Goal: Transaction & Acquisition: Download file/media

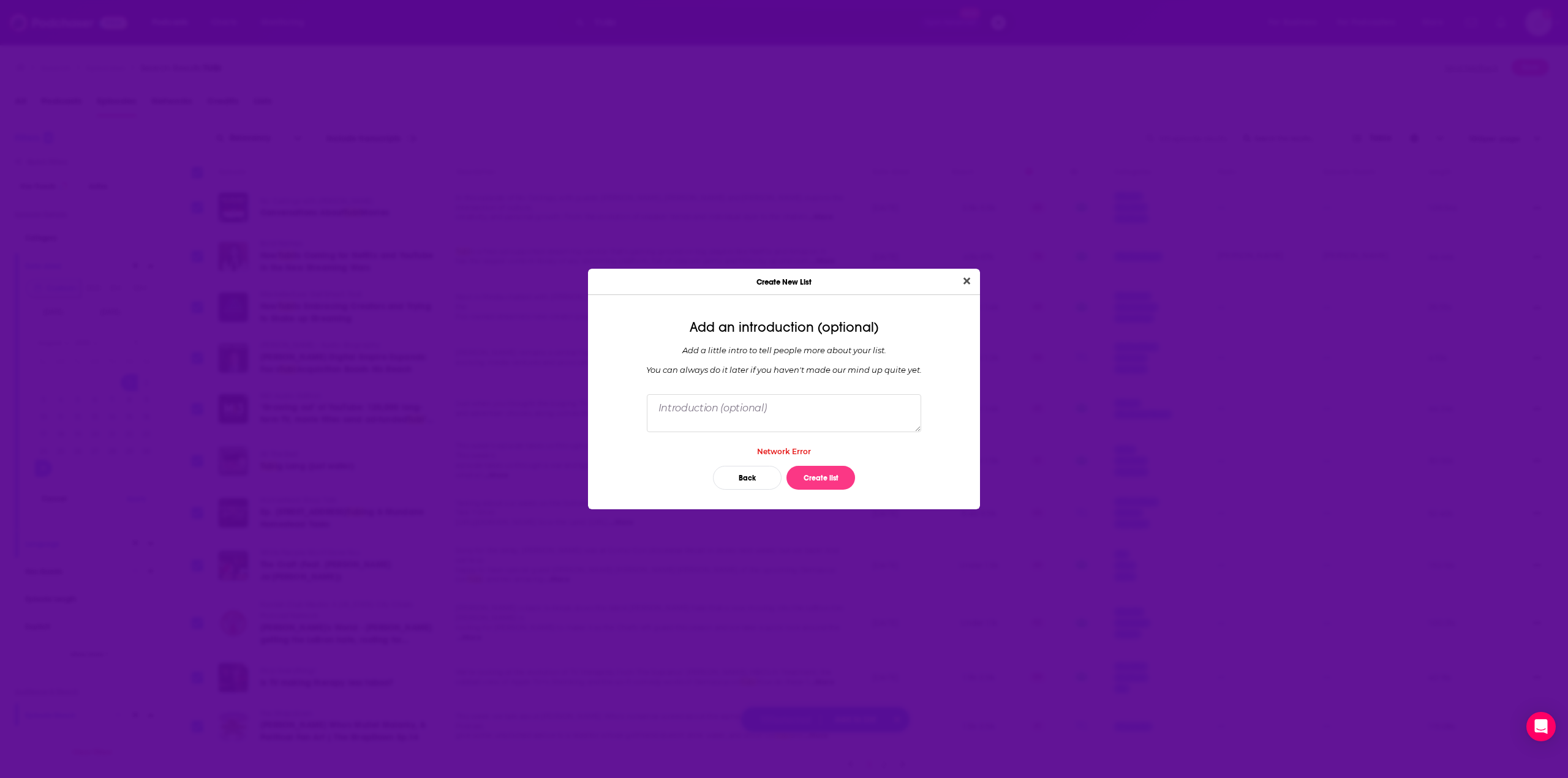
select select "7"
click at [760, 472] on button "Back" at bounding box center [747, 478] width 68 height 24
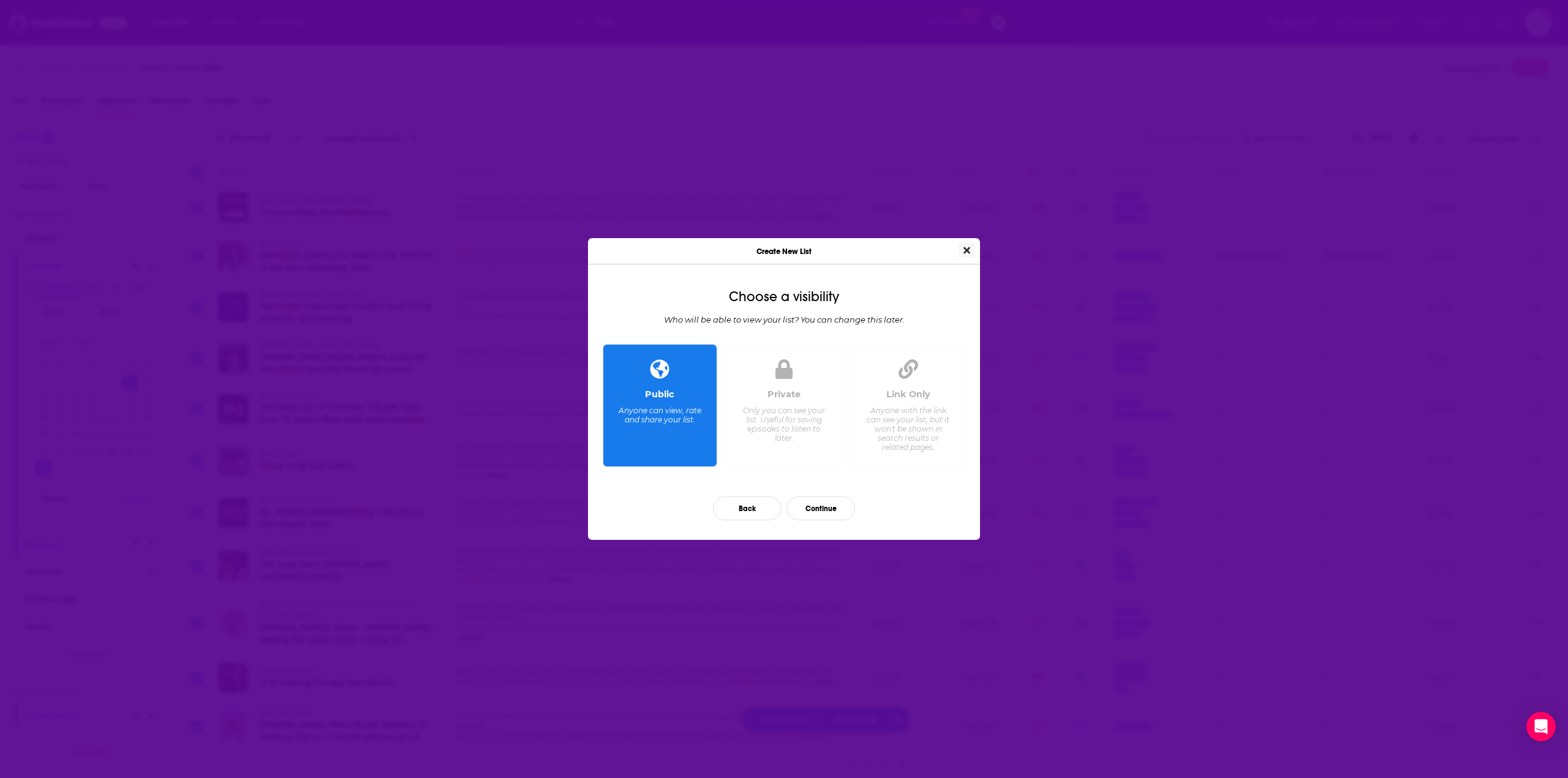
click at [969, 250] on icon "Close" at bounding box center [966, 250] width 7 height 10
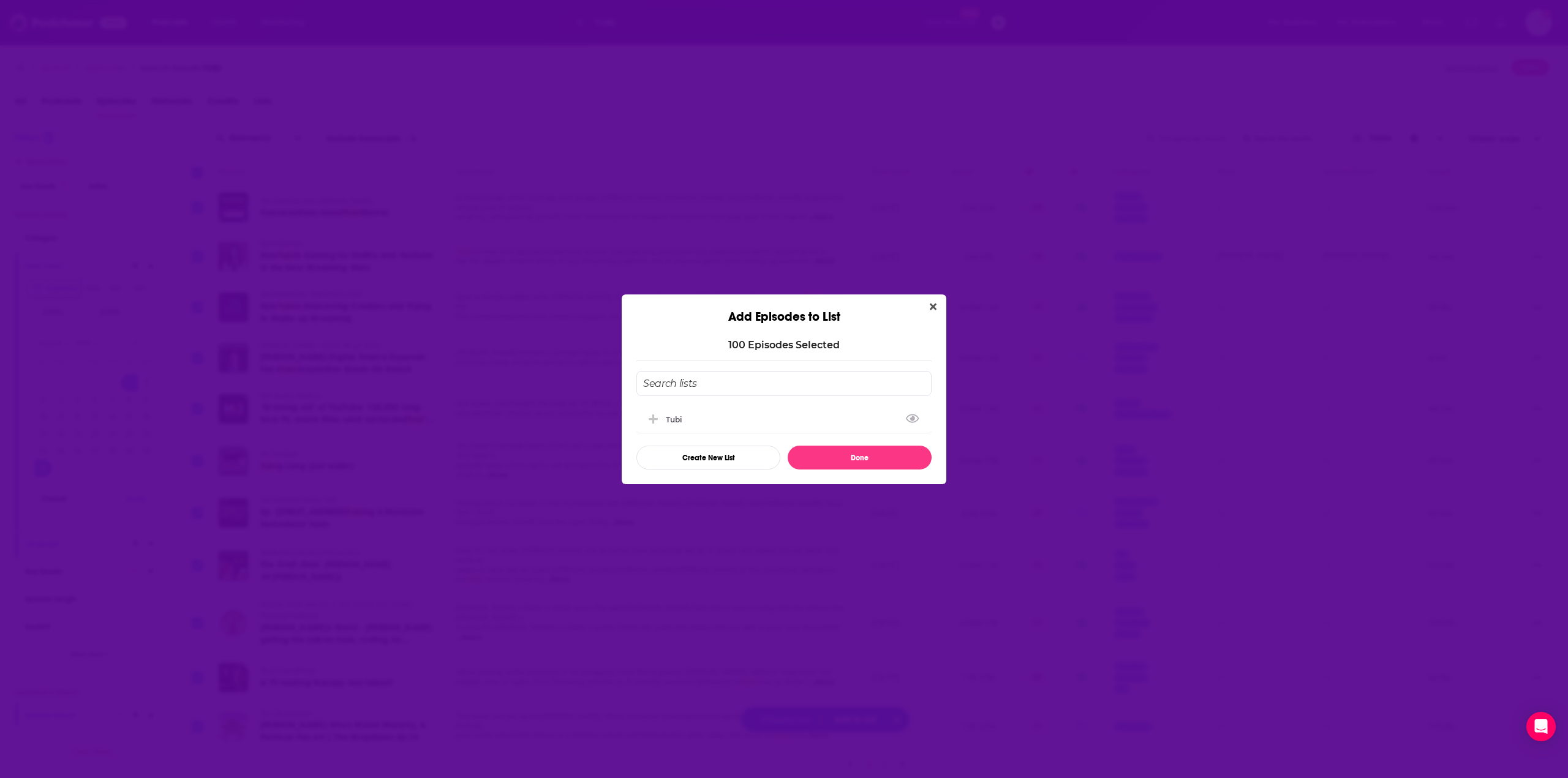
click at [693, 382] on input "Add Episode To List" at bounding box center [784, 383] width 295 height 25
click at [937, 303] on button "Close" at bounding box center [933, 307] width 17 height 15
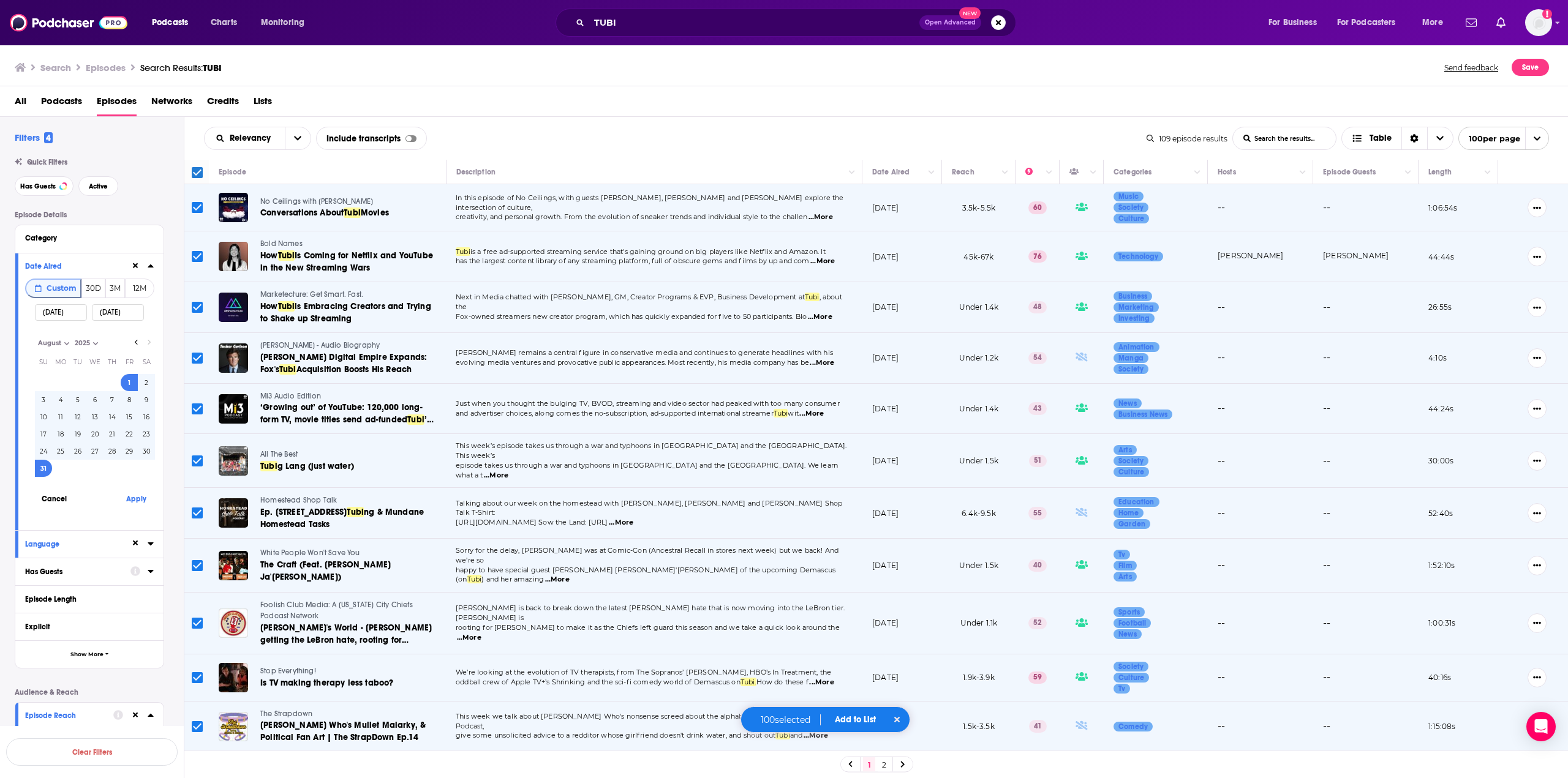
click at [854, 717] on span "Add to List" at bounding box center [855, 720] width 41 height 11
click at [854, 677] on button "Add Episodes" at bounding box center [848, 674] width 66 height 22
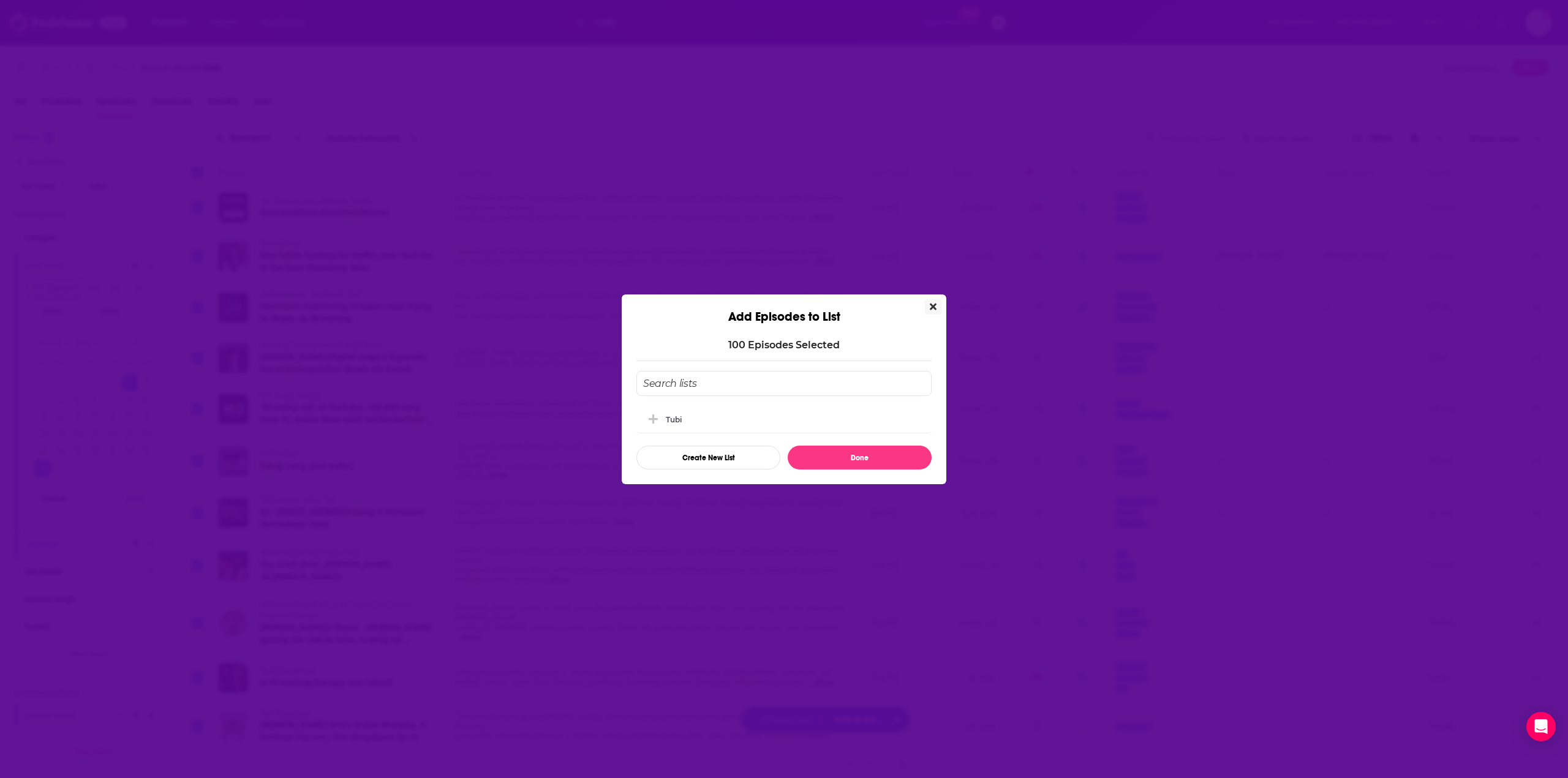
click at [931, 310] on icon "Close" at bounding box center [933, 306] width 7 height 10
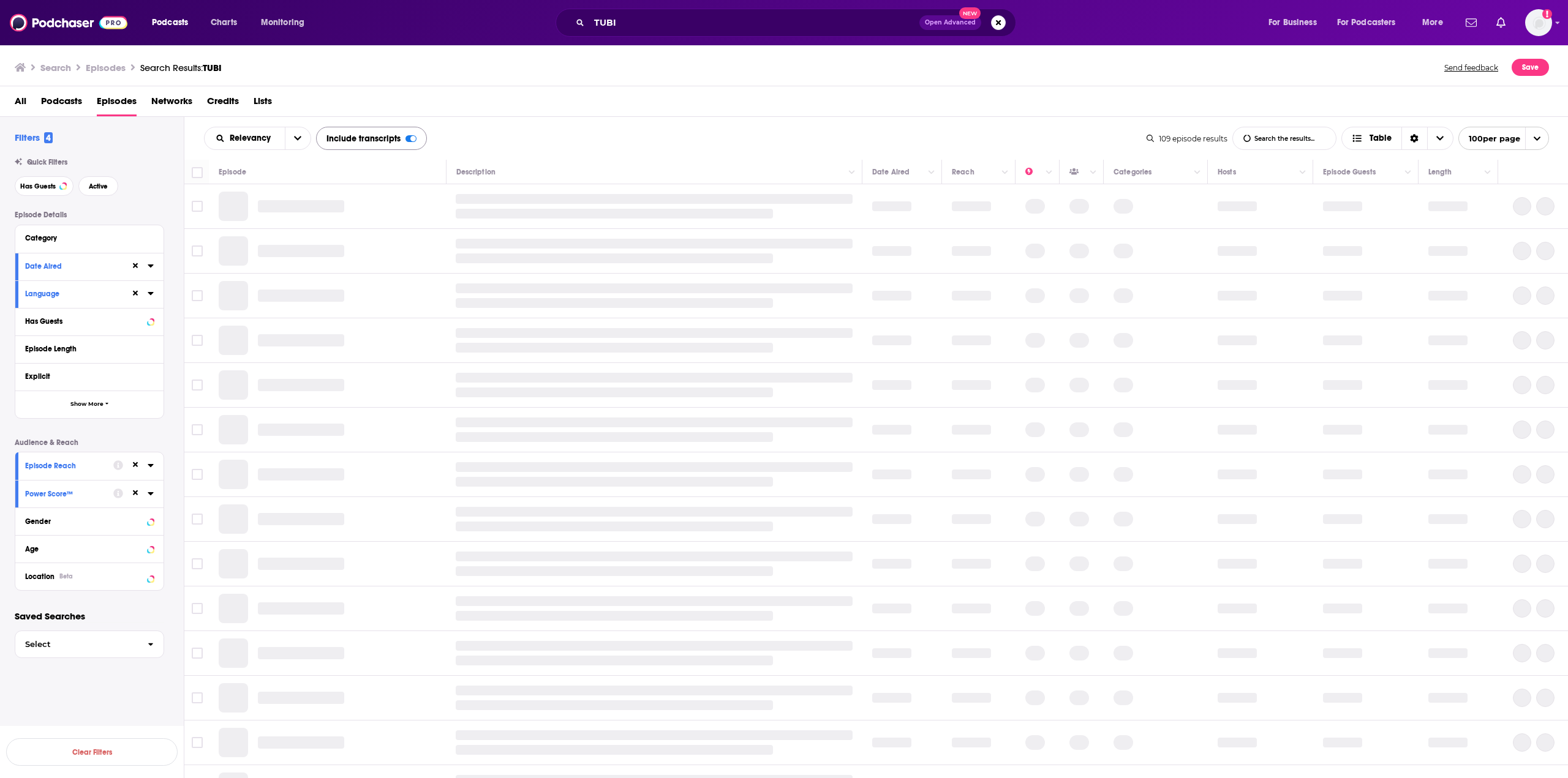
click at [412, 137] on div at bounding box center [413, 138] width 5 height 5
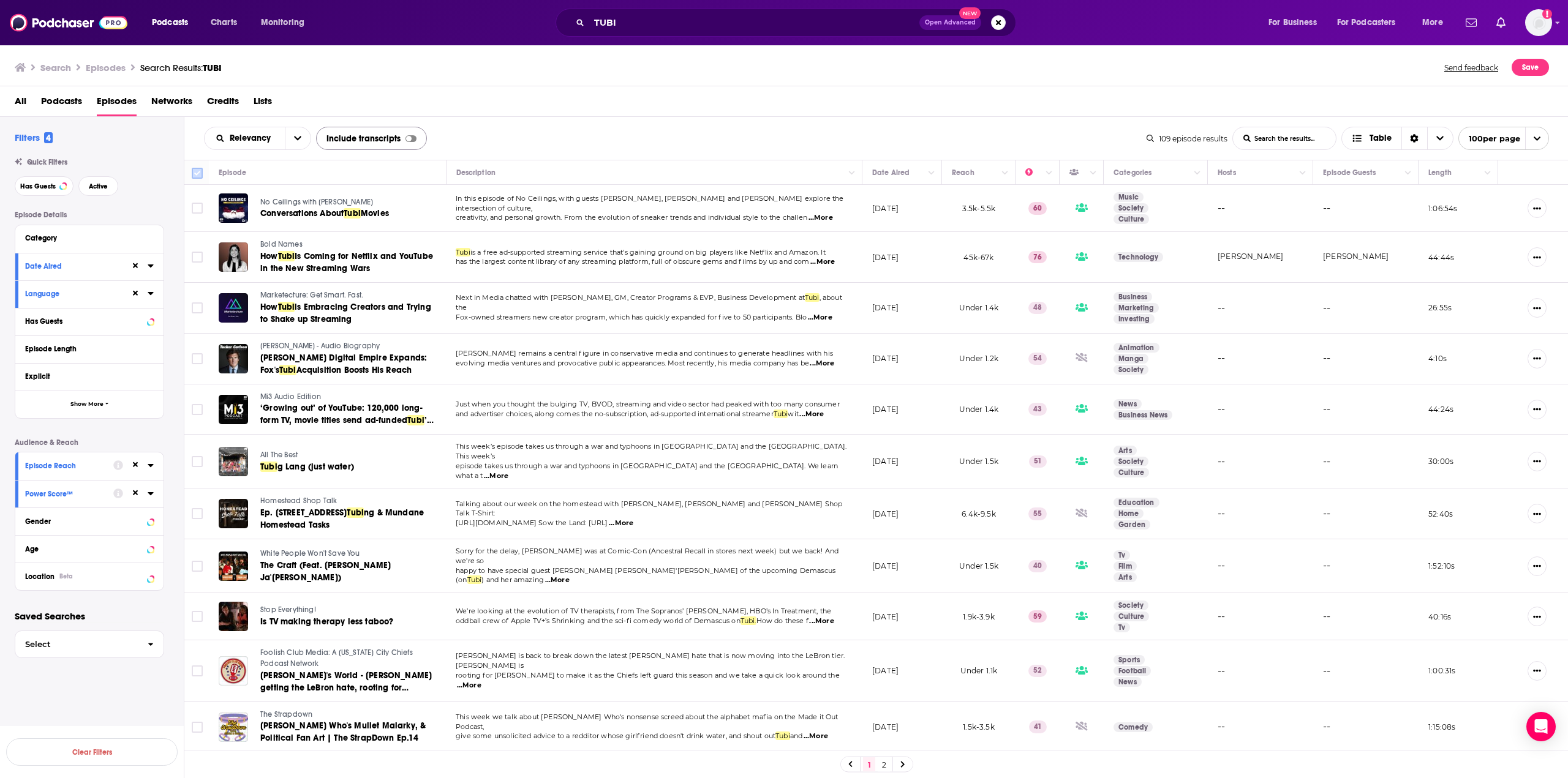
click at [195, 170] on input "Toggle select all" at bounding box center [197, 173] width 11 height 11
checkbox input "true"
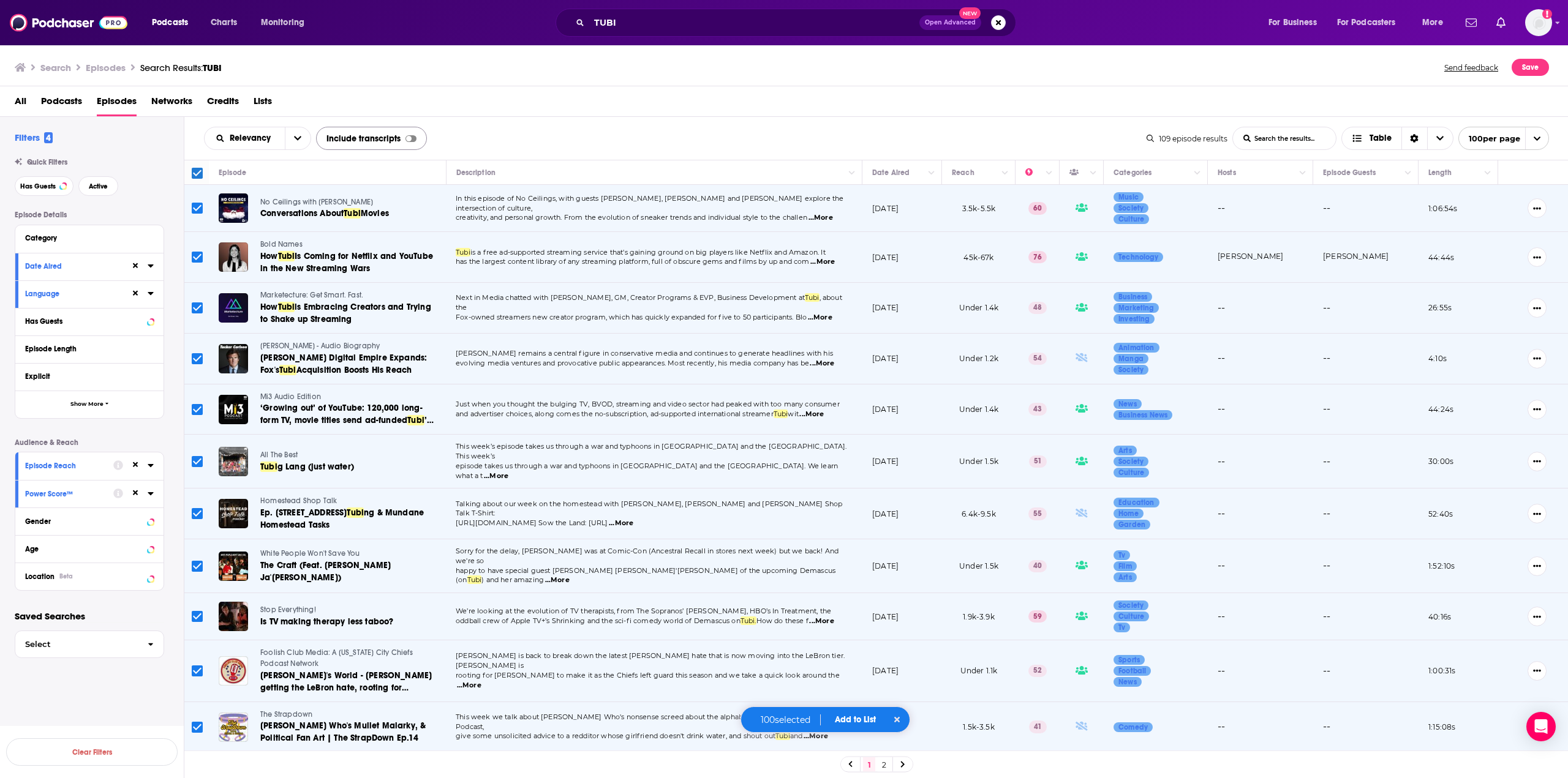
click at [853, 718] on span "Add to List" at bounding box center [855, 720] width 41 height 11
click at [853, 679] on button "Add Episodes" at bounding box center [848, 674] width 66 height 22
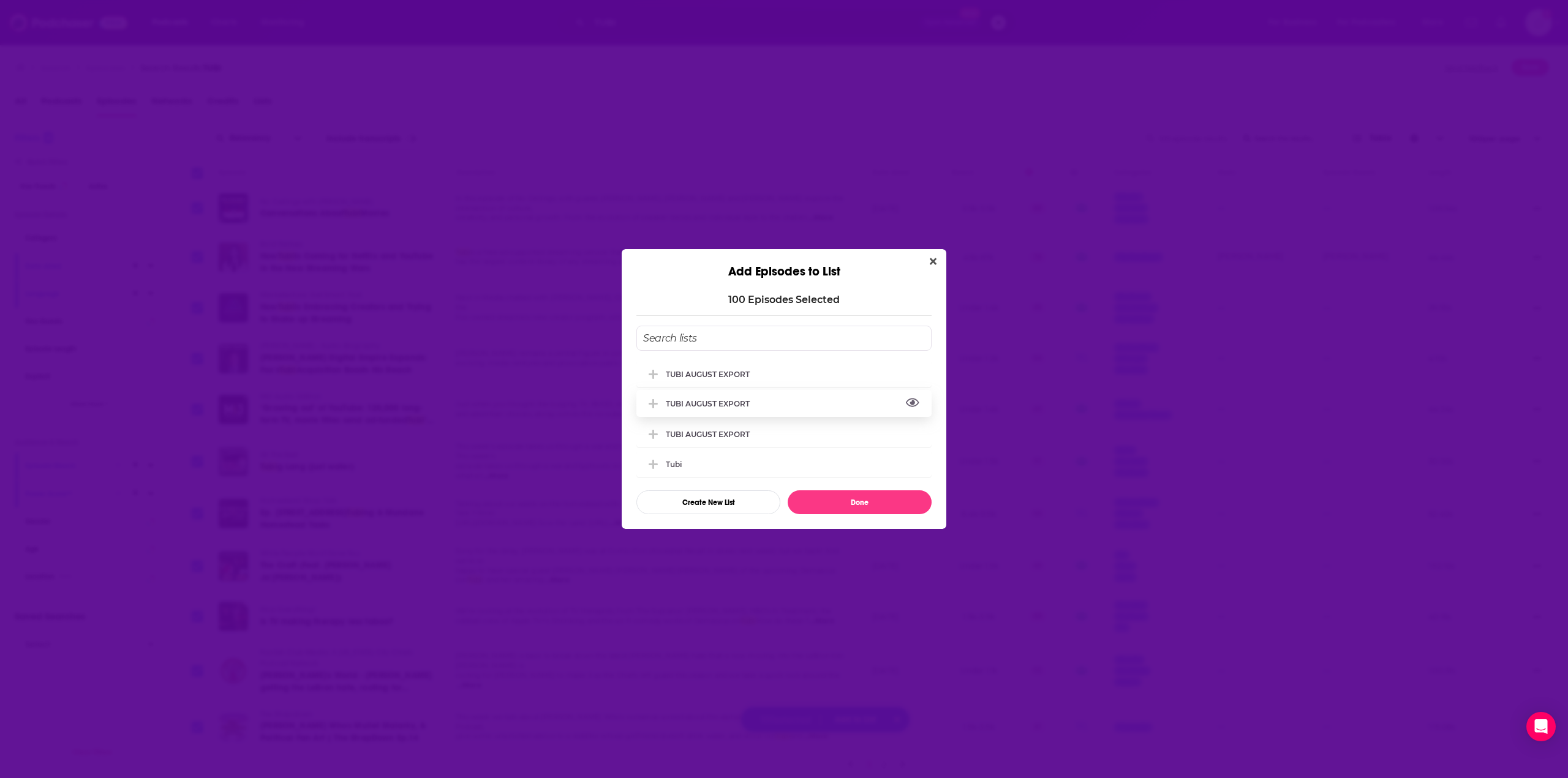
click at [910, 402] on icon "View Link" at bounding box center [913, 402] width 14 height 12
click at [911, 366] on span "View Link" at bounding box center [911, 369] width 12 height 12
click at [908, 434] on icon "View Link" at bounding box center [913, 432] width 14 height 12
drag, startPoint x: 740, startPoint y: 364, endPoint x: 721, endPoint y: 353, distance: 22.0
click at [721, 353] on div "TUBI AUGUST EXPORT TUBI AUGUST EXPORT TUBI AUGUST EXPORT Tubi Create New List D…" at bounding box center [784, 420] width 295 height 189
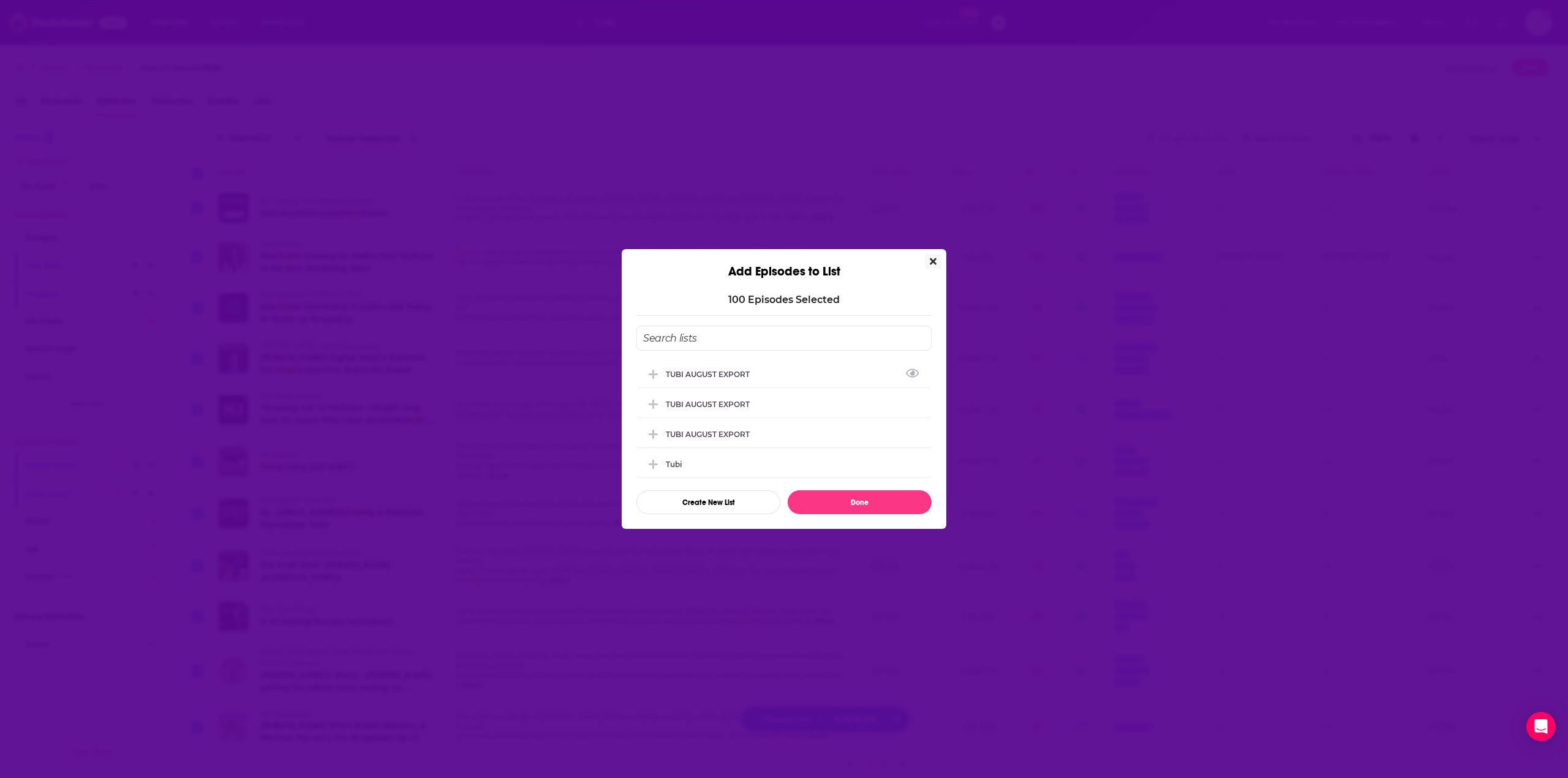
click at [934, 260] on icon "Close" at bounding box center [933, 261] width 7 height 7
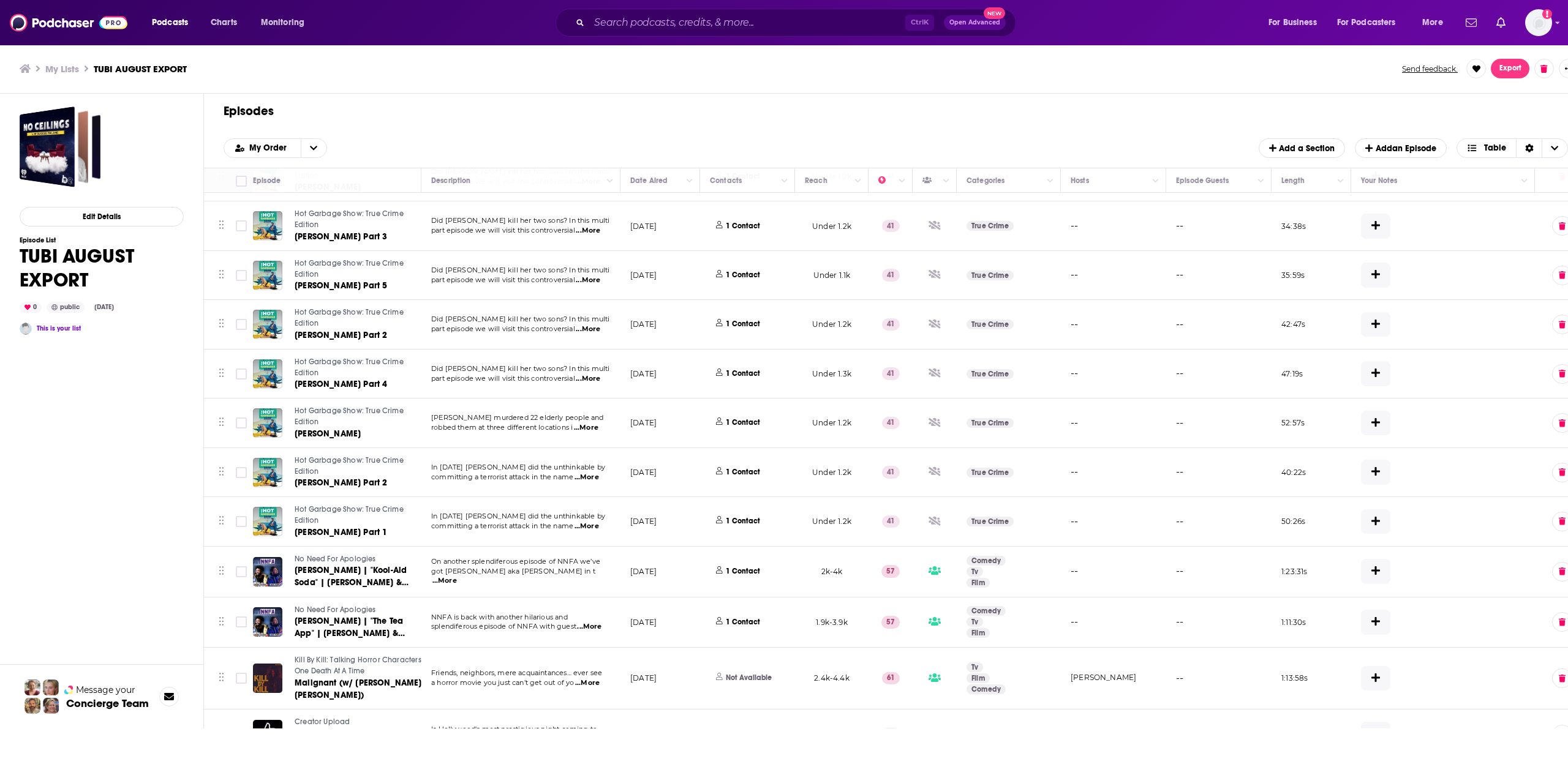
scroll to position [184, 0]
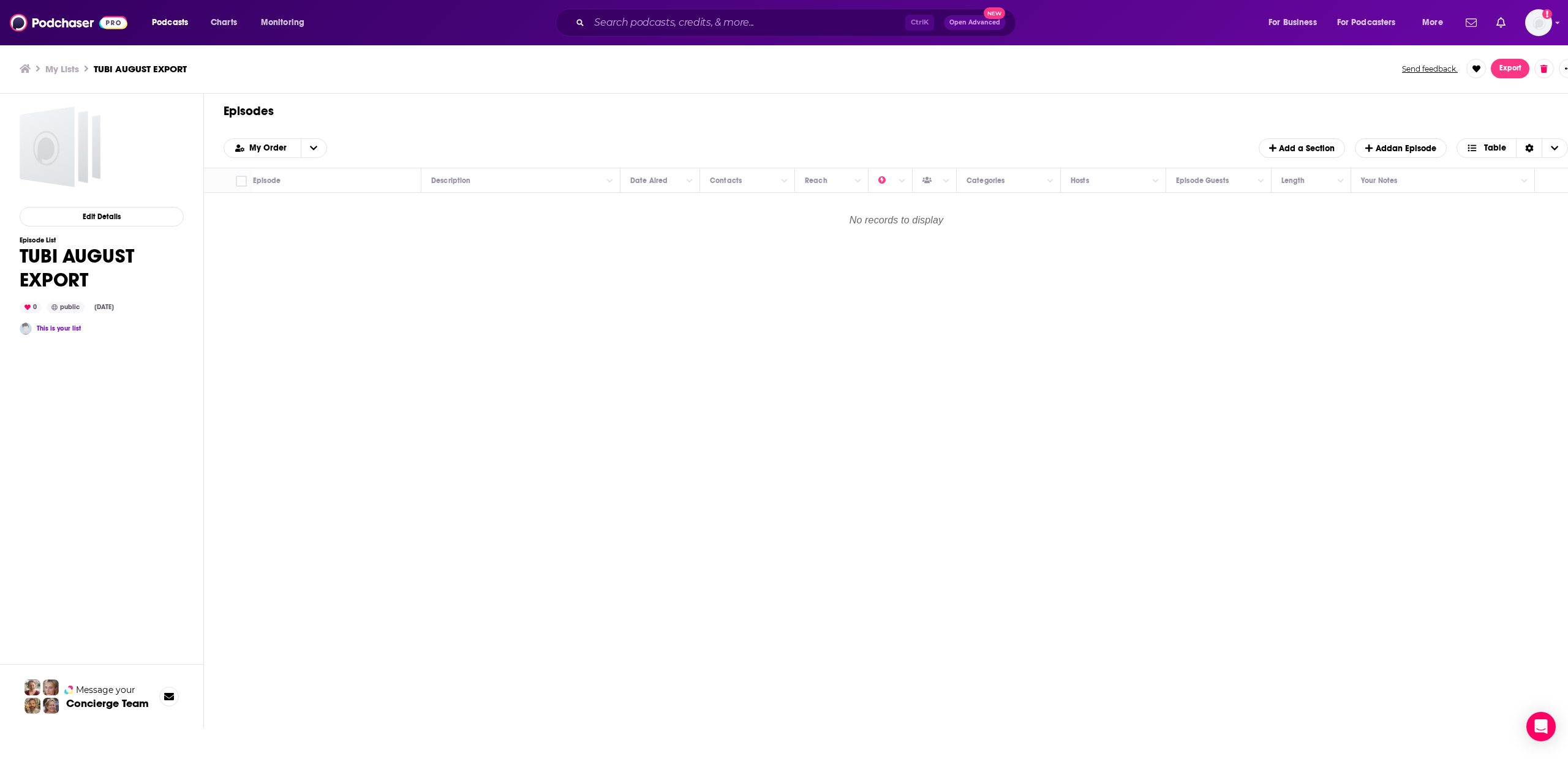
click at [54, 71] on h3 "My Lists" at bounding box center [62, 68] width 34 height 12
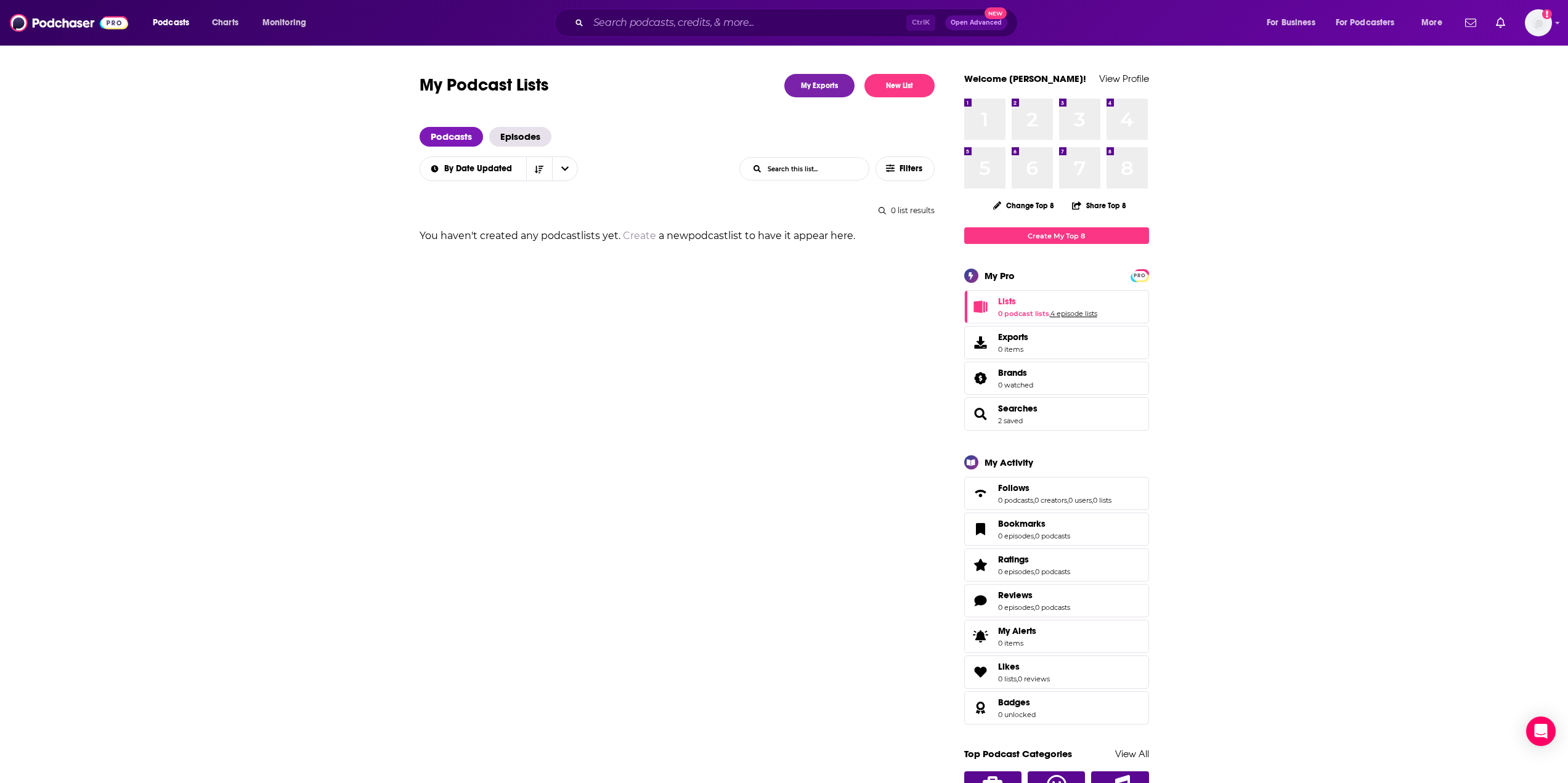
click at [1080, 310] on link "4 episode lists" at bounding box center [1073, 313] width 47 height 9
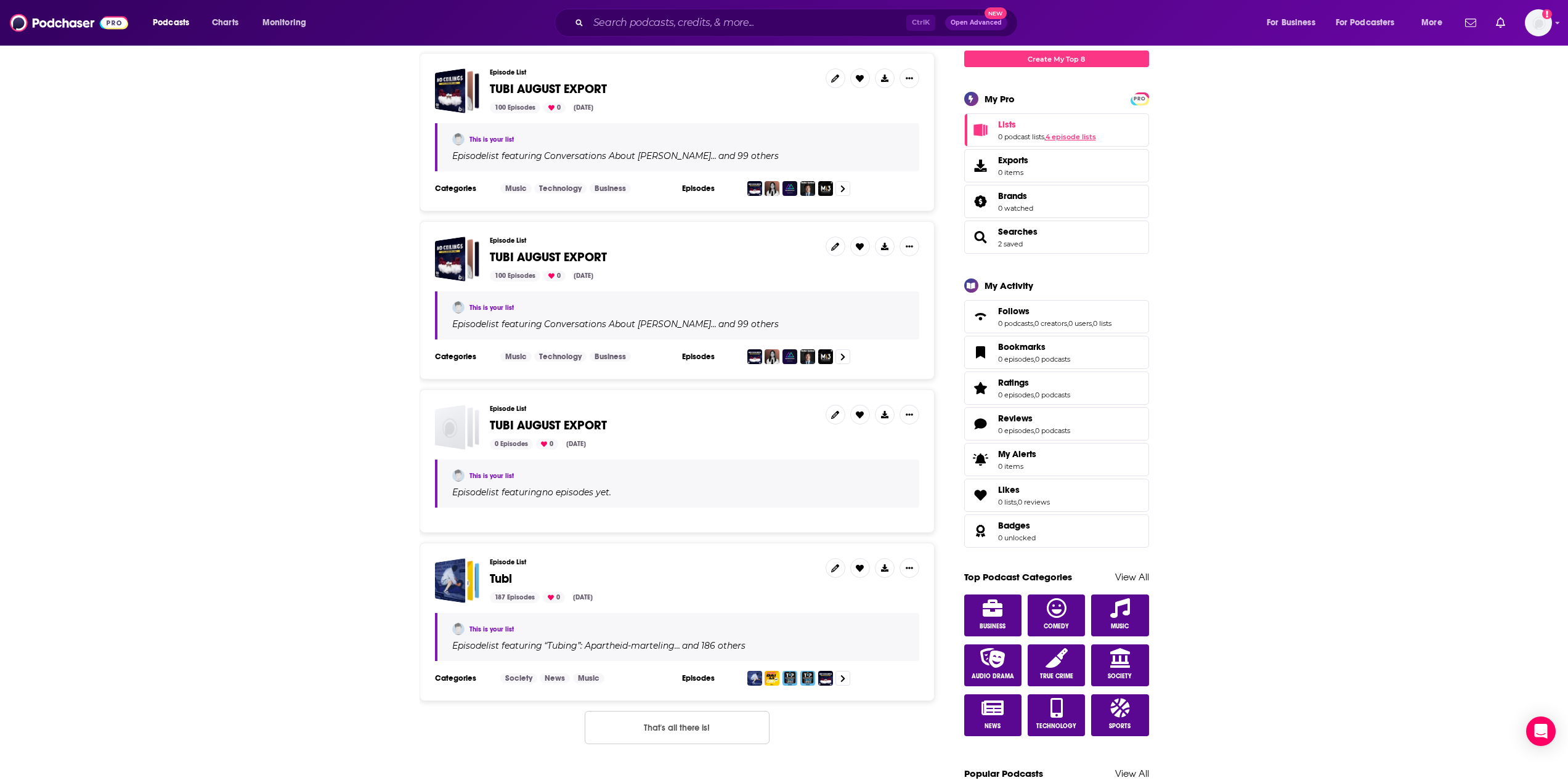
scroll to position [247, 0]
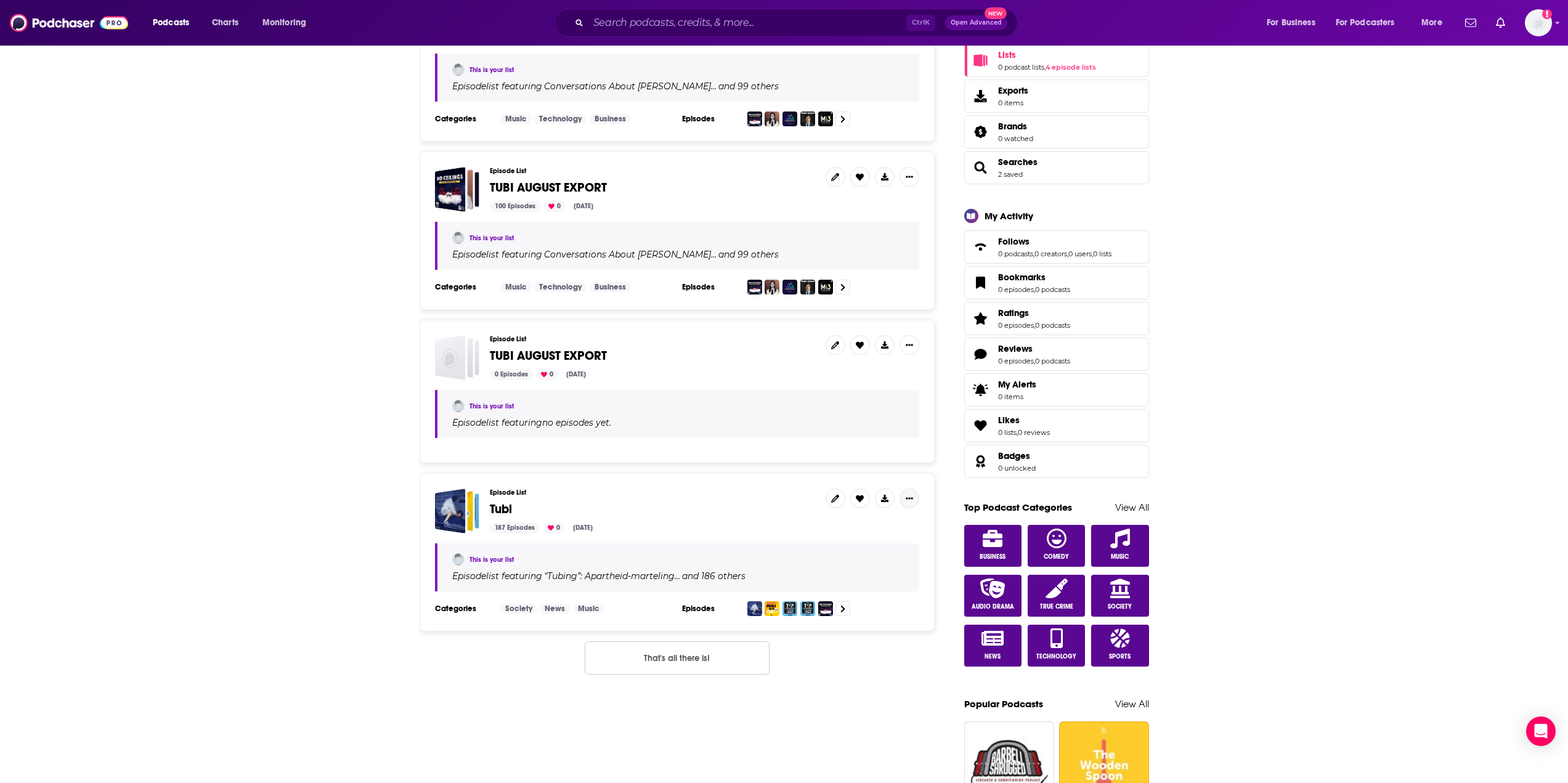
click at [907, 503] on button "Show More Button" at bounding box center [910, 499] width 20 height 20
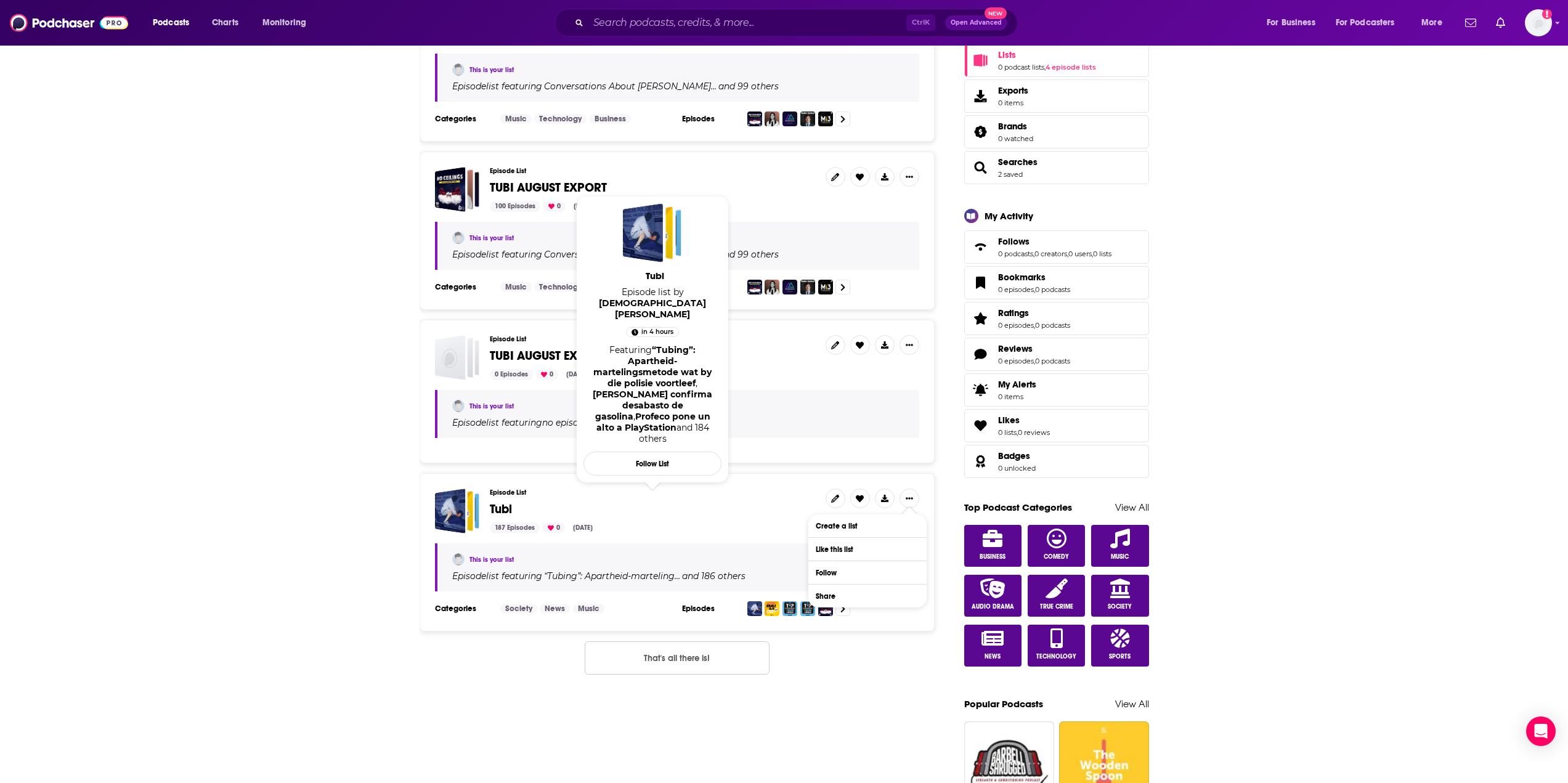
click at [768, 502] on span "Tubi" at bounding box center [653, 509] width 326 height 14
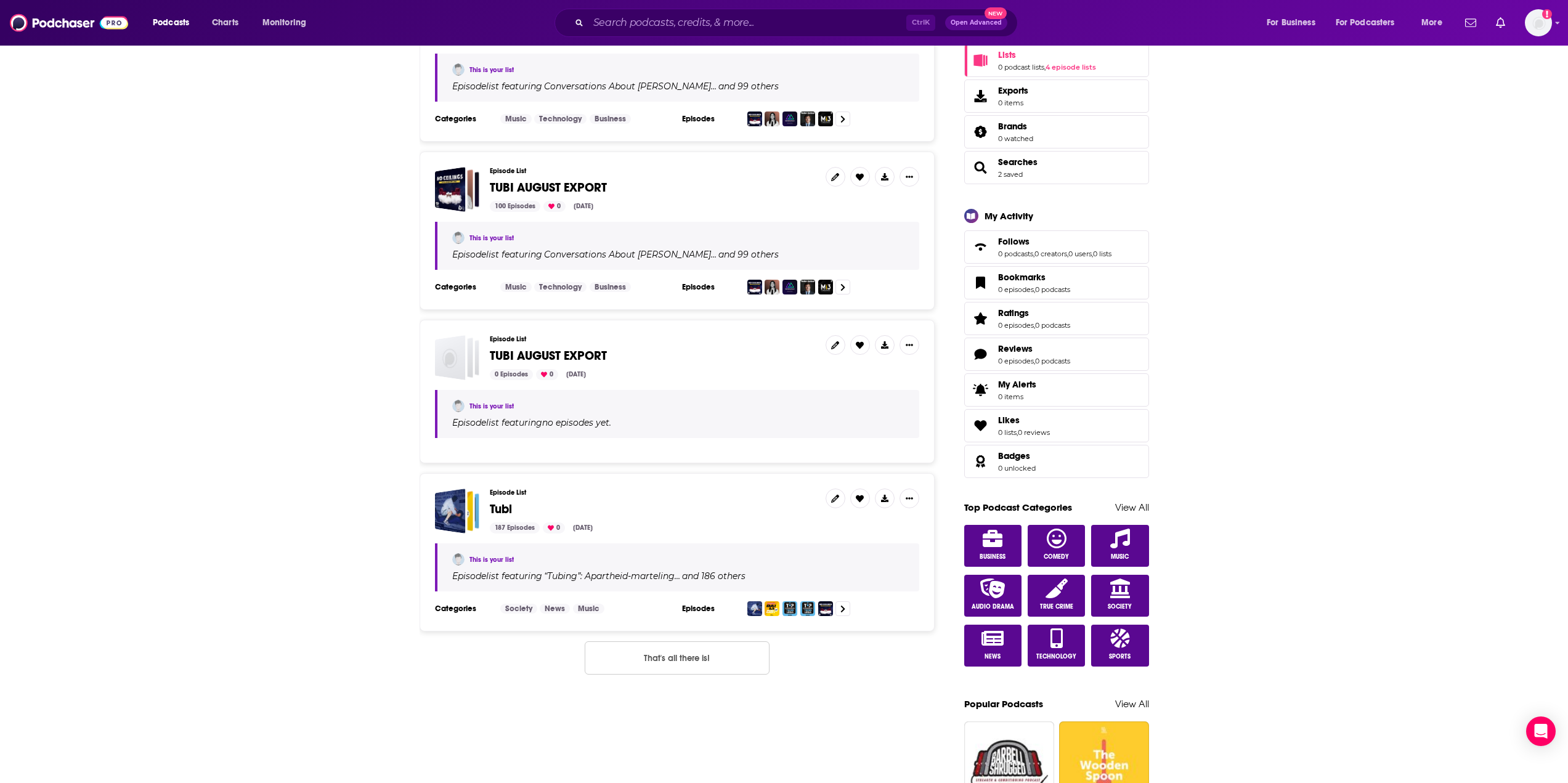
drag, startPoint x: 913, startPoint y: 499, endPoint x: 821, endPoint y: 493, distance: 92.2
click at [821, 493] on div "Episode List Tubi 187 Episodes 0 [DATE]" at bounding box center [677, 511] width 485 height 45
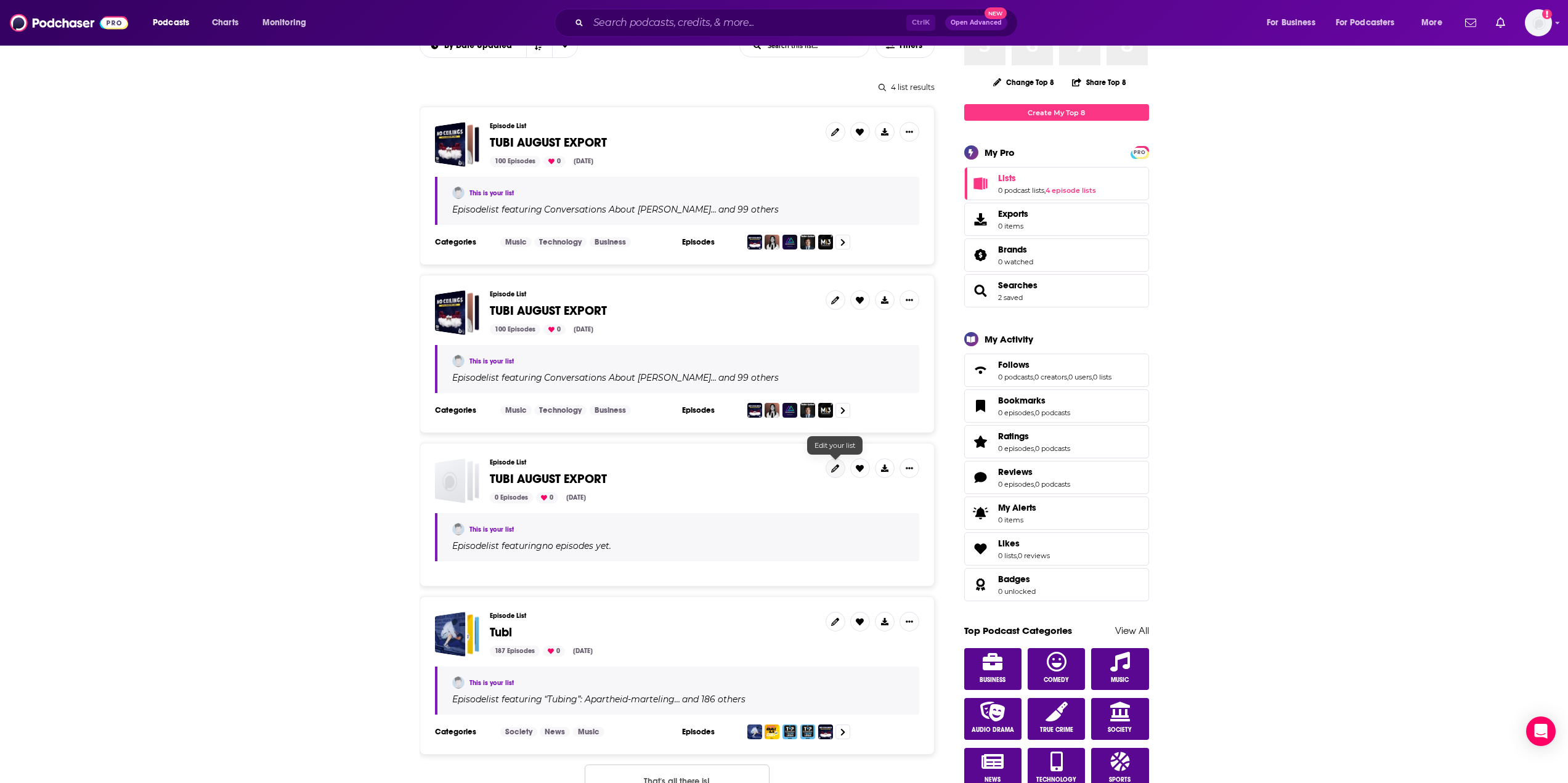
click at [831, 472] on link at bounding box center [835, 468] width 20 height 20
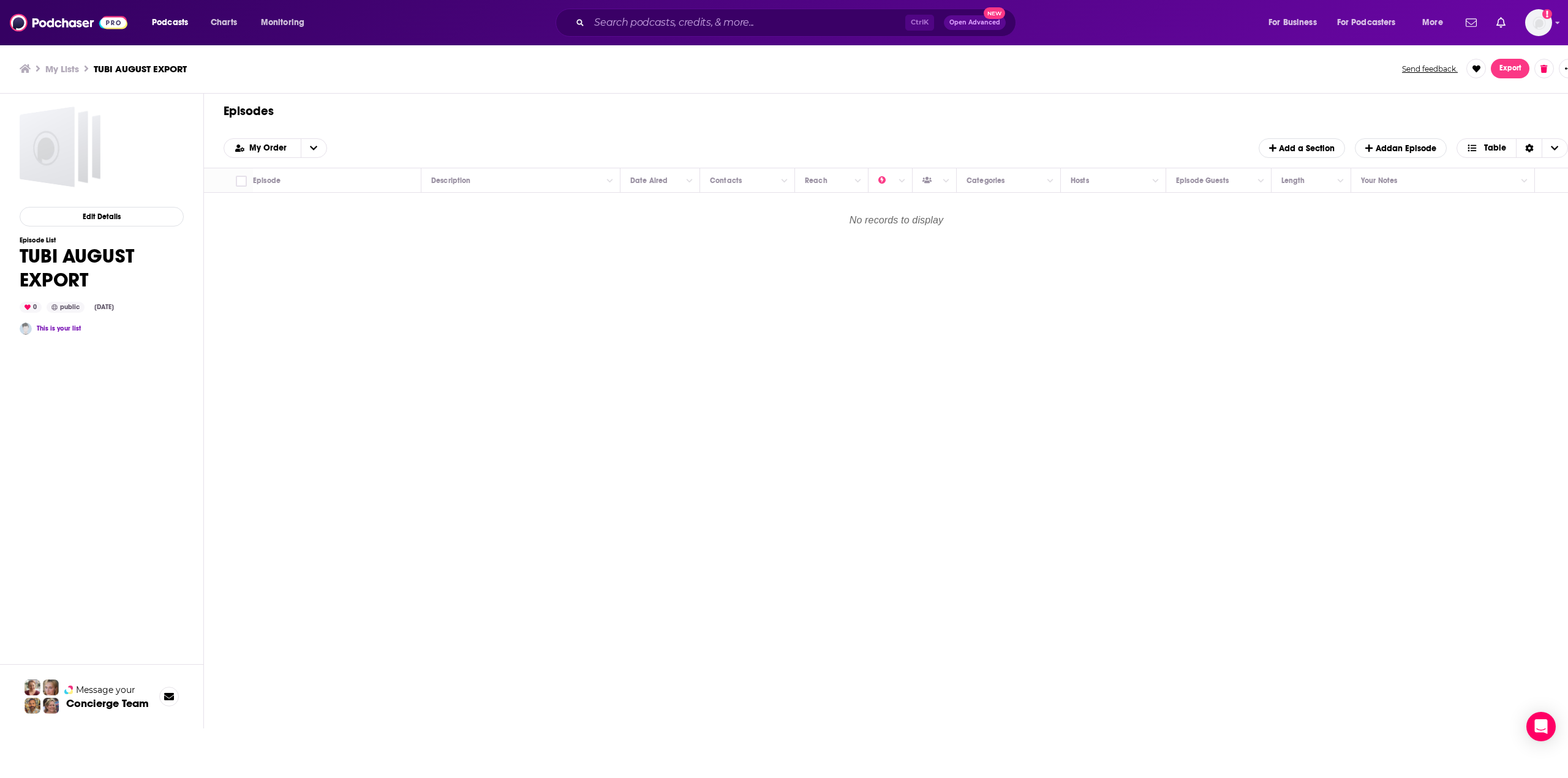
click at [111, 251] on h1 "TUBI AUGUST EXPORT" at bounding box center [102, 268] width 164 height 48
click at [110, 252] on h1 "TUBI AUGUST EXPORT" at bounding box center [102, 268] width 164 height 48
click at [111, 223] on button "Edit Details" at bounding box center [102, 217] width 164 height 20
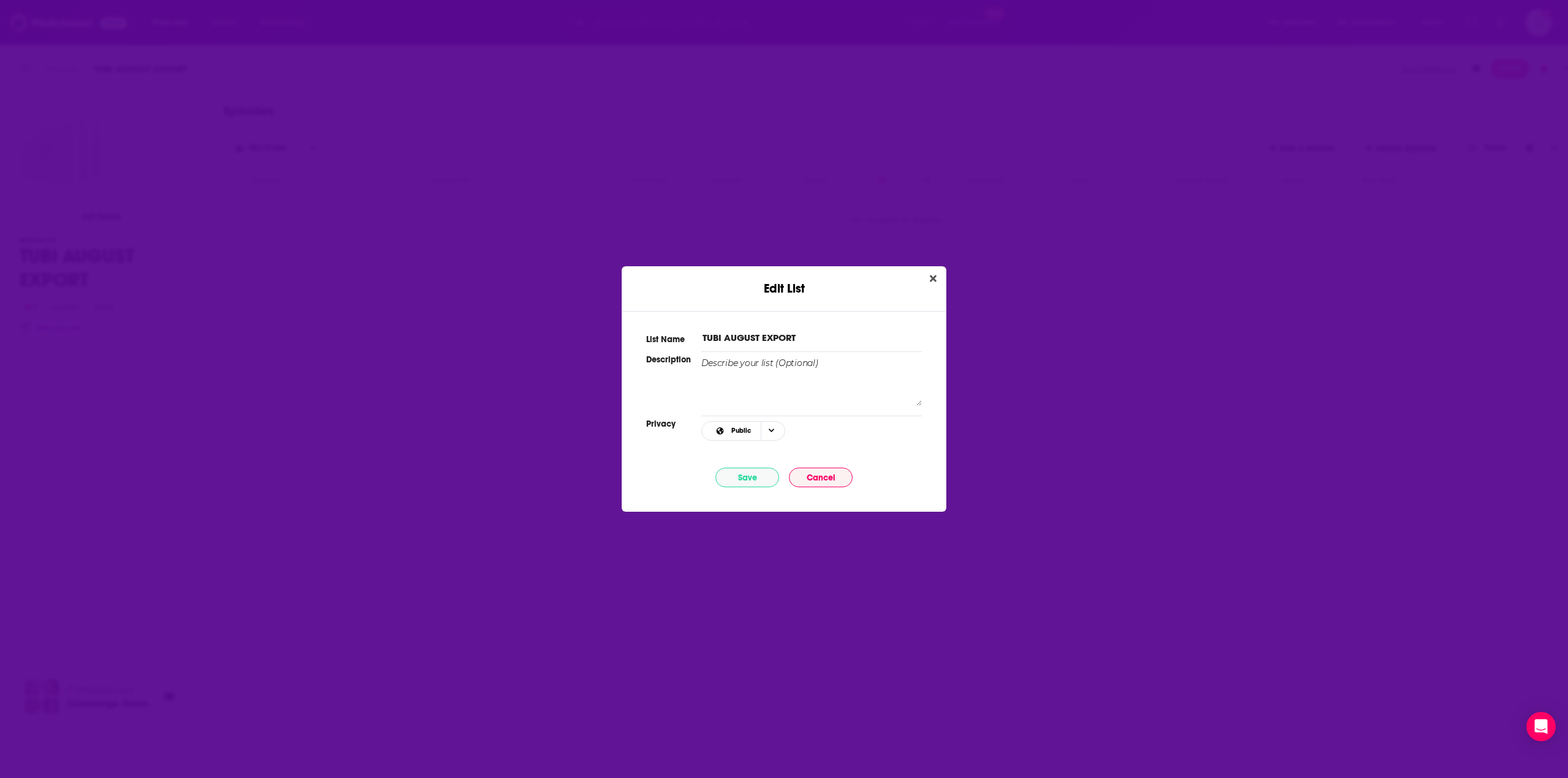
click at [801, 339] on input "TUBI AUGUST EXPORT" at bounding box center [811, 337] width 220 height 13
type input "TUBI AUGUST EXPORT 2025"
click at [734, 486] on button "Save" at bounding box center [747, 478] width 64 height 20
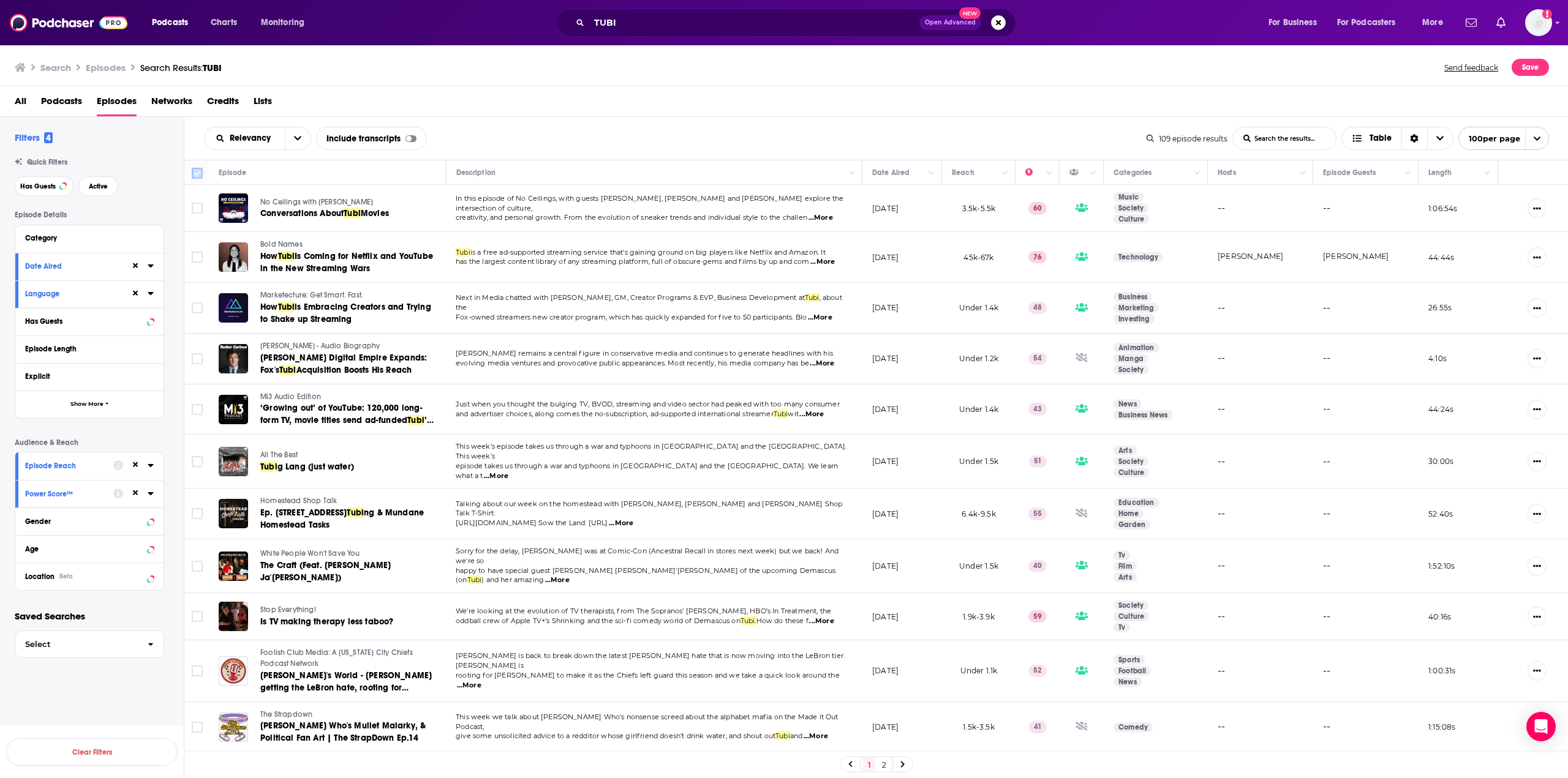
click at [197, 180] on icon at bounding box center [197, 173] width 15 height 15
click at [195, 176] on input "Toggle select all" at bounding box center [197, 173] width 11 height 11
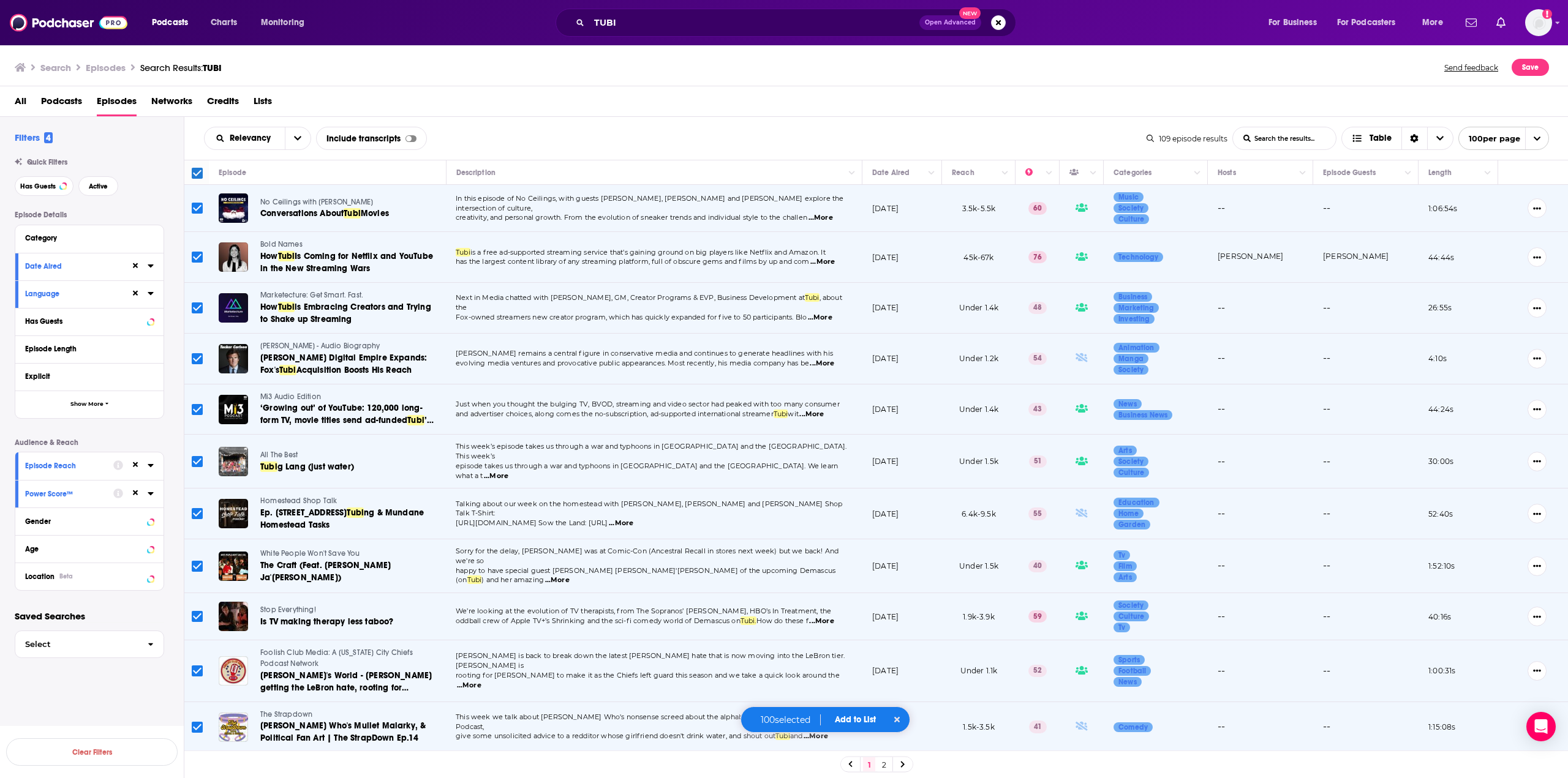
click at [864, 718] on span "Add to List" at bounding box center [855, 720] width 41 height 11
click at [850, 678] on button "Add Episodes" at bounding box center [848, 674] width 66 height 22
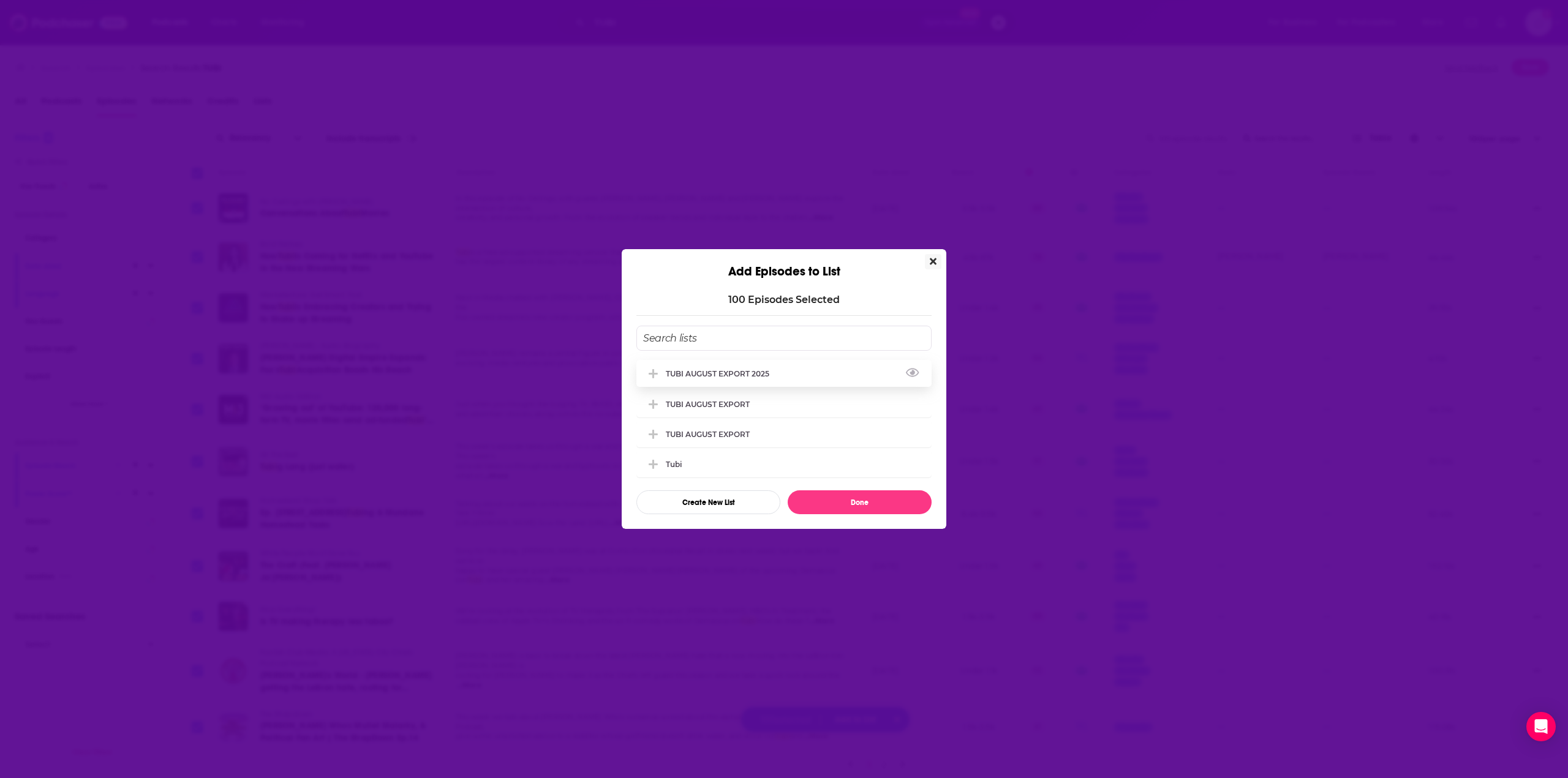
click at [654, 372] on icon "Add Episode To List" at bounding box center [653, 374] width 9 height 9
click at [871, 504] on button "Done" at bounding box center [859, 502] width 144 height 24
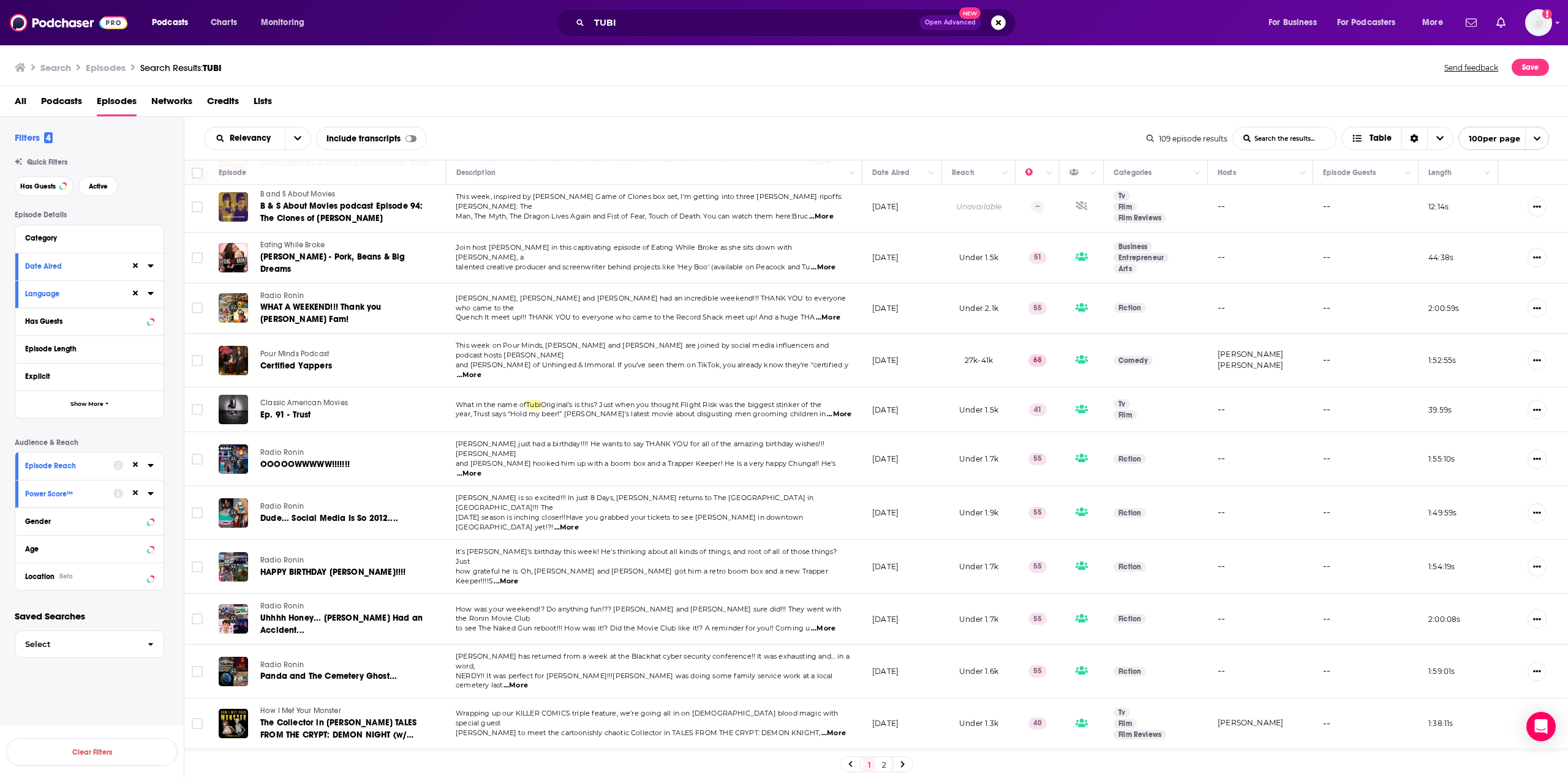
scroll to position [1469, 0]
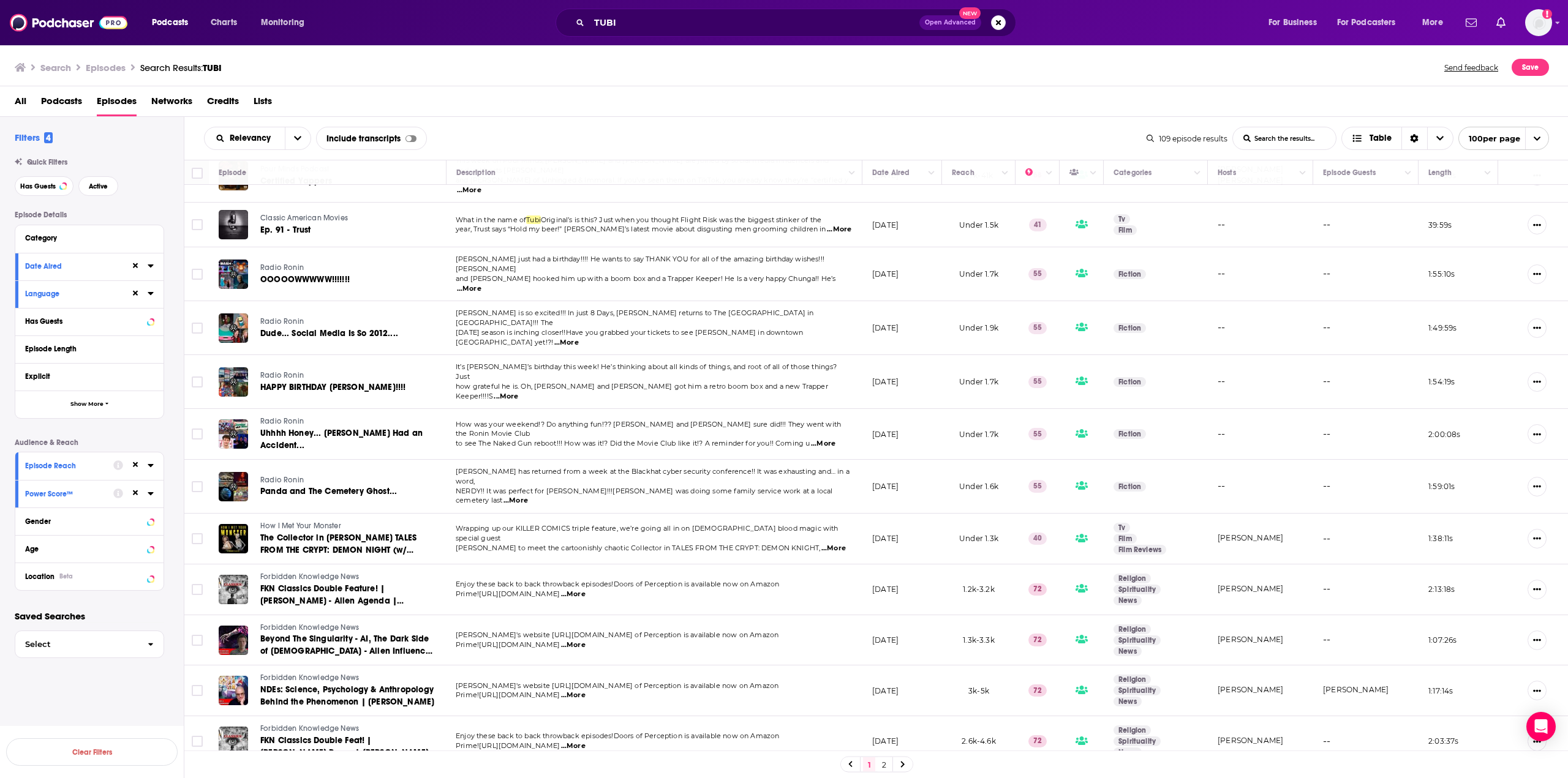
click at [884, 762] on link "2" at bounding box center [883, 764] width 12 height 15
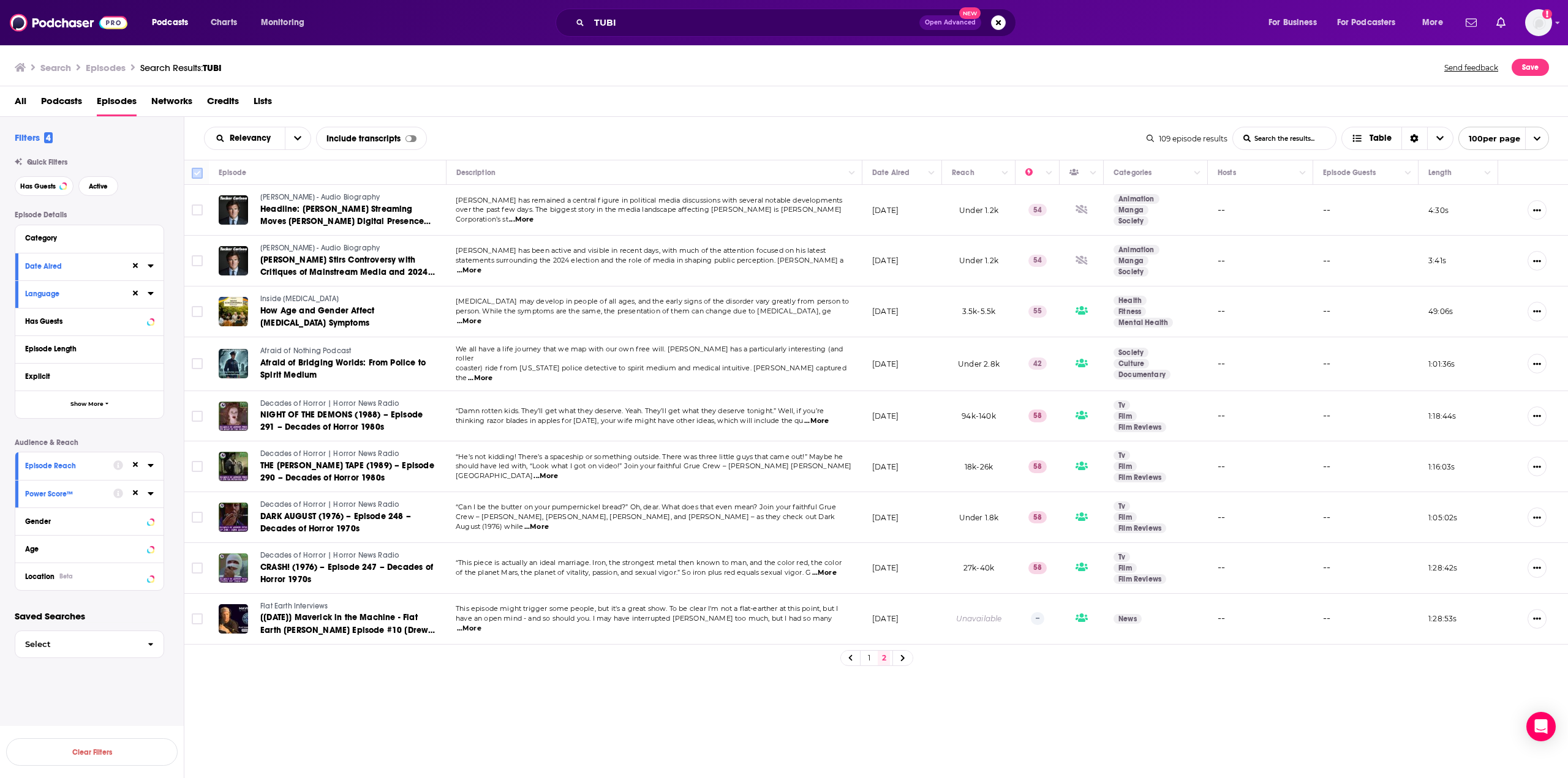
click at [196, 170] on input "Toggle select all" at bounding box center [197, 173] width 11 height 11
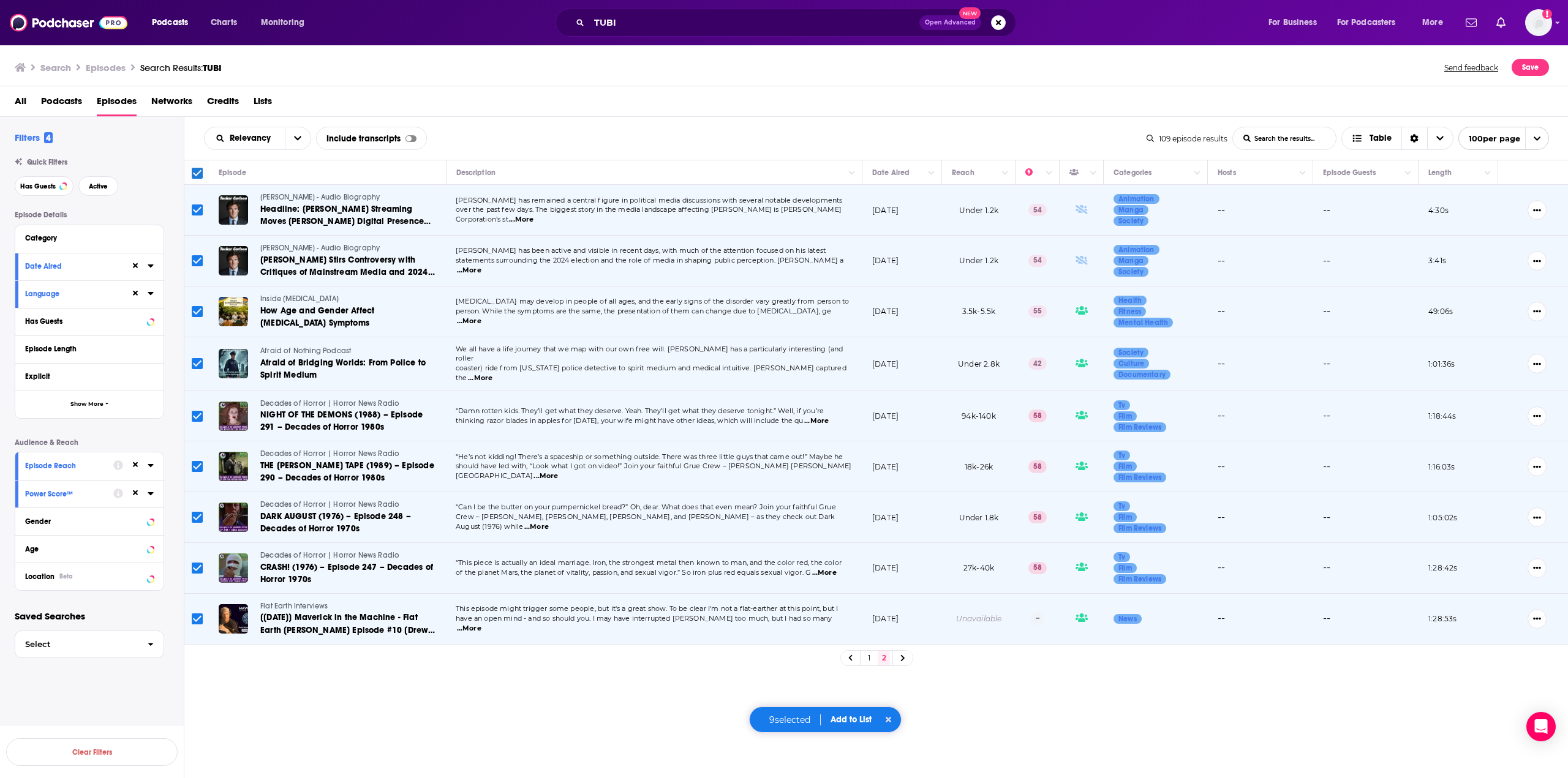
click at [851, 714] on span "Add to List" at bounding box center [850, 720] width 41 height 11
click at [853, 671] on button "Add Episodes" at bounding box center [844, 674] width 66 height 22
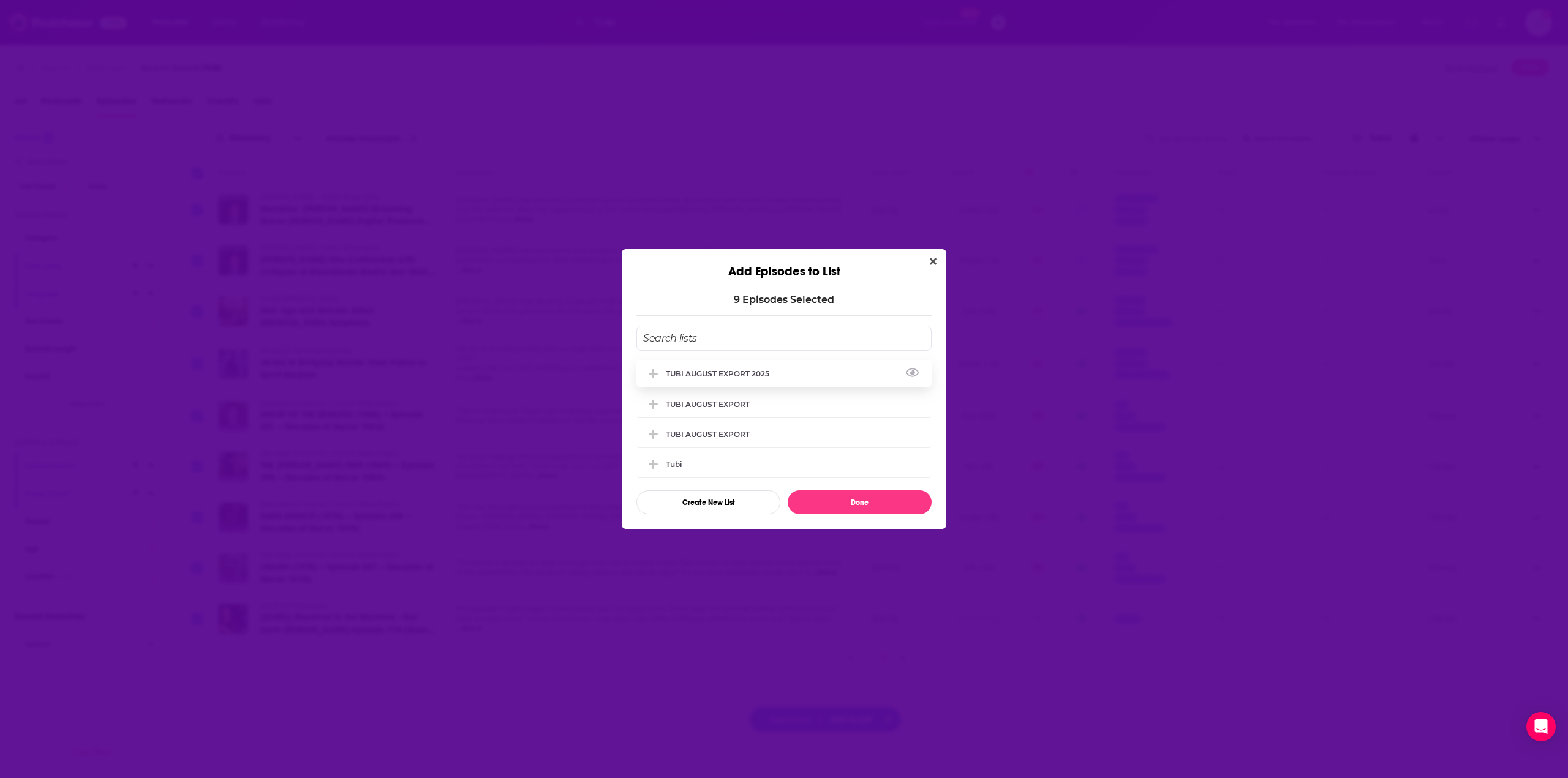
click at [651, 369] on icon "Add Episode To List" at bounding box center [653, 374] width 9 height 11
click at [880, 502] on button "Done" at bounding box center [859, 502] width 144 height 24
checkbox input "false"
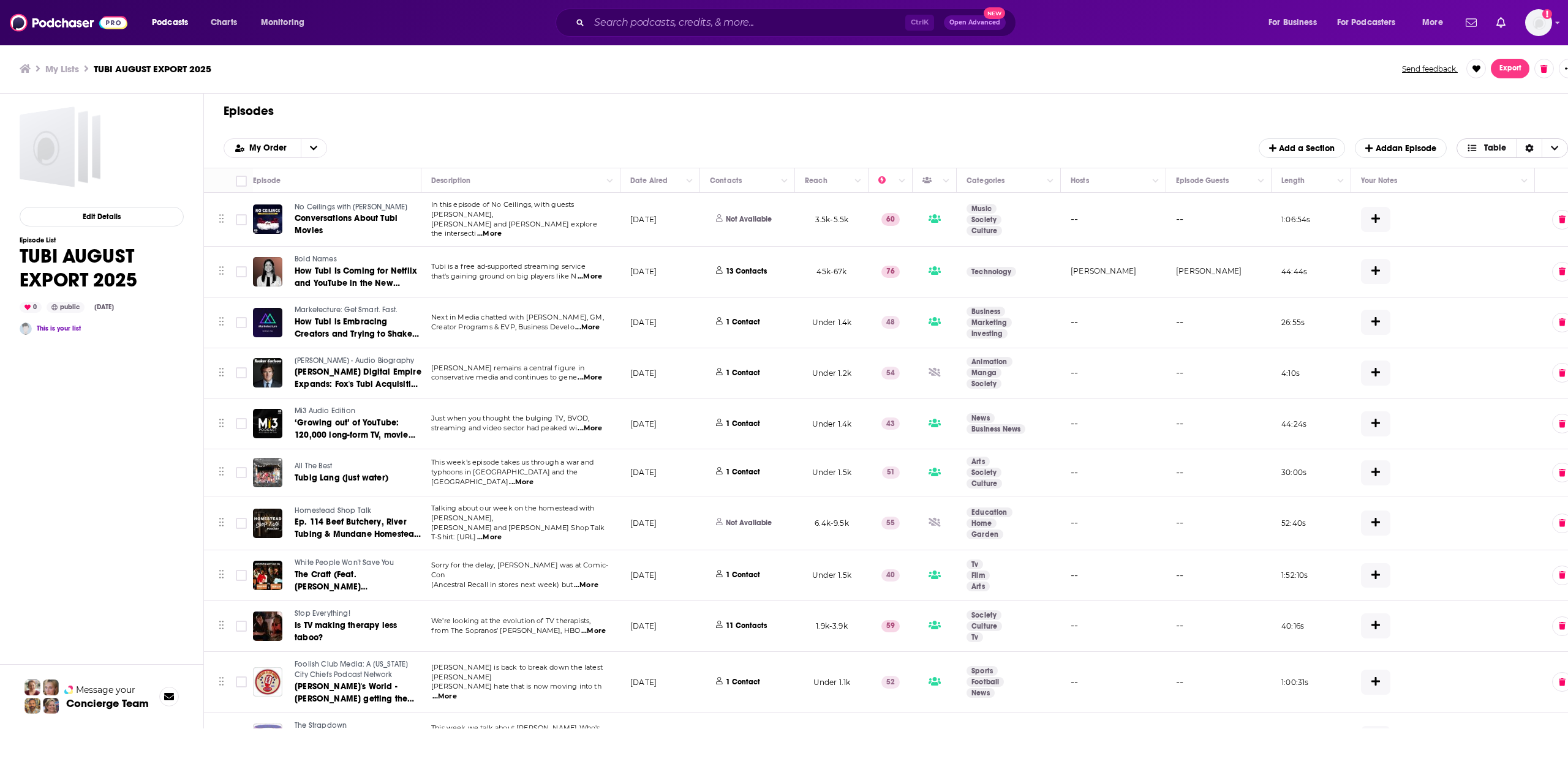
click at [1503, 149] on span "Table" at bounding box center [1494, 147] width 22 height 8
click at [1528, 149] on icon "Sort Direction" at bounding box center [1529, 147] width 8 height 8
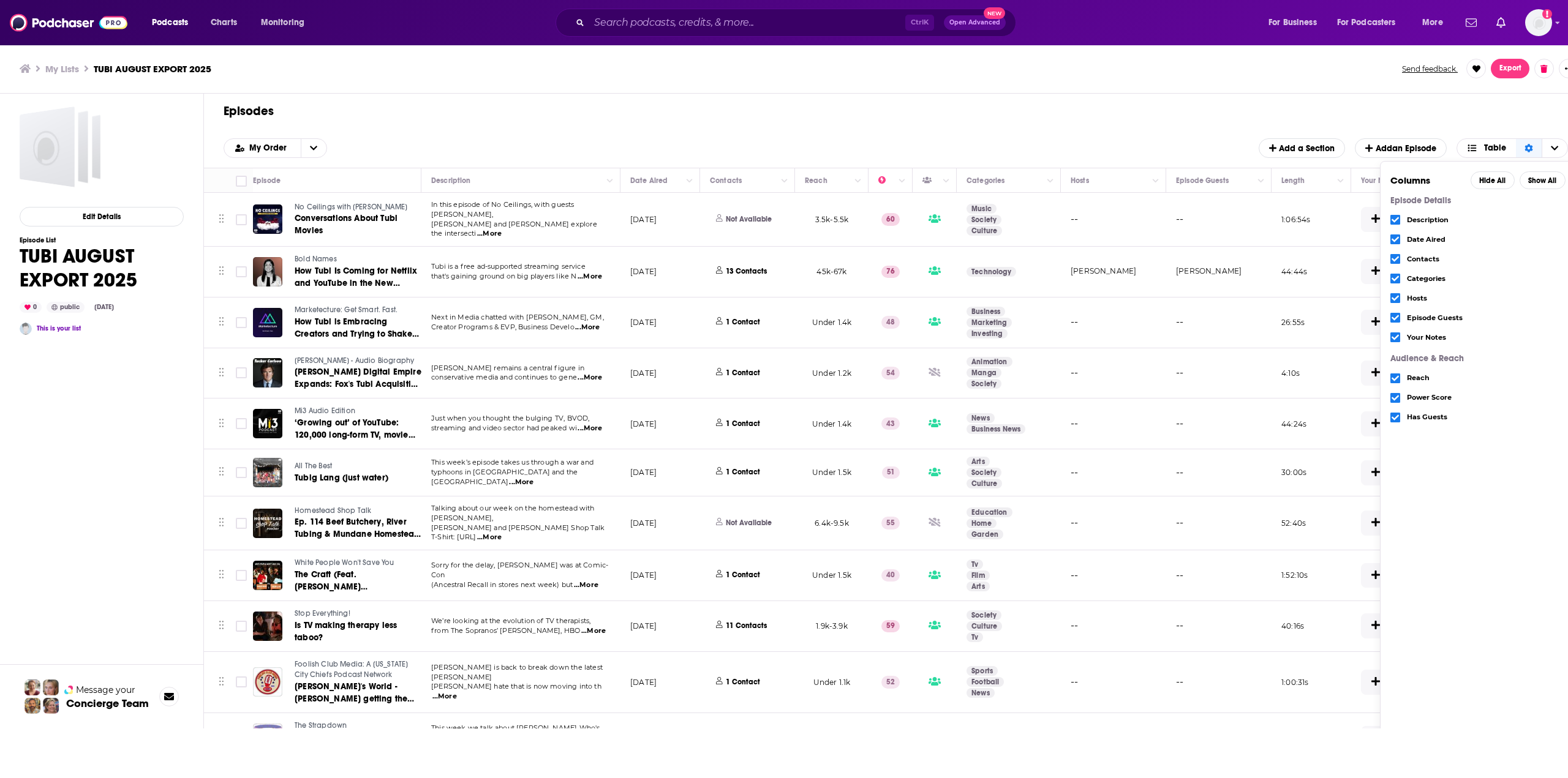
click at [1334, 81] on div "My Lists TUBI AUGUST EXPORT 2025 Send feedback. Export" at bounding box center [794, 68] width 1588 height 50
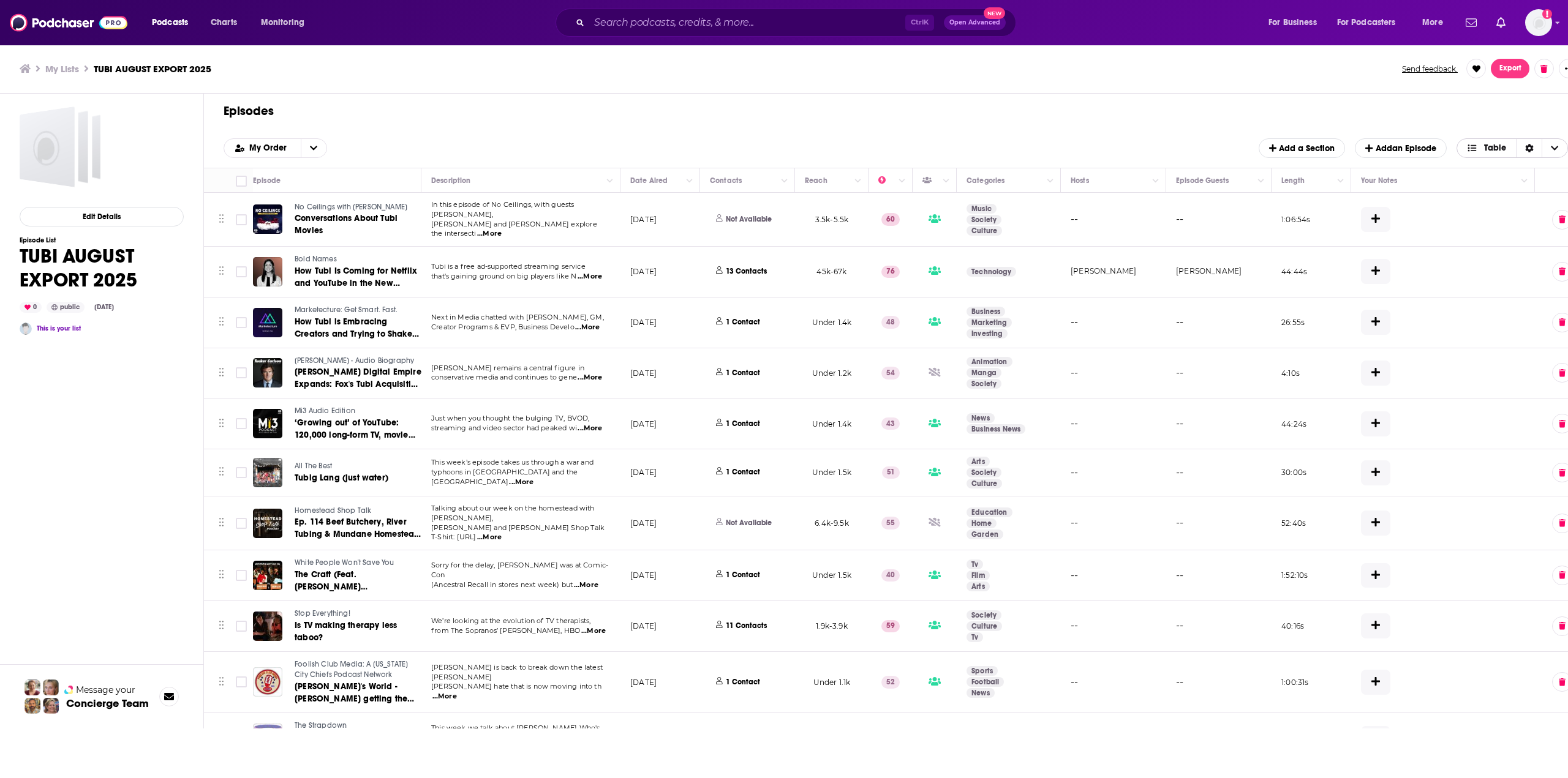
click at [1567, 150] on button "Table" at bounding box center [1513, 148] width 112 height 20
click at [1510, 114] on h1 "Episodes" at bounding box center [890, 111] width 1334 height 15
click at [243, 177] on input "Toggle select all" at bounding box center [241, 181] width 11 height 11
checkbox input "true"
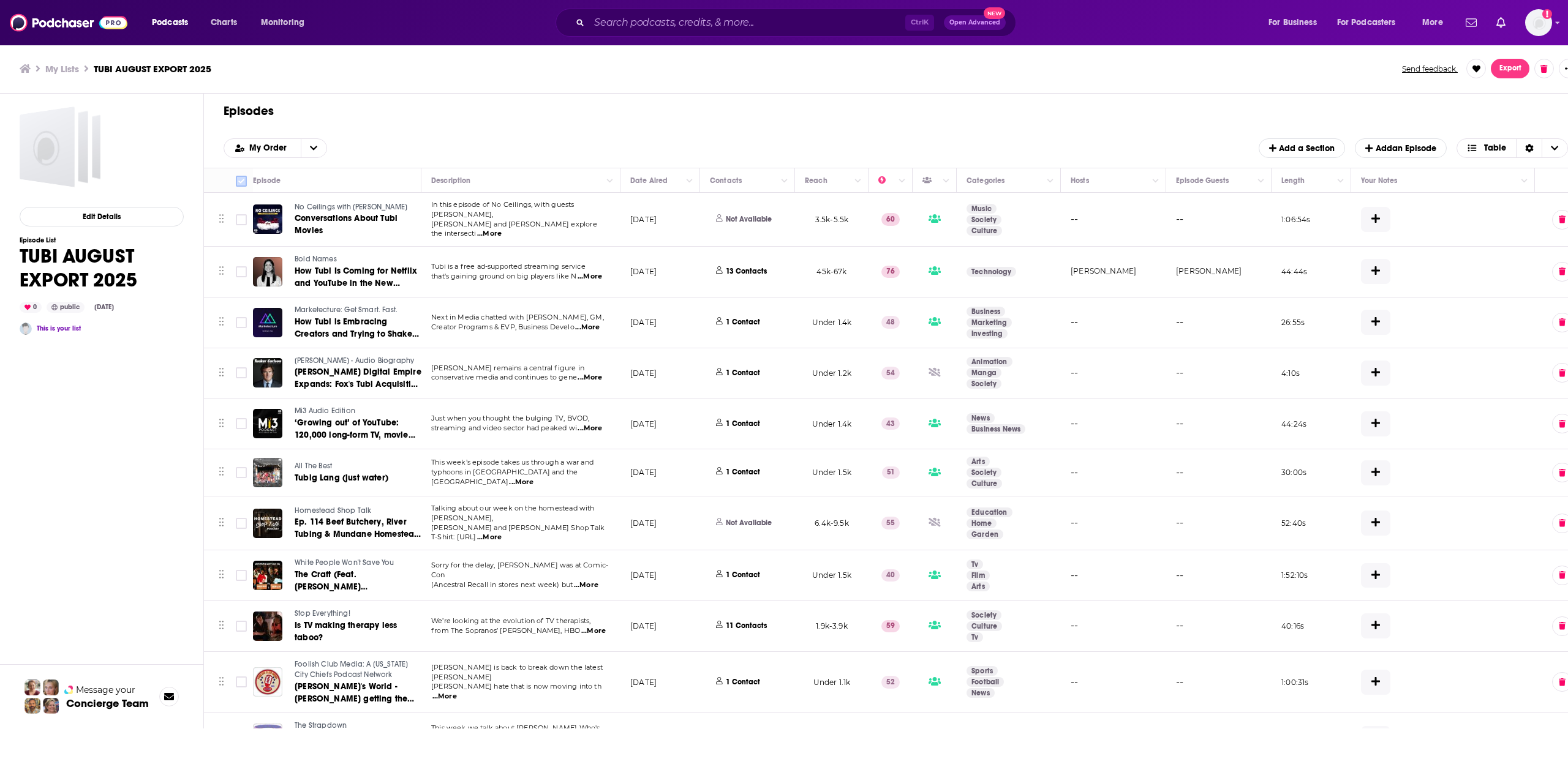
checkbox input "true"
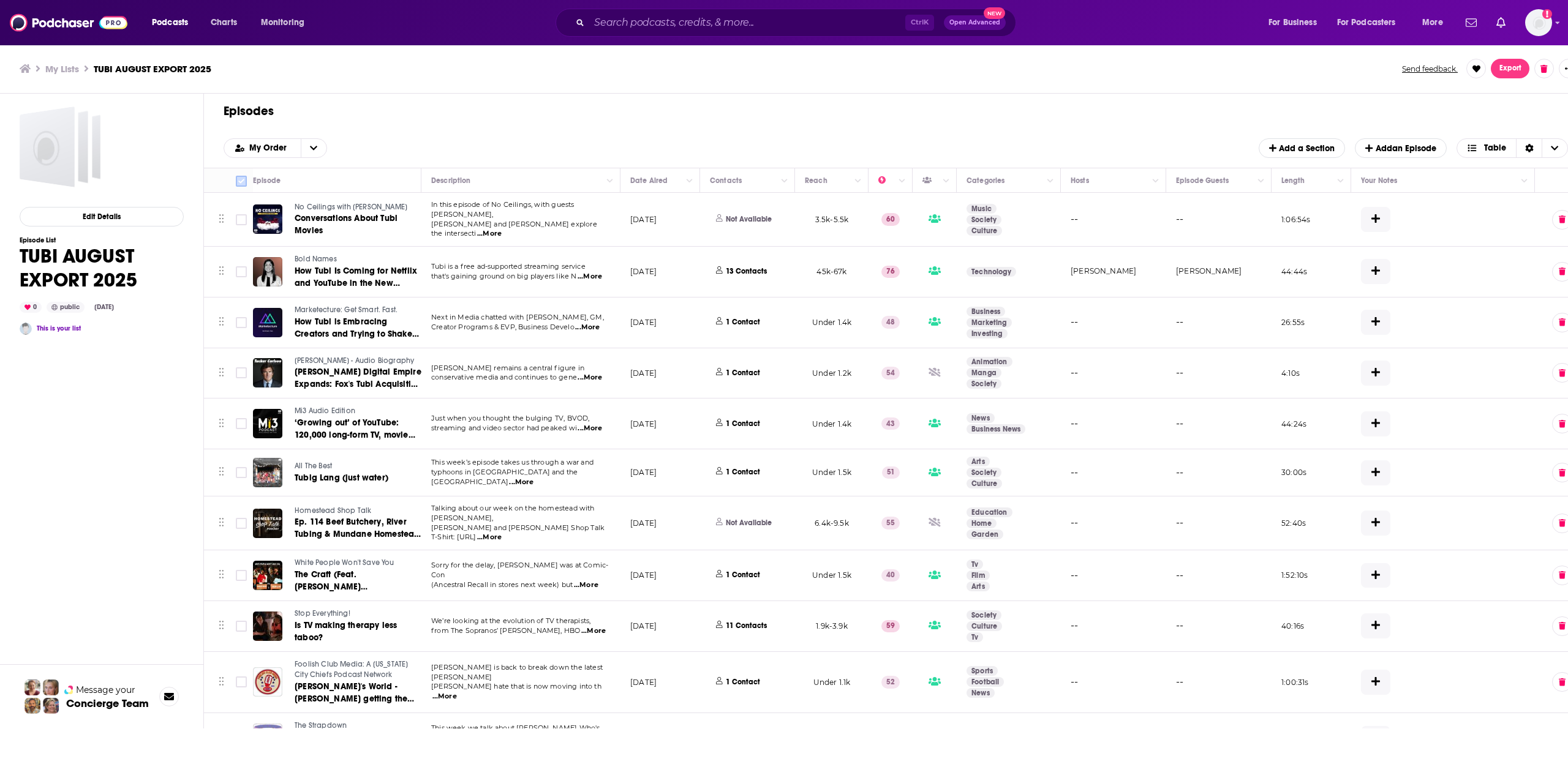
checkbox input "true"
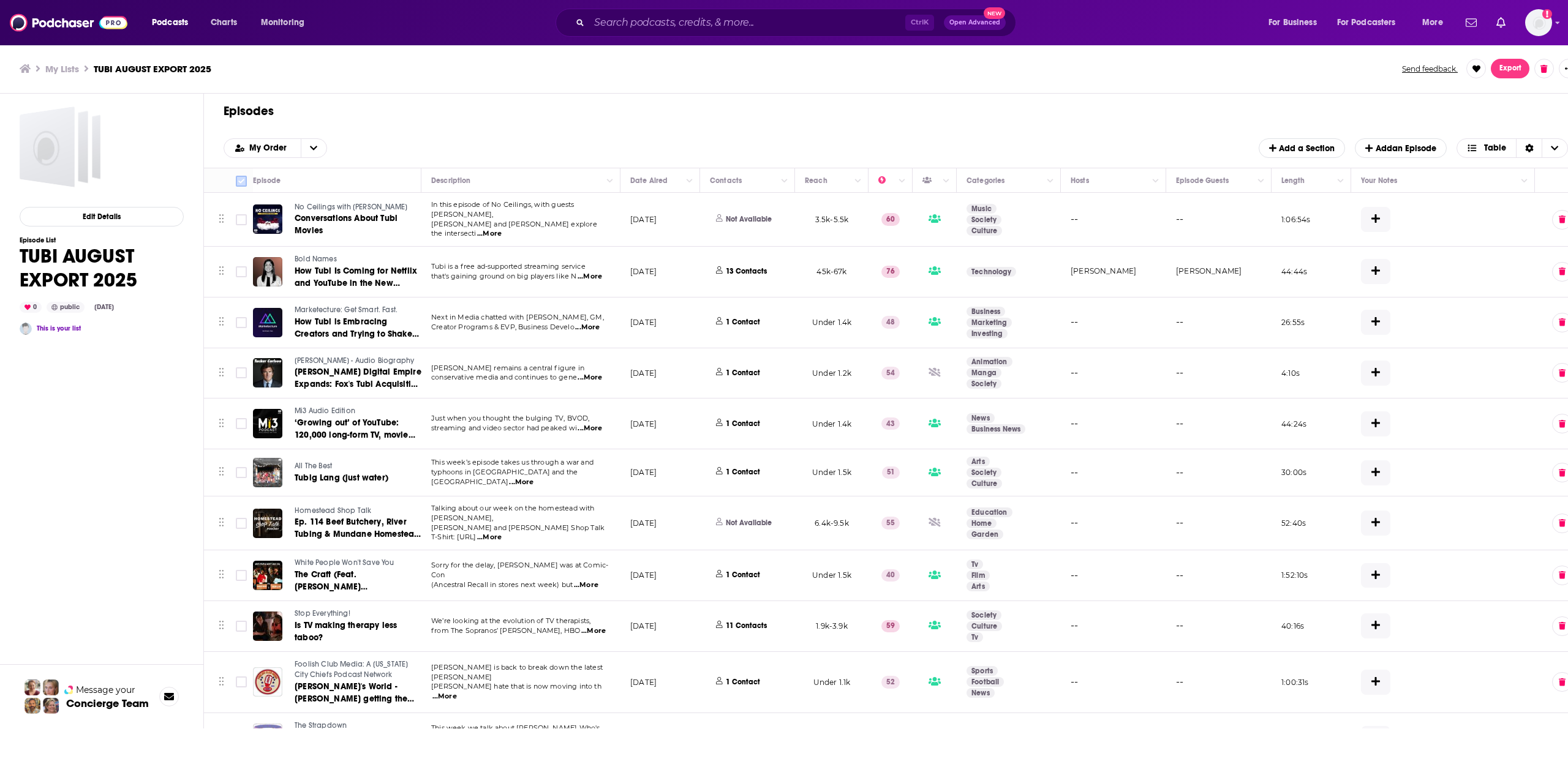
checkbox input "true"
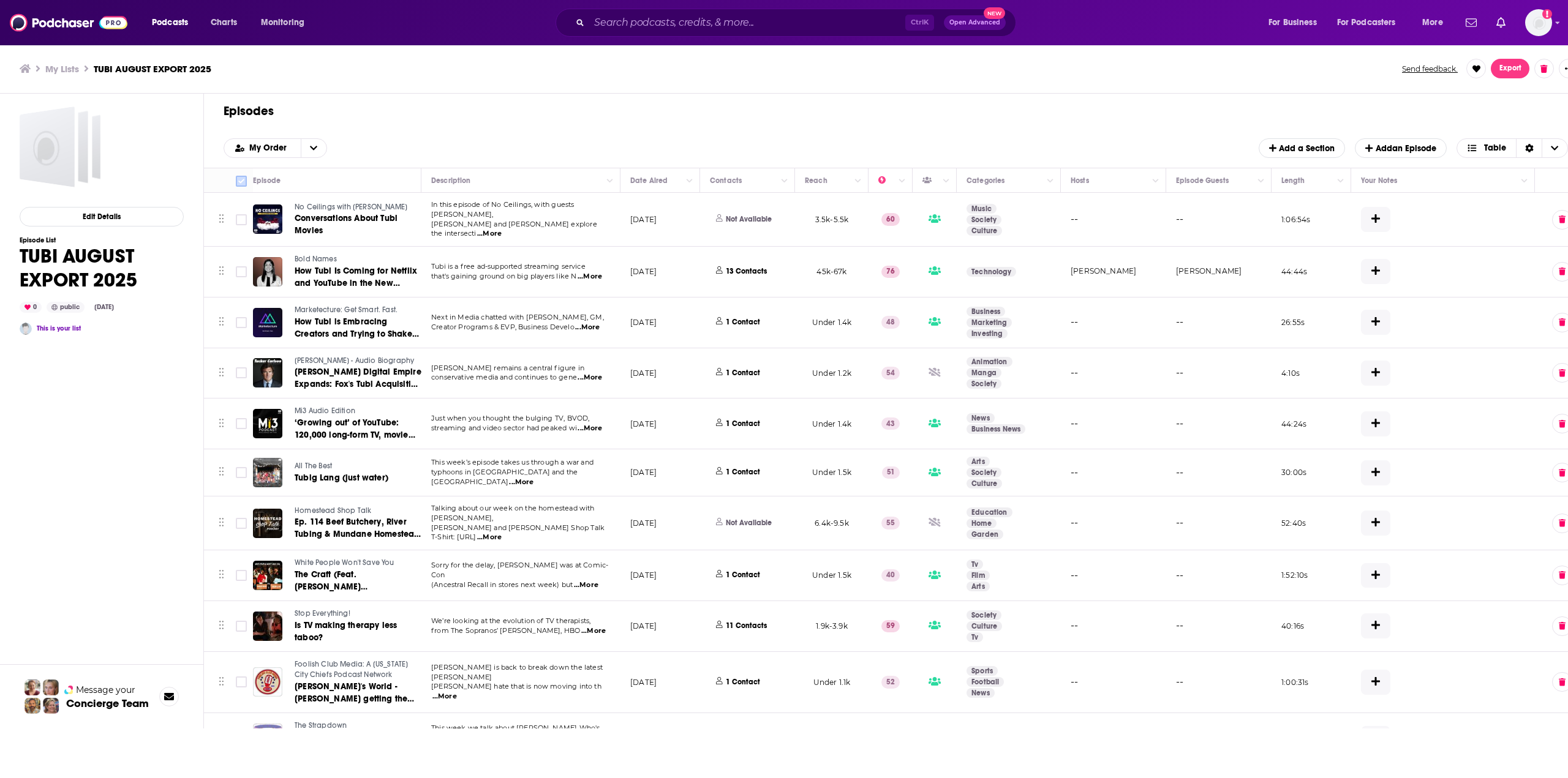
checkbox input "true"
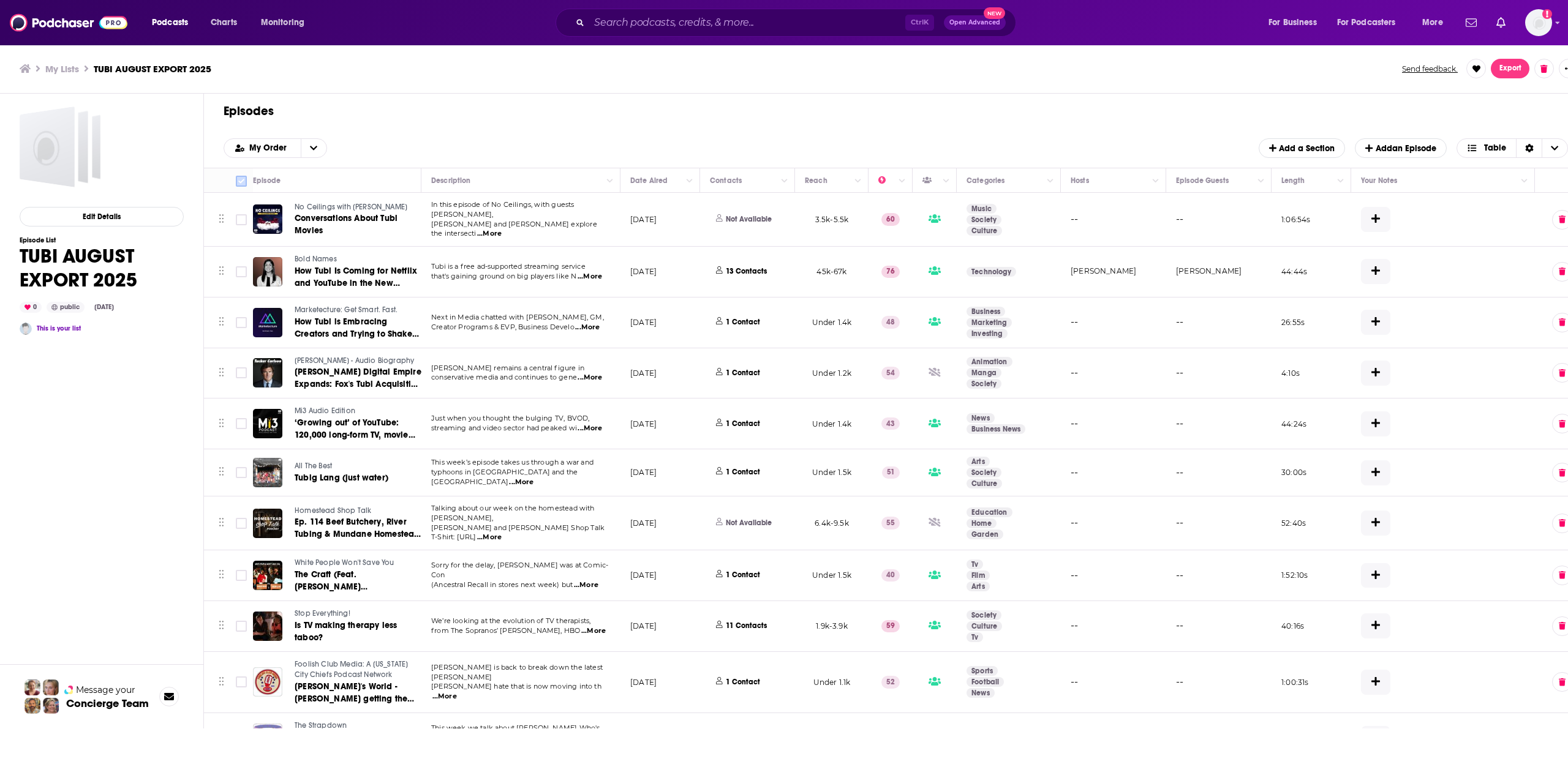
checkbox input "true"
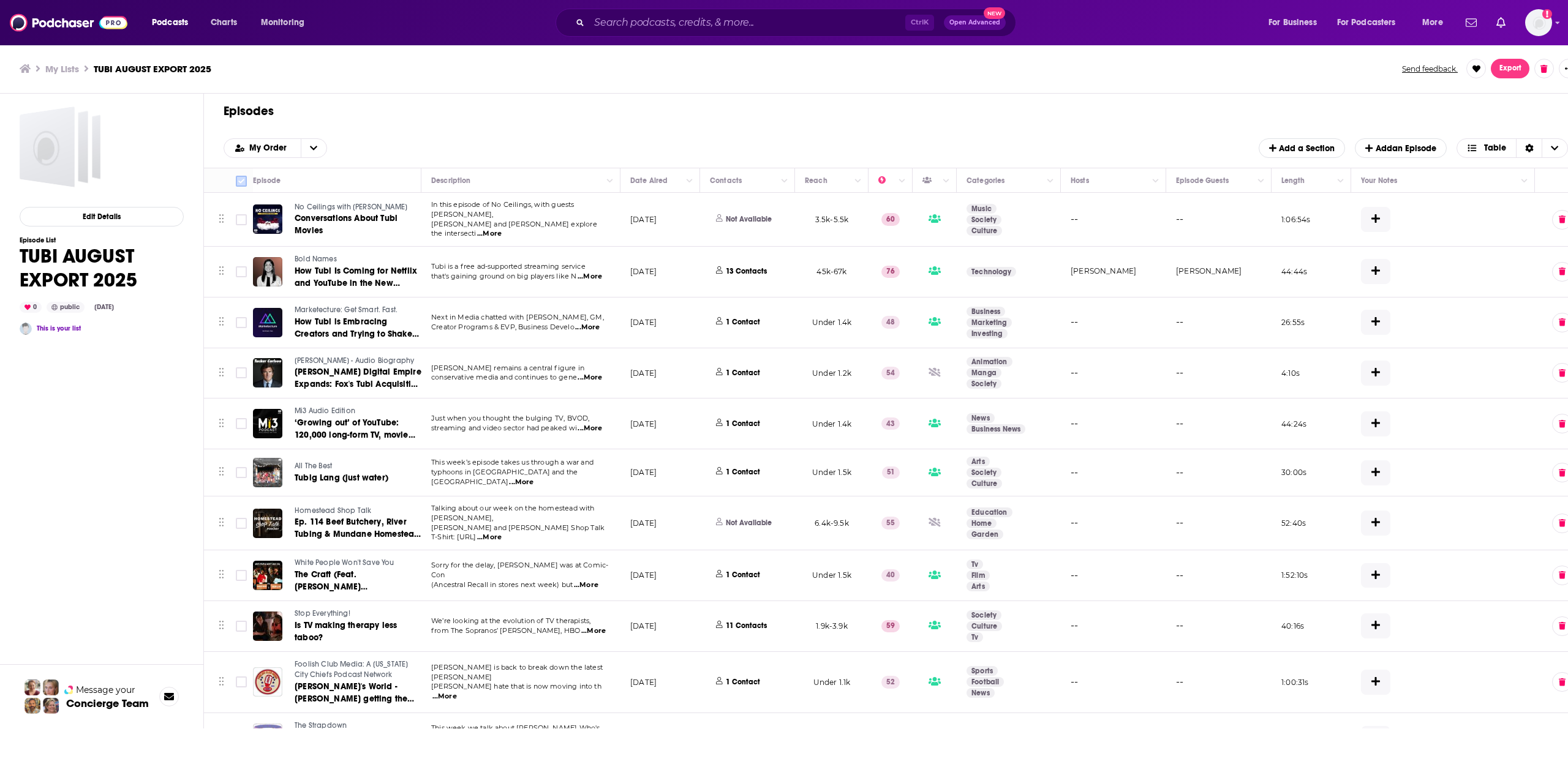
checkbox input "true"
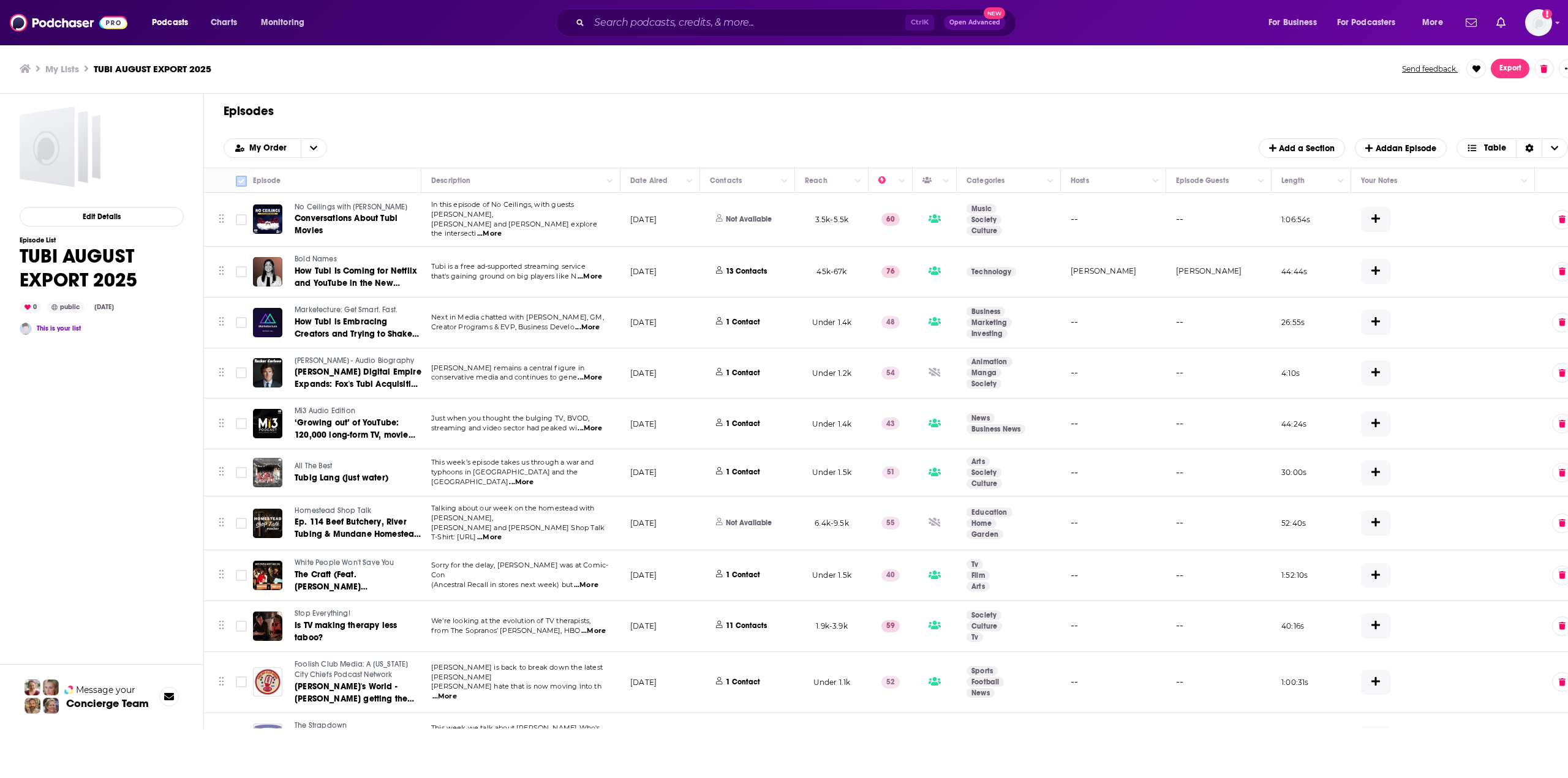
checkbox input "true"
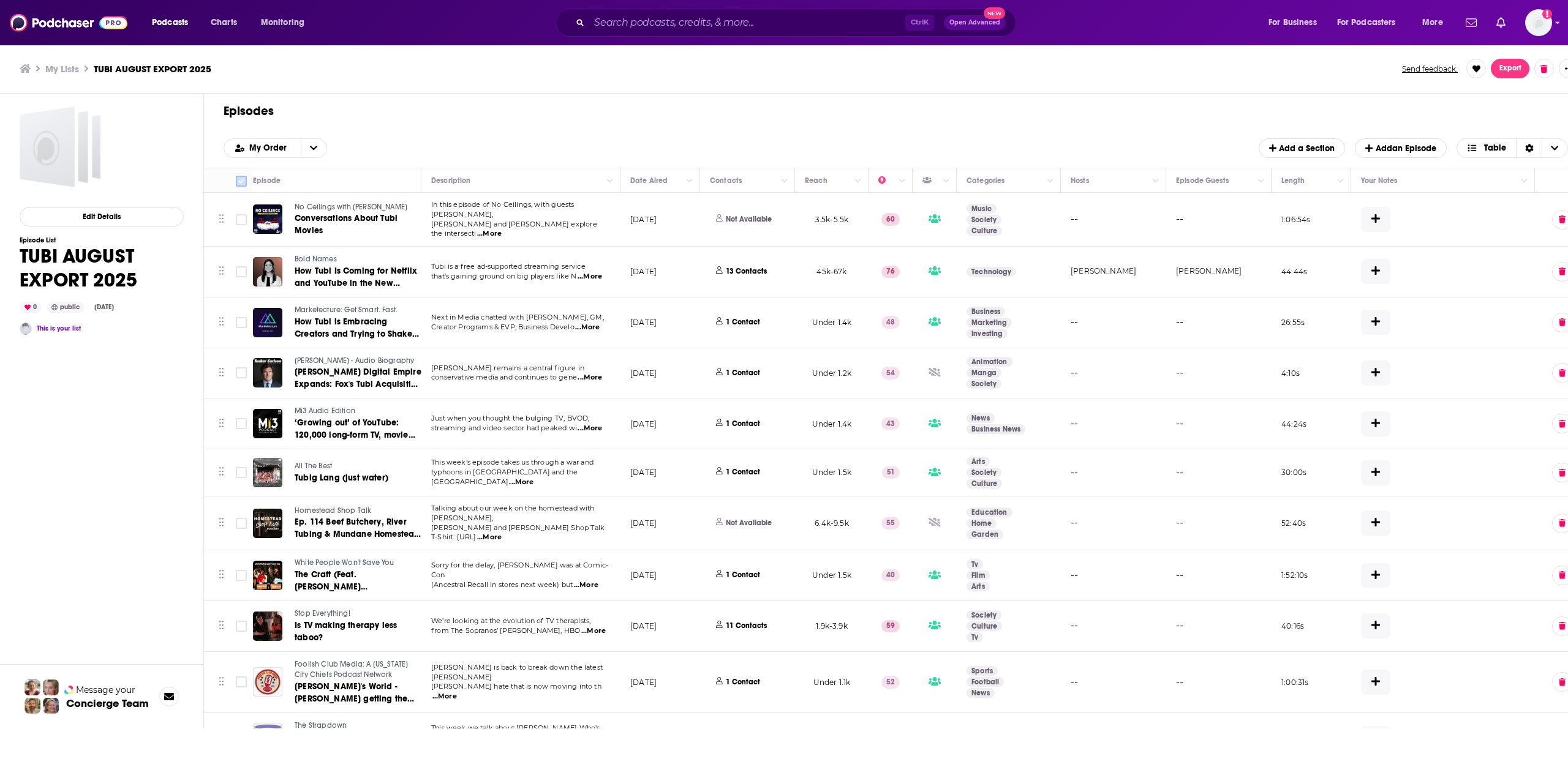
checkbox input "true"
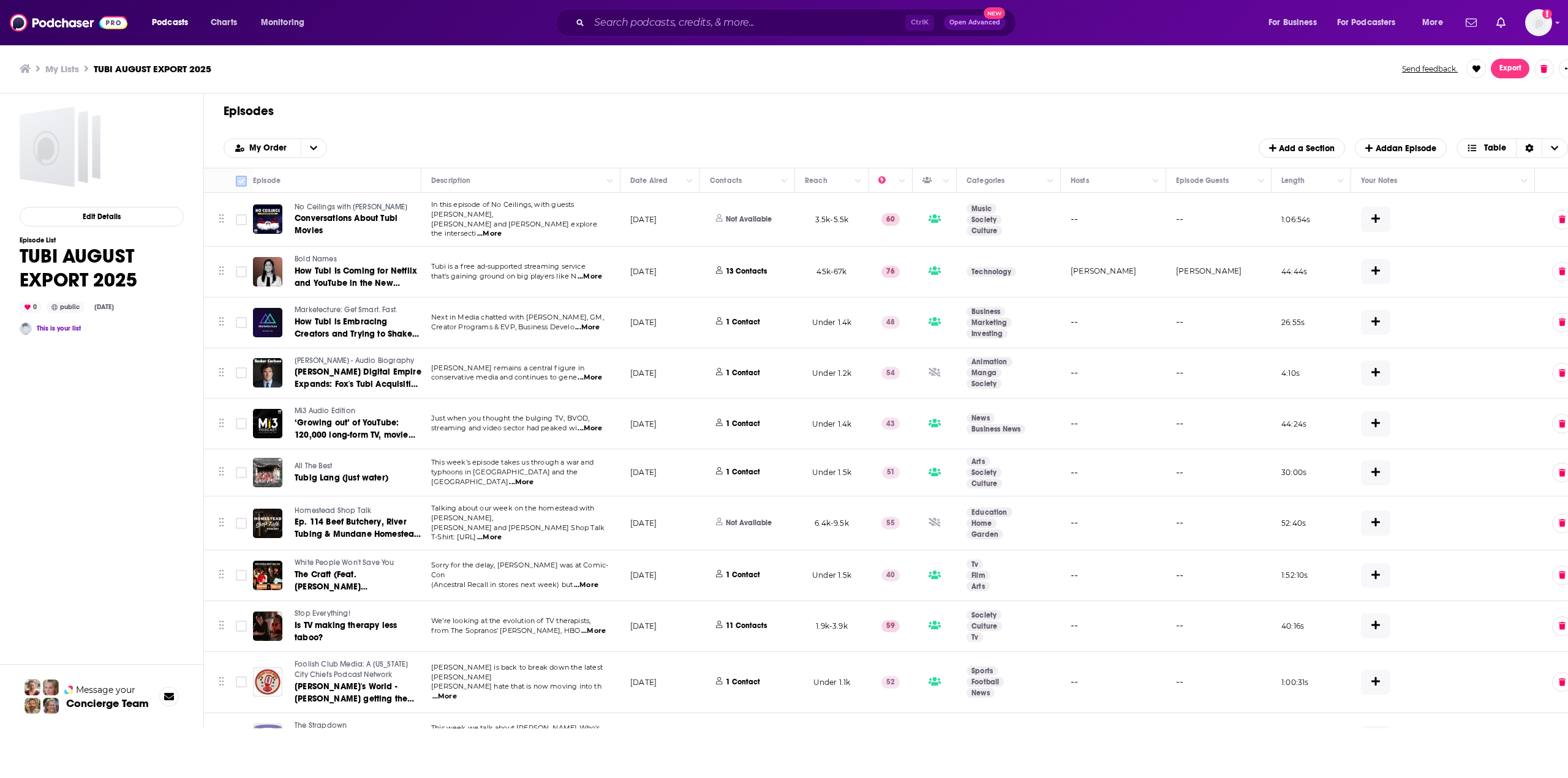
checkbox input "true"
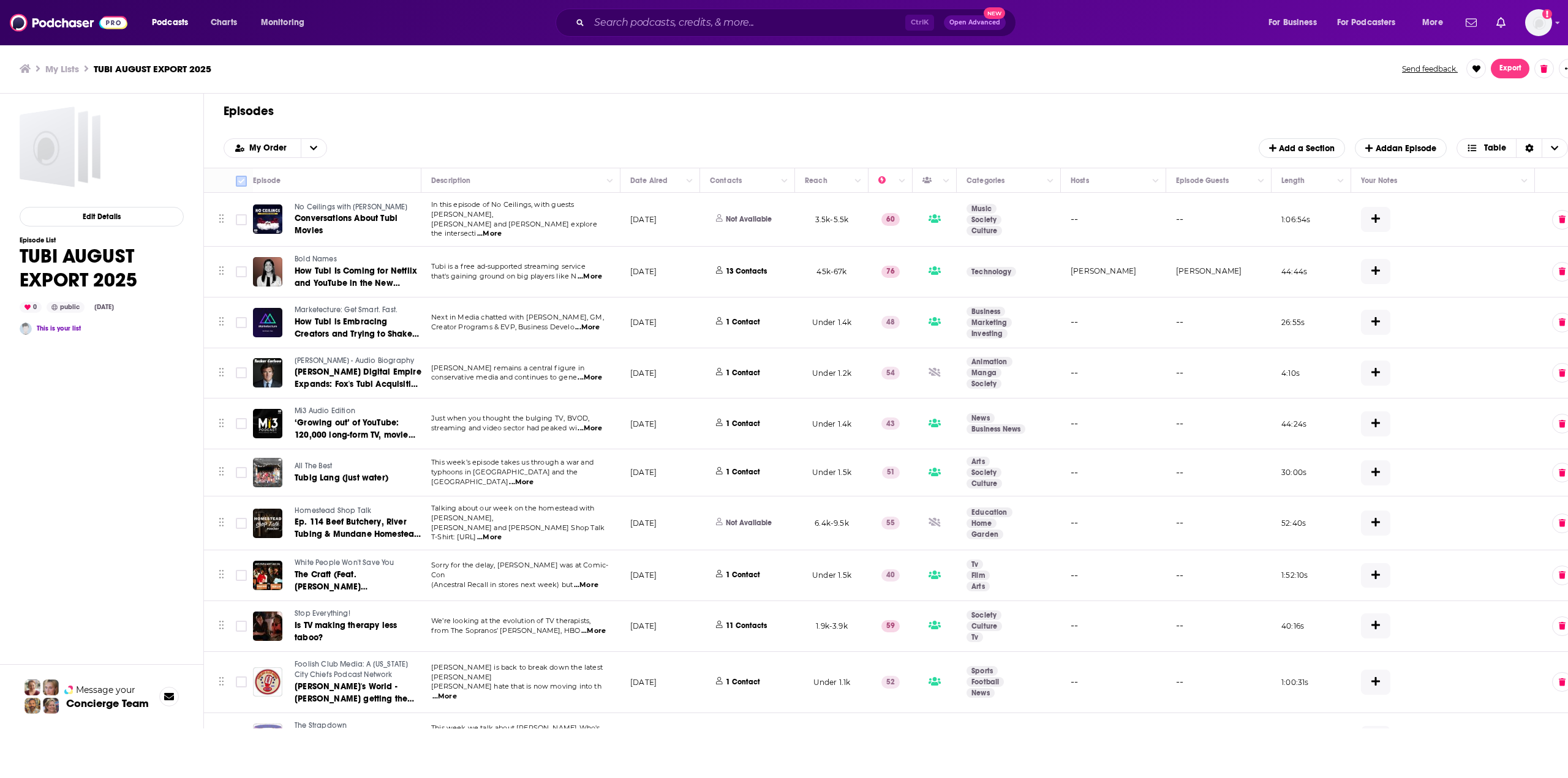
checkbox input "true"
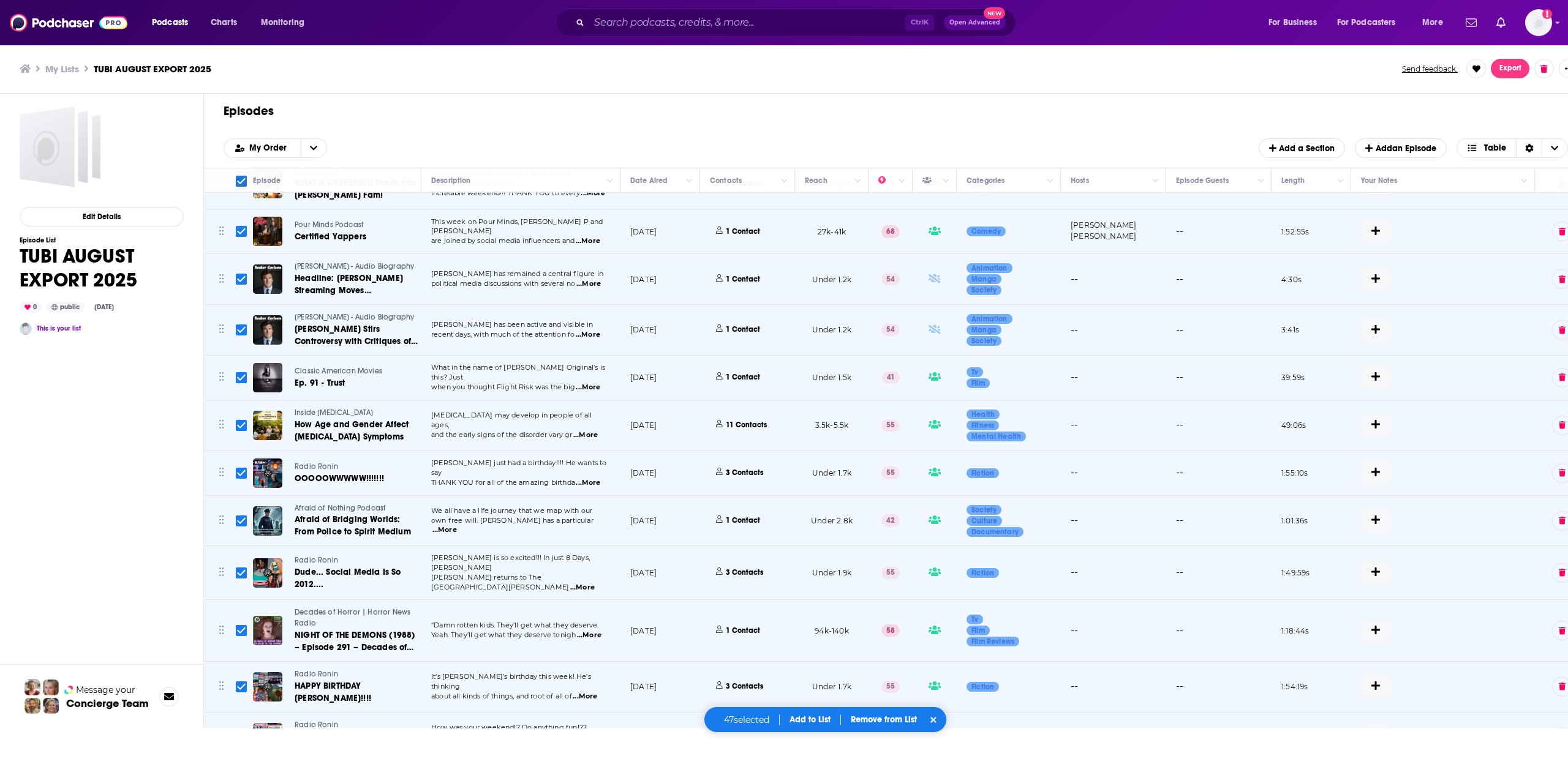
scroll to position [1828, 0]
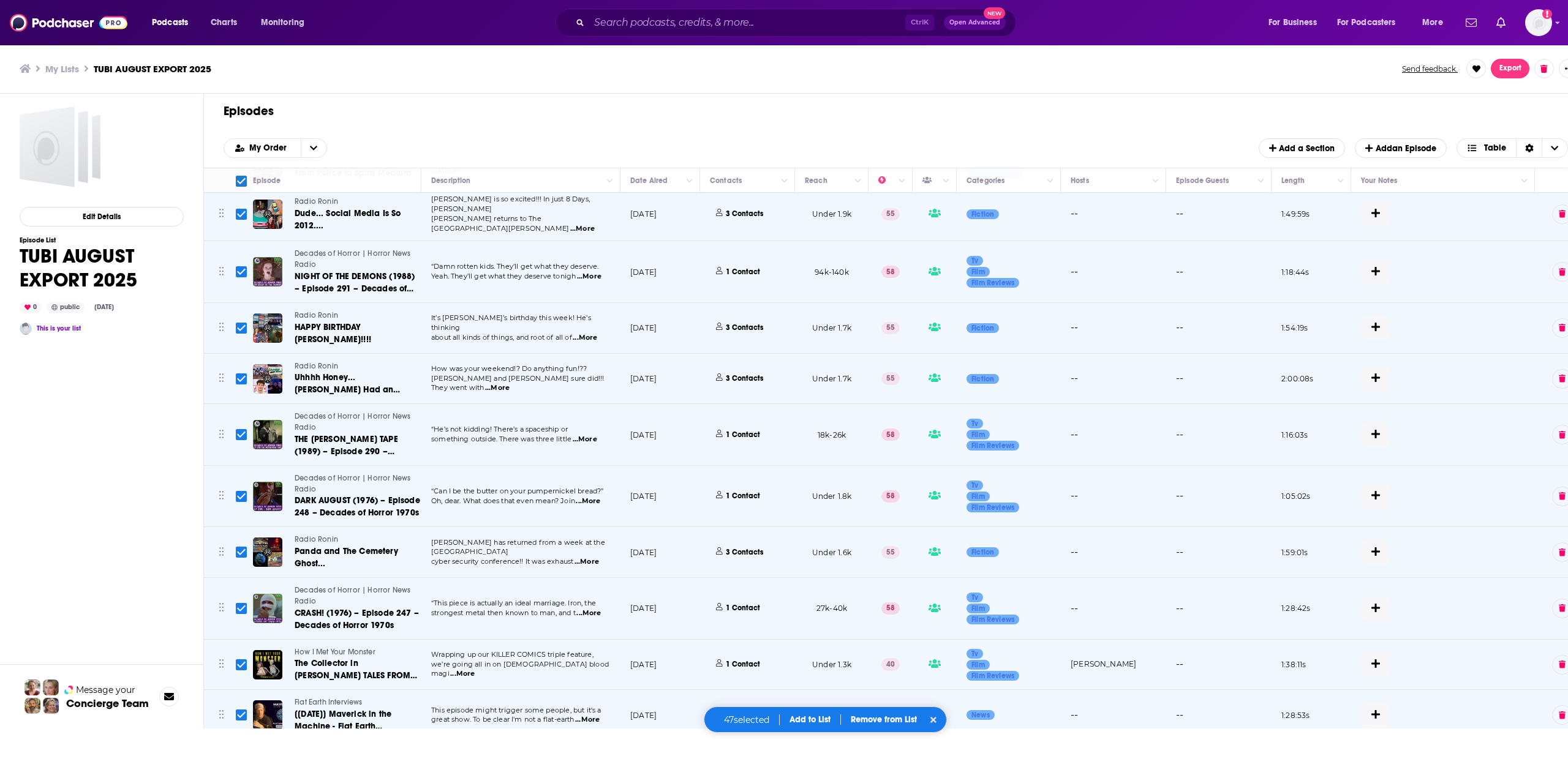
click at [1099, 750] on body "Podcasts Charts Monitoring Ctrl K Open Advanced New For Business For Podcasters…" at bounding box center [784, 389] width 1568 height 778
click at [936, 723] on icon at bounding box center [933, 720] width 6 height 8
checkbox input "false"
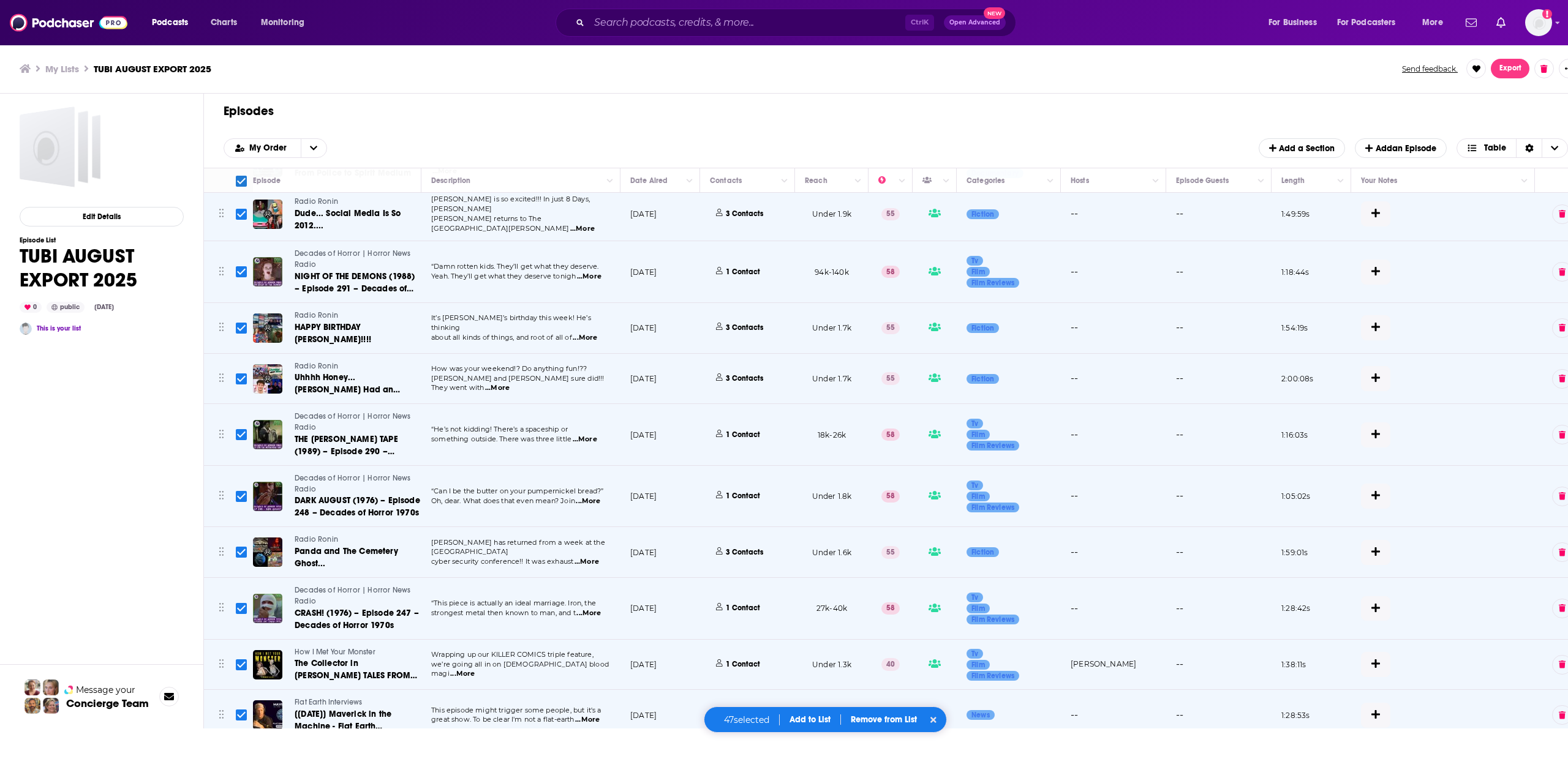
checkbox input "false"
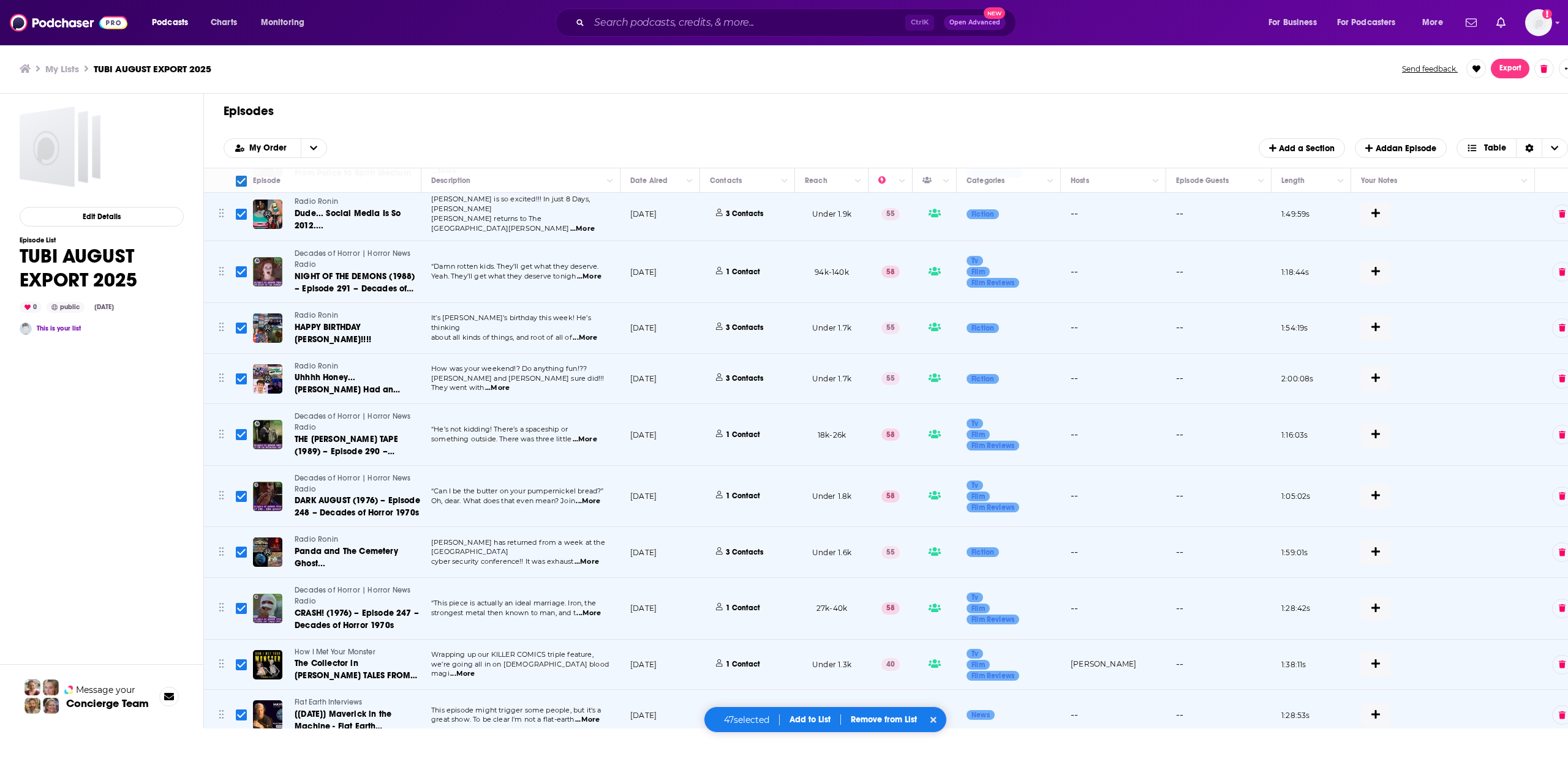
checkbox input "false"
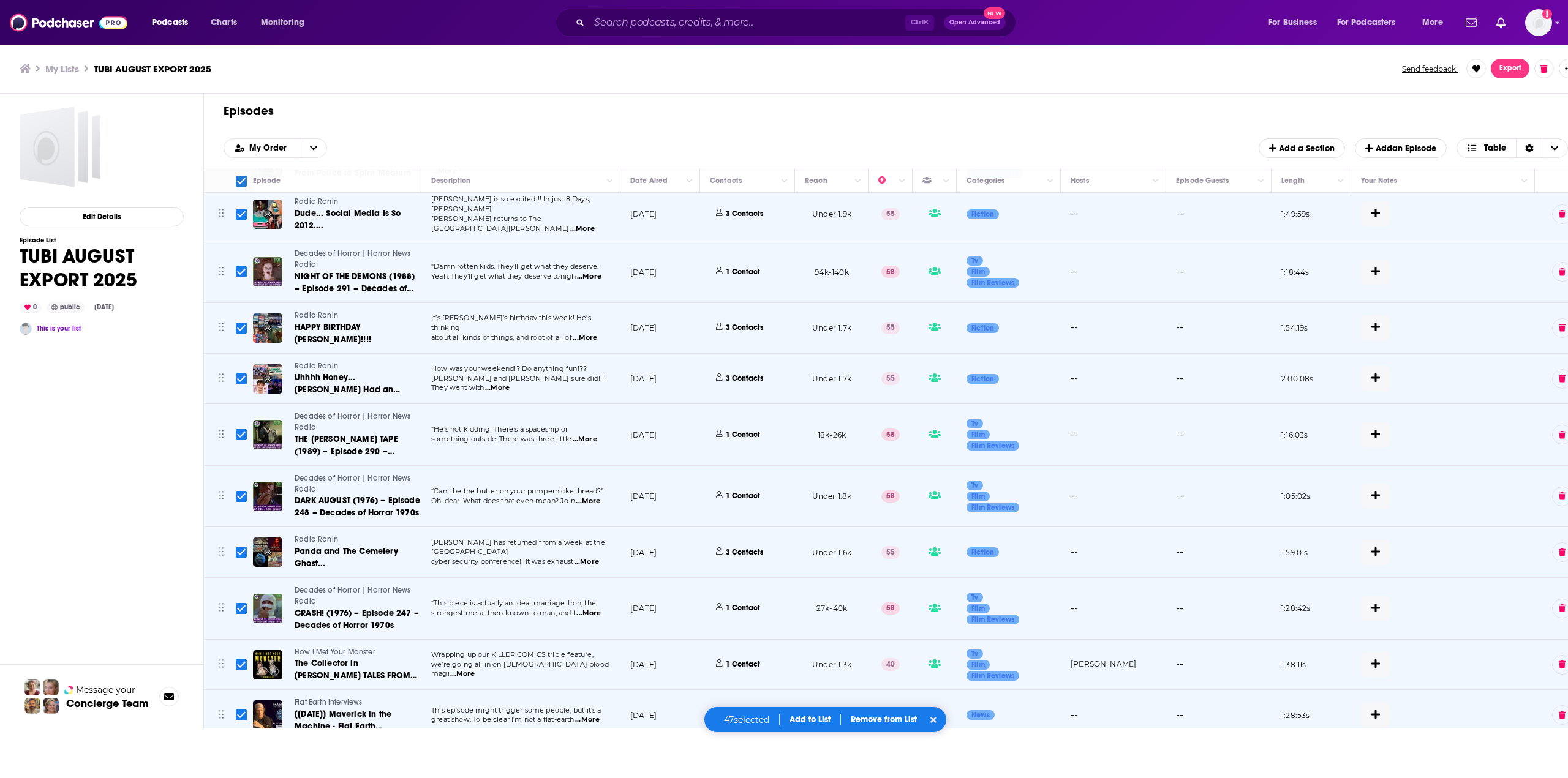
checkbox input "false"
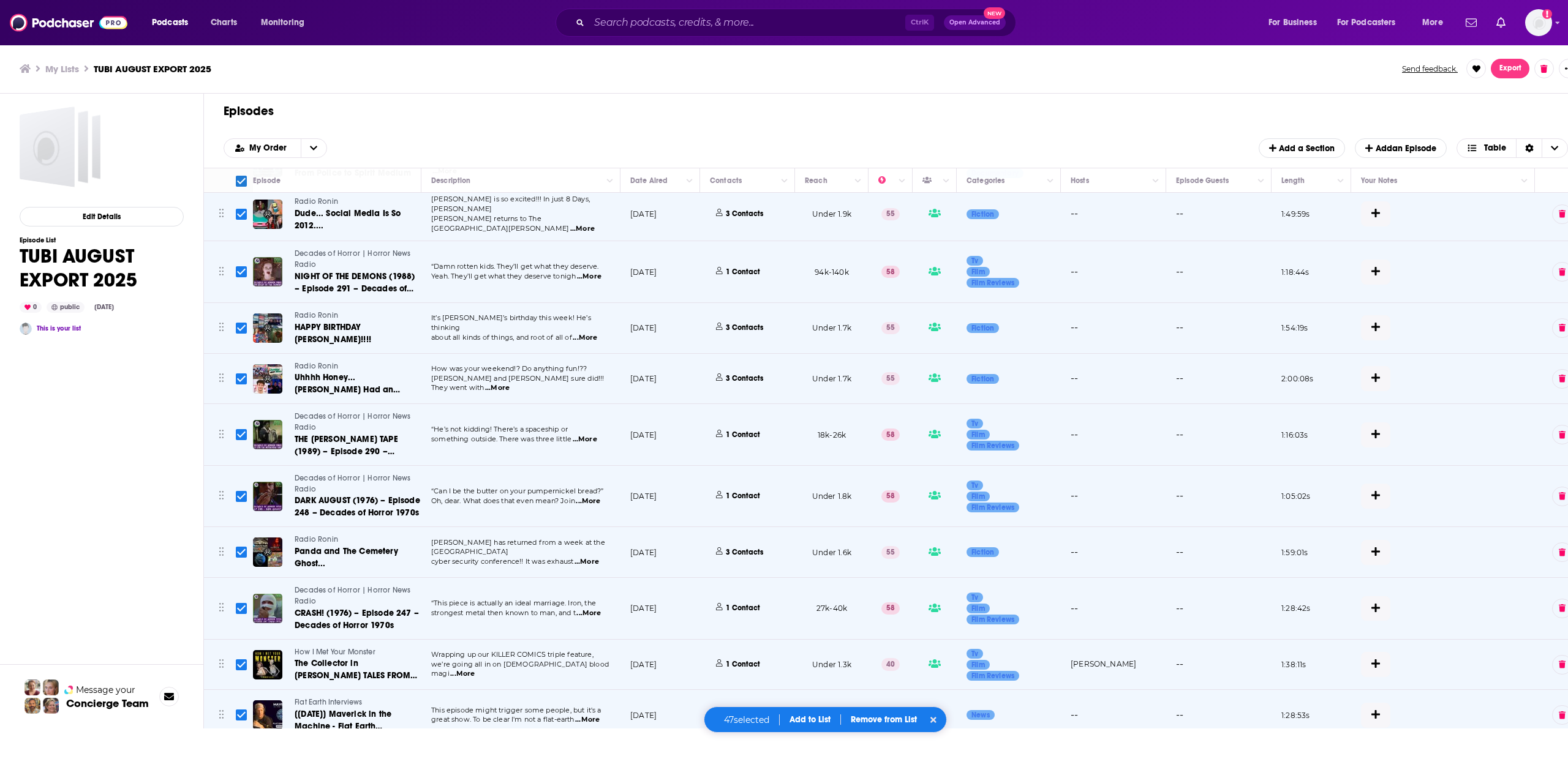
checkbox input "false"
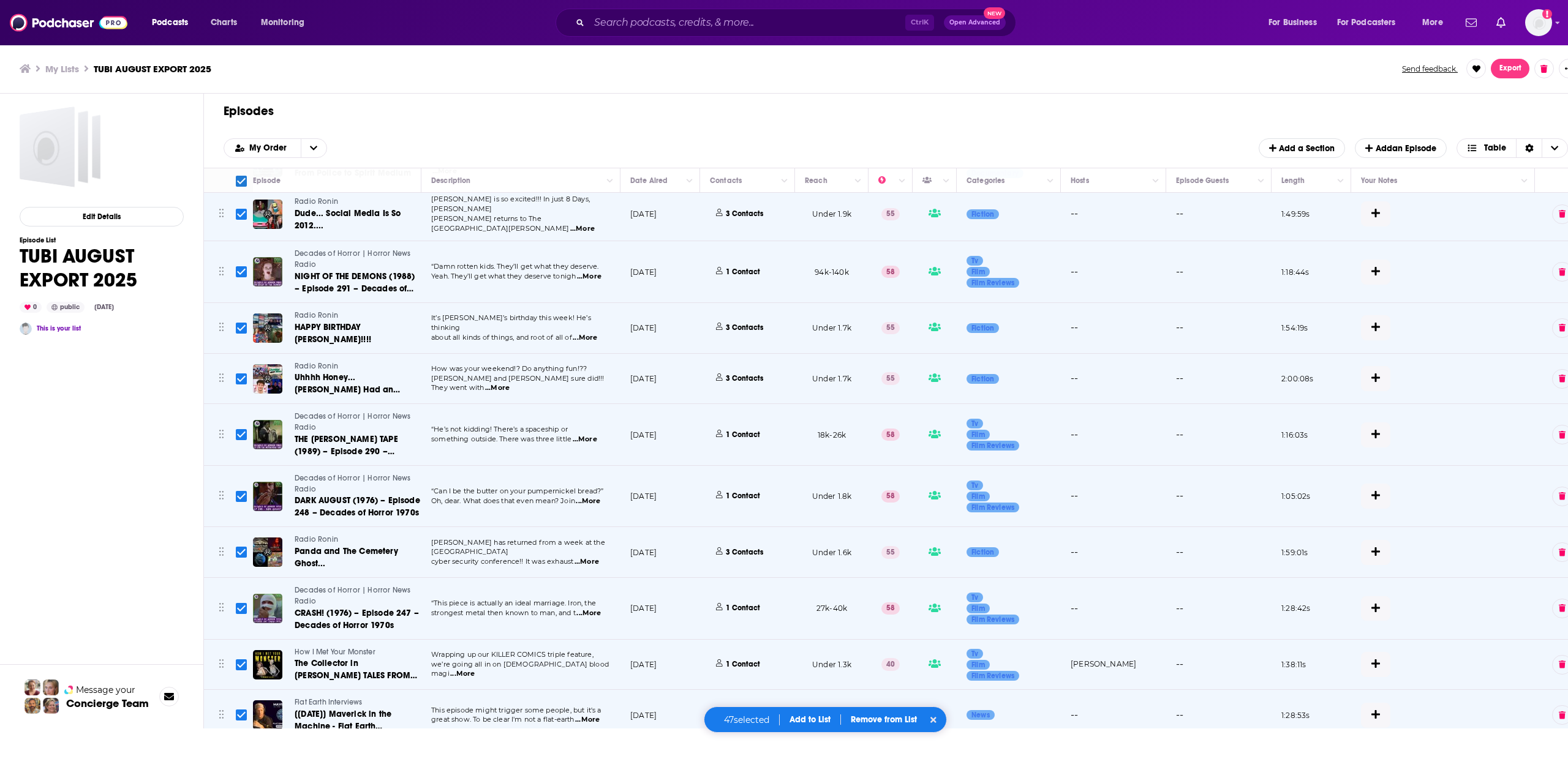
checkbox input "false"
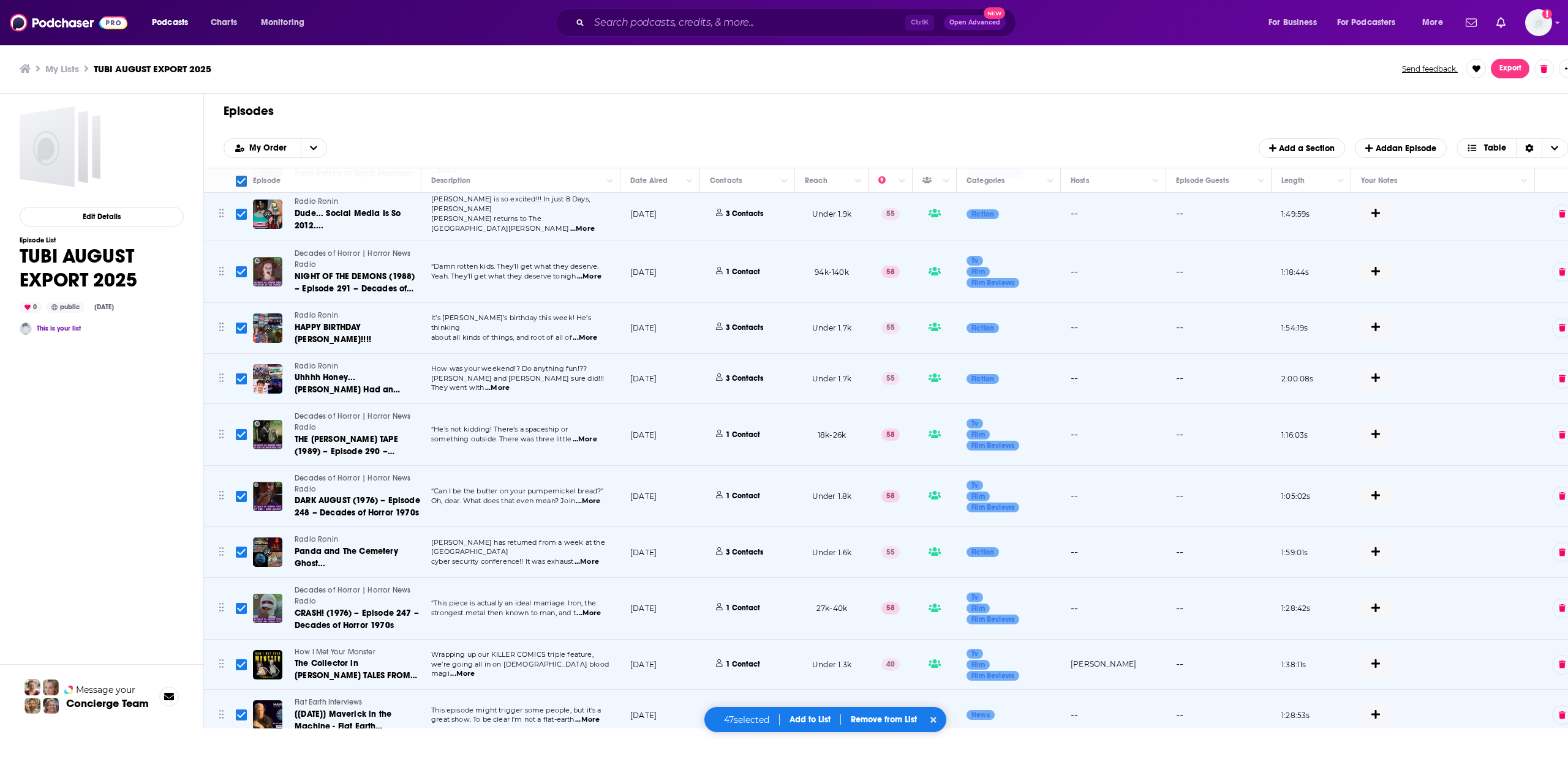
checkbox input "false"
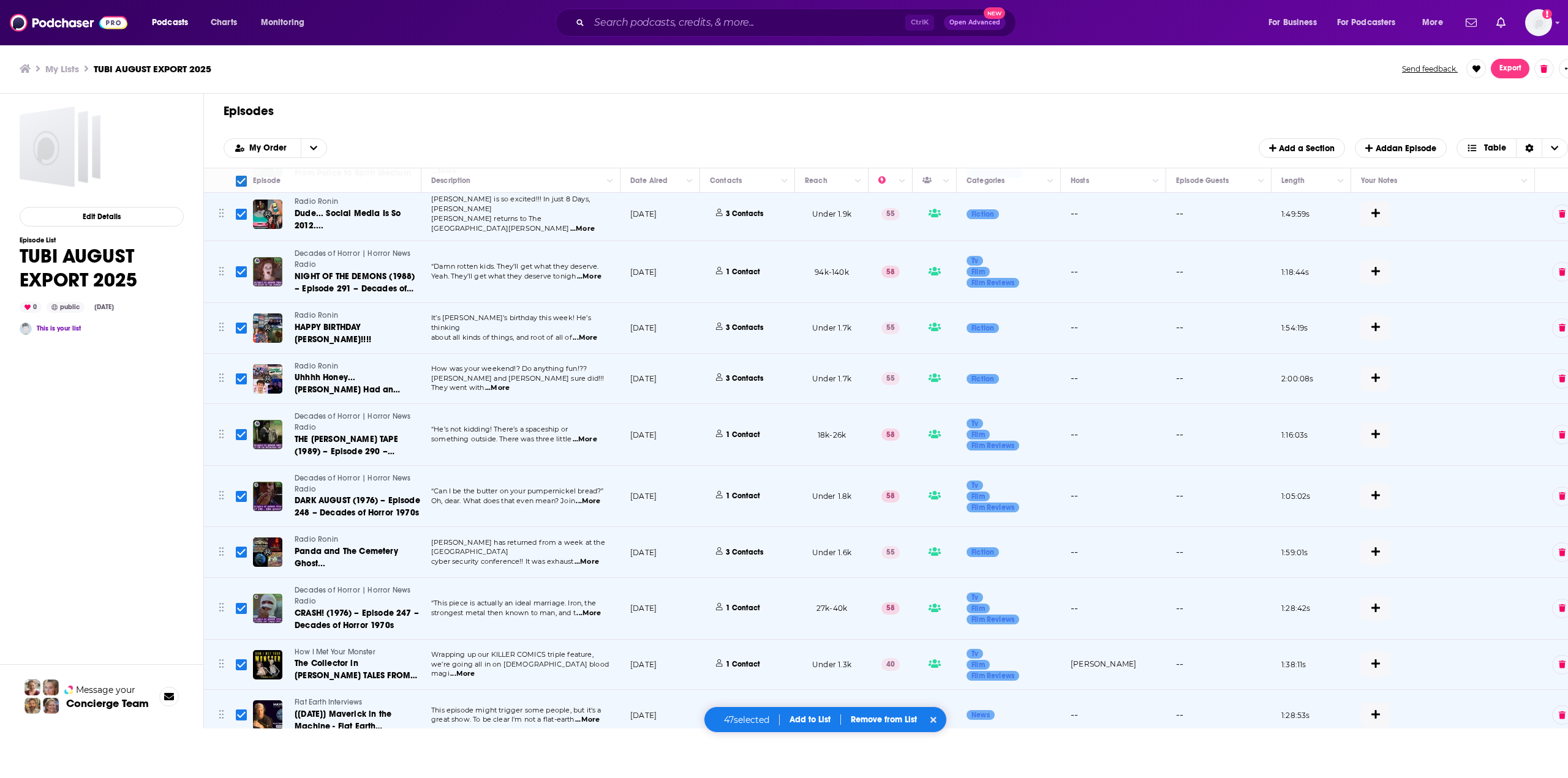
checkbox input "false"
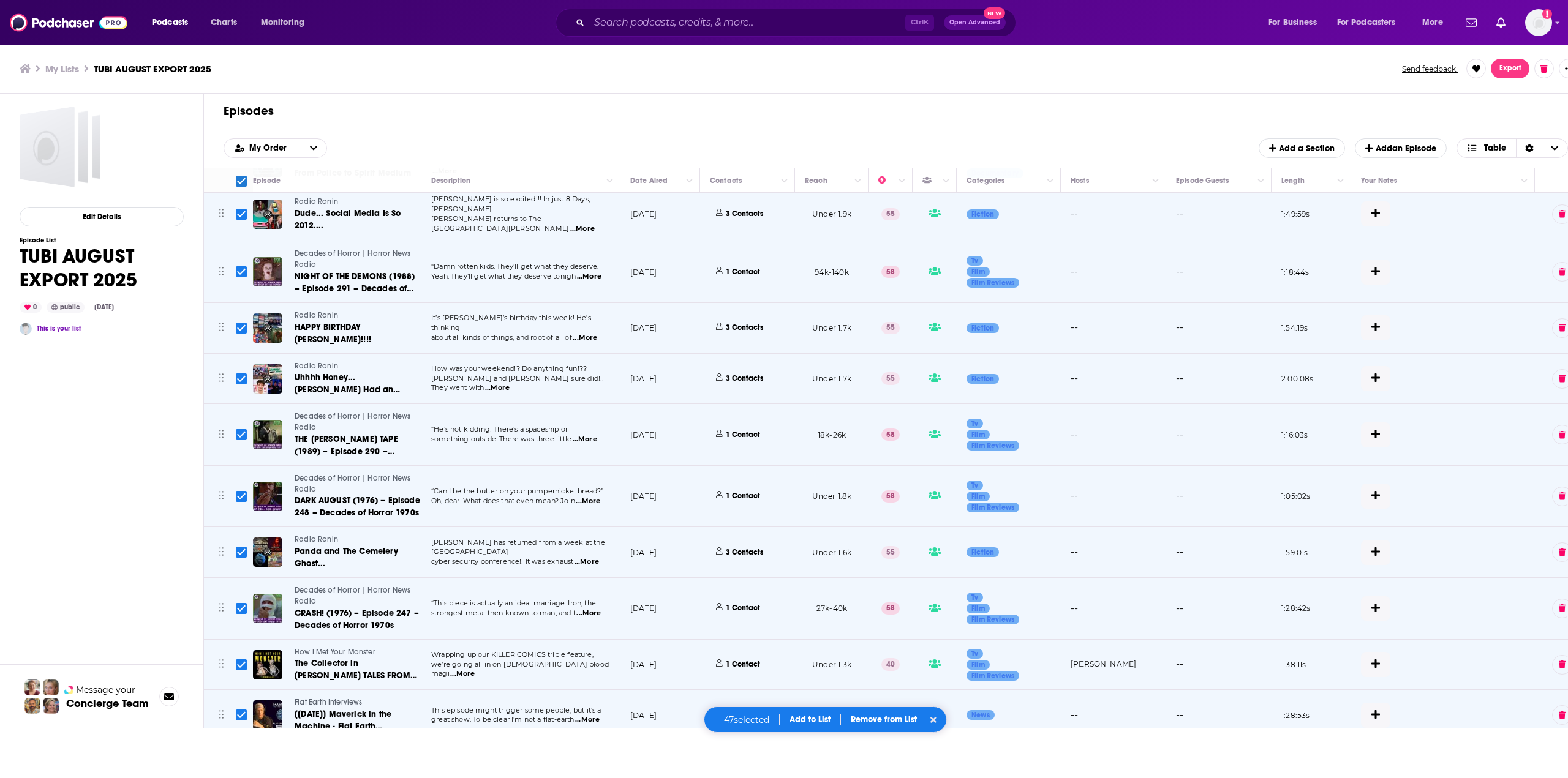
checkbox input "false"
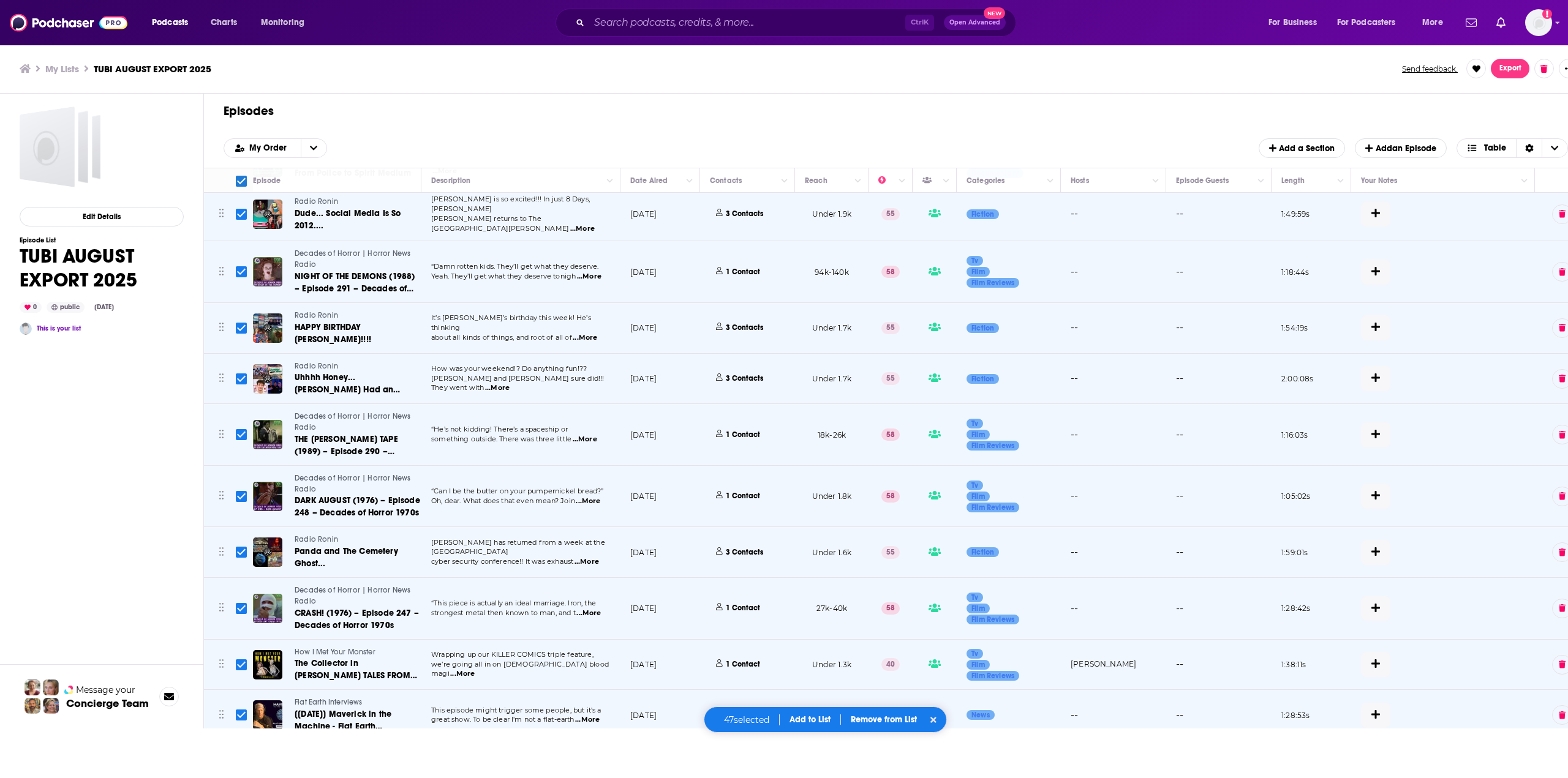
checkbox input "false"
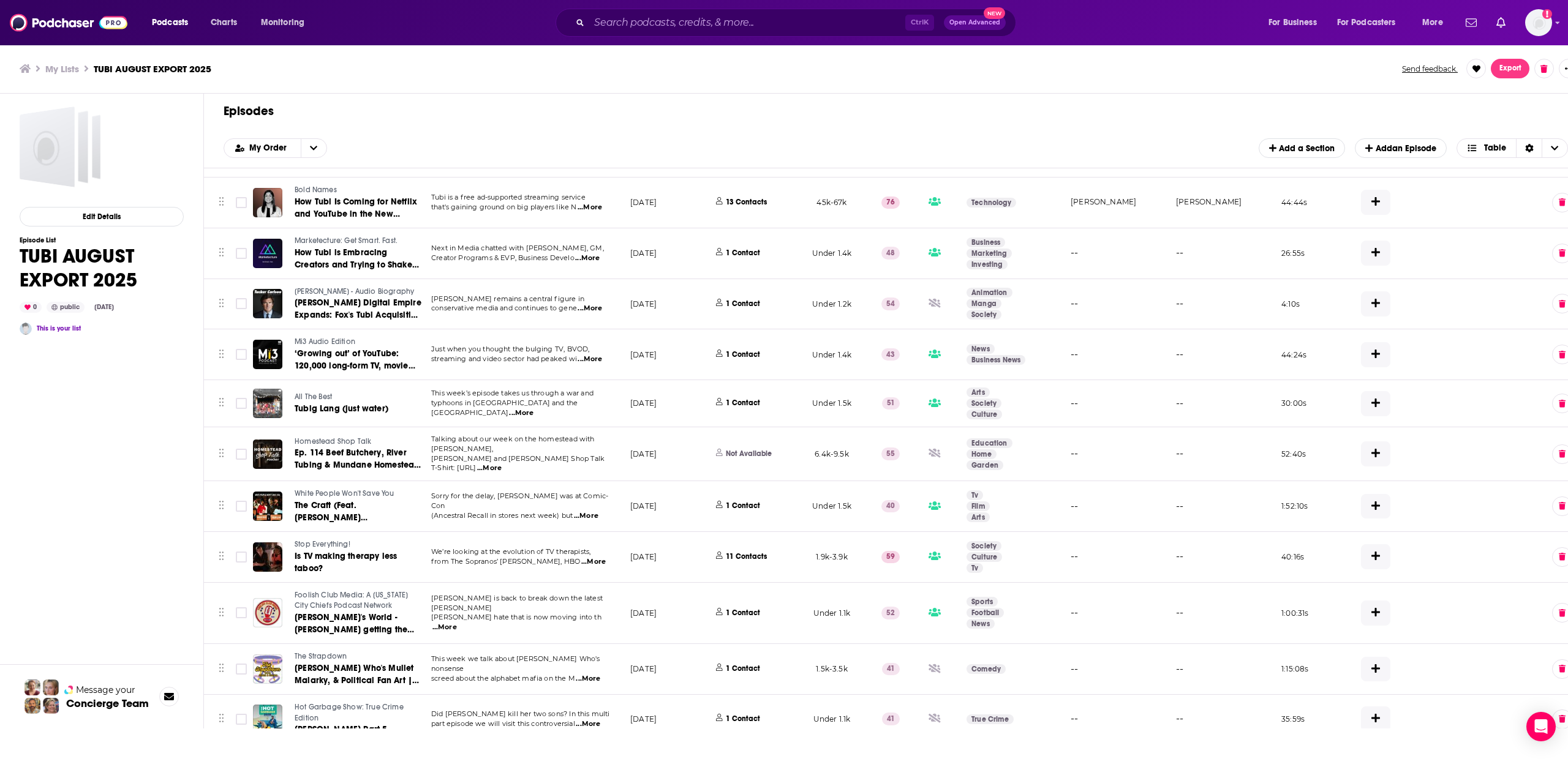
scroll to position [0, 0]
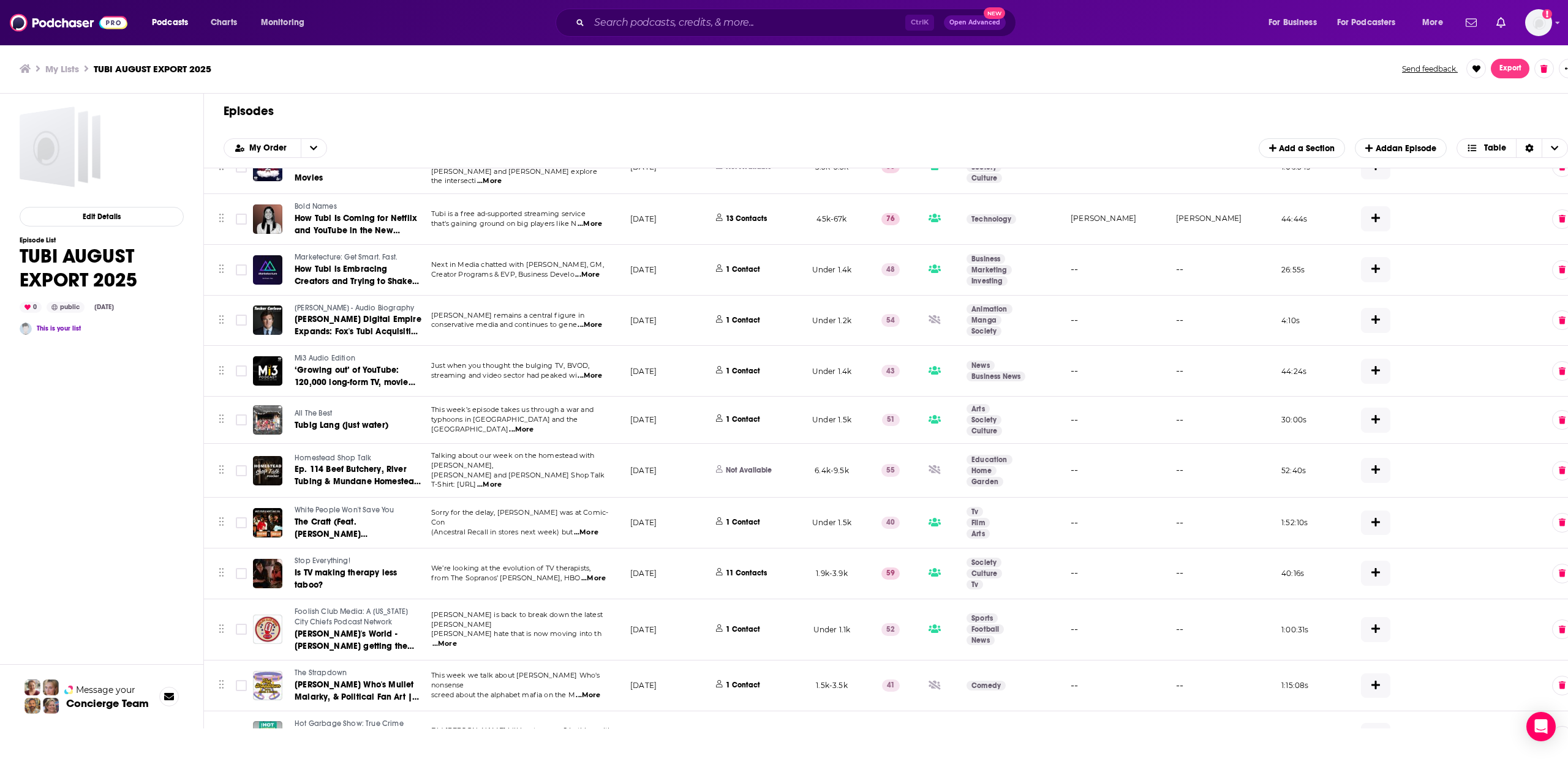
click at [421, 100] on div "Episodes Add My Order Add a Section Add an Episode Table" at bounding box center [895, 131] width 1384 height 74
click at [319, 145] on button "open menu" at bounding box center [313, 148] width 25 height 18
click at [254, 145] on span "My Order" at bounding box center [270, 147] width 41 height 8
click at [243, 145] on icon "open menu" at bounding box center [240, 148] width 9 height 8
click at [263, 152] on span "My Order" at bounding box center [270, 147] width 41 height 8
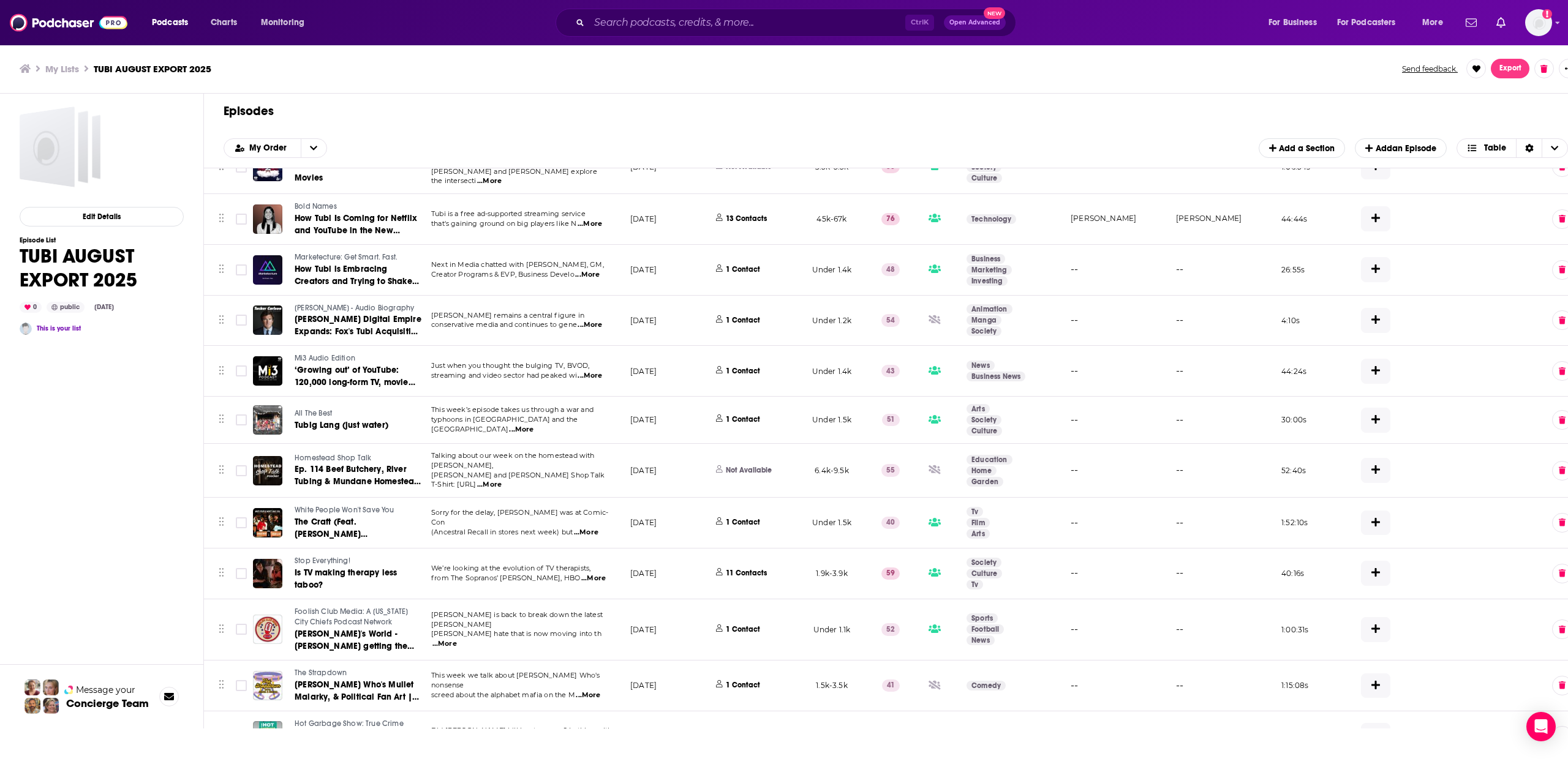
drag, startPoint x: 394, startPoint y: 135, endPoint x: 349, endPoint y: 149, distance: 47.1
click at [395, 135] on div "Episodes Add My Order Add a Section Add an Episode Table" at bounding box center [895, 131] width 1384 height 74
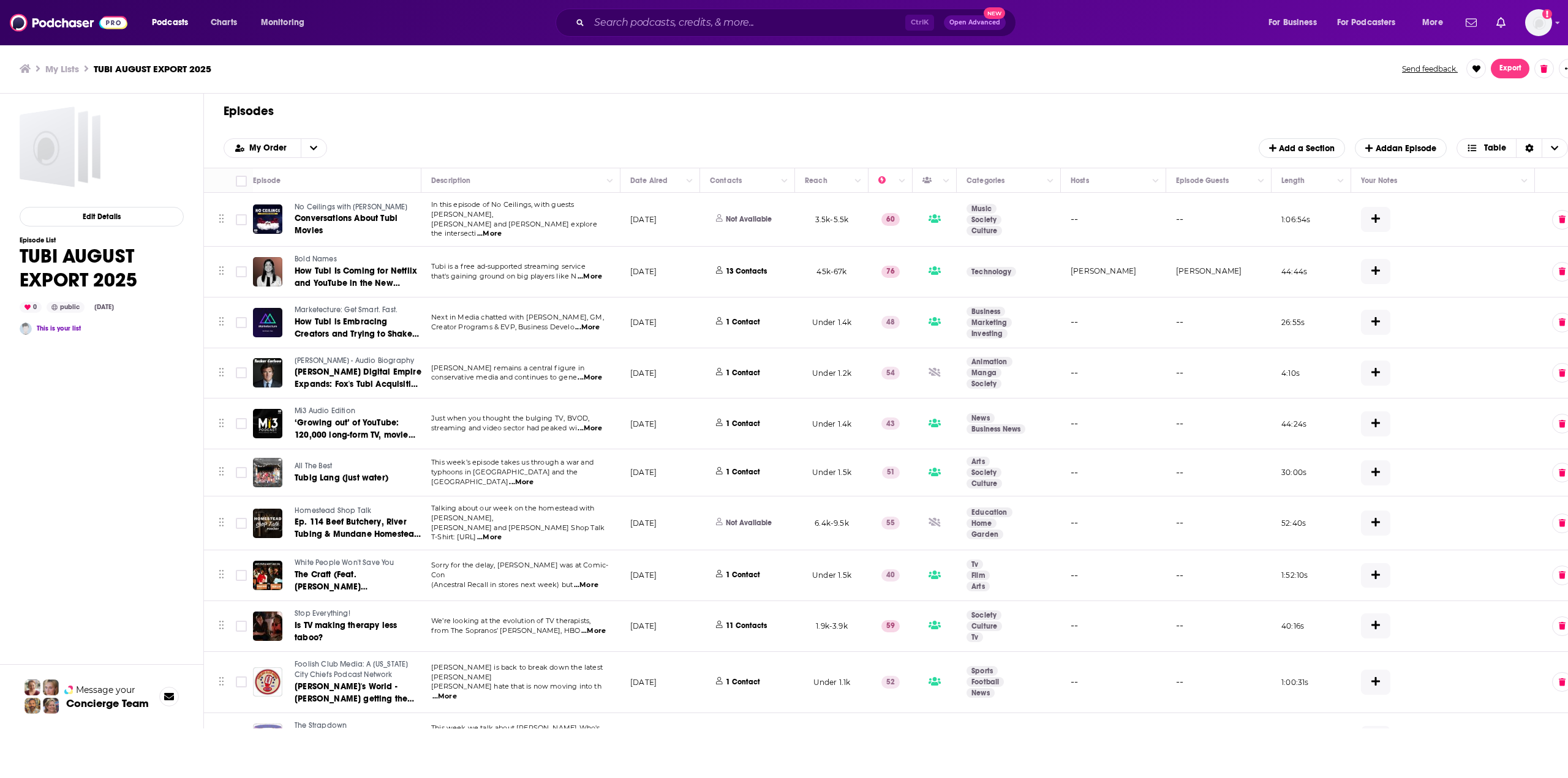
click at [1513, 66] on span "Export" at bounding box center [1510, 68] width 22 height 8
click at [1513, 94] on button "Export Episodes" at bounding box center [1501, 95] width 74 height 22
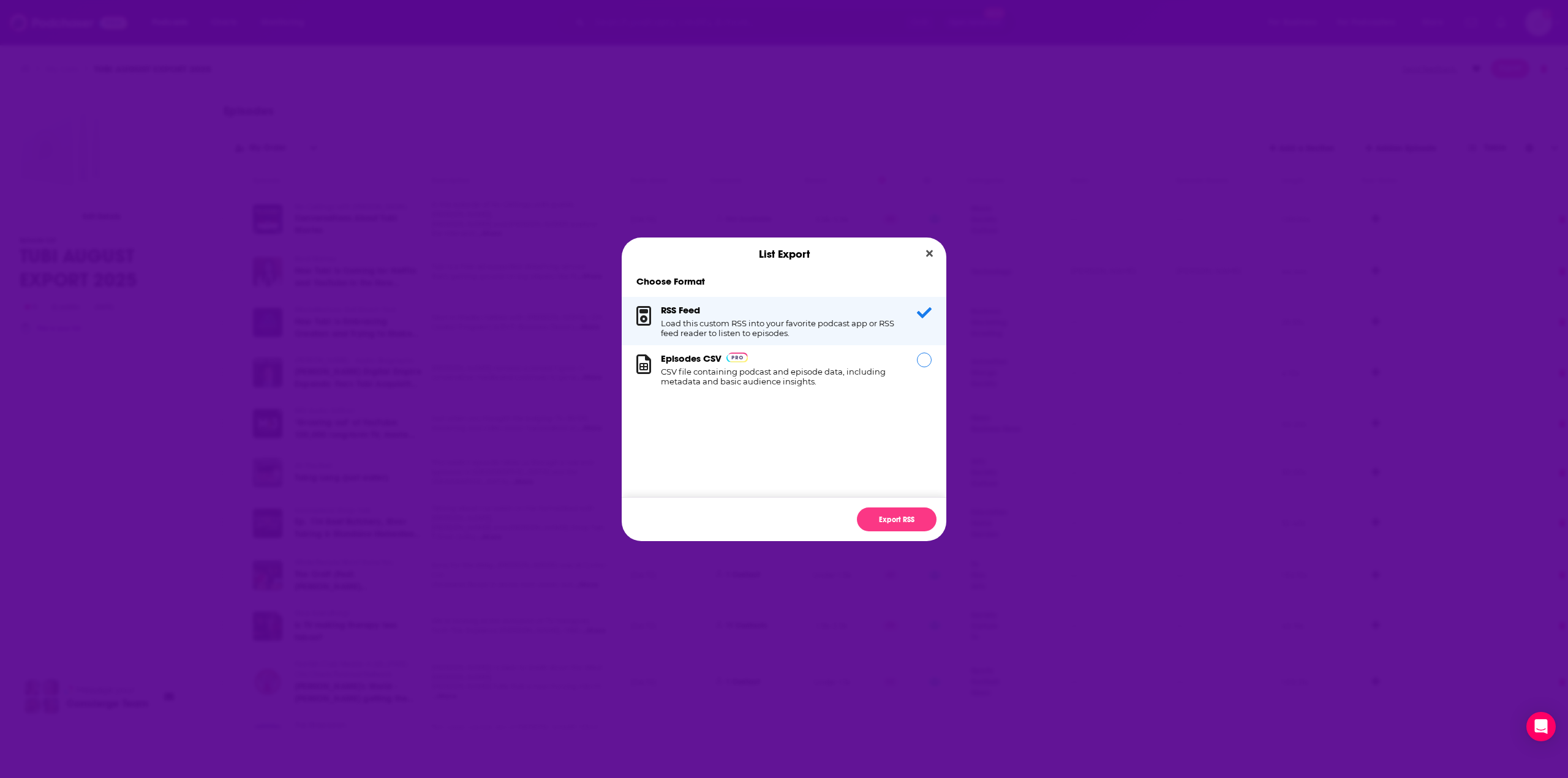
click at [832, 367] on h1 "CSV file containing podcast and episode data, including metadata and basic audi…" at bounding box center [781, 376] width 241 height 20
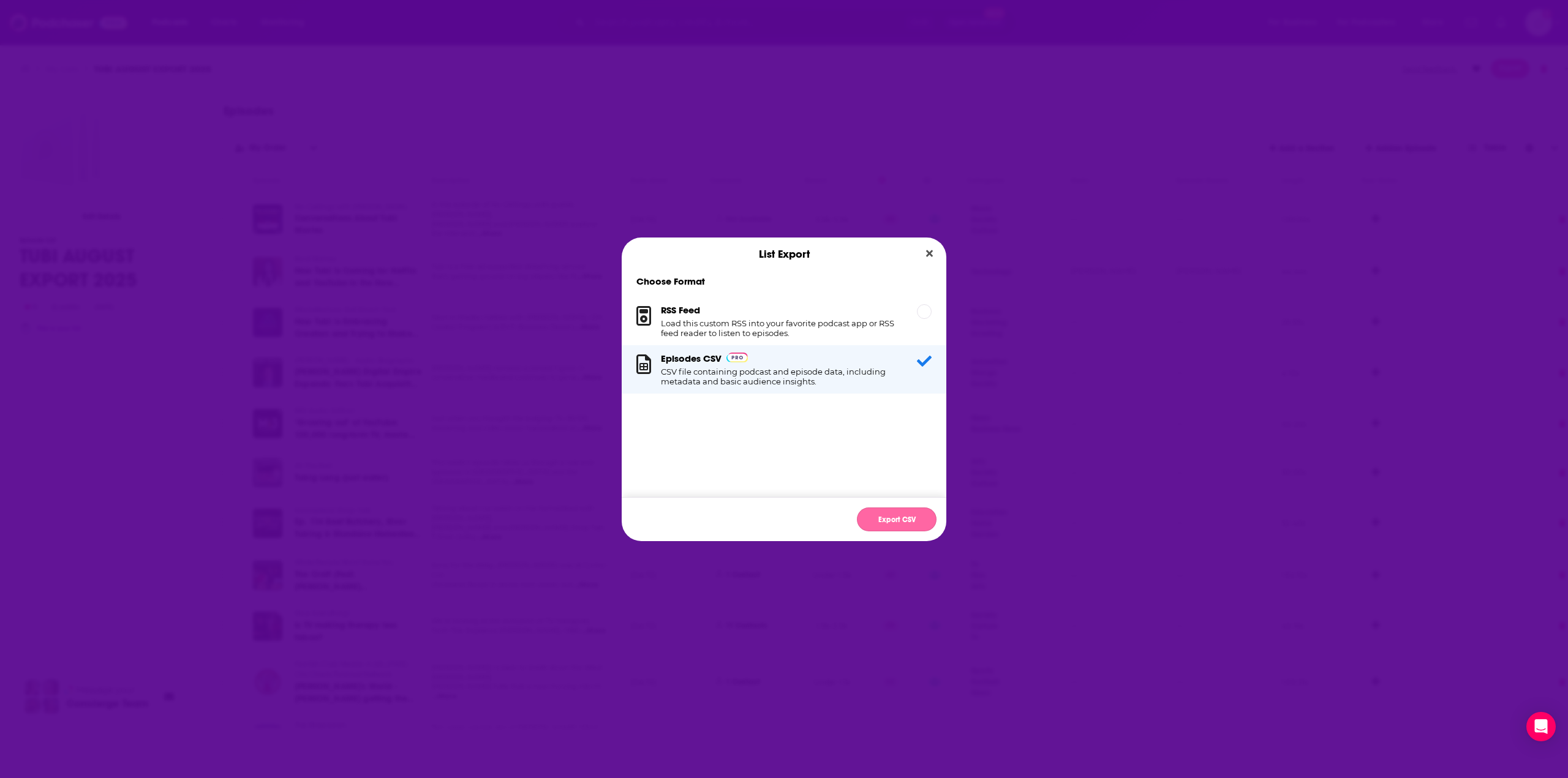
click at [883, 522] on button "Export CSV" at bounding box center [897, 519] width 80 height 24
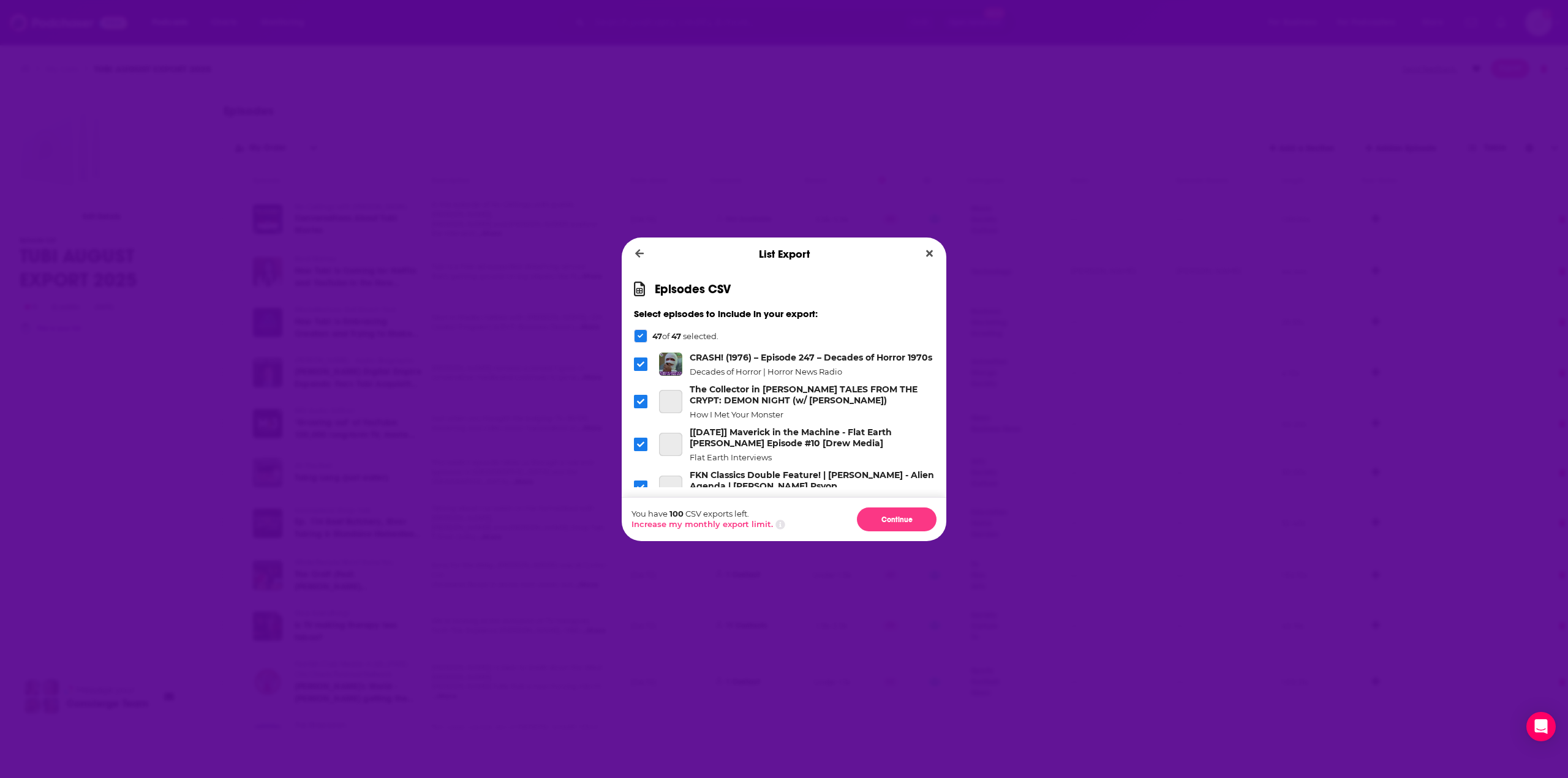
scroll to position [1637, 0]
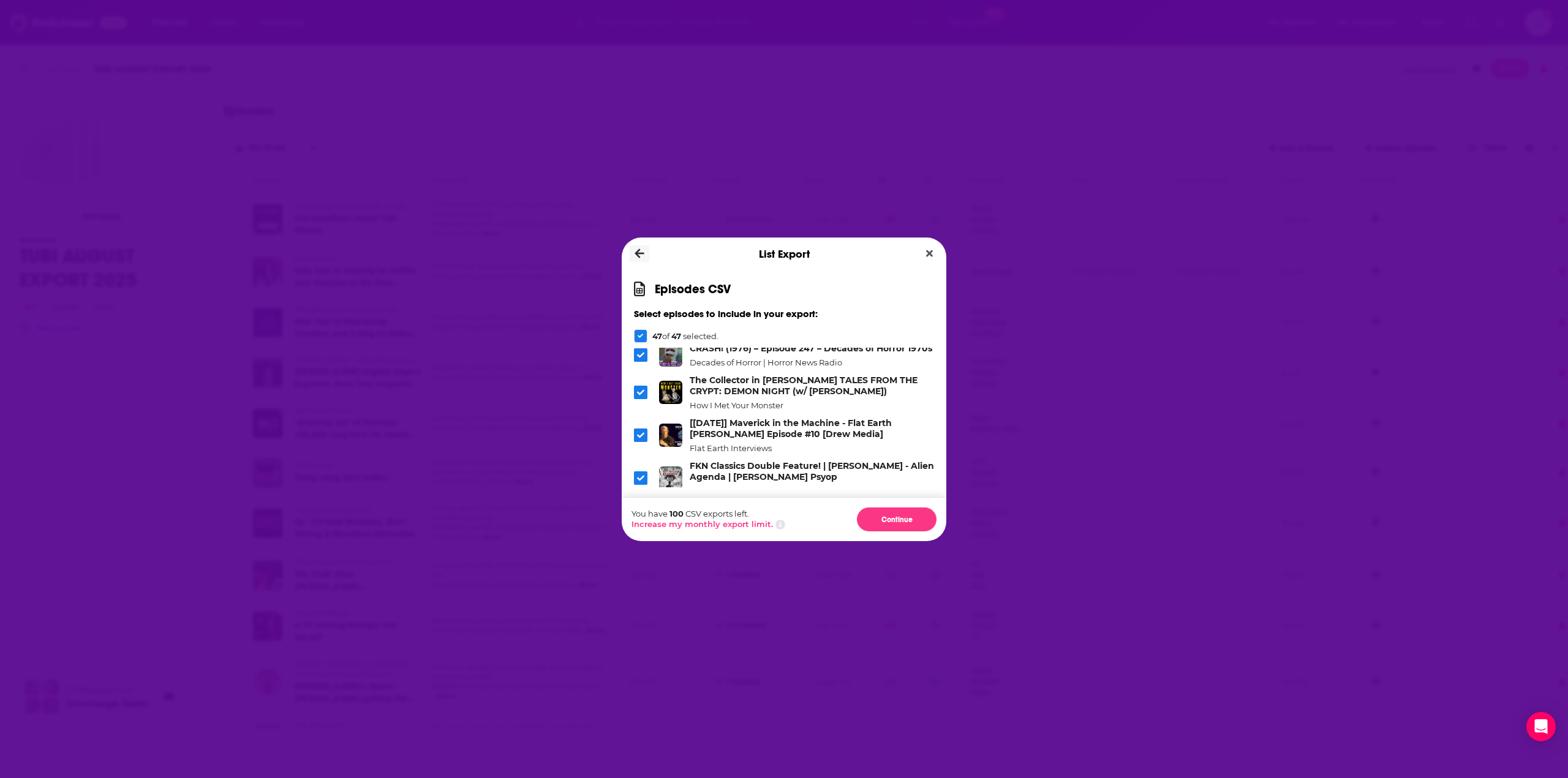
click at [641, 252] on icon "Dialog" at bounding box center [640, 253] width 9 height 11
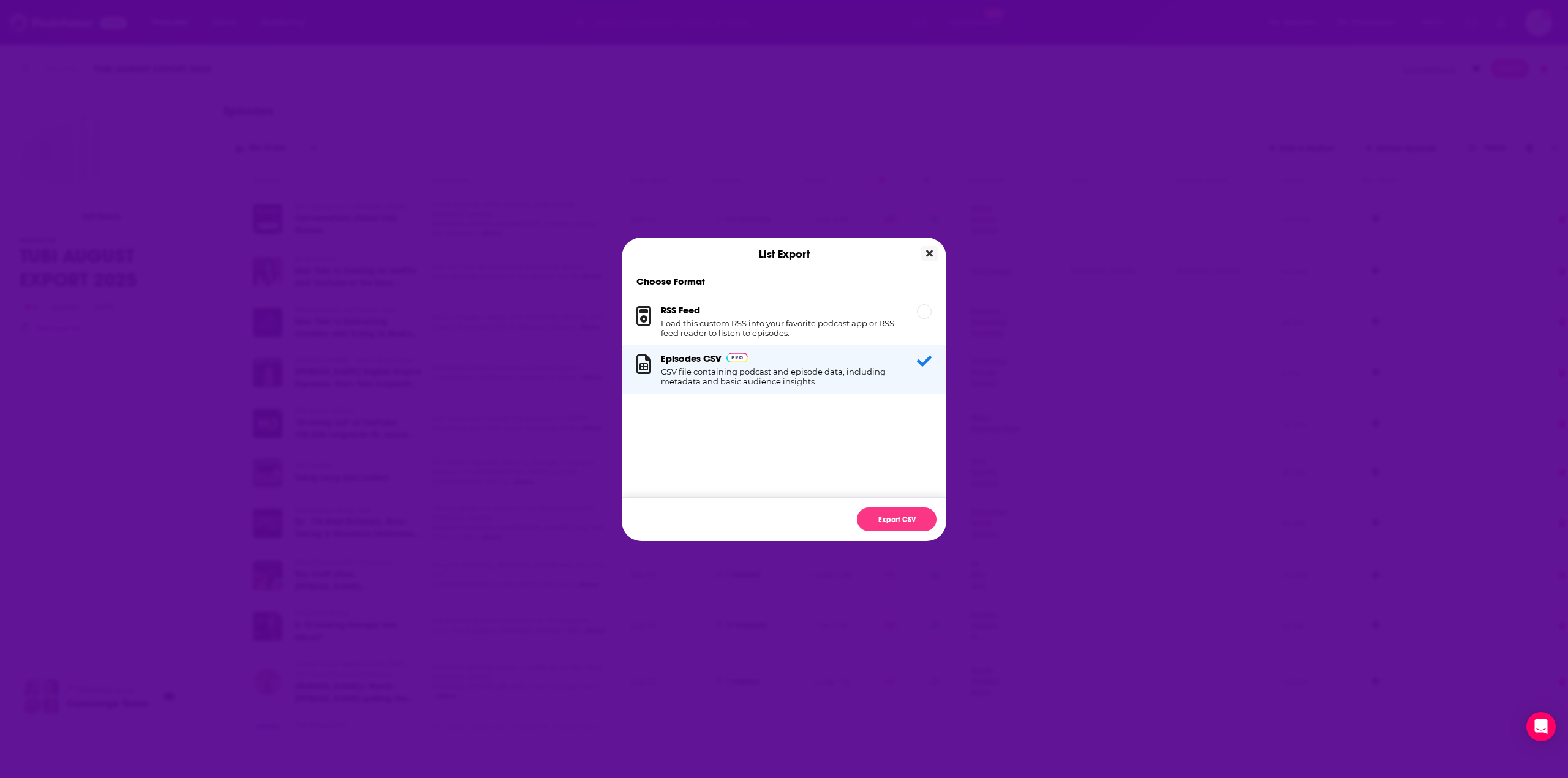
click at [937, 250] on button "Close" at bounding box center [930, 253] width 17 height 15
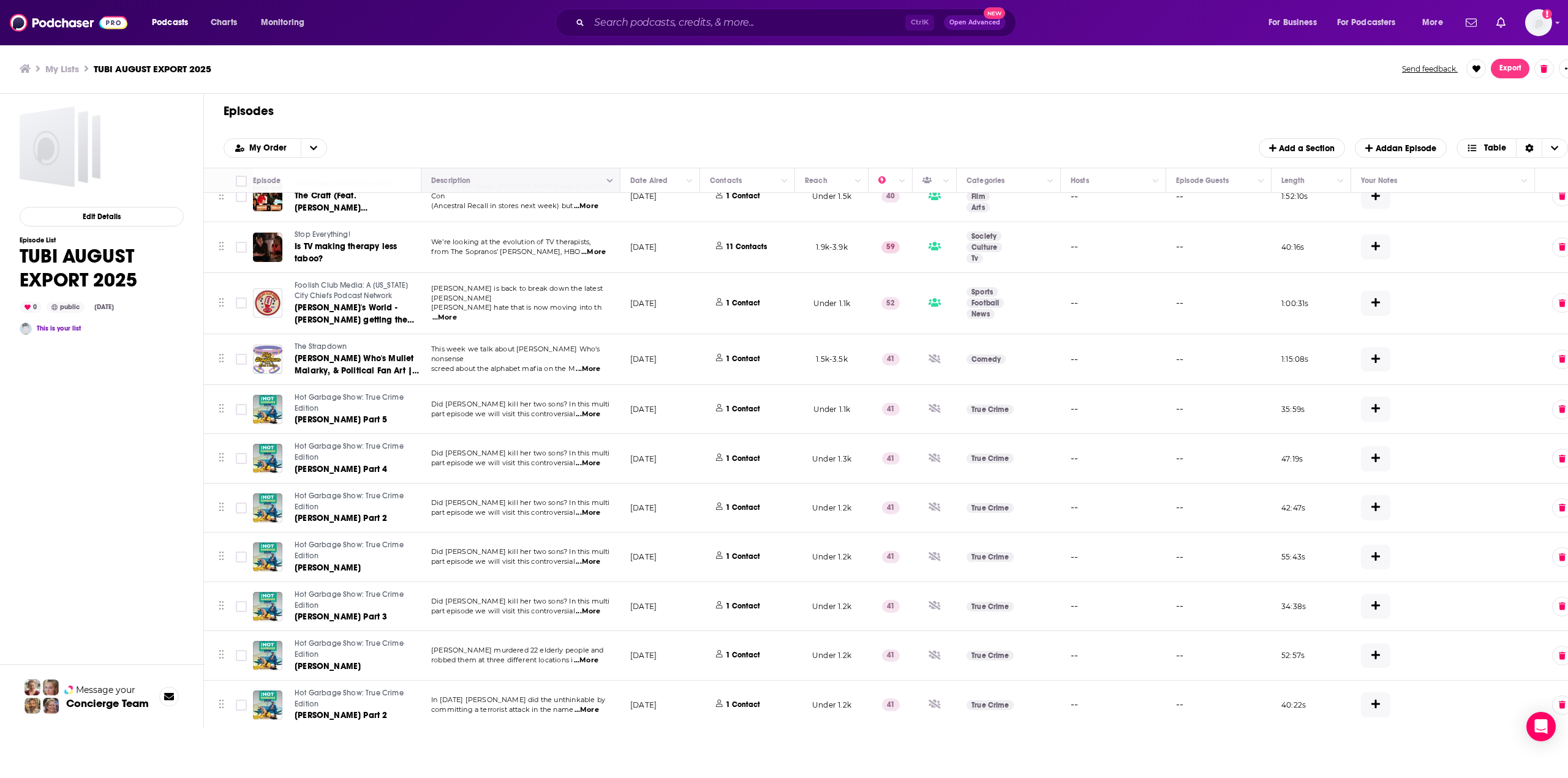
scroll to position [429, 0]
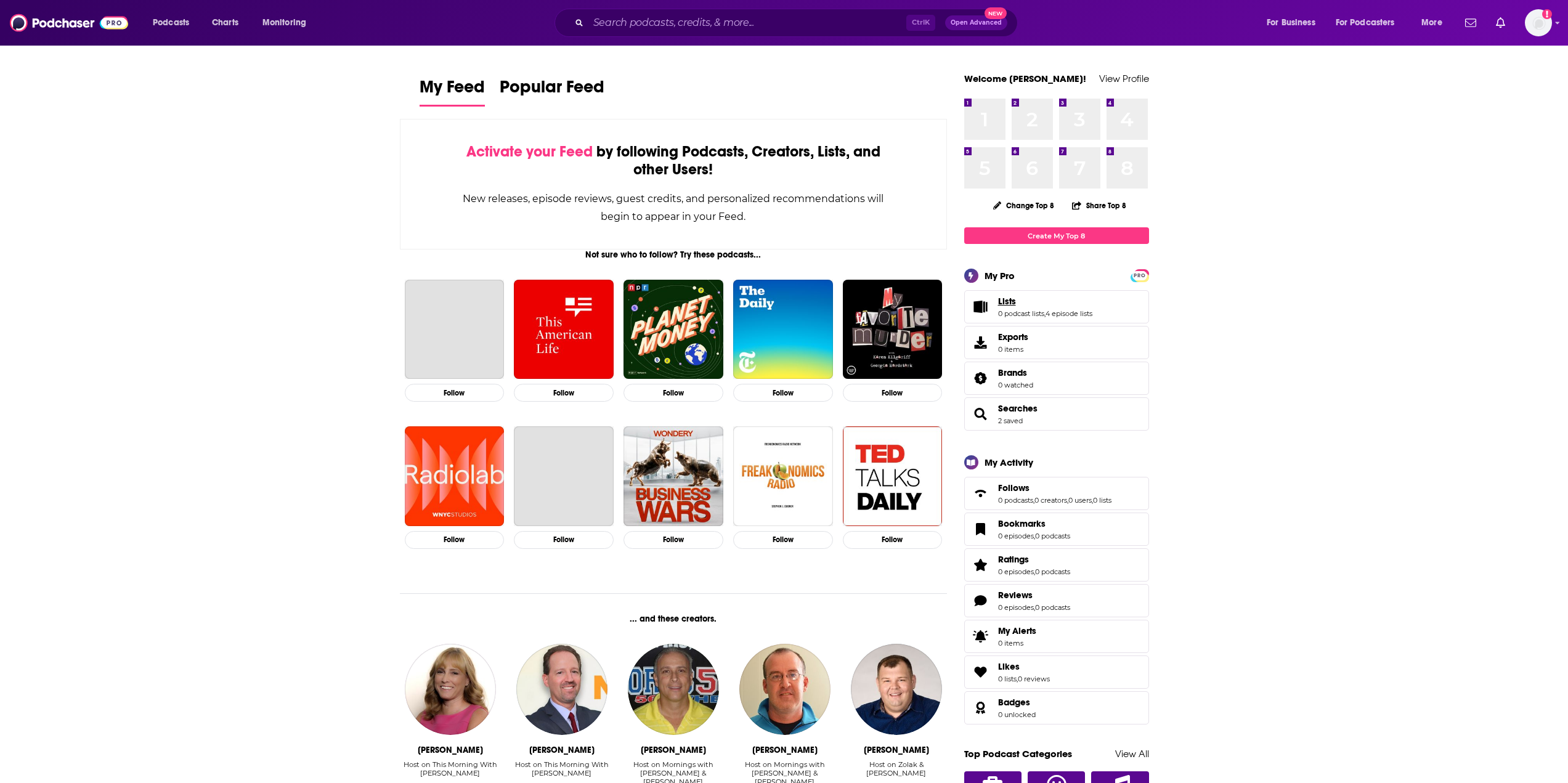
click at [1067, 302] on link "Lists" at bounding box center [1045, 301] width 94 height 11
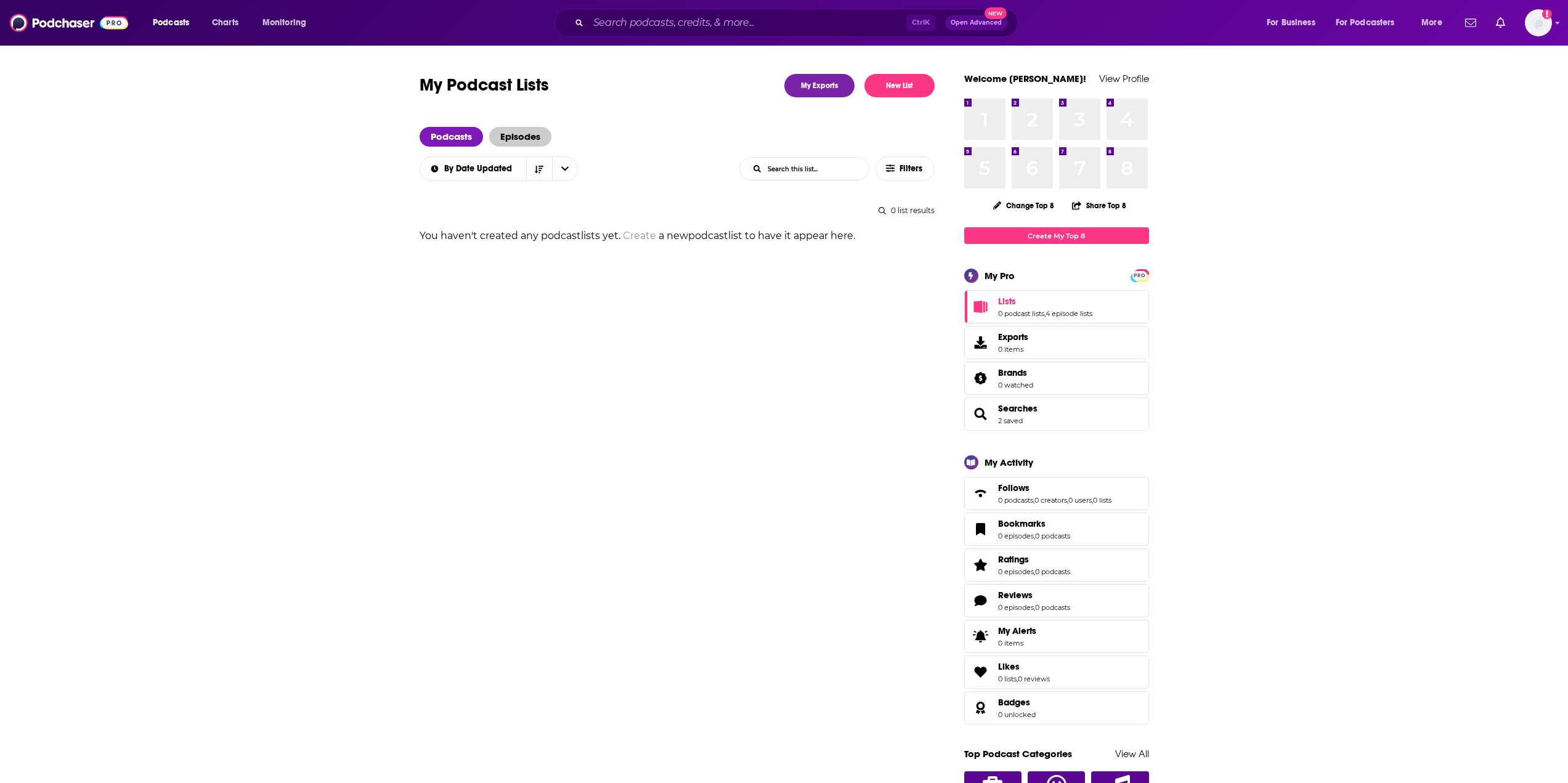
click at [495, 132] on span "Episodes" at bounding box center [520, 137] width 63 height 20
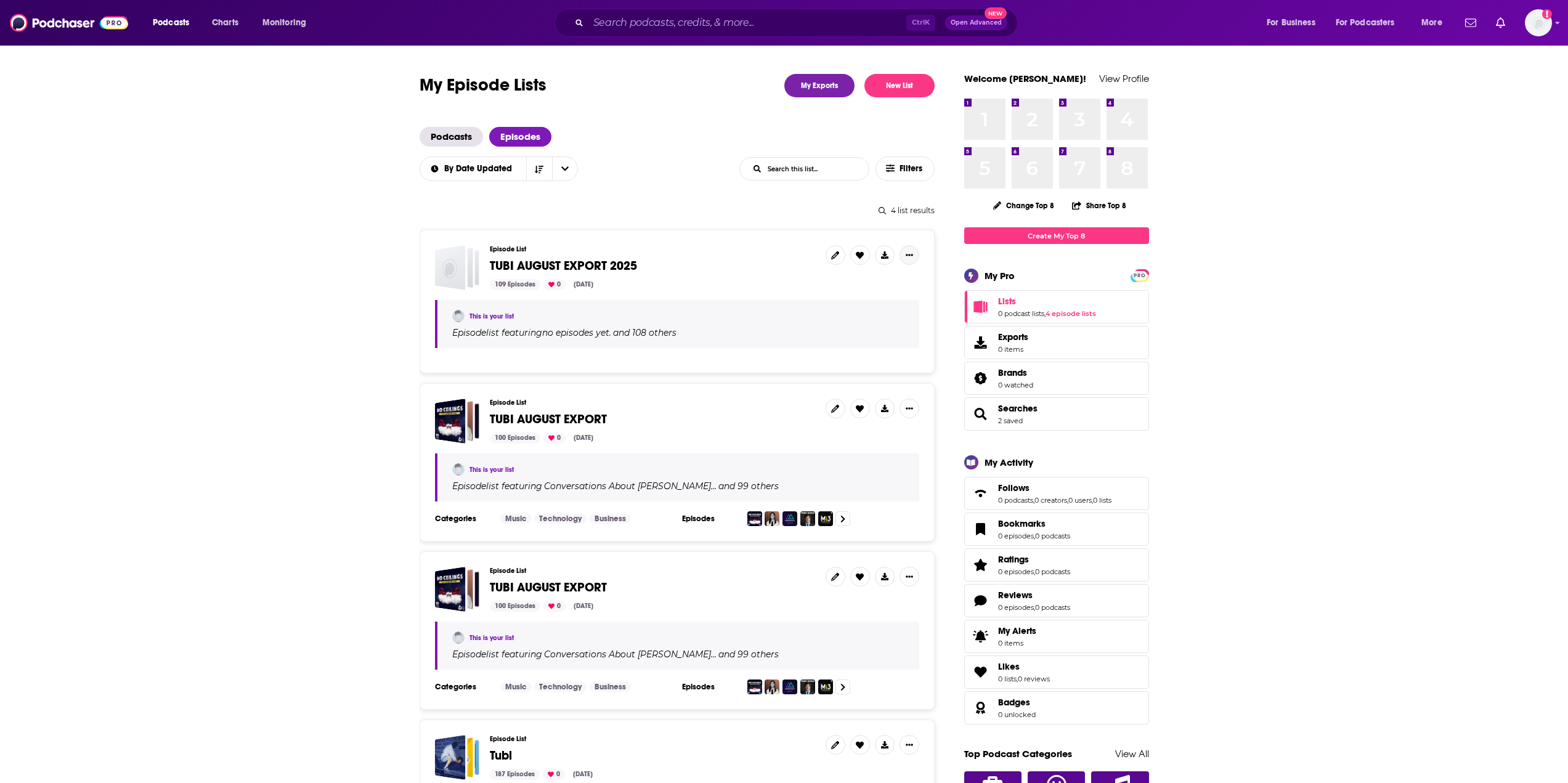
click at [913, 261] on button "Show More Button" at bounding box center [910, 255] width 20 height 20
click at [764, 265] on span "TUBI AUGUST EXPORT 2025" at bounding box center [653, 267] width 326 height 14
drag, startPoint x: 764, startPoint y: 265, endPoint x: 745, endPoint y: 230, distance: 39.8
click at [597, 260] on span "TUBI AUGUST EXPORT 2025" at bounding box center [563, 266] width 148 height 15
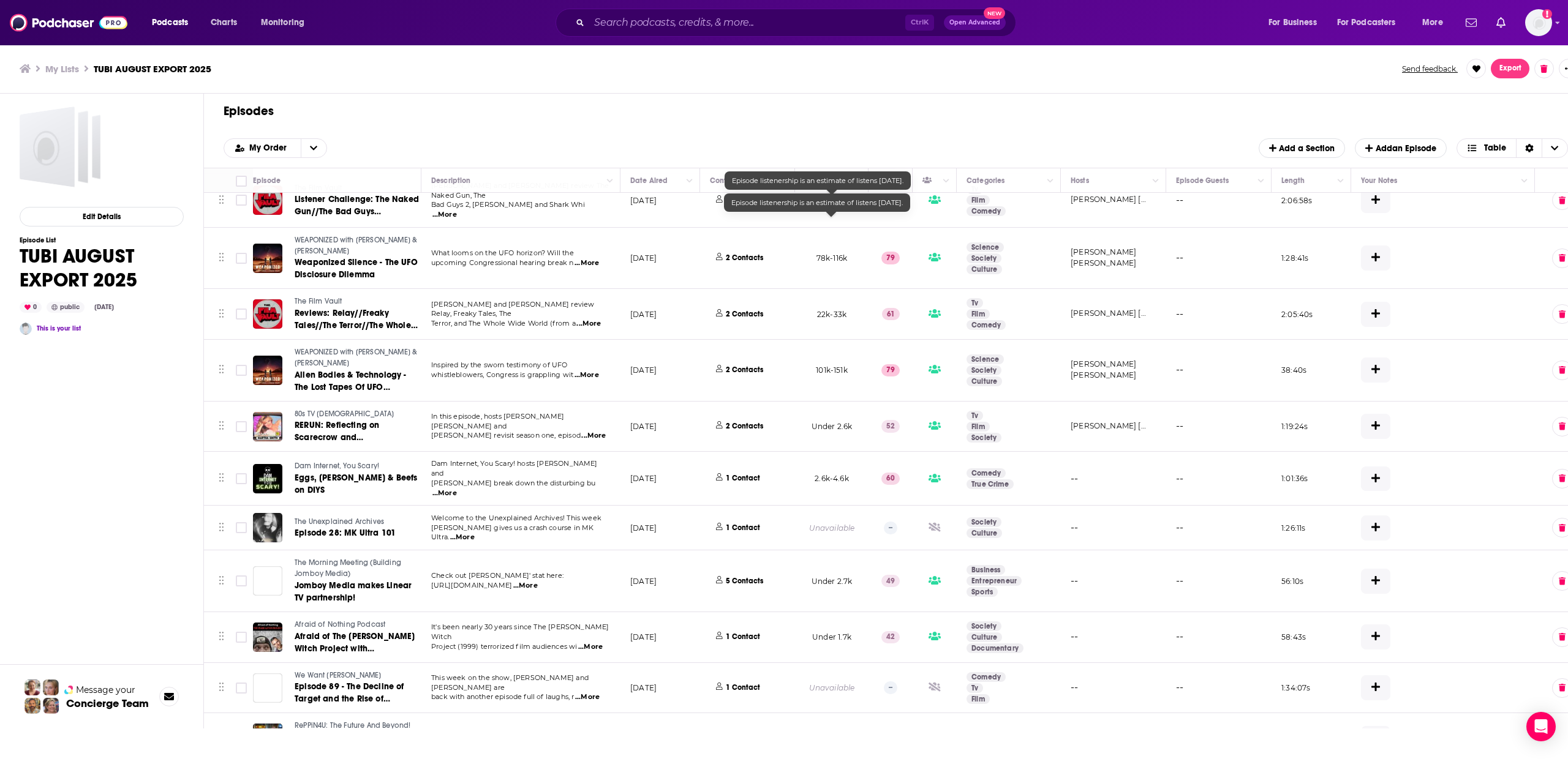
scroll to position [5005, 0]
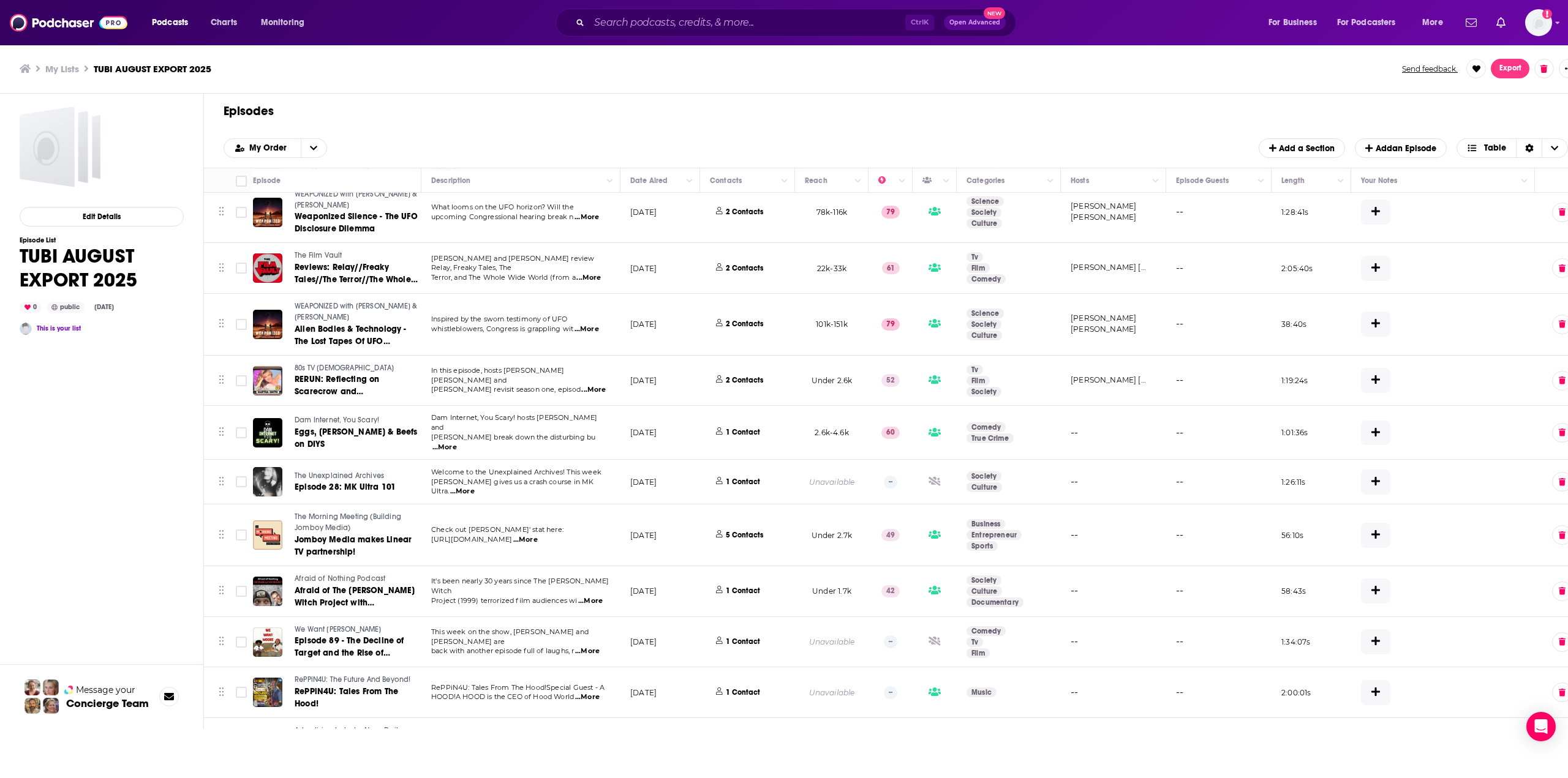
click at [243, 738] on input "Toggle select row" at bounding box center [241, 743] width 11 height 11
checkbox input "true"
click at [241, 687] on input "Toggle select row" at bounding box center [241, 692] width 11 height 11
checkbox input "true"
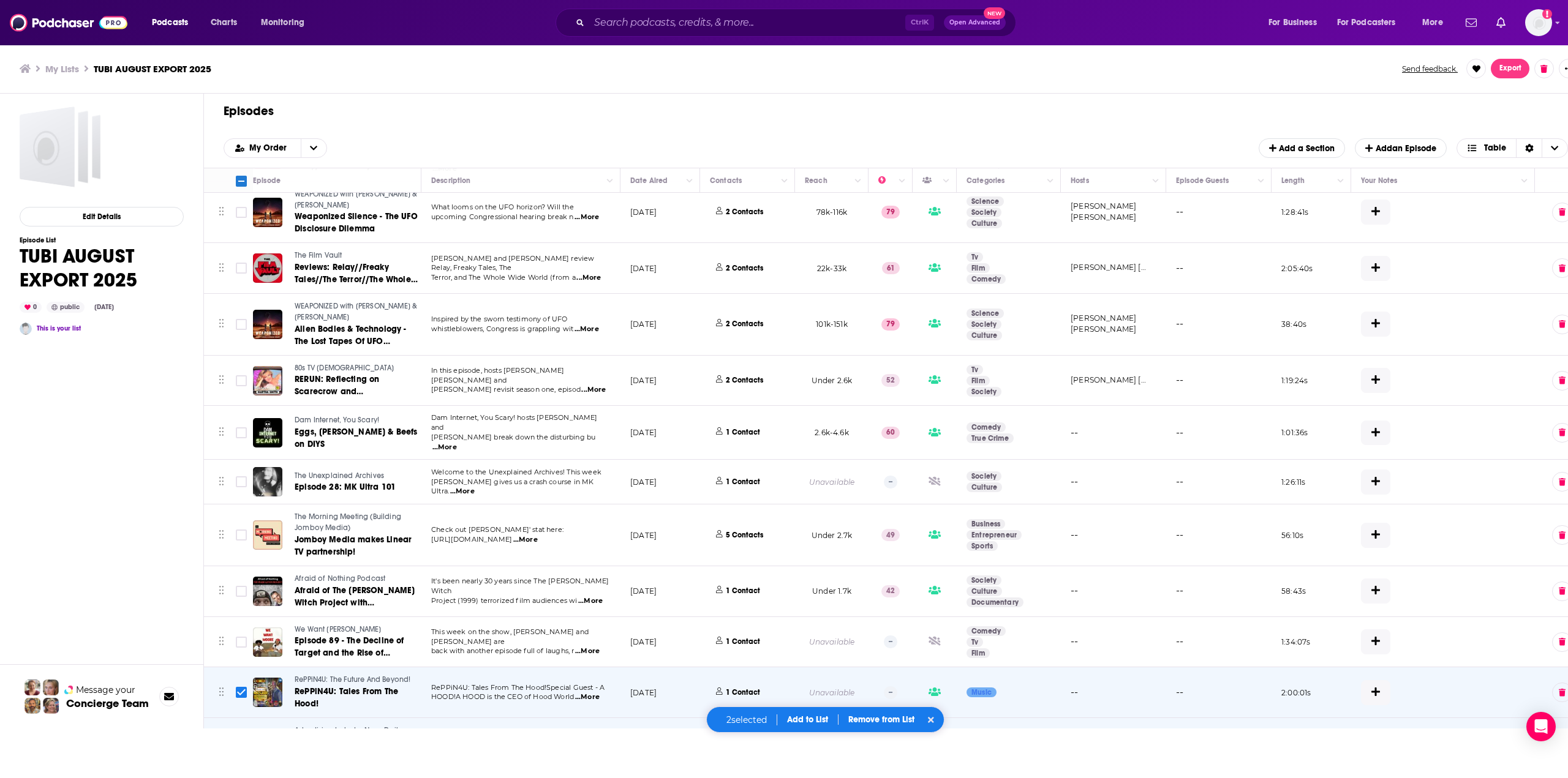
click at [240, 177] on input "Toggle select all" at bounding box center [241, 181] width 11 height 11
checkbox input "false"
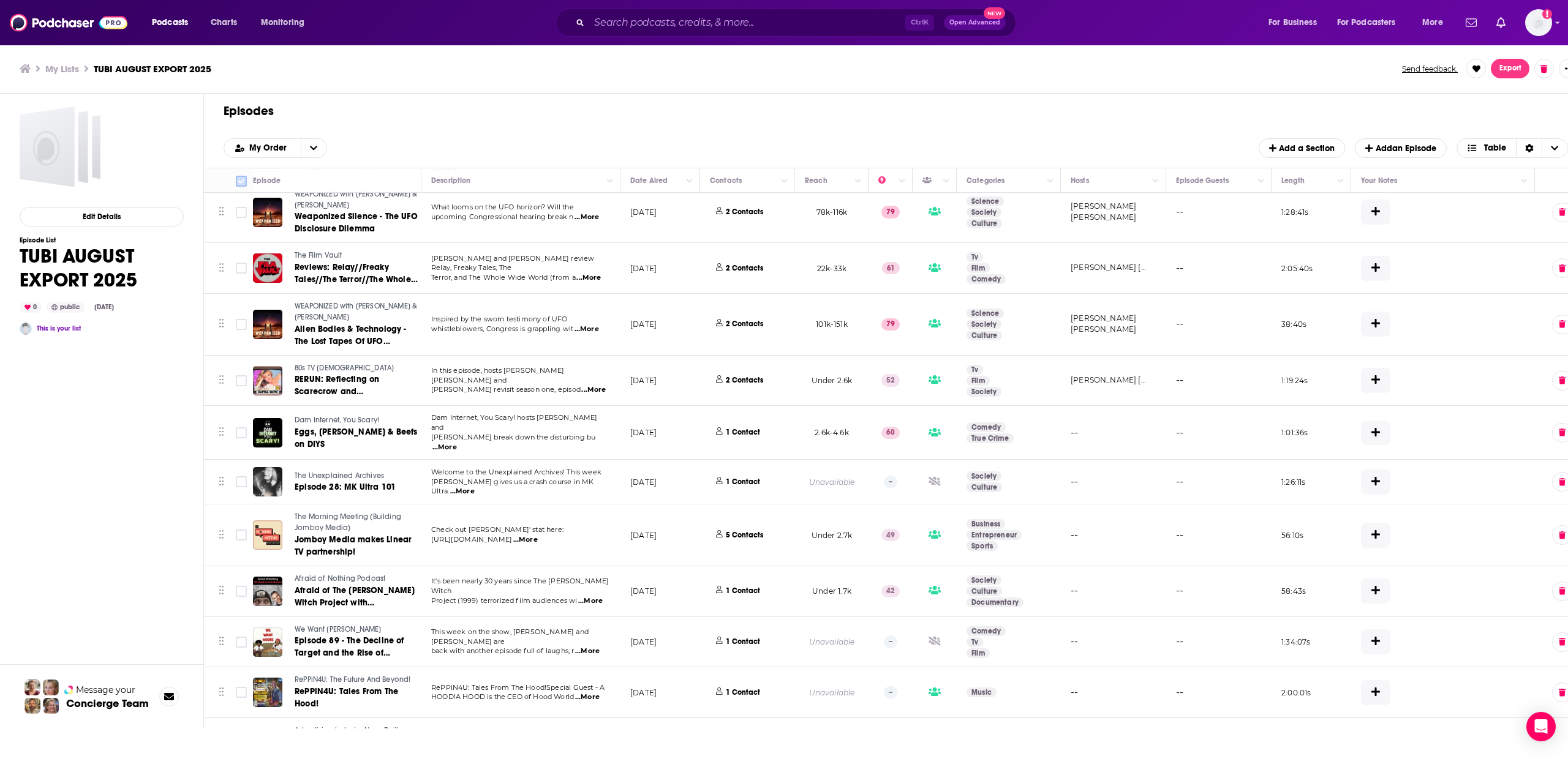
checkbox input "false"
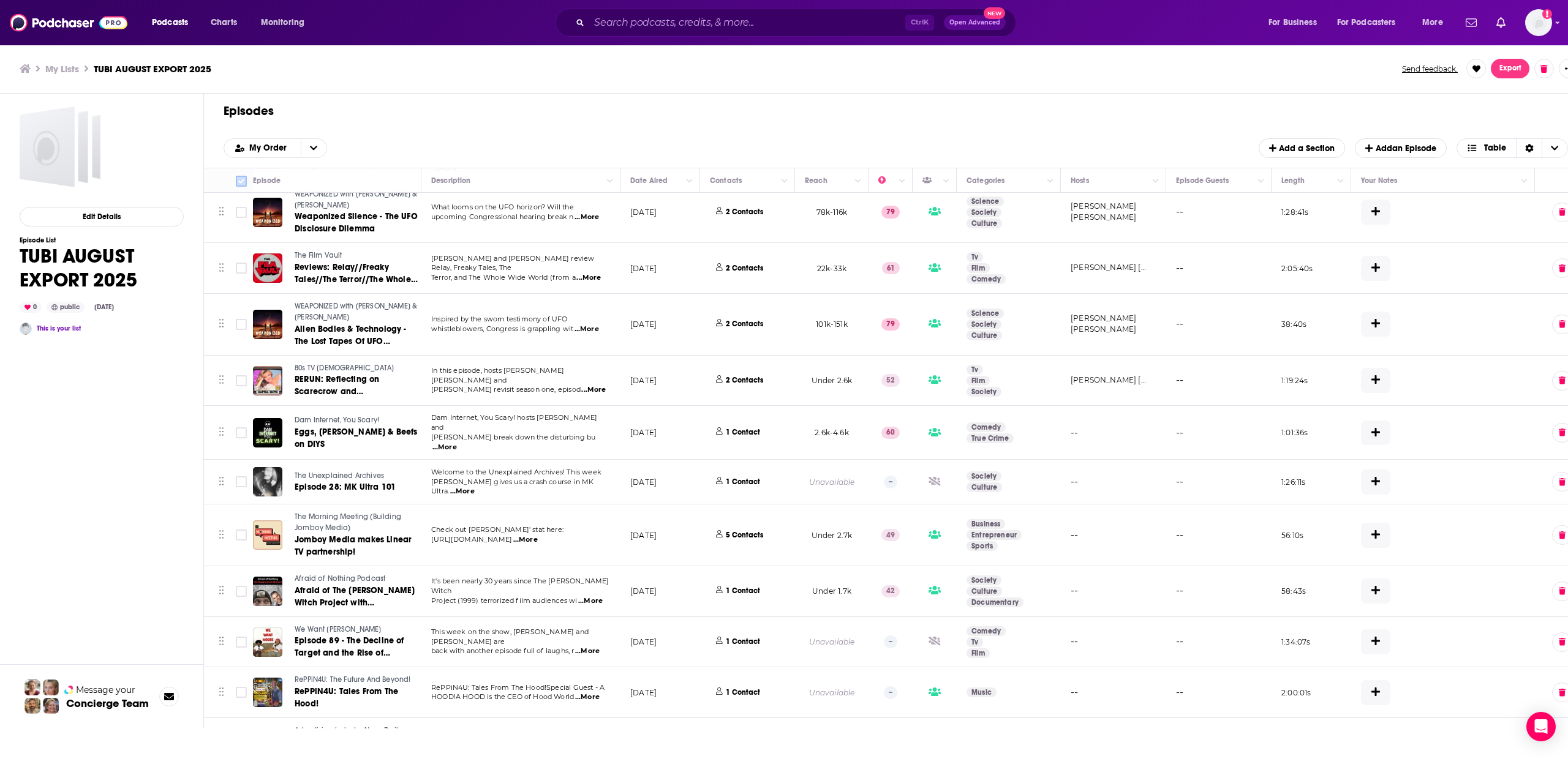
checkbox input "false"
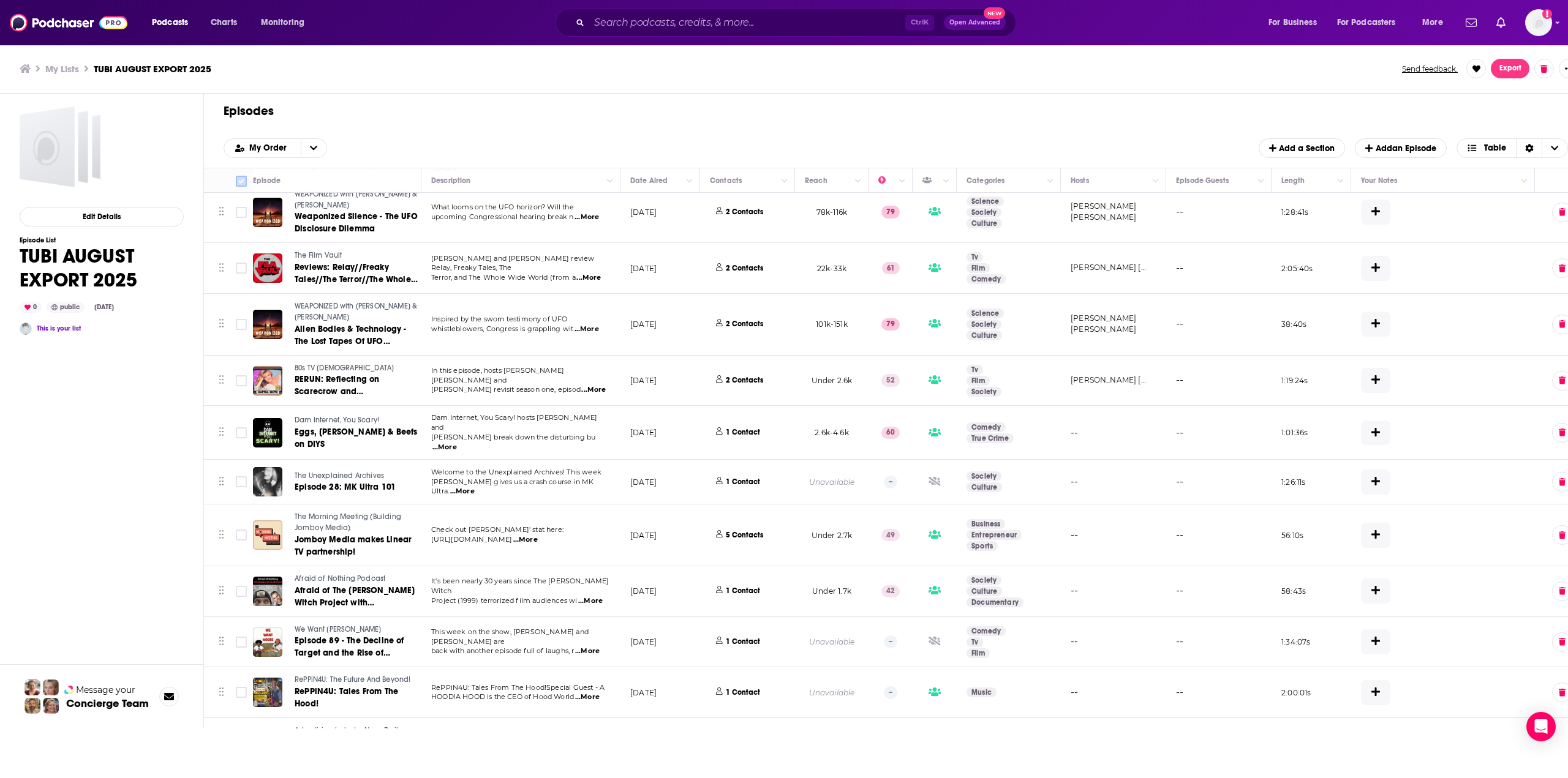
checkbox input "false"
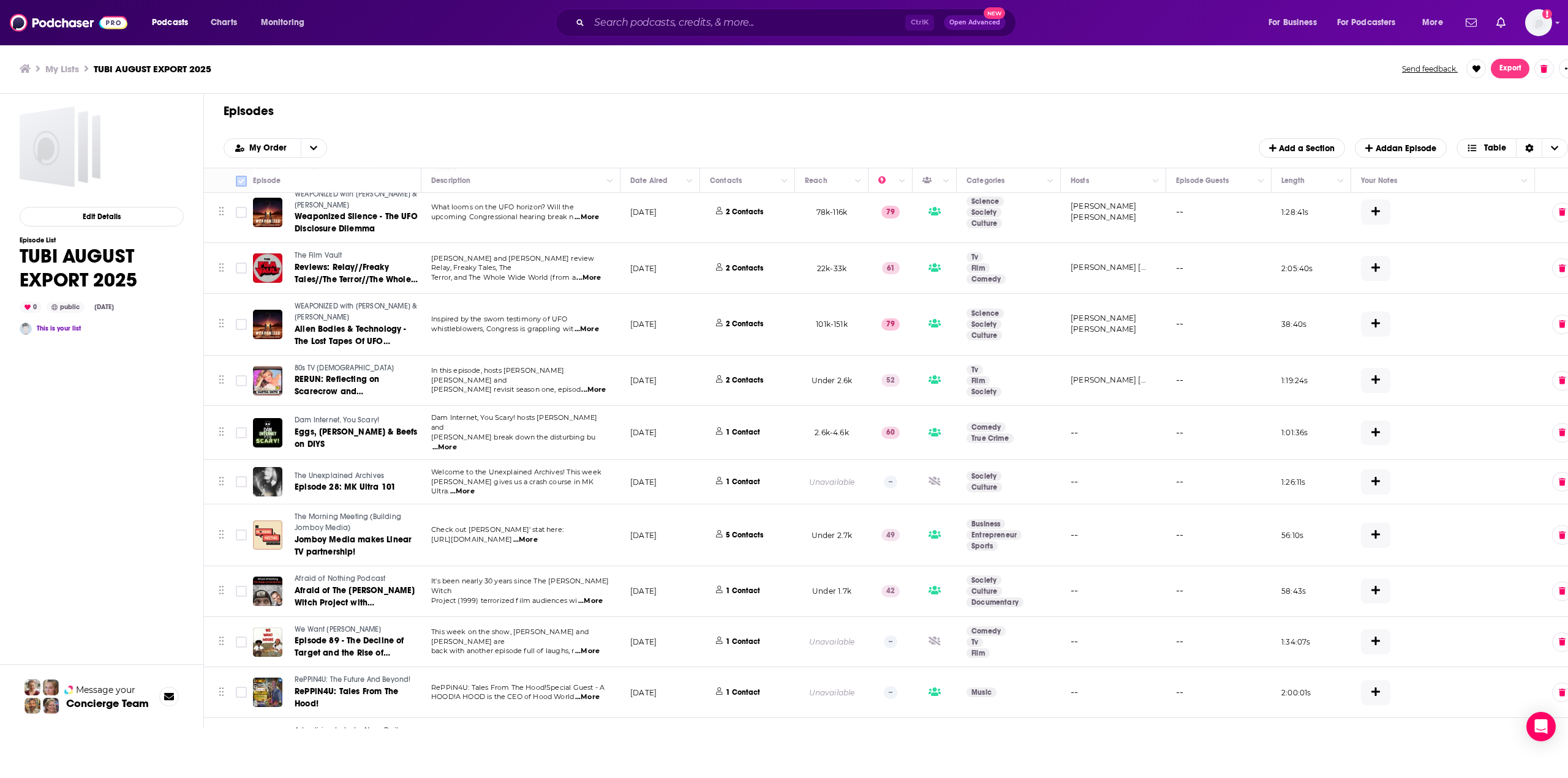
checkbox input "false"
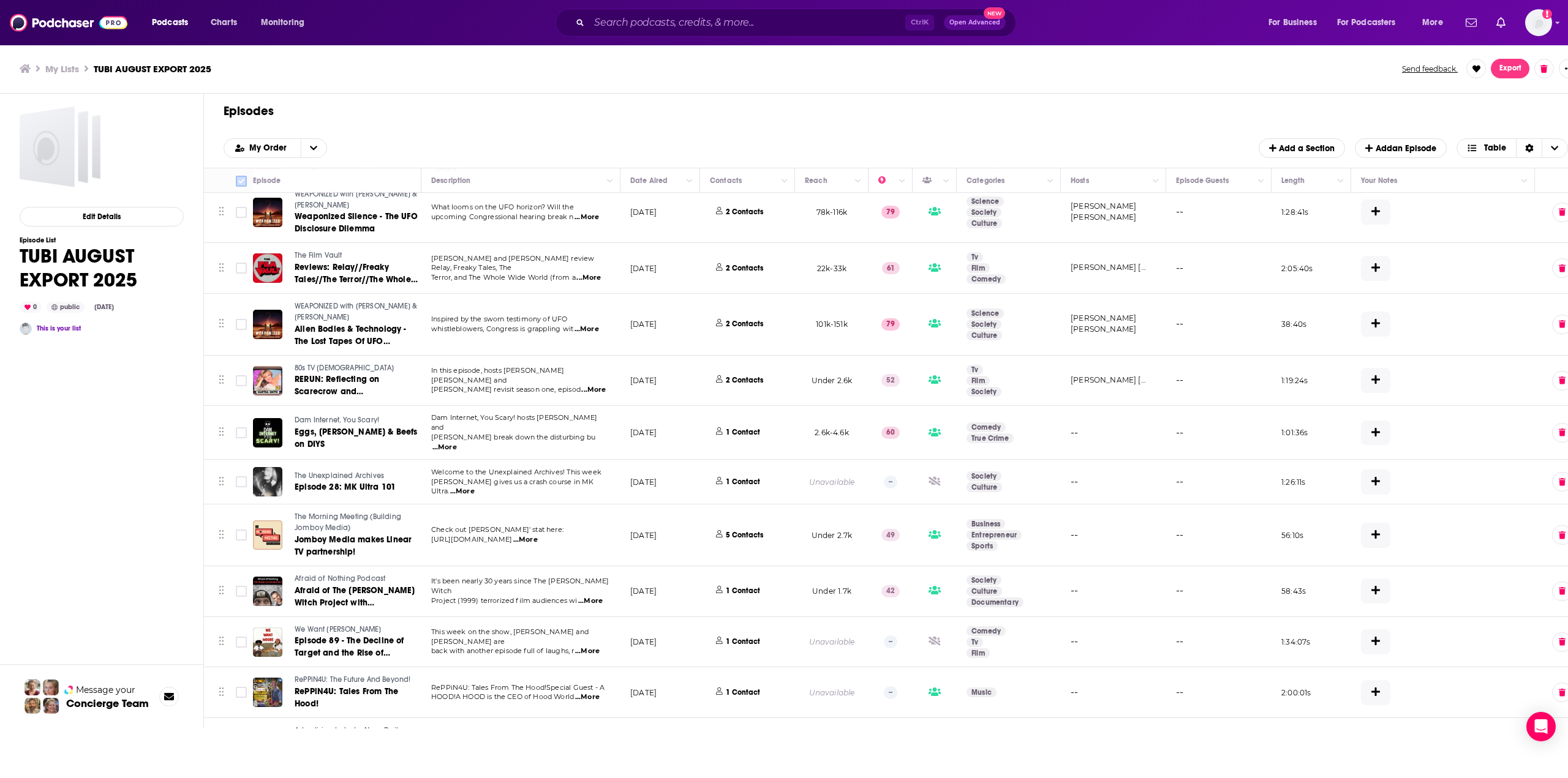
checkbox input "false"
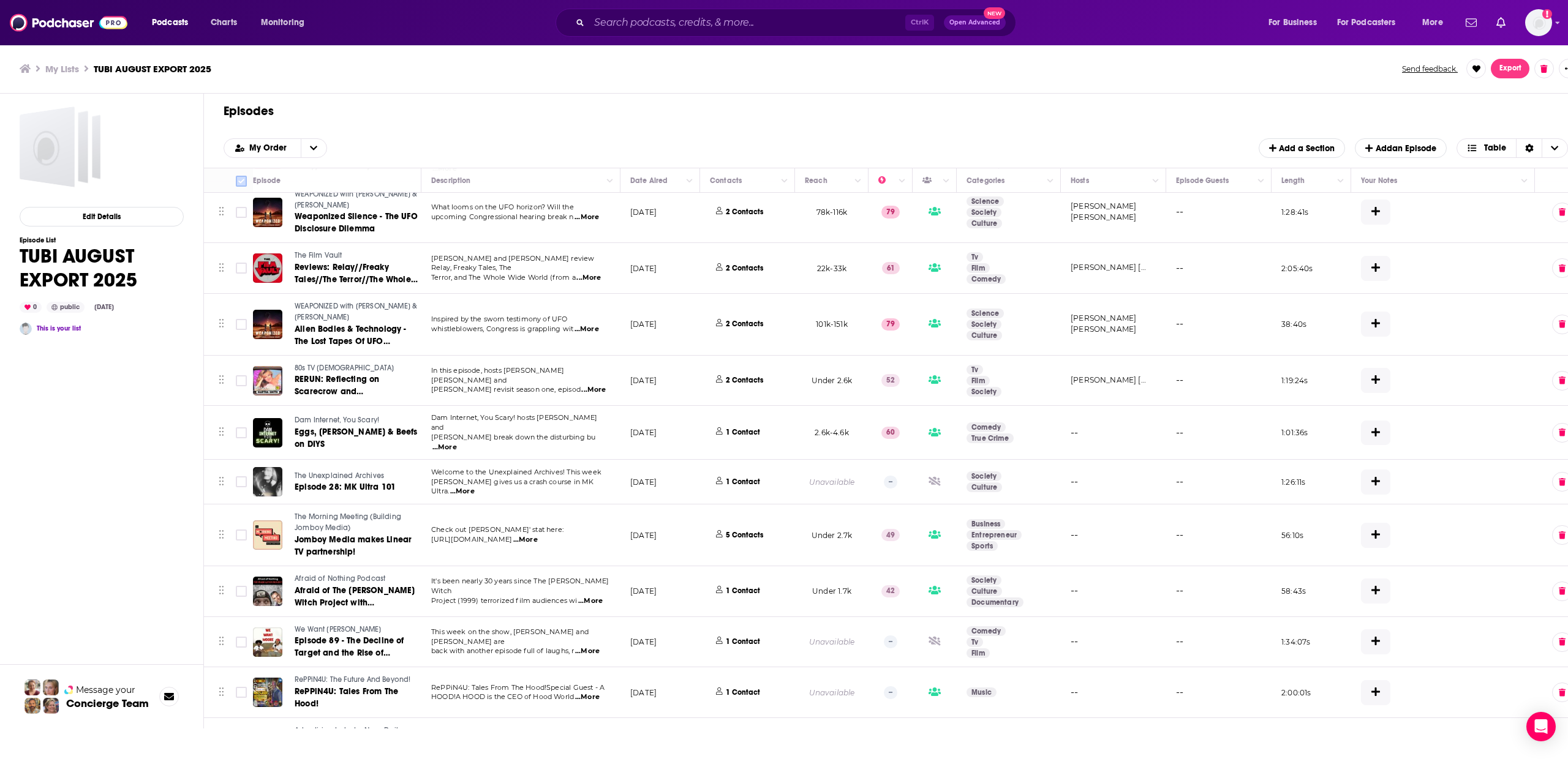
checkbox input "false"
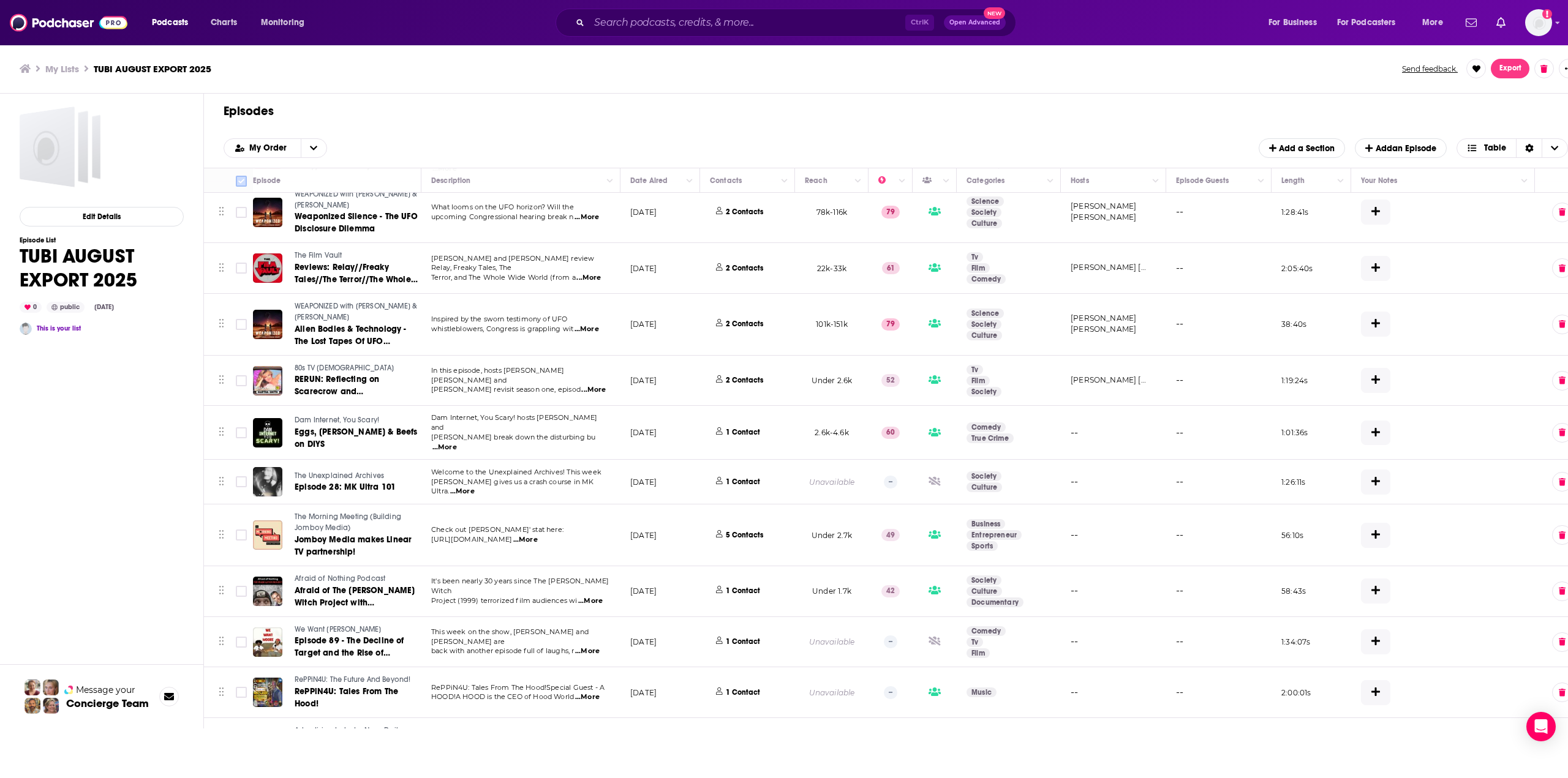
checkbox input "false"
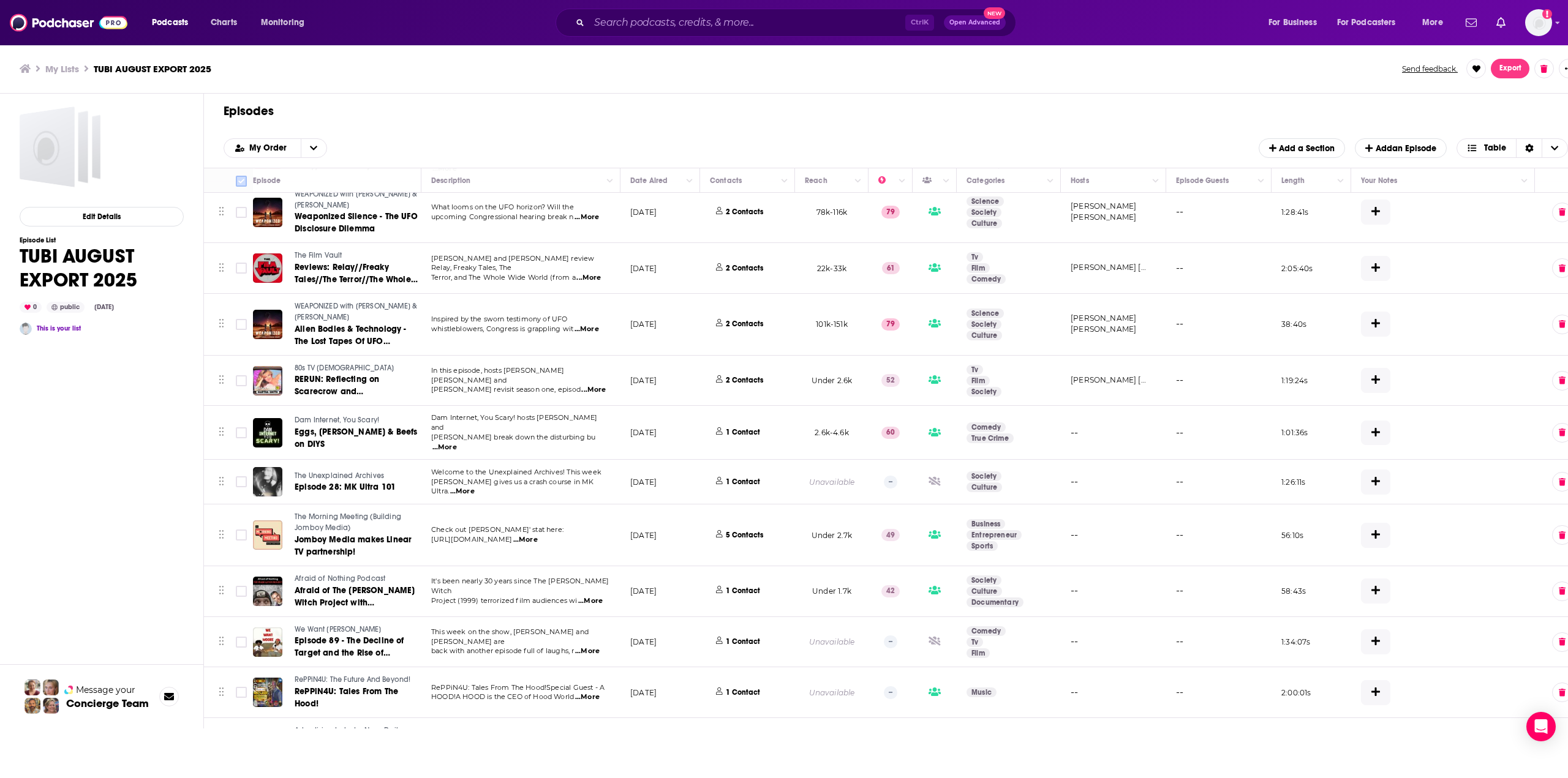
checkbox input "false"
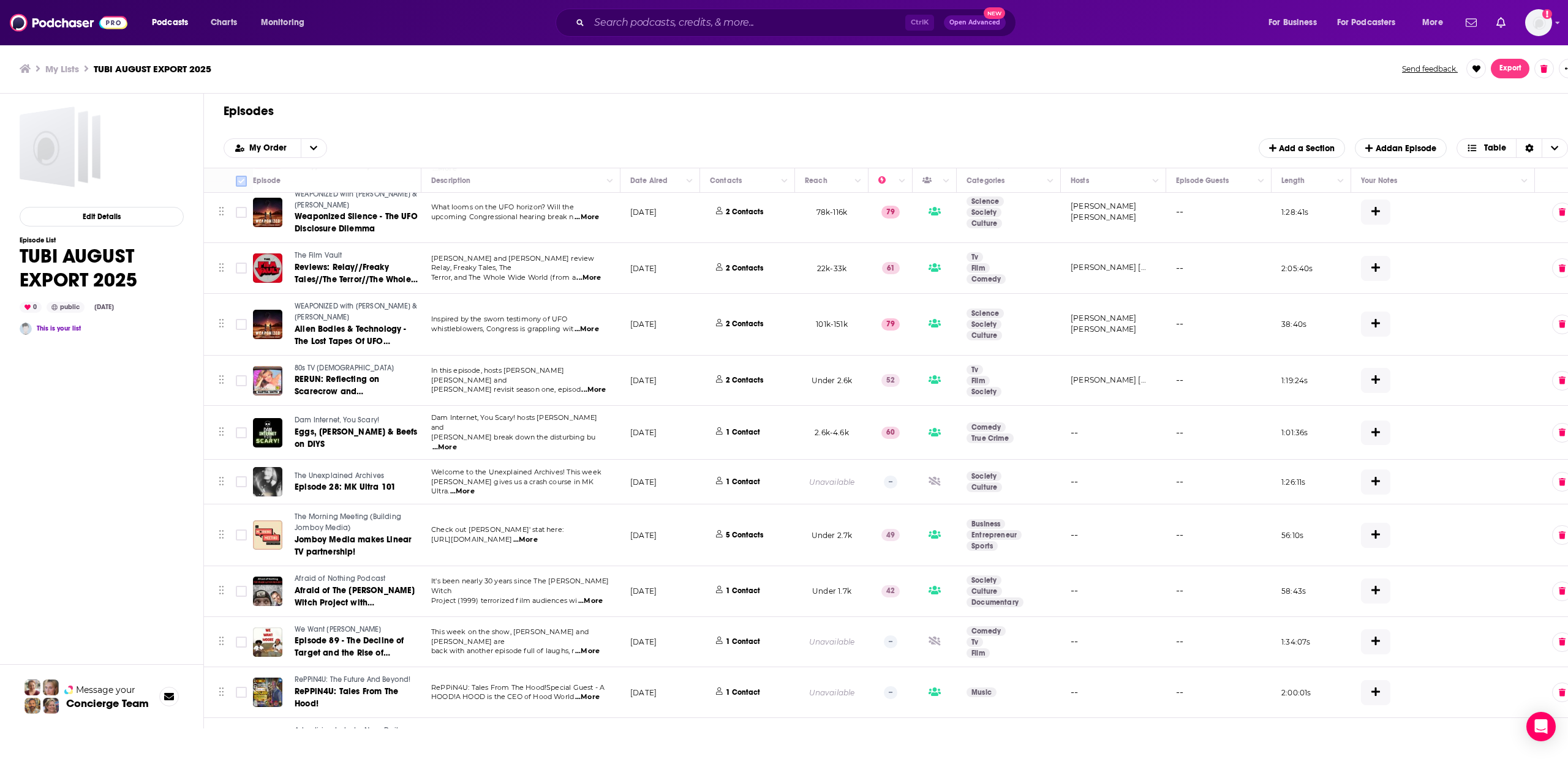
checkbox input "false"
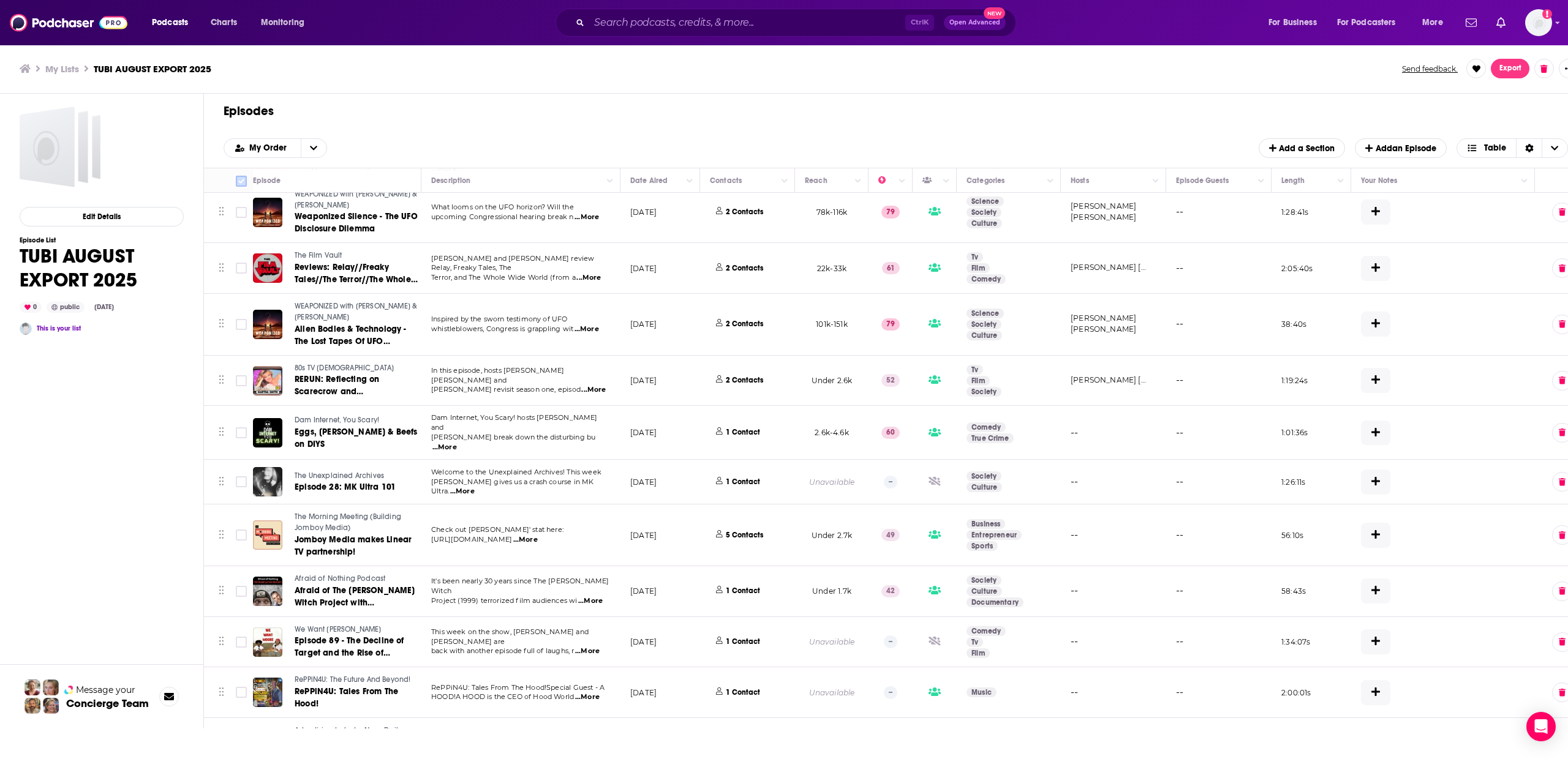
checkbox input "false"
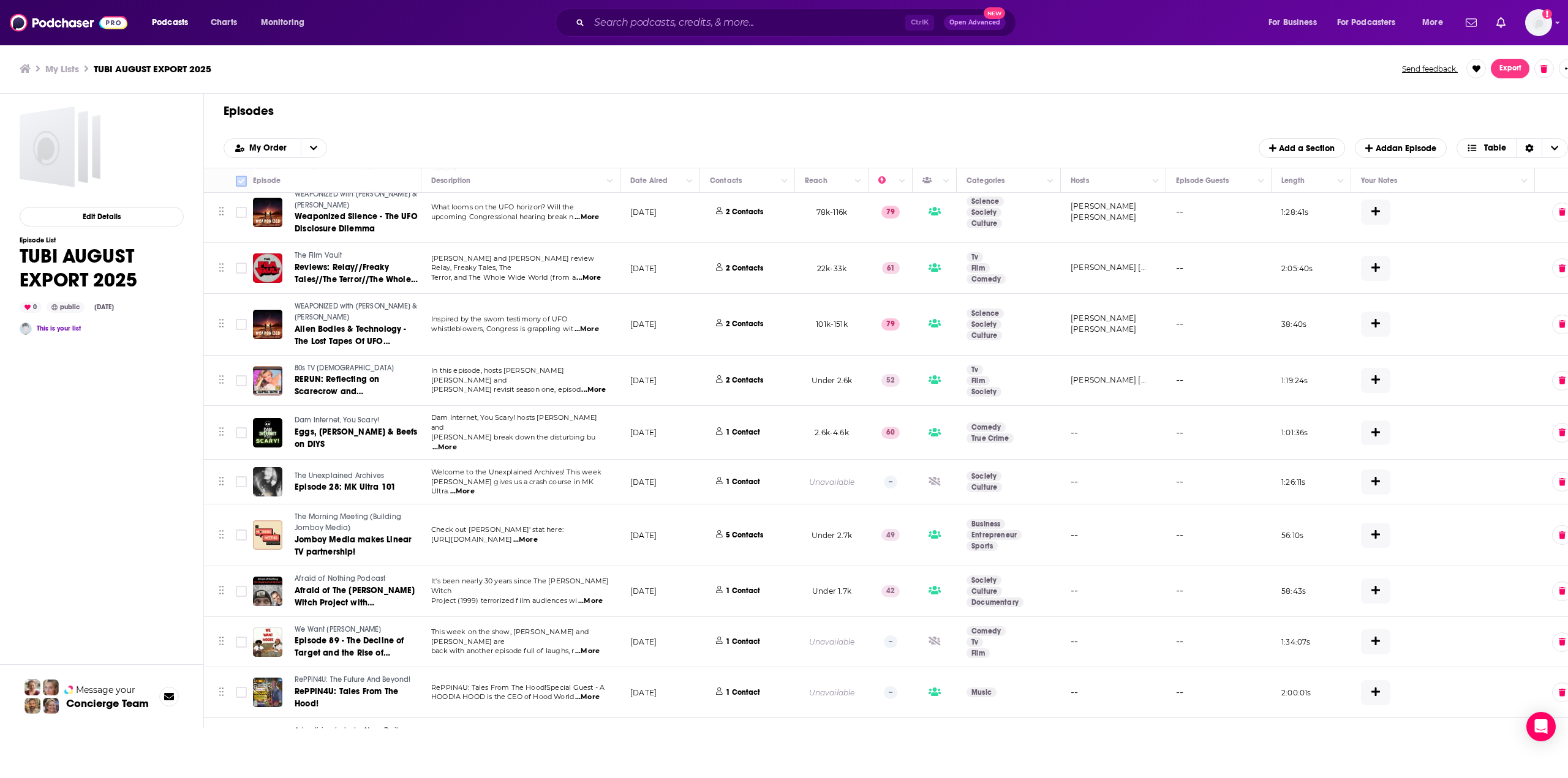
checkbox input "false"
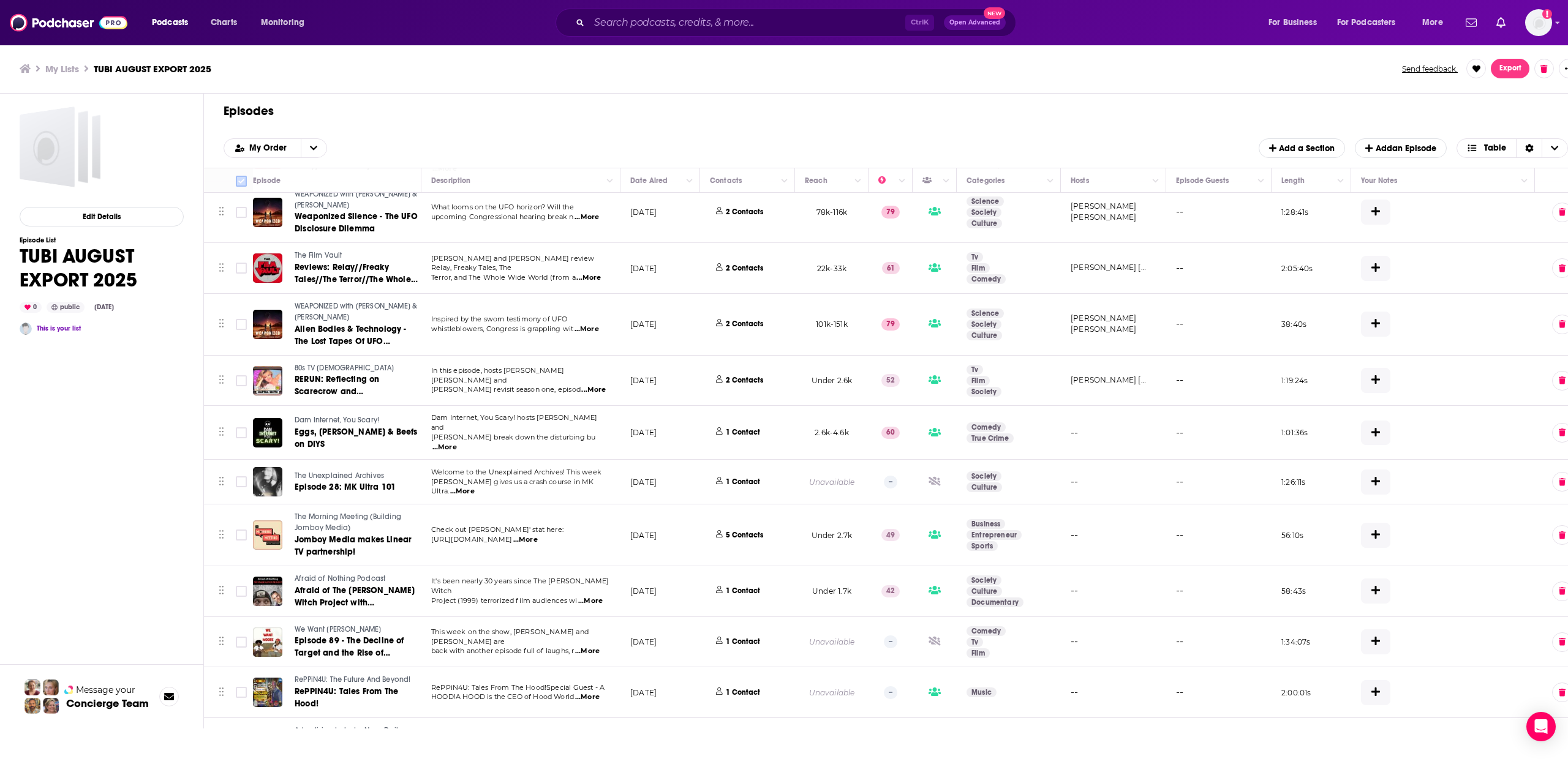
checkbox input "false"
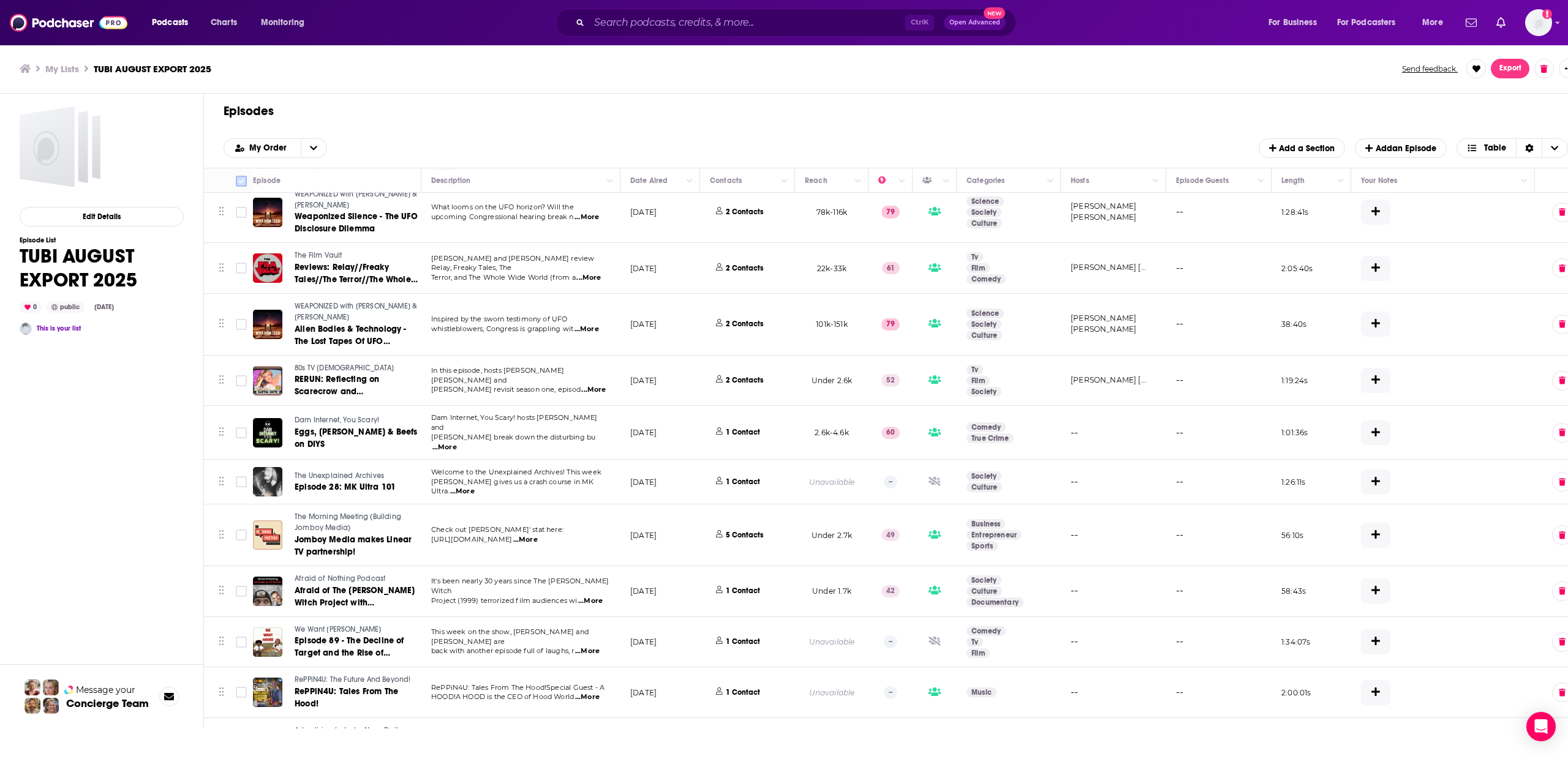
checkbox input "false"
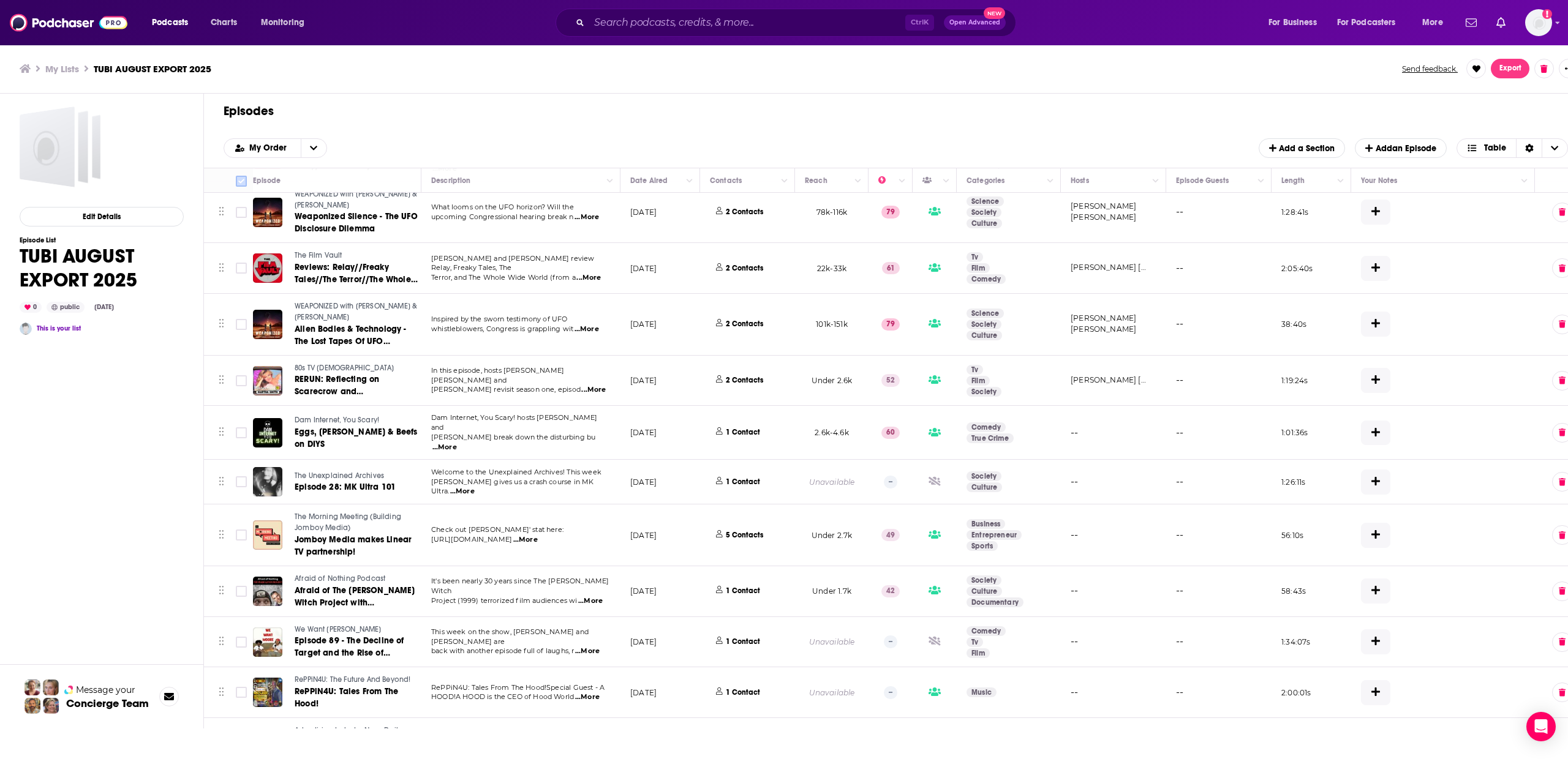
checkbox input "false"
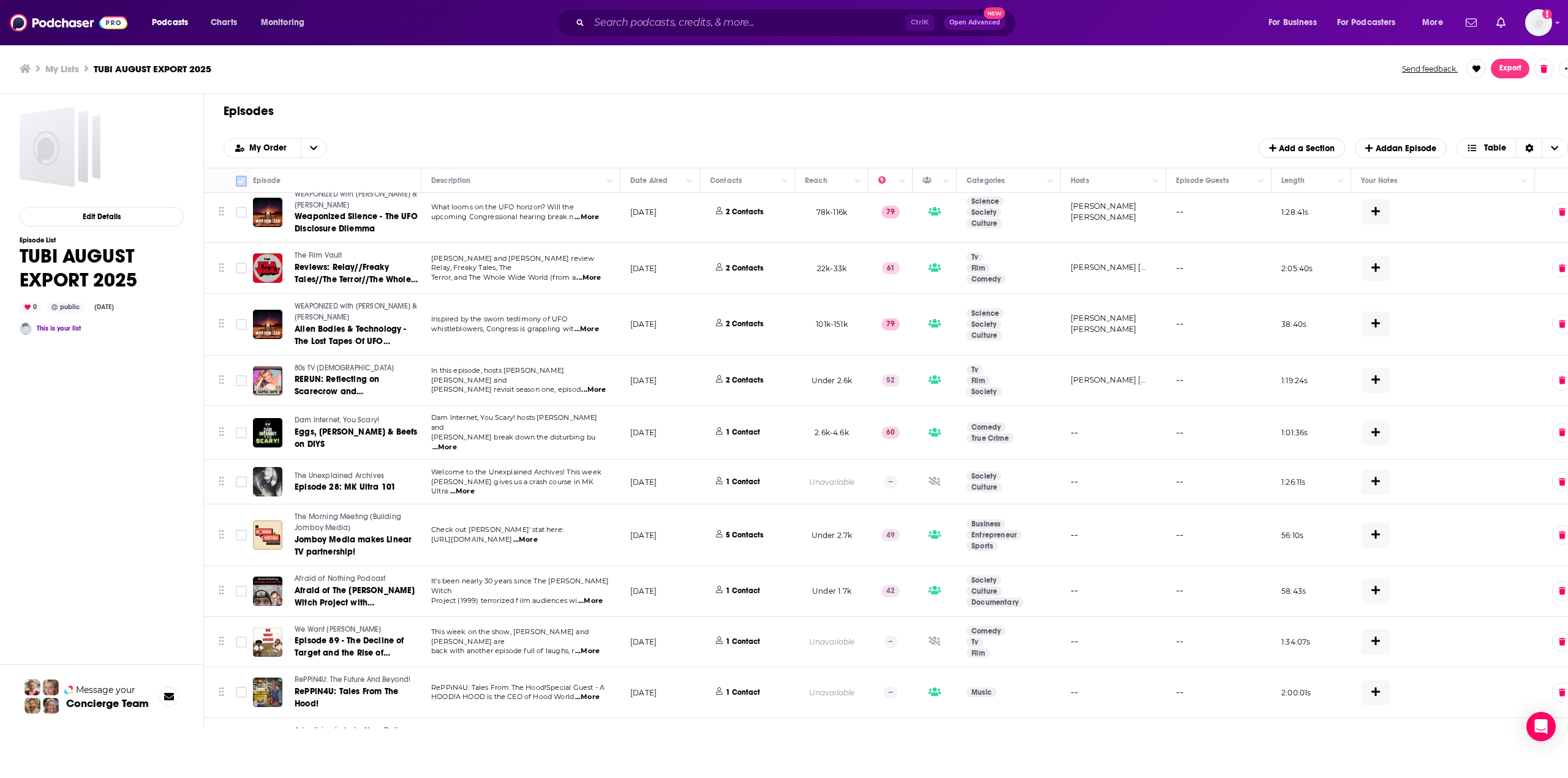
checkbox input "false"
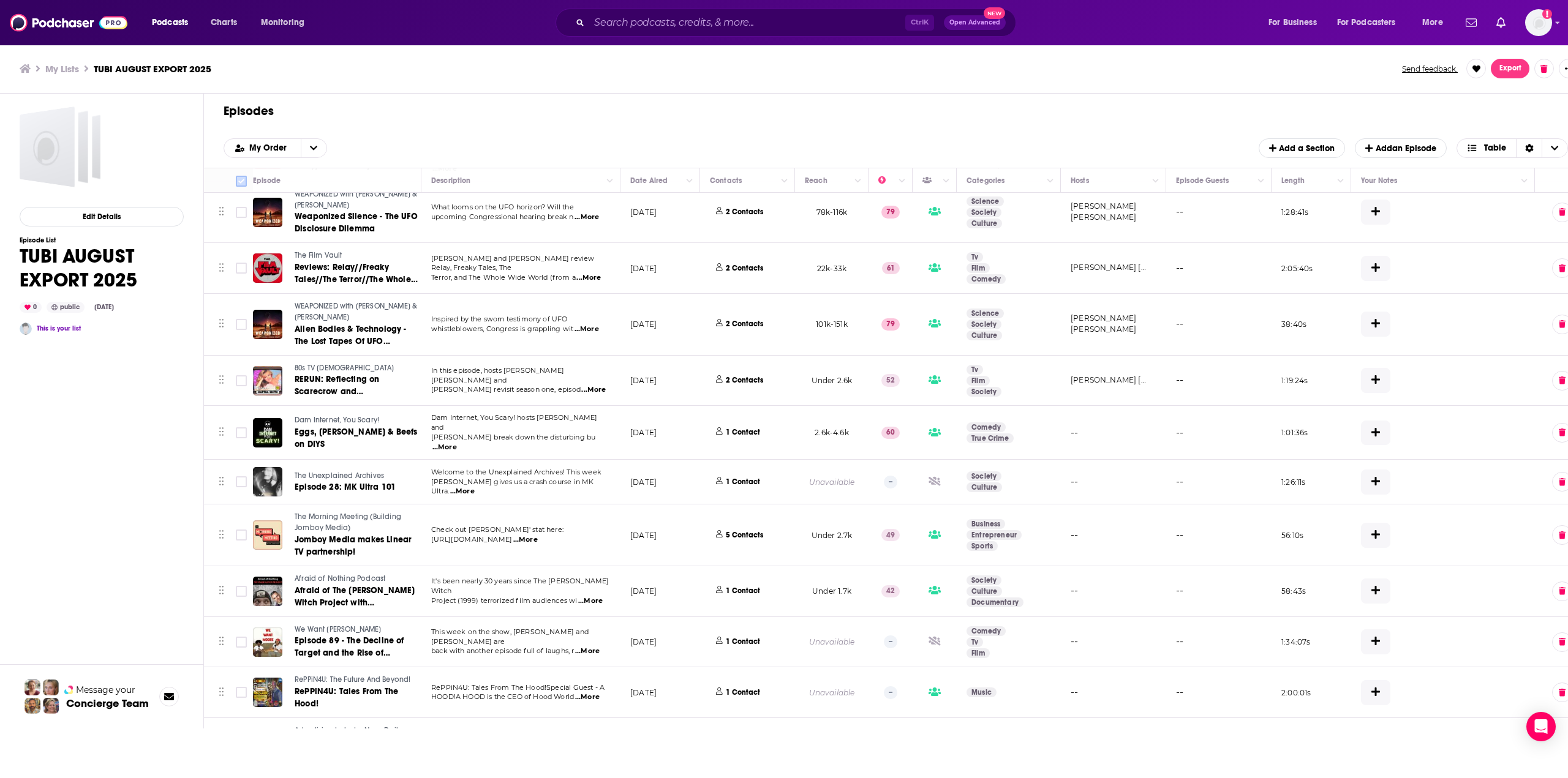
checkbox input "false"
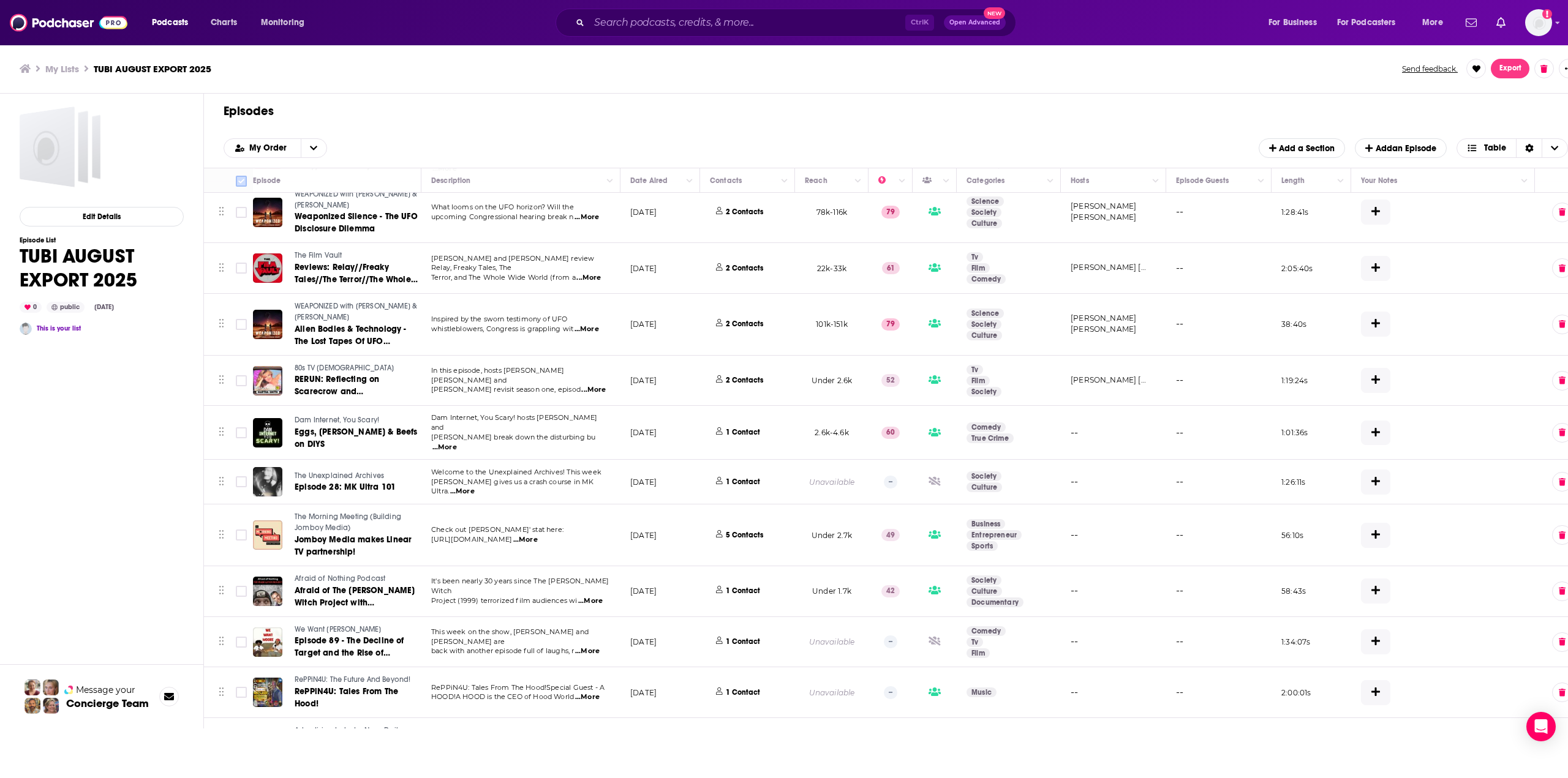
checkbox input "false"
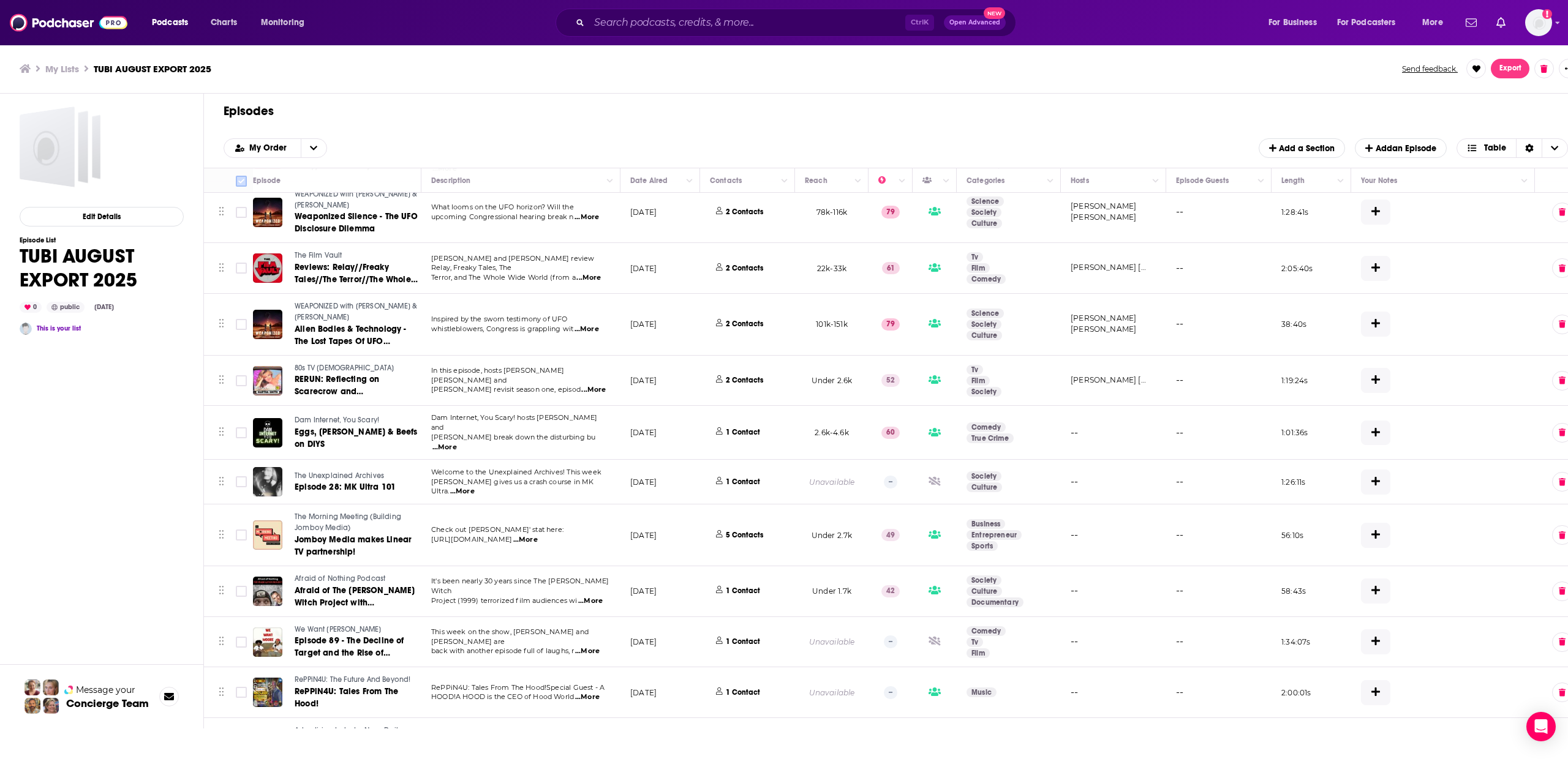
checkbox input "false"
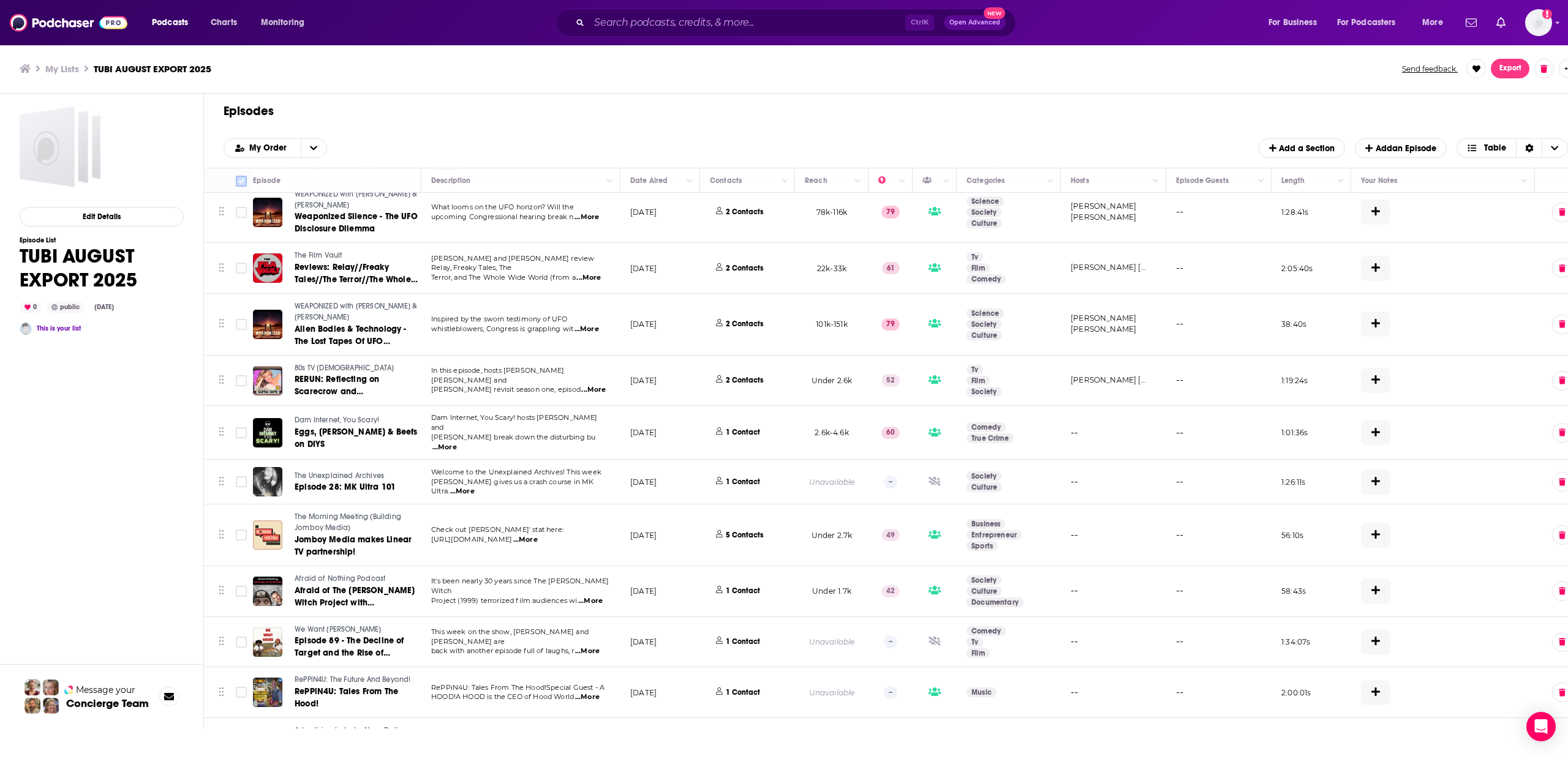
checkbox input "false"
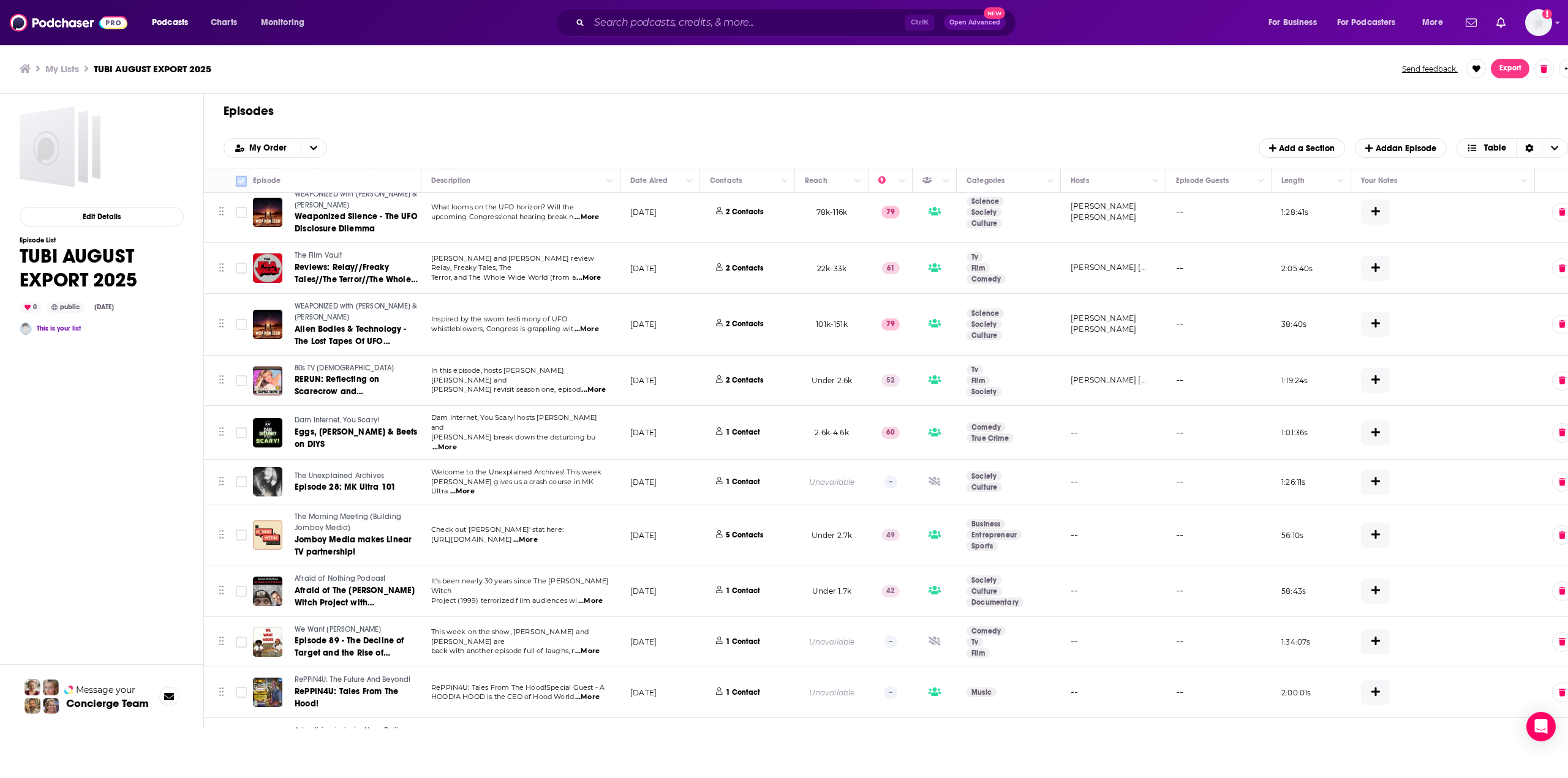
checkbox input "false"
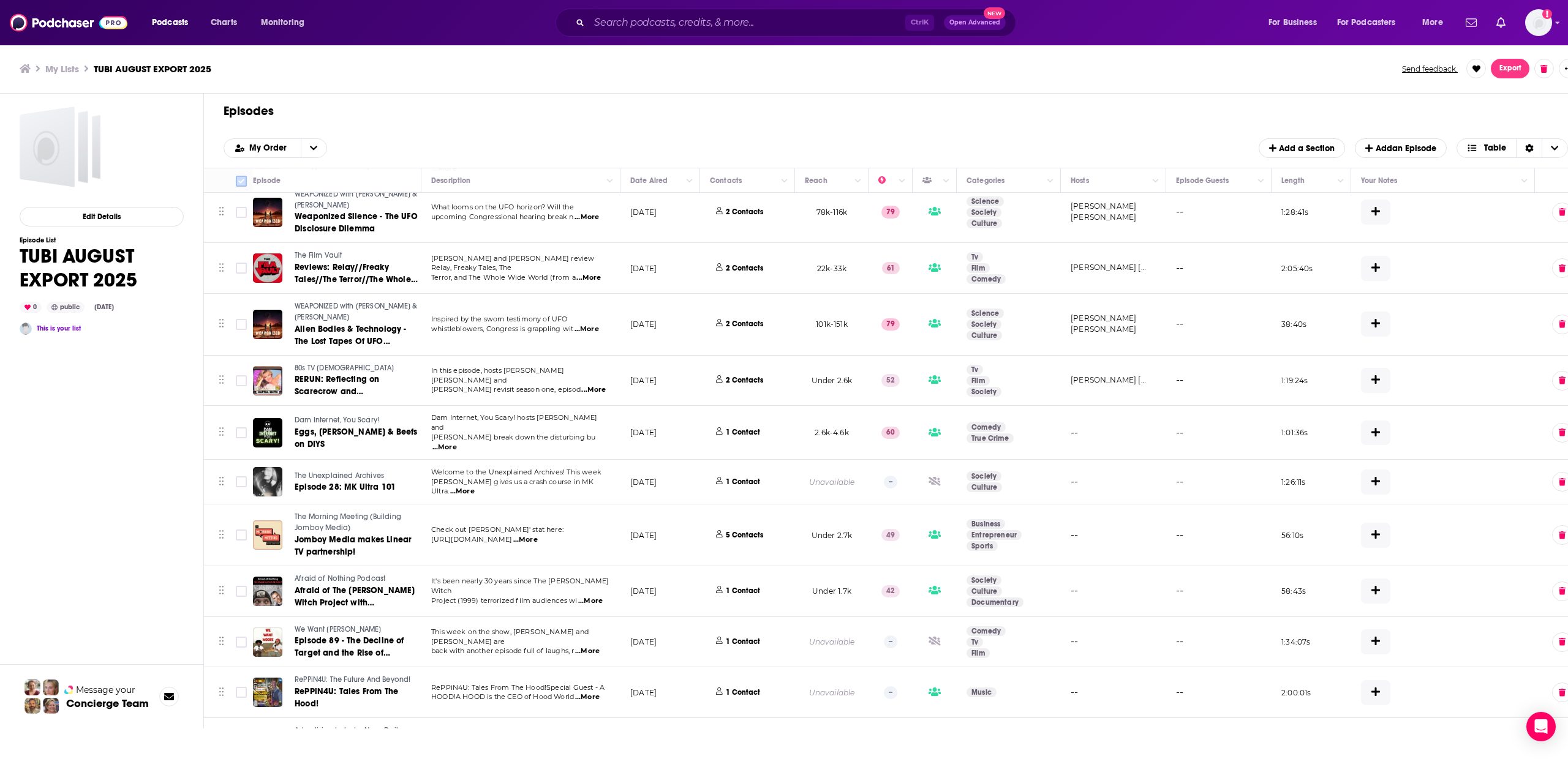
checkbox input "false"
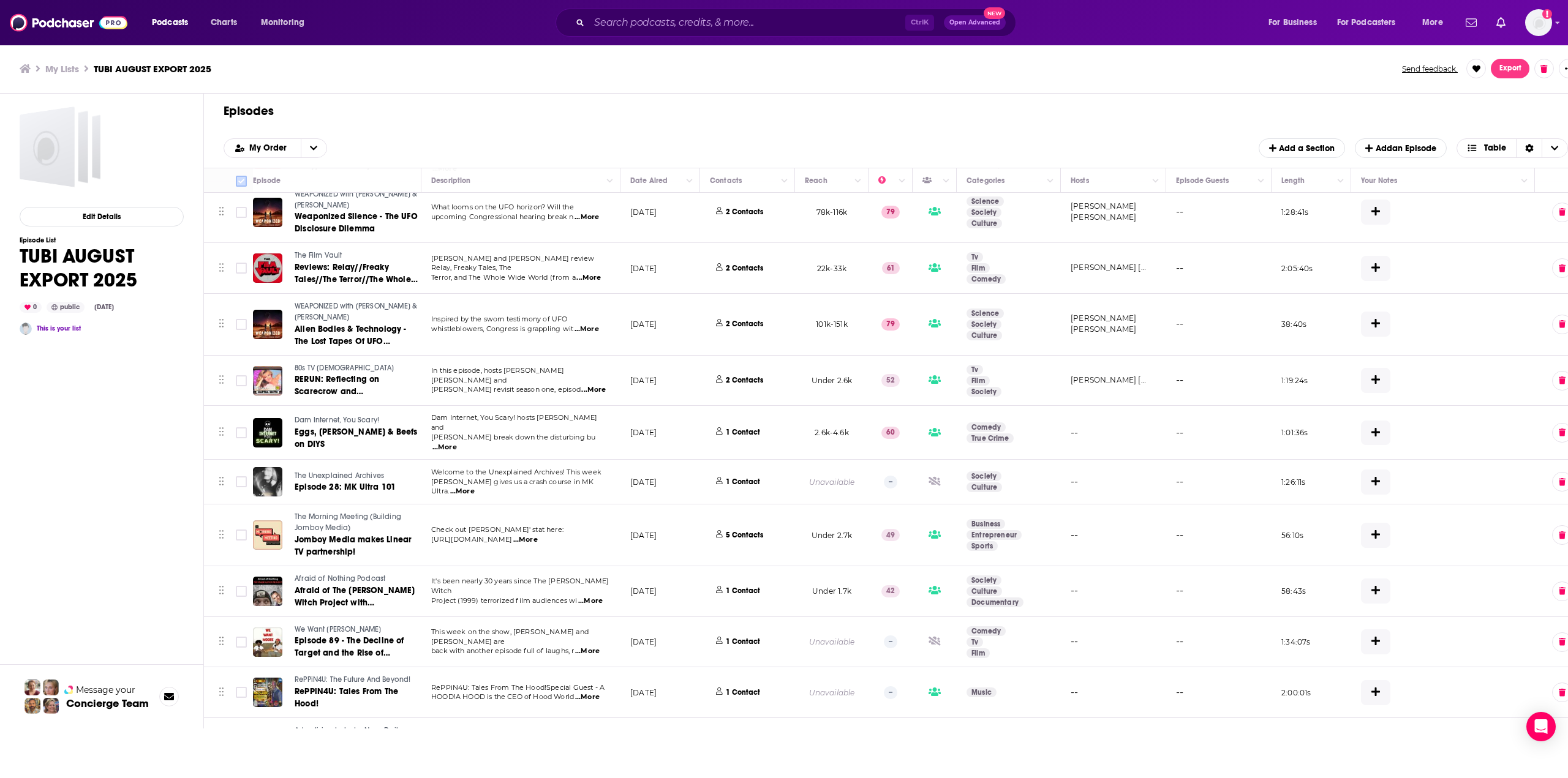
checkbox input "false"
click at [239, 177] on input "Toggle select all" at bounding box center [241, 181] width 11 height 11
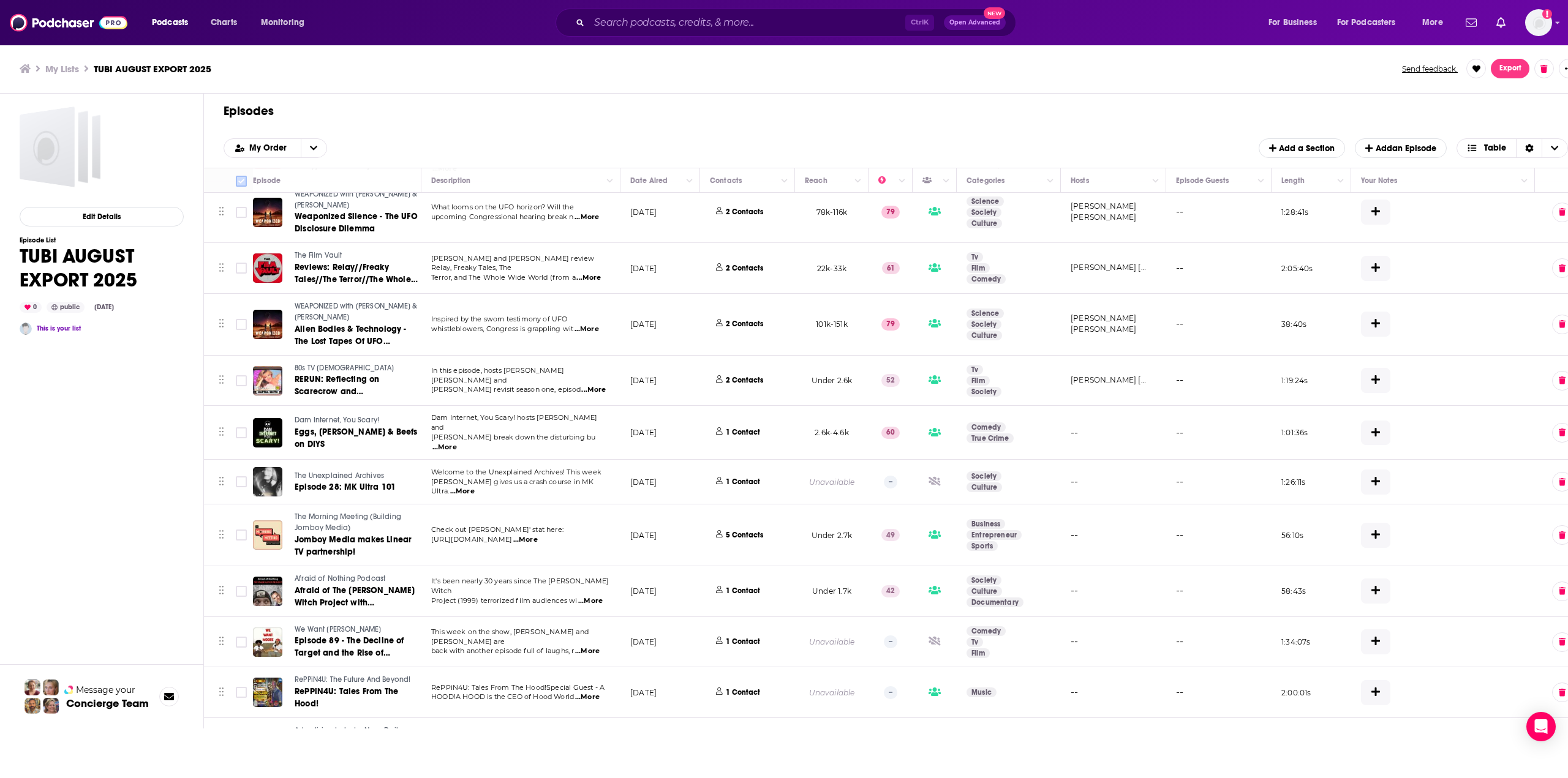
checkbox input "true"
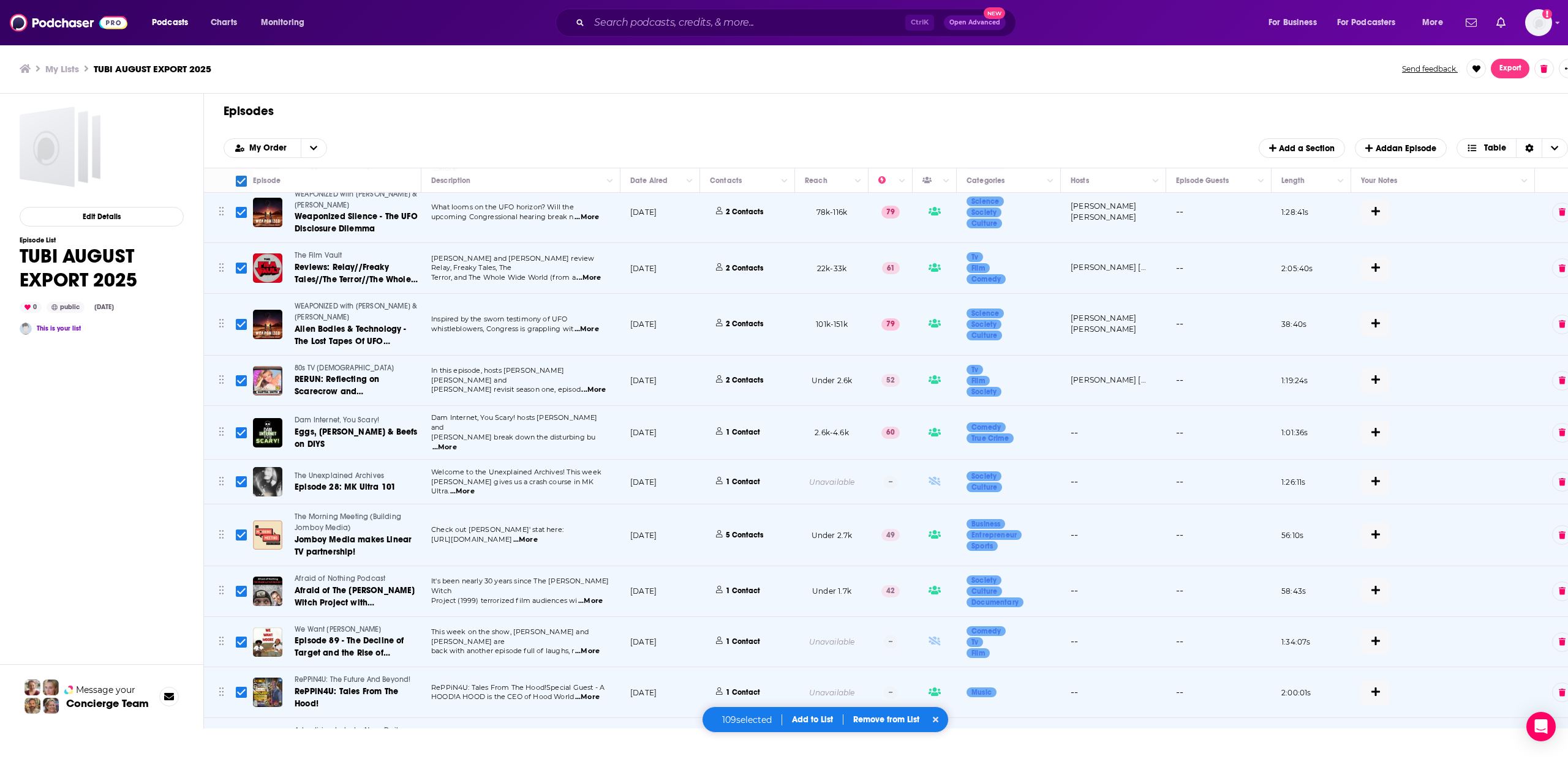
checkbox input "true"
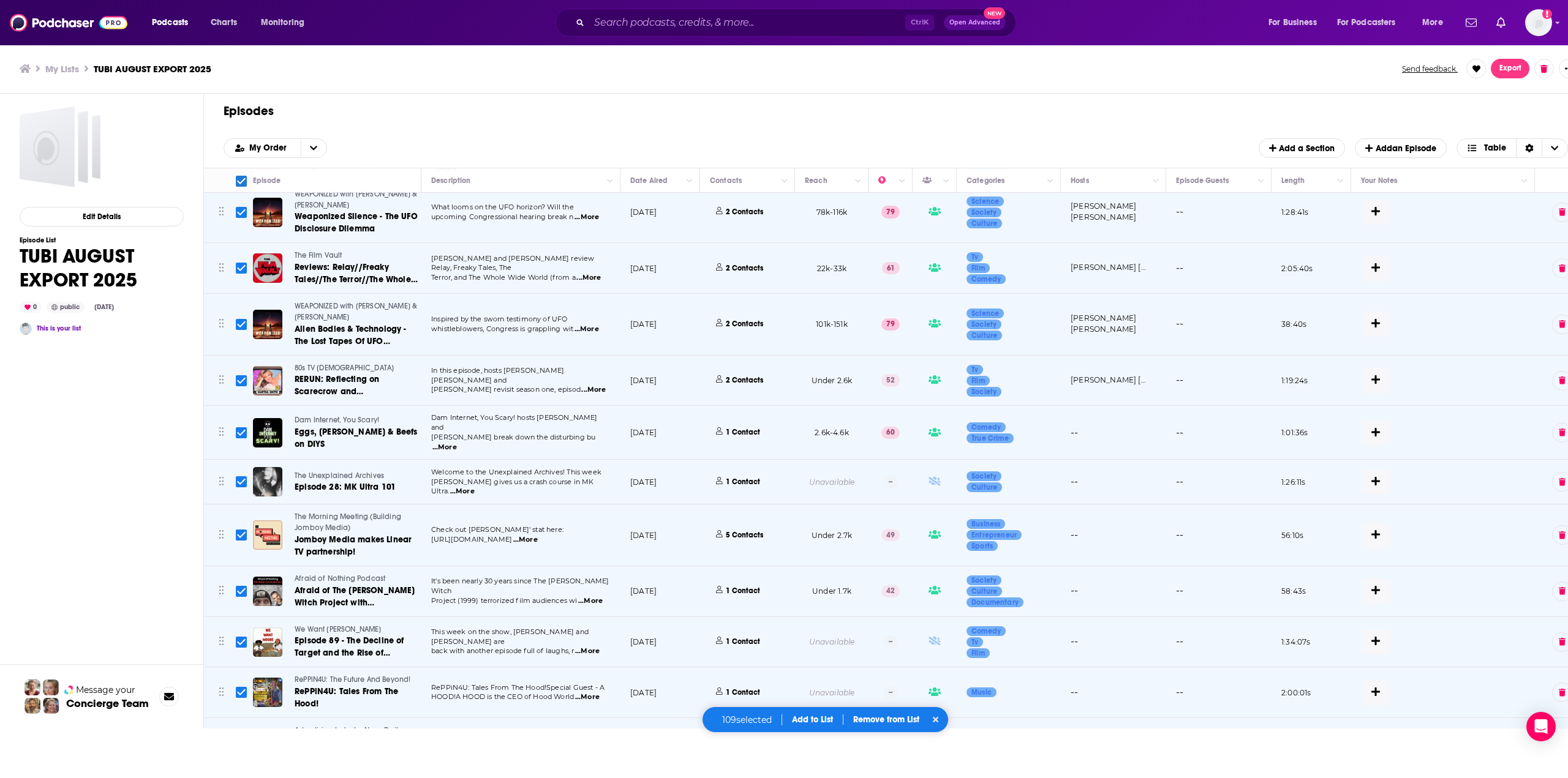
checkbox input "true"
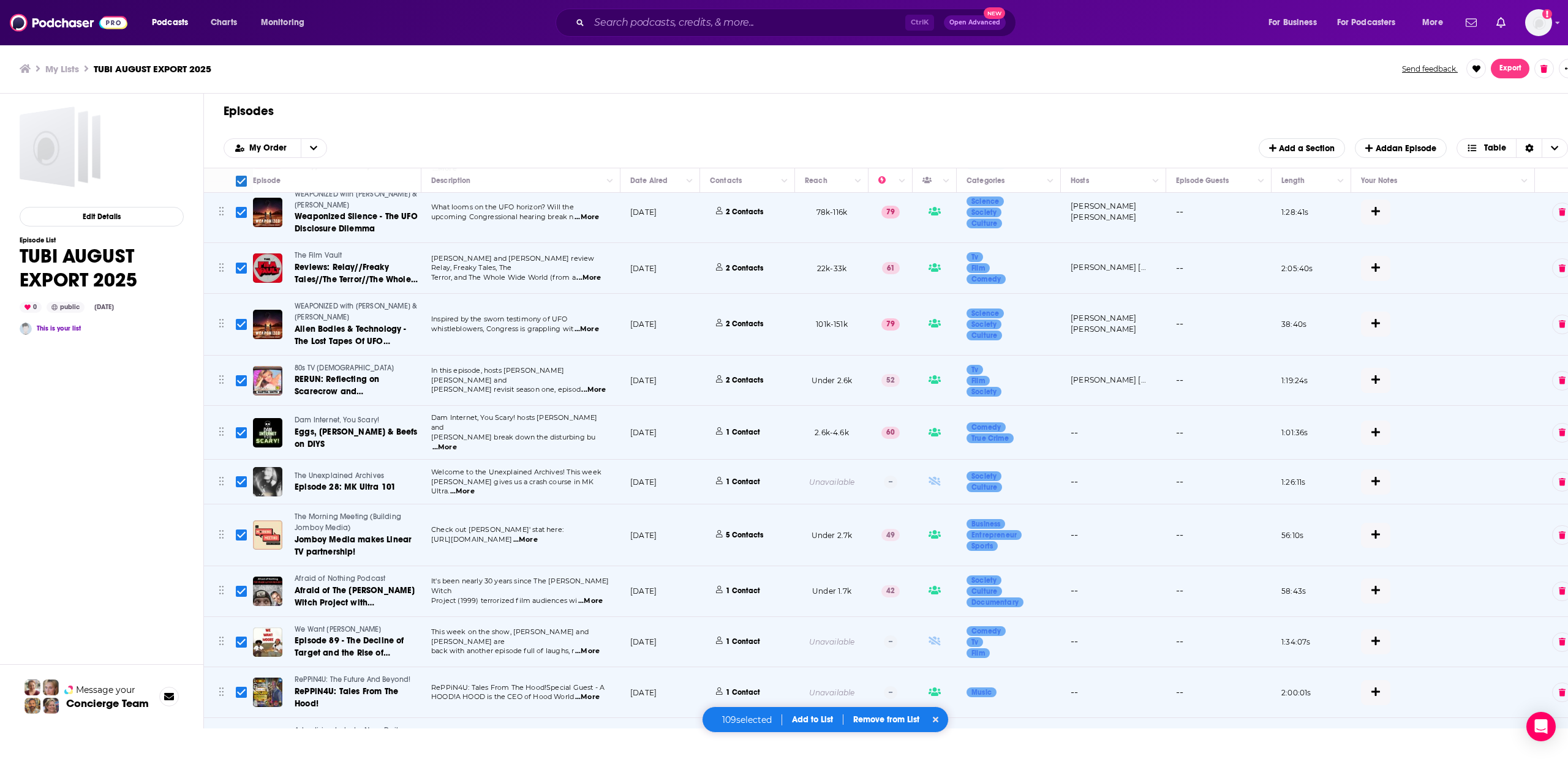
checkbox input "true"
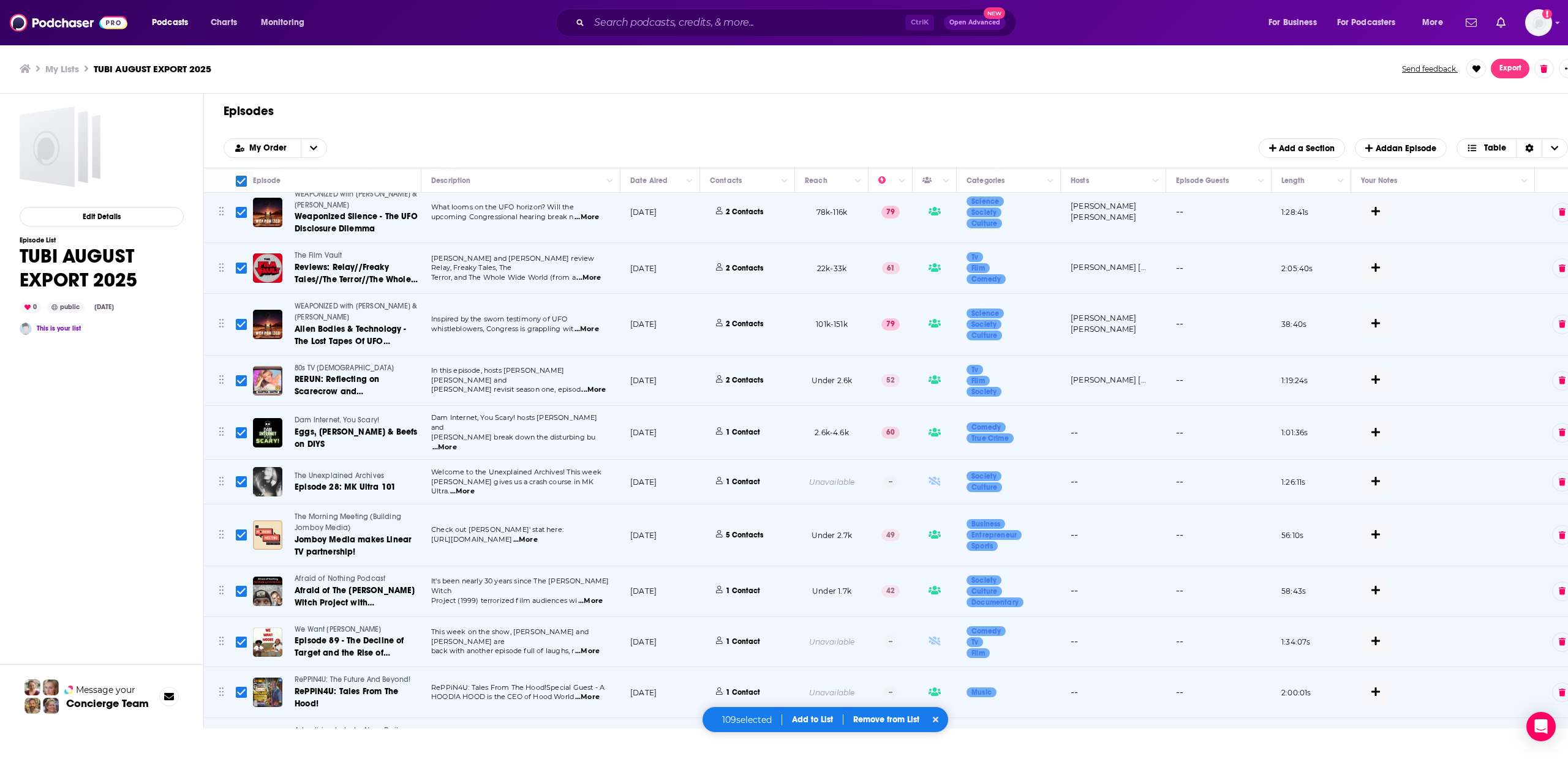
checkbox input "true"
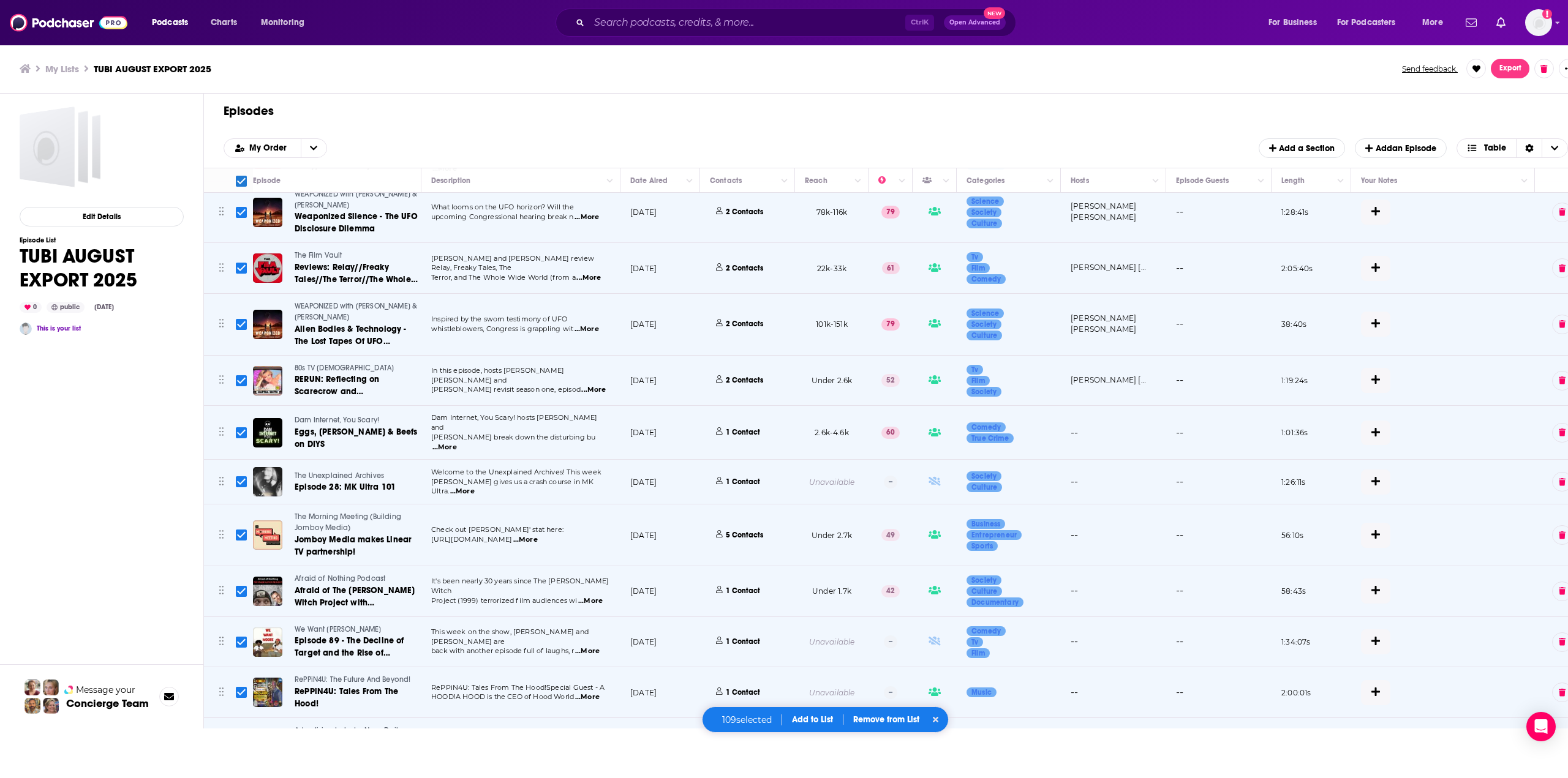
checkbox input "true"
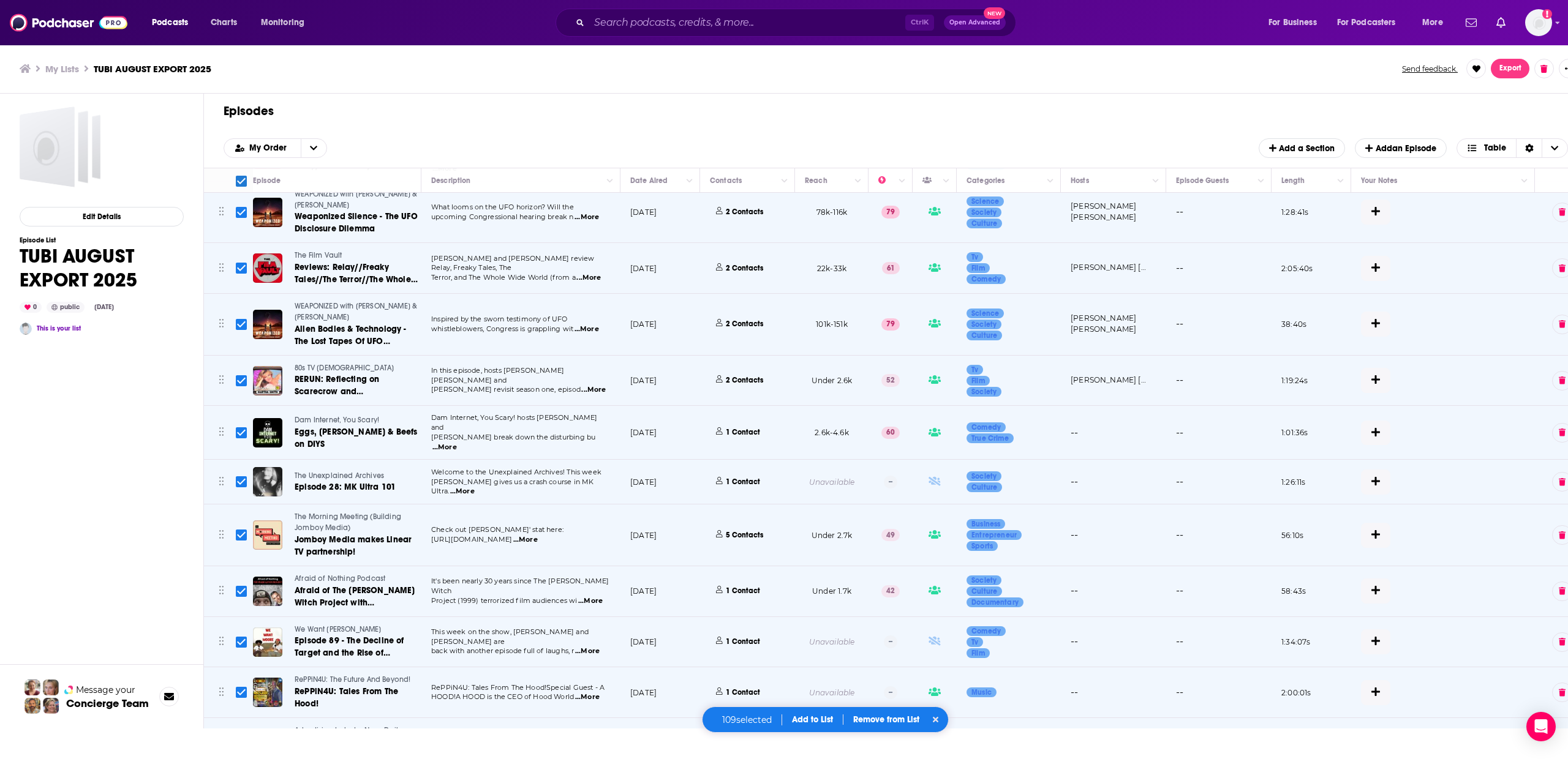
checkbox input "true"
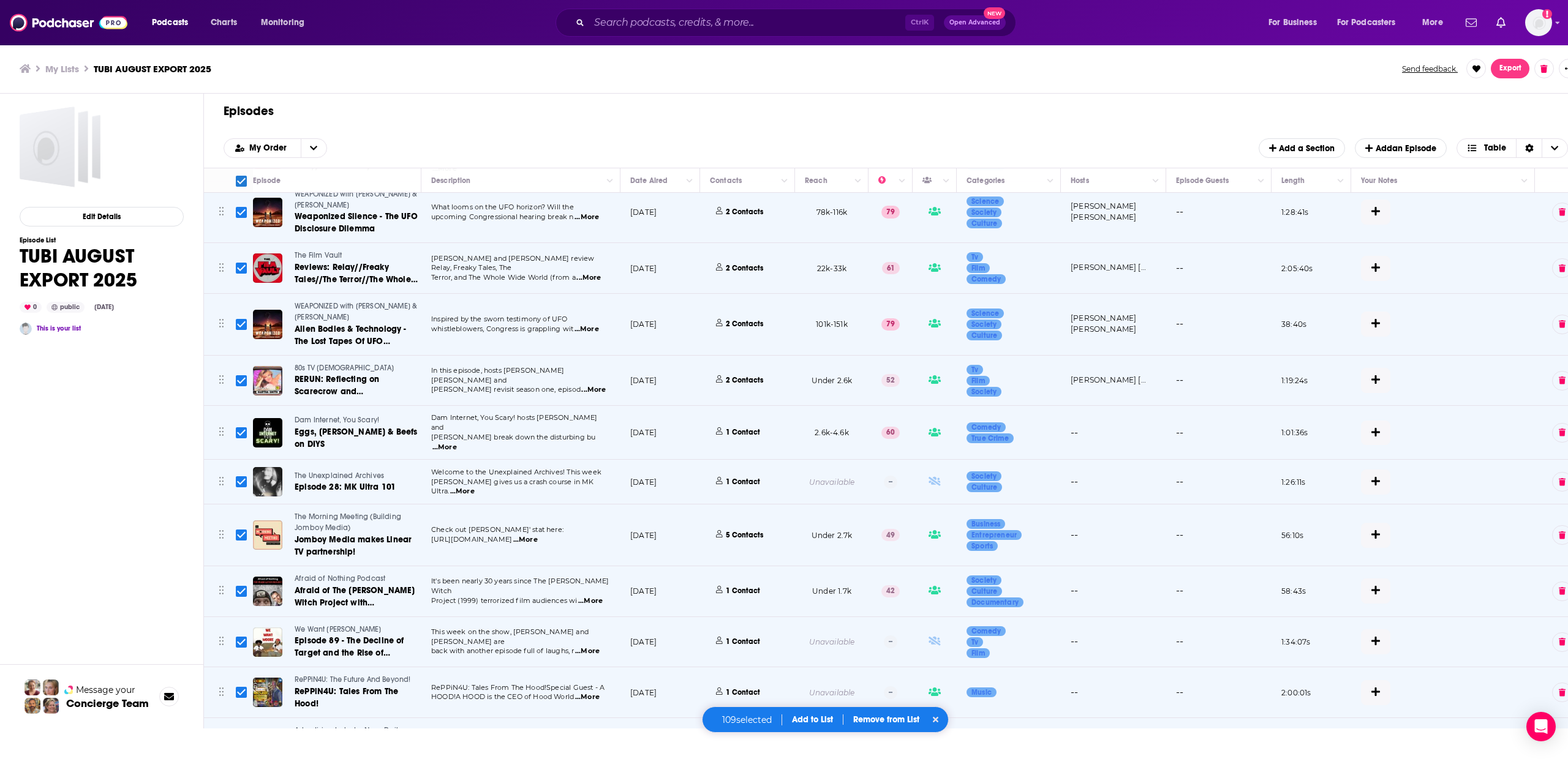
checkbox input "true"
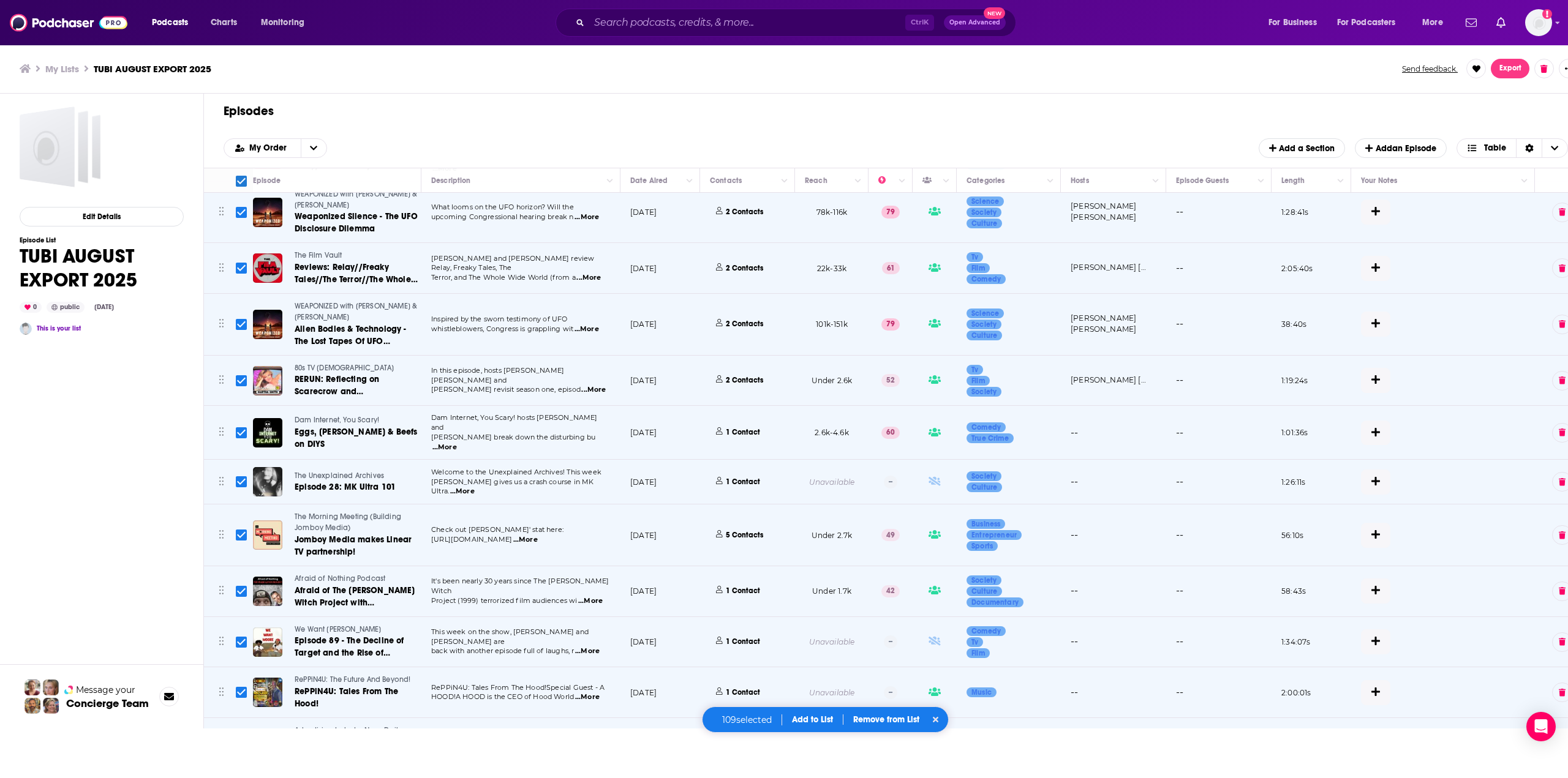
checkbox input "true"
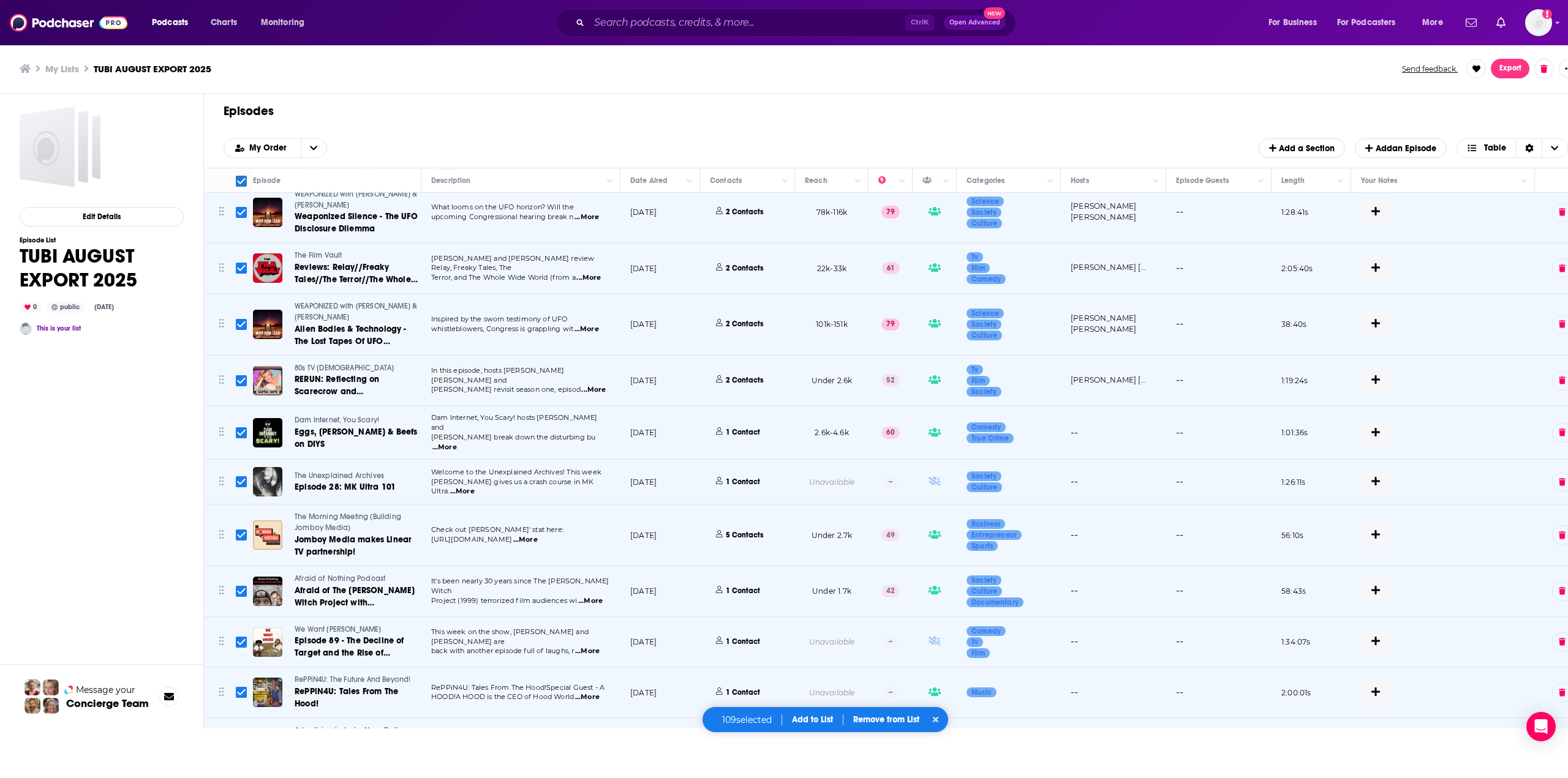
checkbox input "true"
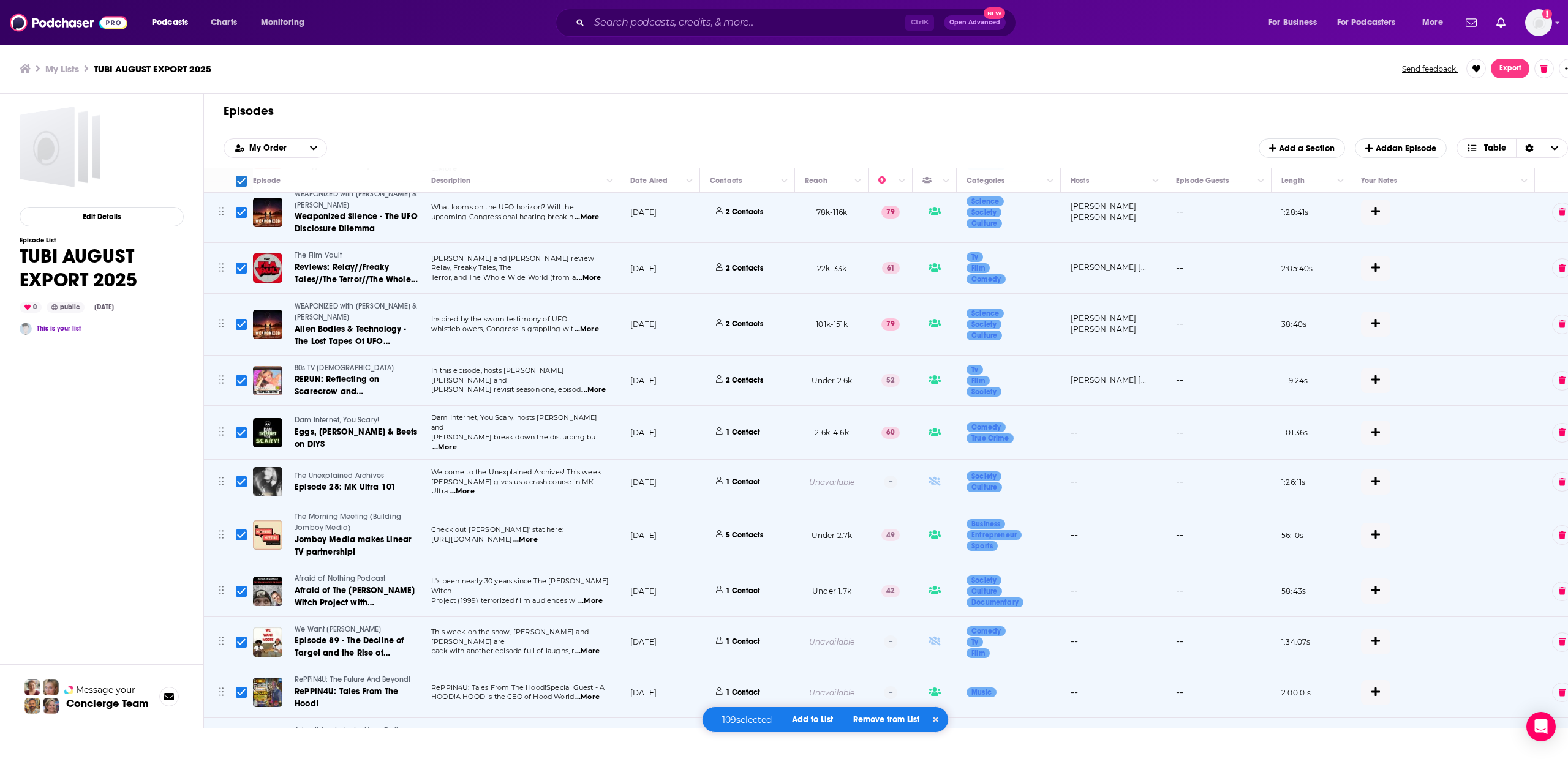
checkbox input "true"
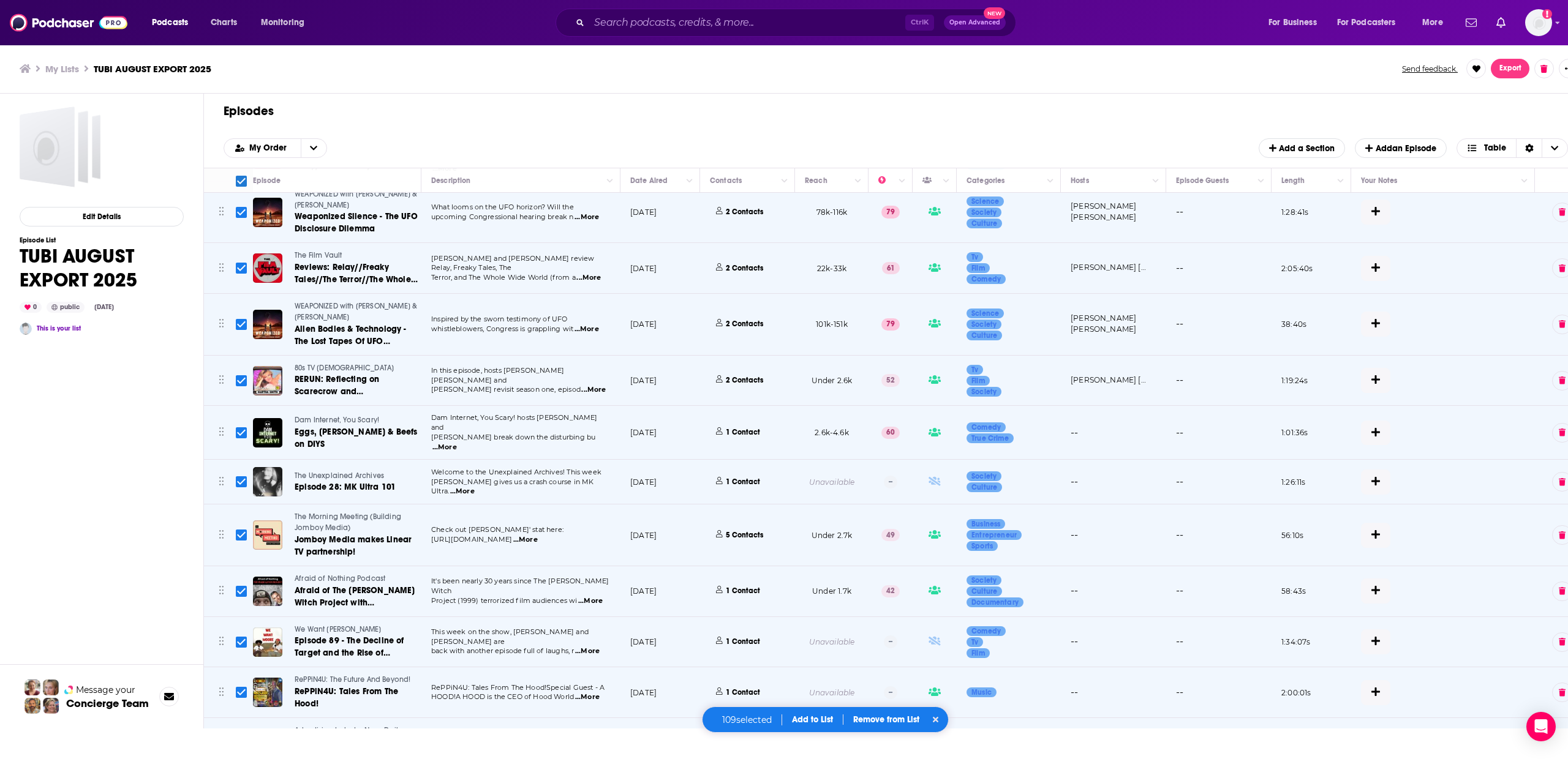
checkbox input "true"
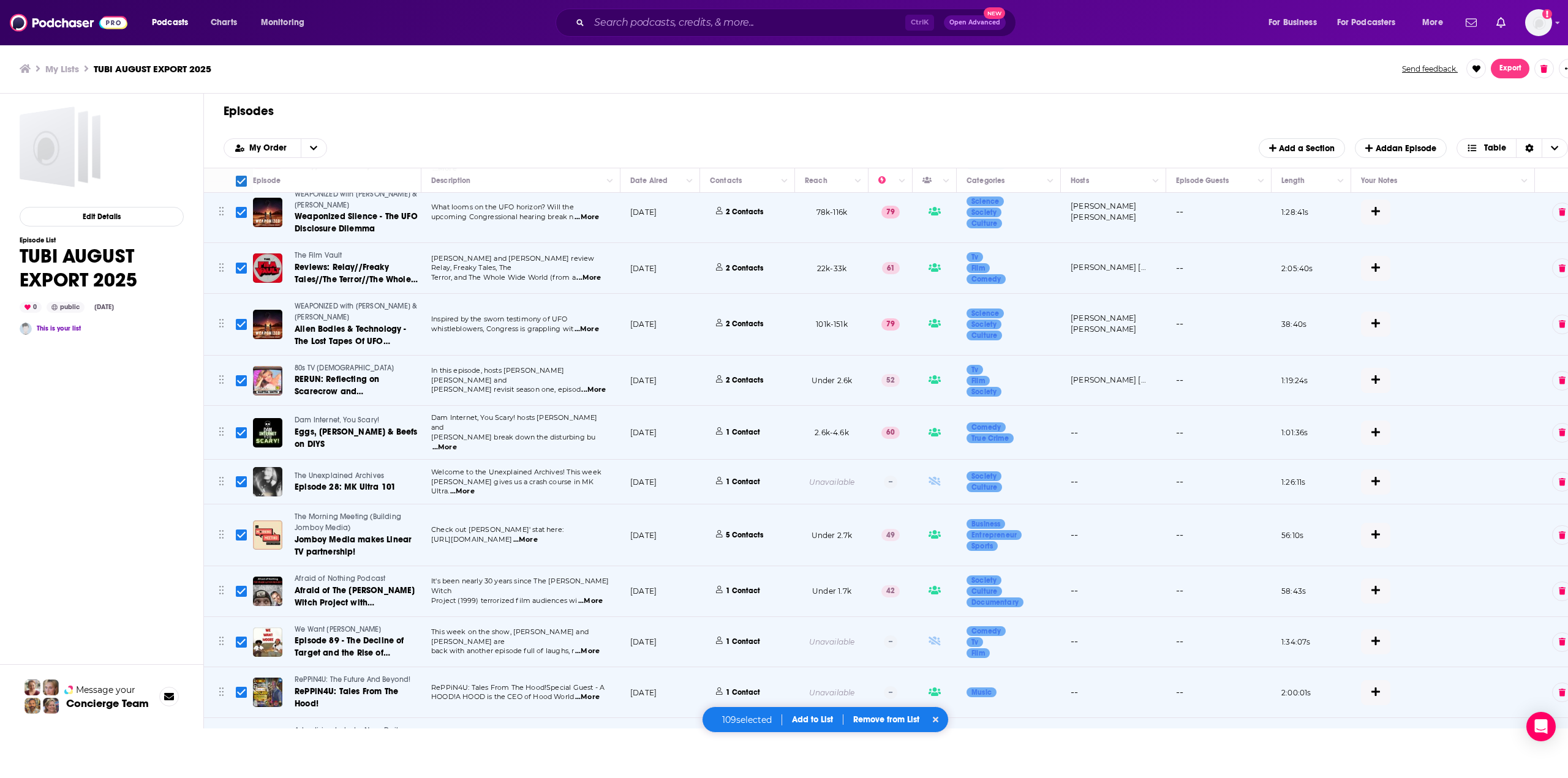
checkbox input "true"
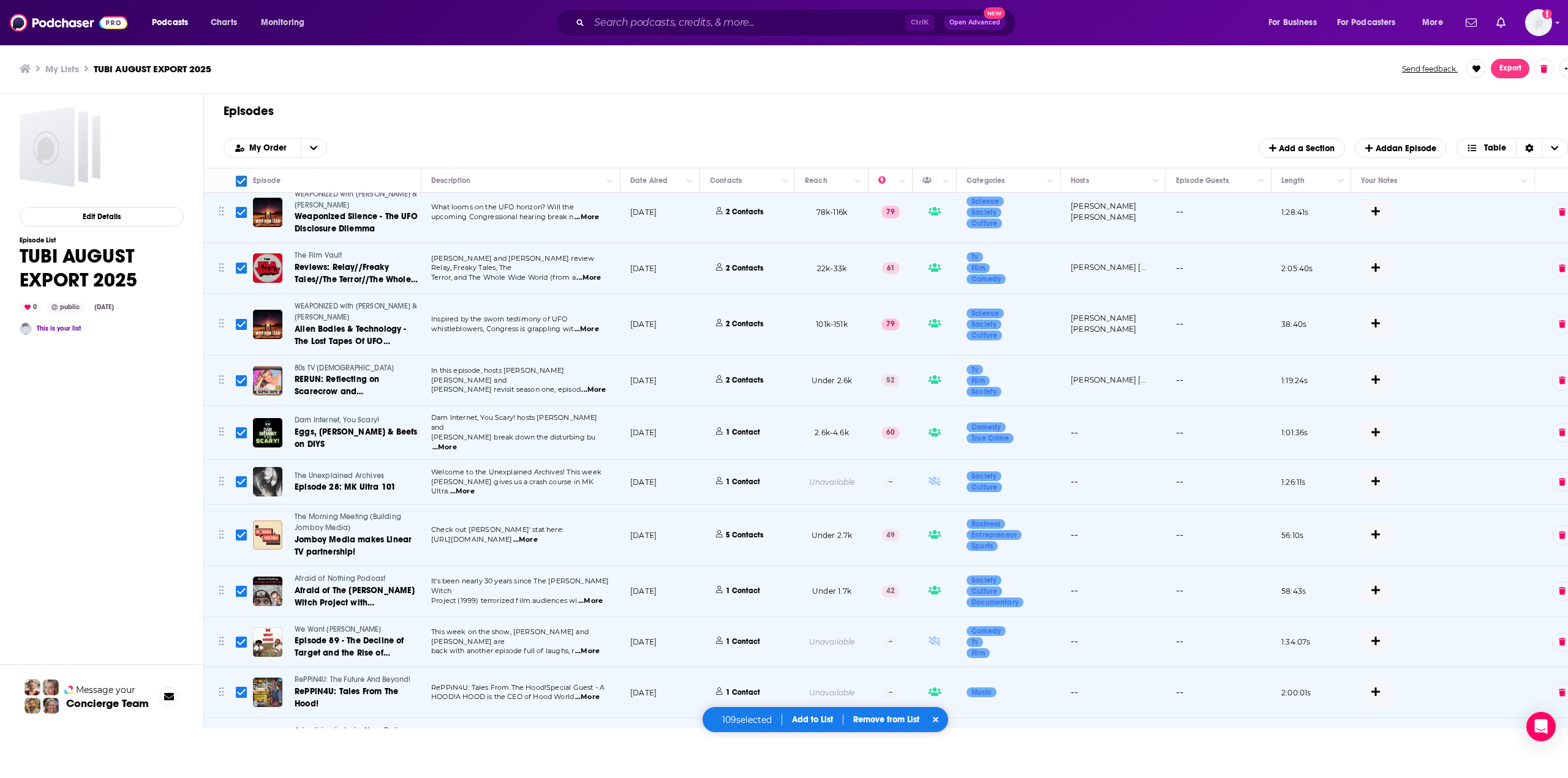
checkbox input "true"
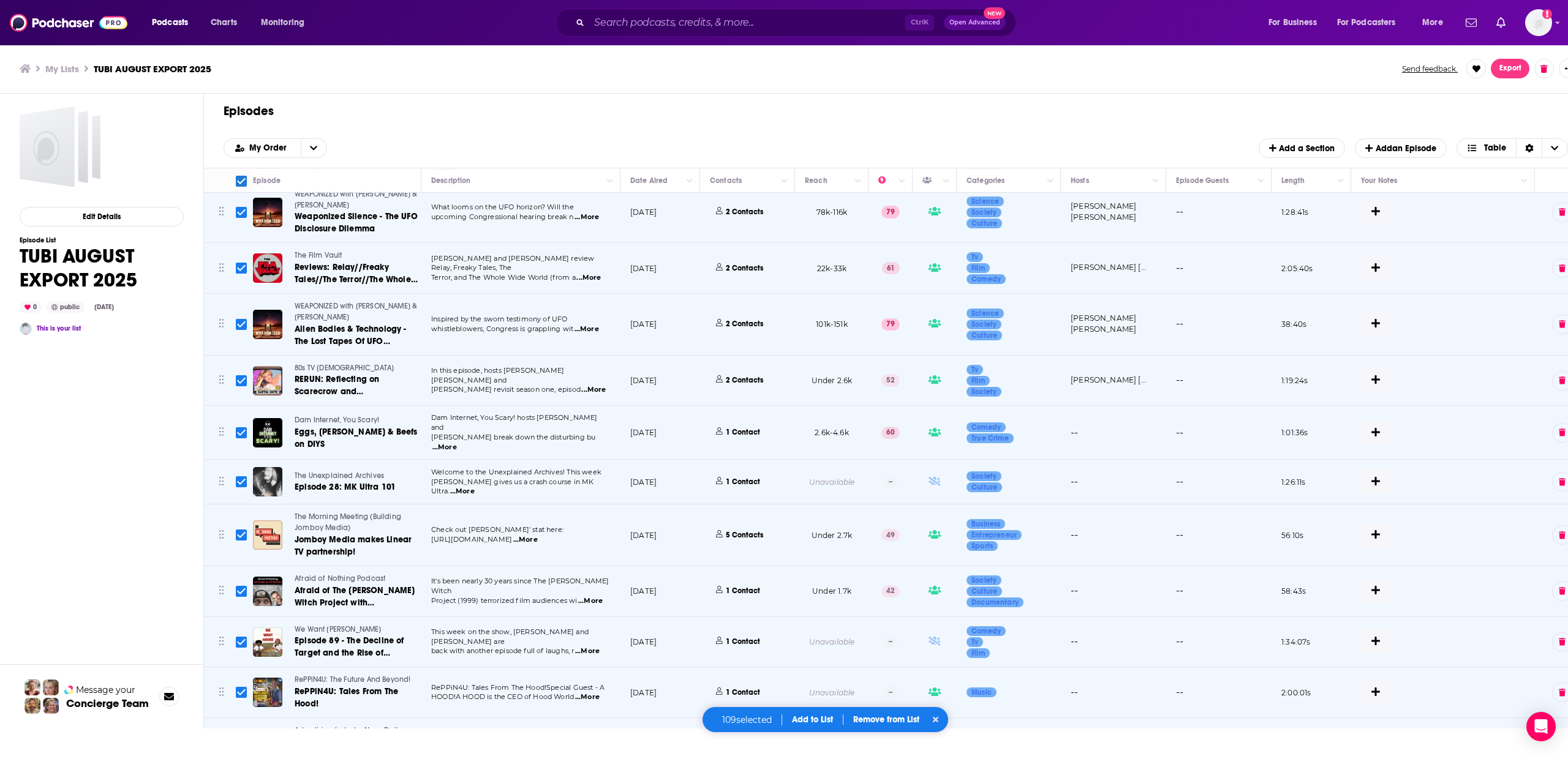
checkbox input "true"
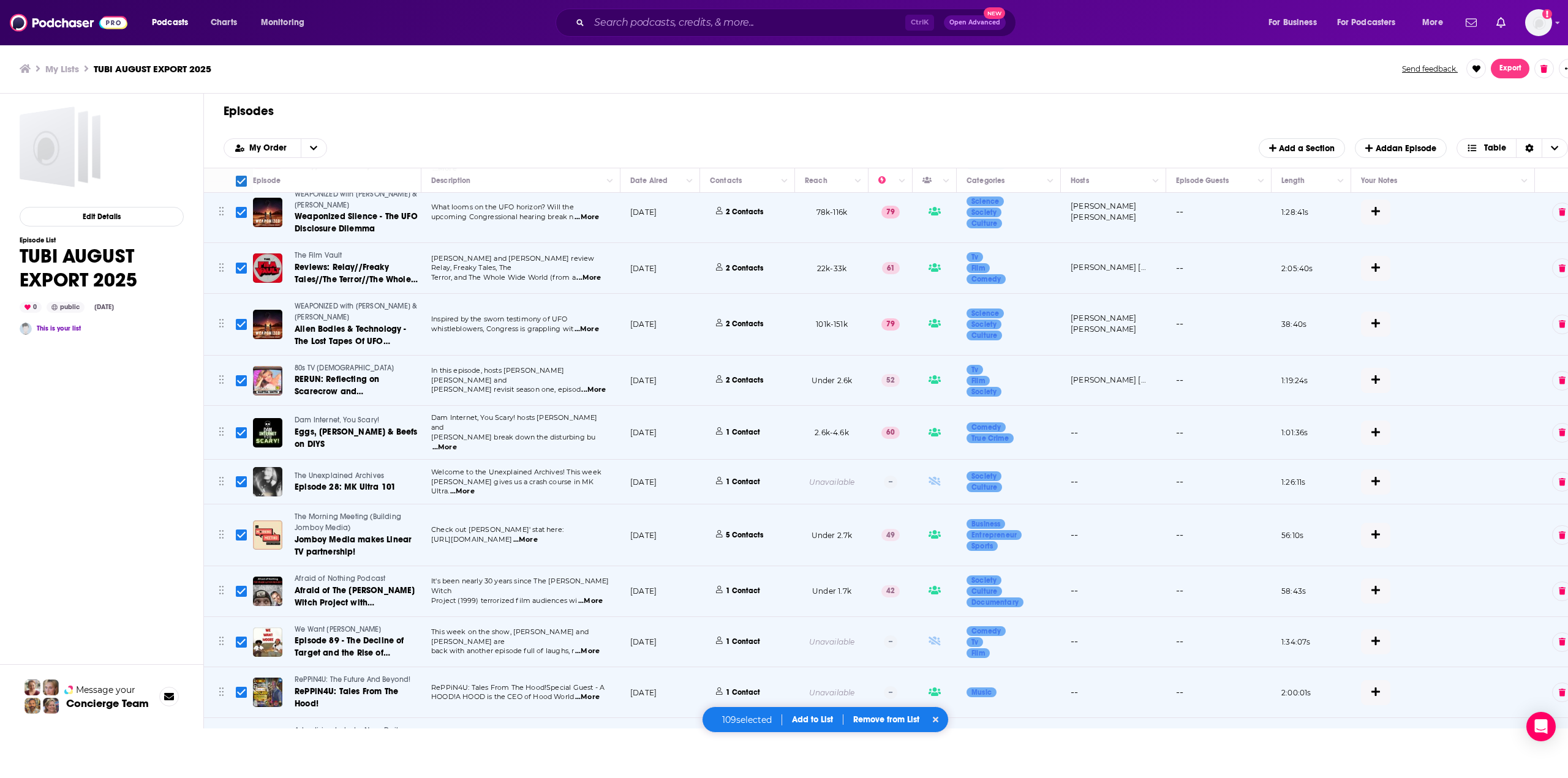
checkbox input "true"
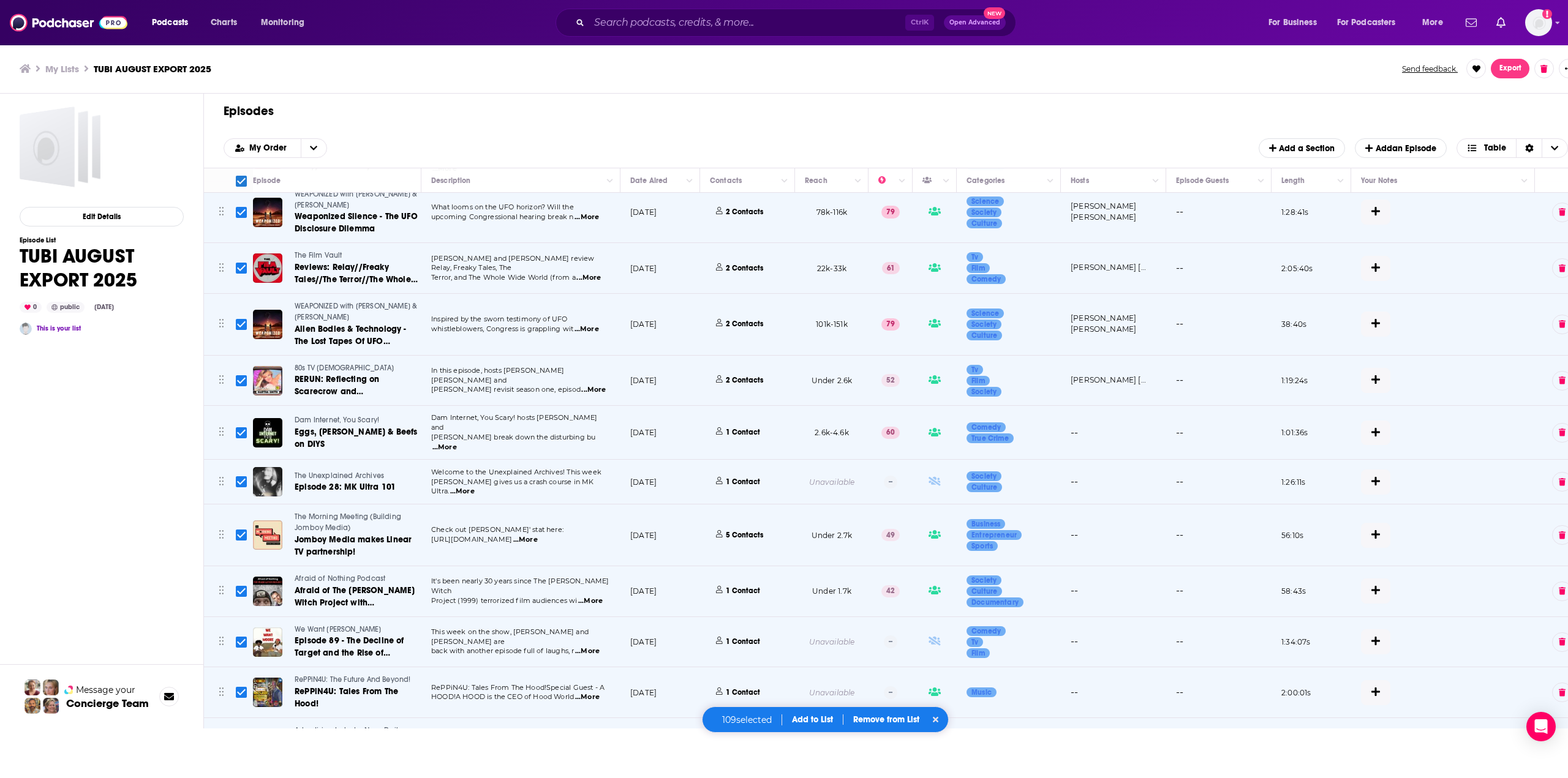
checkbox input "true"
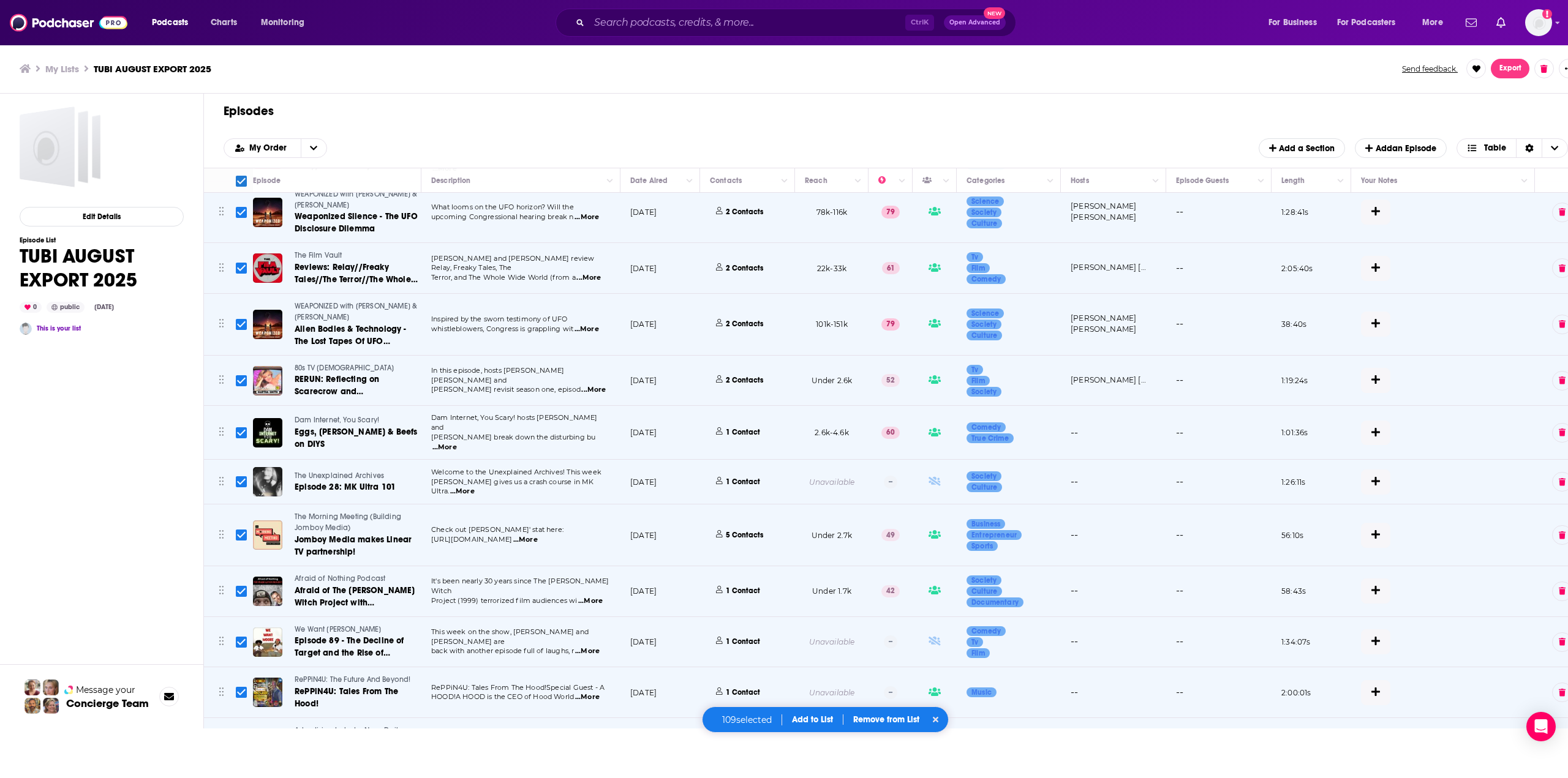
checkbox input "true"
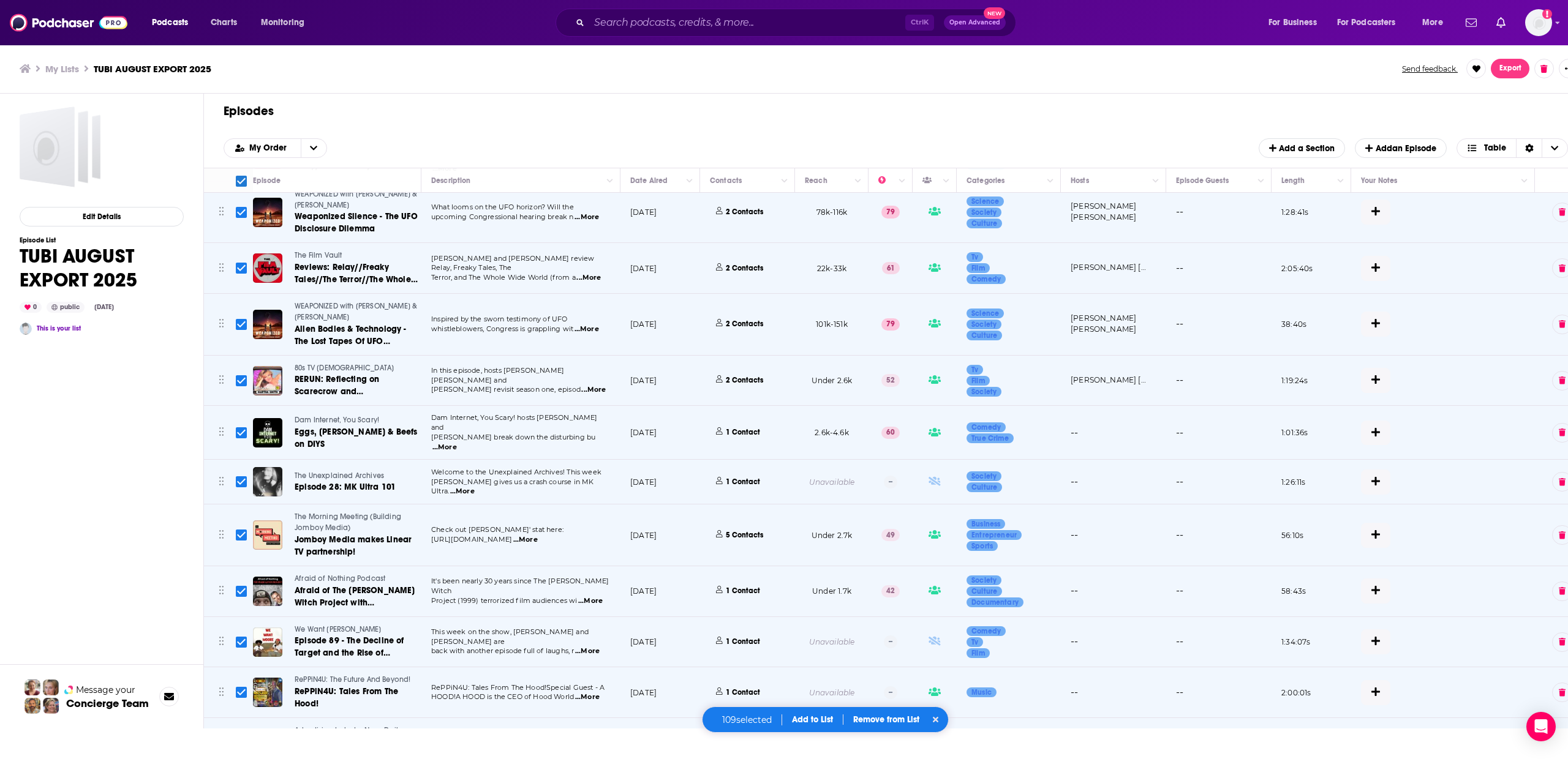
checkbox input "true"
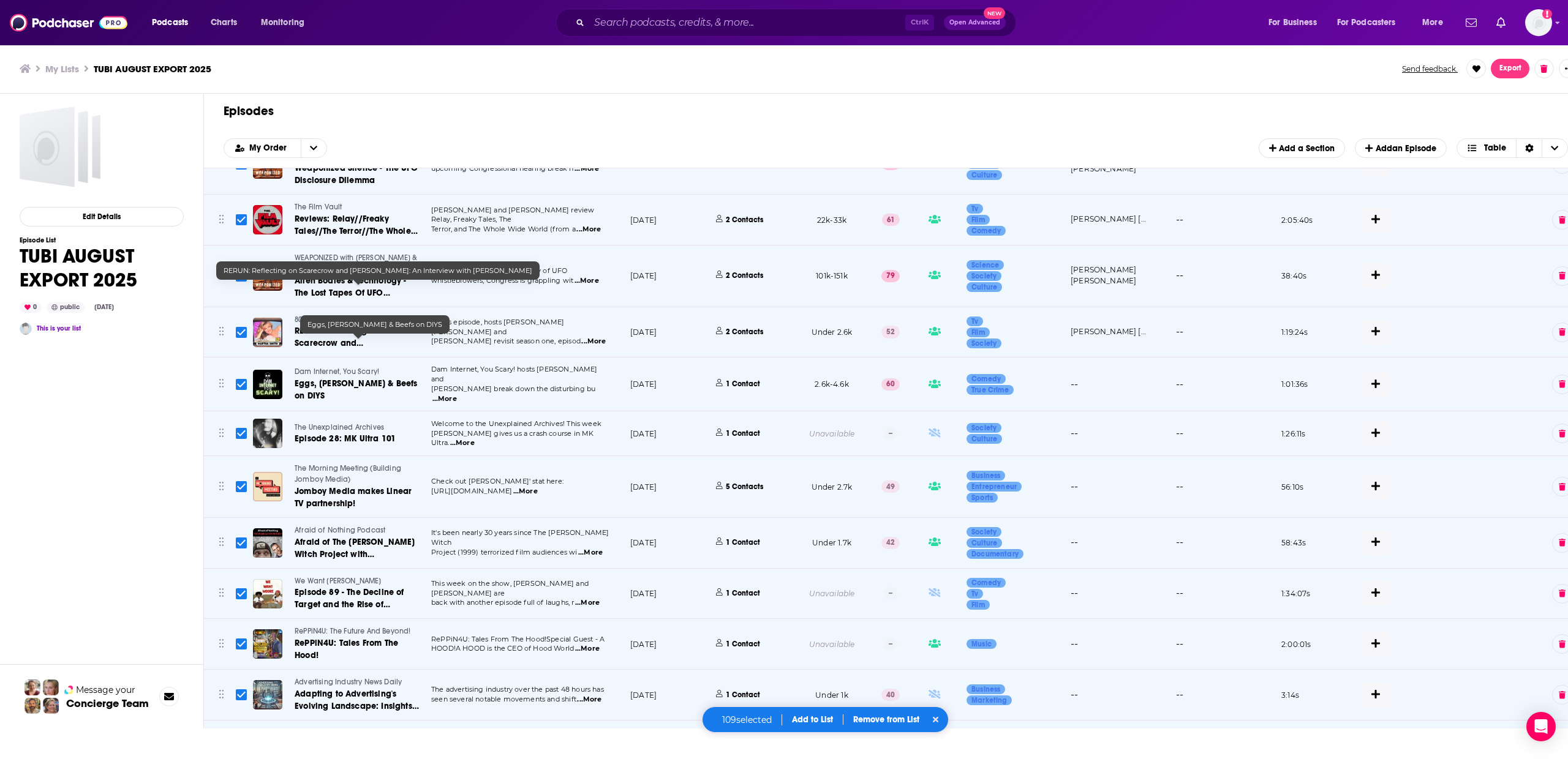
scroll to position [53, 0]
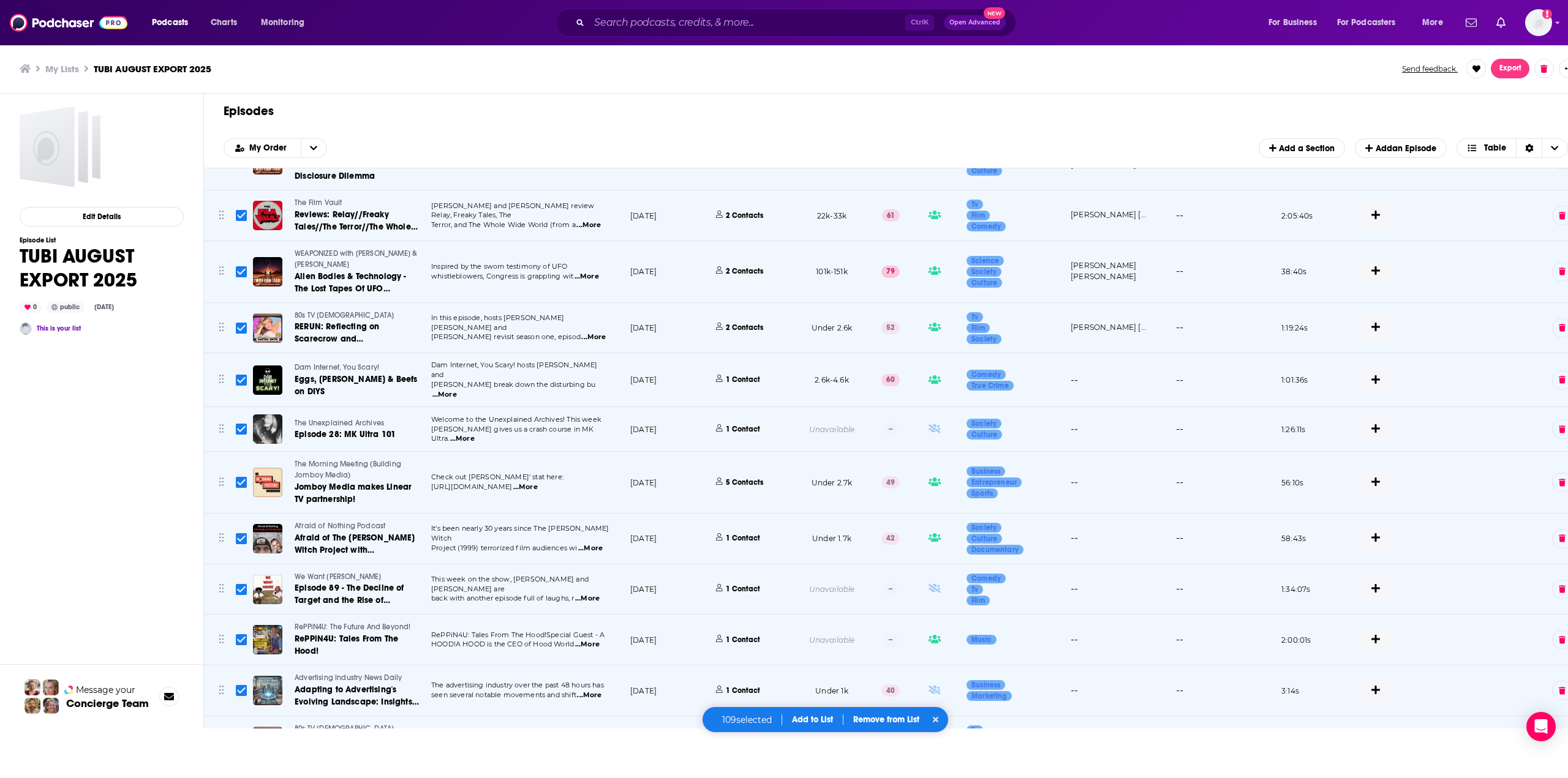
click at [1514, 71] on span "Export" at bounding box center [1510, 68] width 22 height 8
click at [1513, 100] on button "Export Episodes" at bounding box center [1501, 95] width 74 height 22
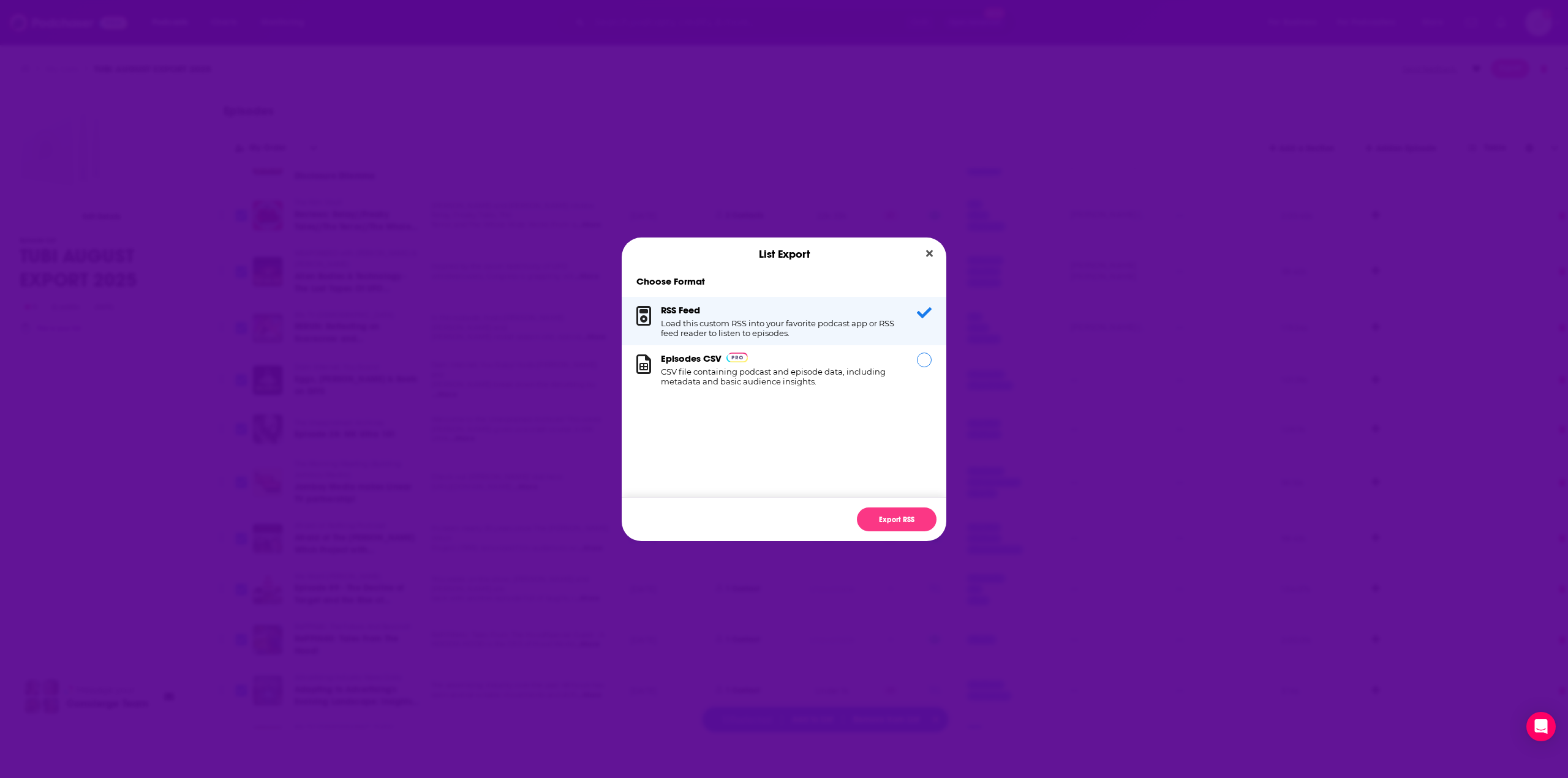
click at [771, 367] on h1 "CSV file containing podcast and episode data, including metadata and basic audi…" at bounding box center [781, 376] width 241 height 20
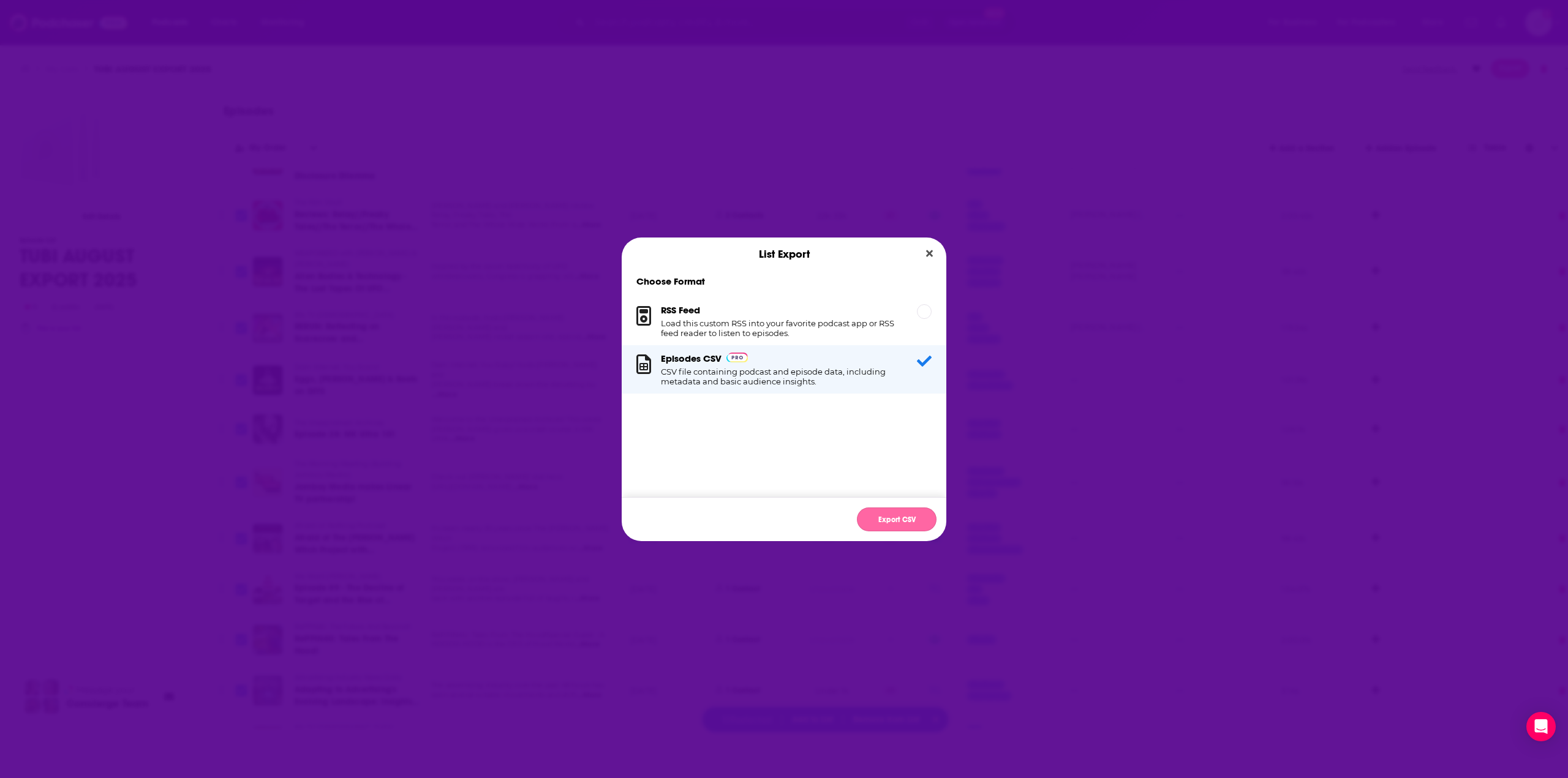
click at [914, 521] on button "Export CSV" at bounding box center [897, 519] width 80 height 24
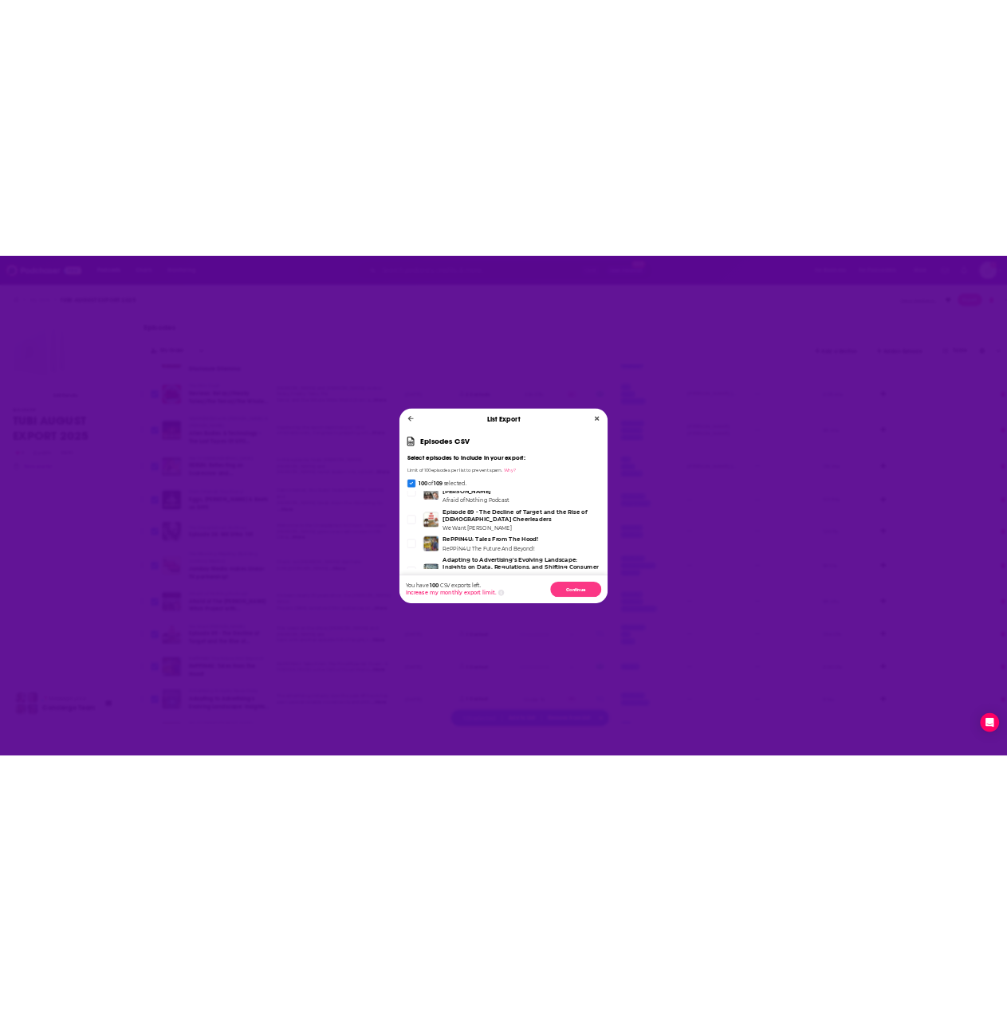
scroll to position [5943, 0]
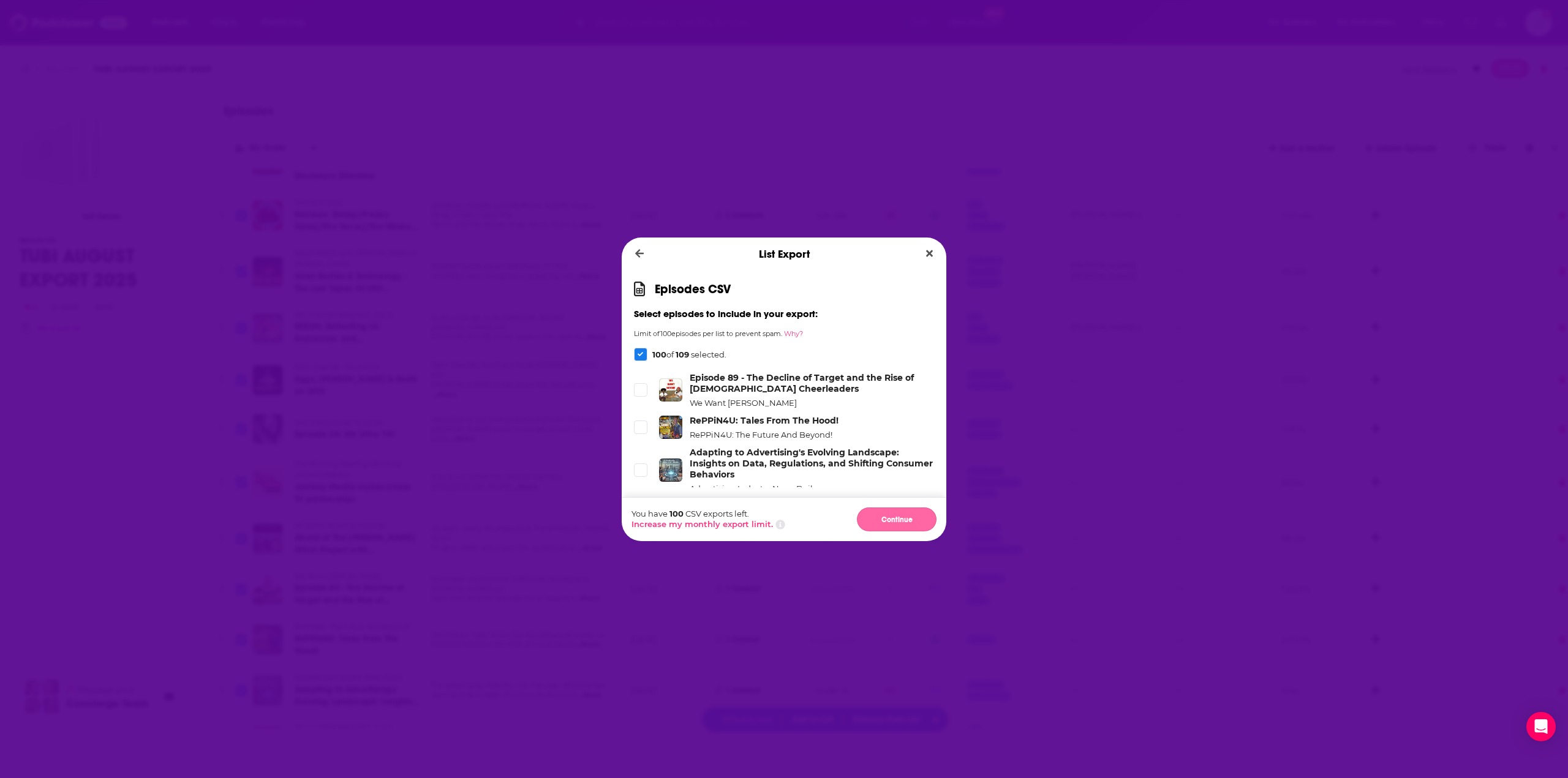
click at [898, 518] on button "Continue" at bounding box center [897, 519] width 80 height 24
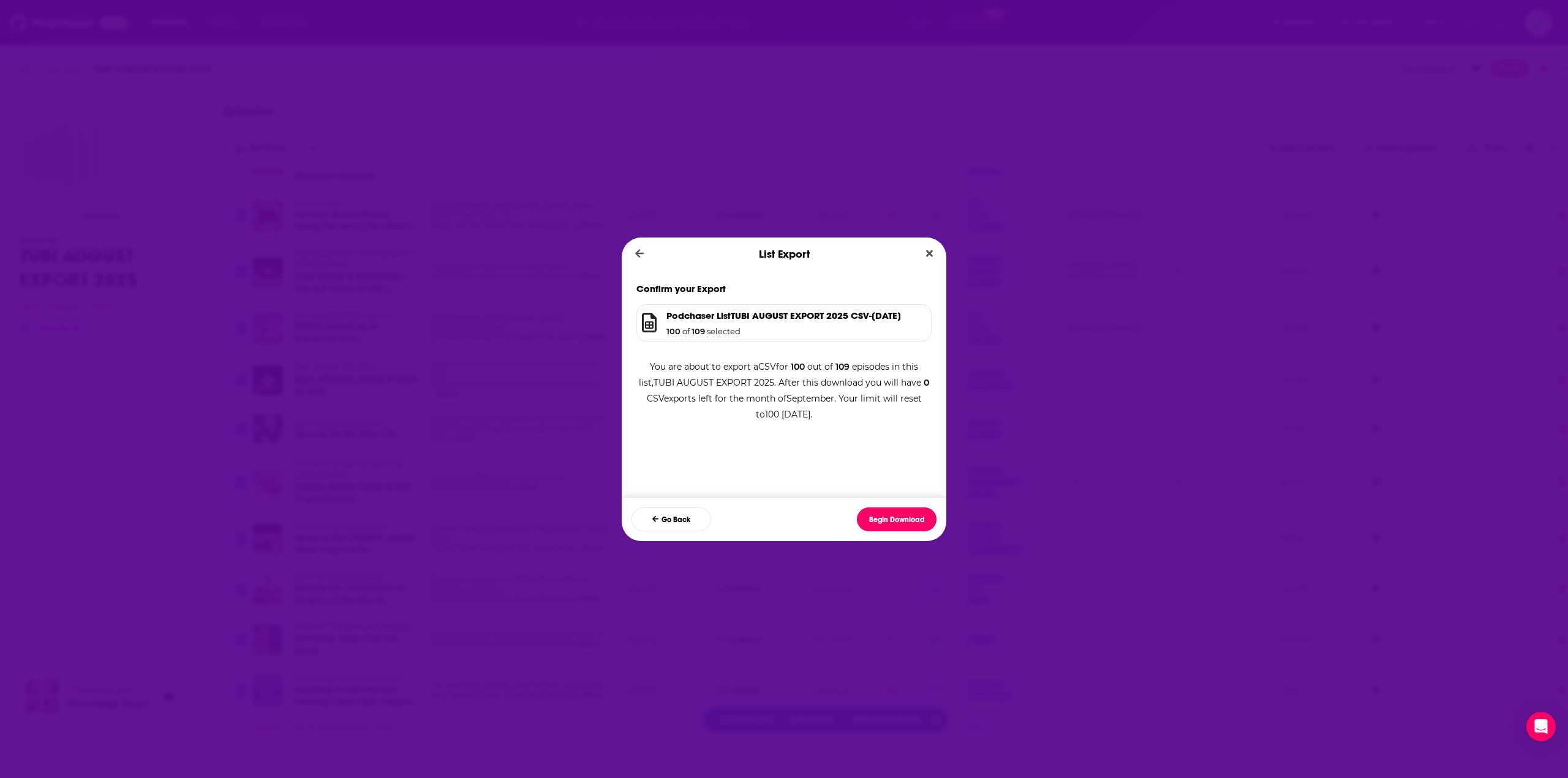
click at [898, 518] on button "Begin Download" at bounding box center [897, 519] width 80 height 24
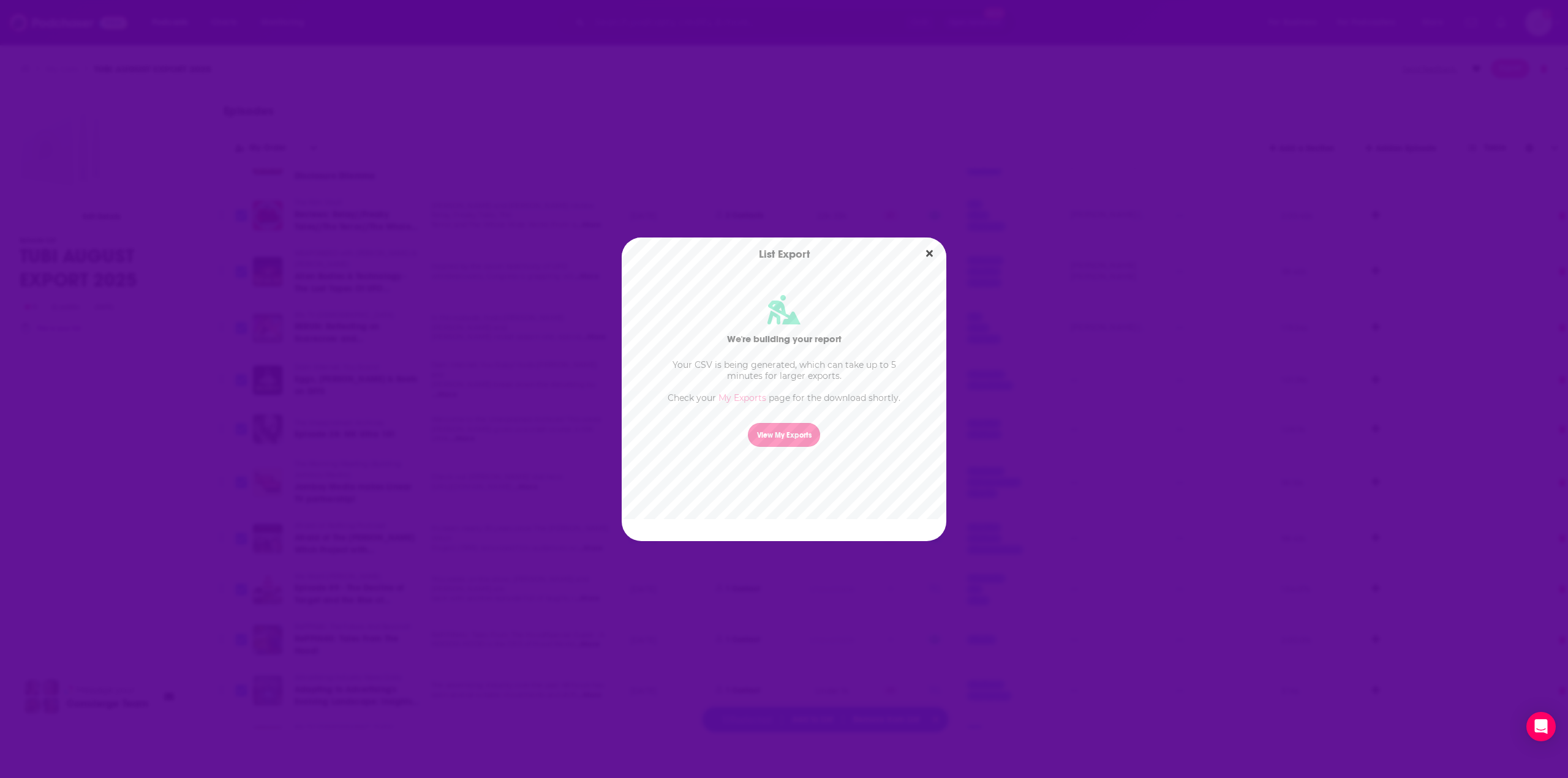
click at [748, 439] on link "View My Exports" at bounding box center [784, 435] width 72 height 24
click at [385, 432] on body "Podcasts Charts Monitoring Ctrl K Open Advanced New For Business For Podcasters…" at bounding box center [784, 389] width 1568 height 778
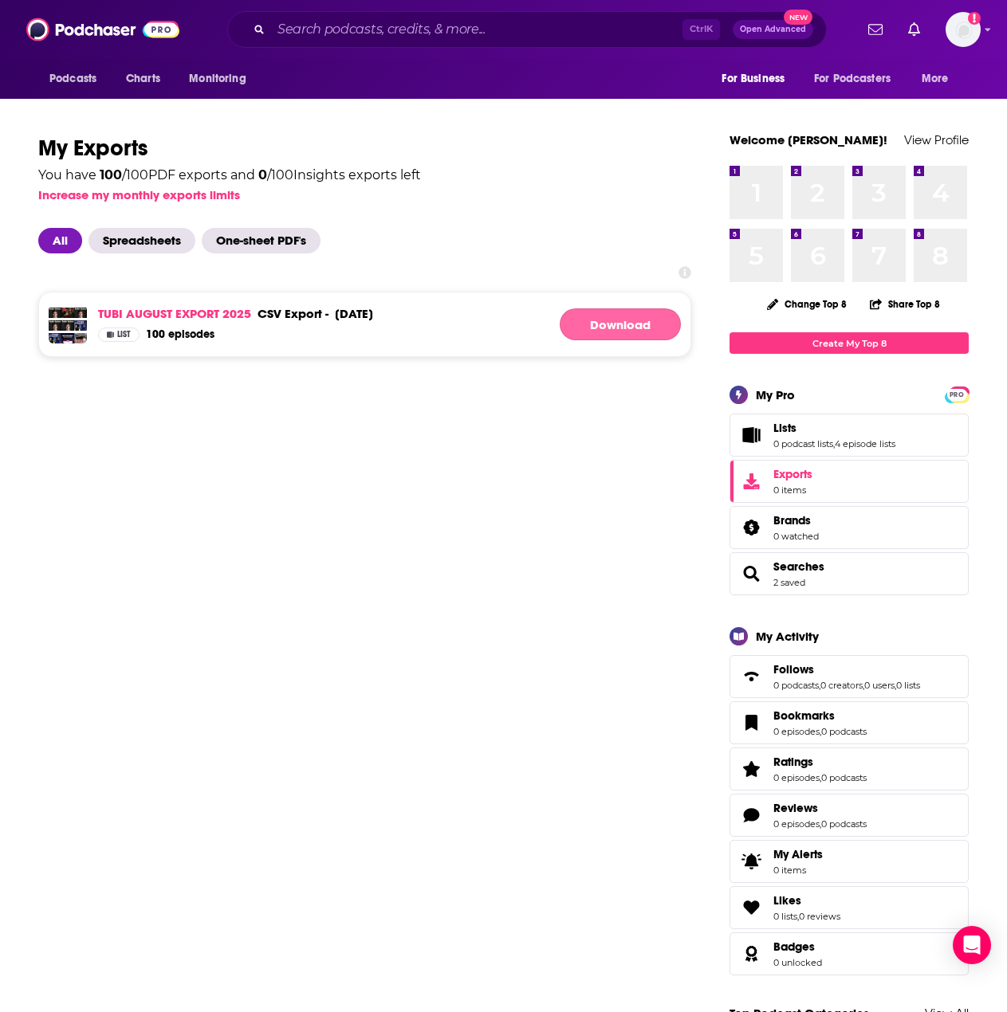
click at [641, 335] on link "Download" at bounding box center [620, 324] width 121 height 32
